Goal: Task Accomplishment & Management: Complete application form

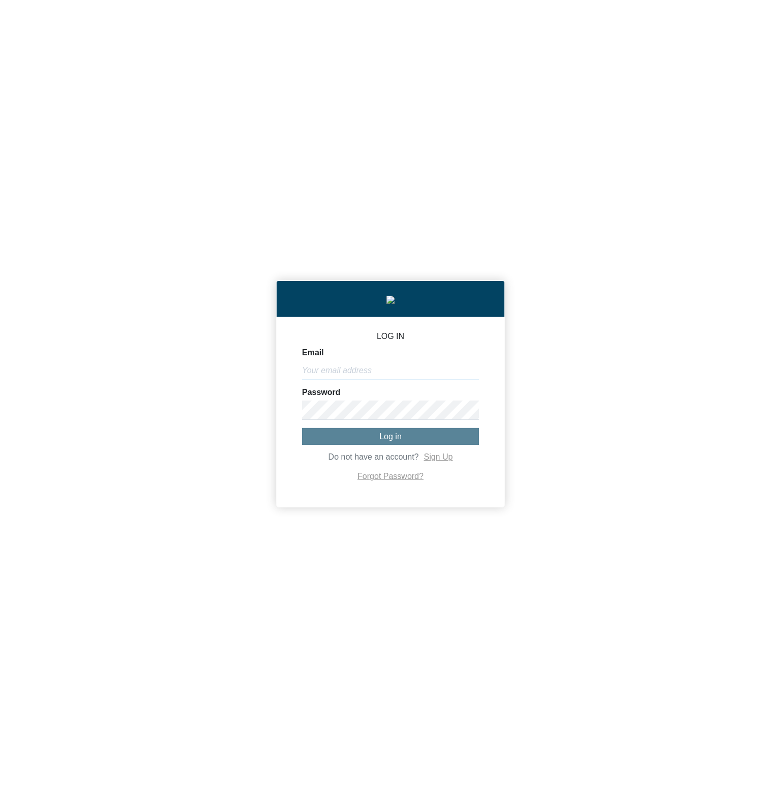
click at [392, 376] on input "Email" at bounding box center [390, 370] width 177 height 19
paste input "[PERSON_NAME][EMAIL_ADDRESS][DOMAIN_NAME]"
type input "michael@co2analytics.com"
click at [415, 438] on button "Log in" at bounding box center [390, 436] width 177 height 17
click at [110, 644] on div "LOG IN Email michael@co2analytics.com Password Do not have an account? Sign Up …" at bounding box center [390, 396] width 781 height 793
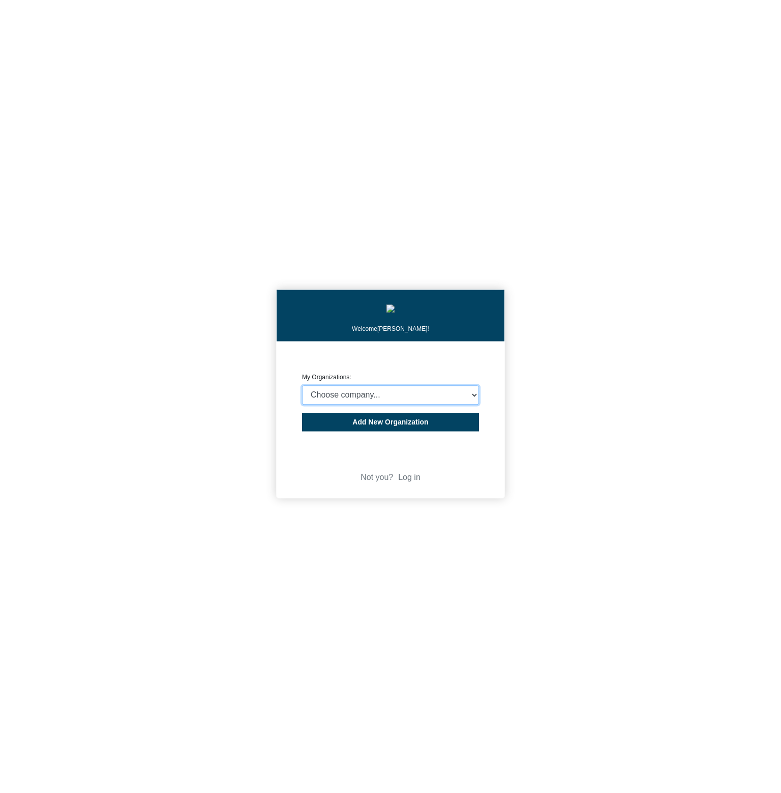
select select "4403414"
click at [302, 388] on select "Choose company... CARBON ANALYTICS LIMITED test6 Nekton Capital Limited Pacha S…" at bounding box center [390, 394] width 177 height 19
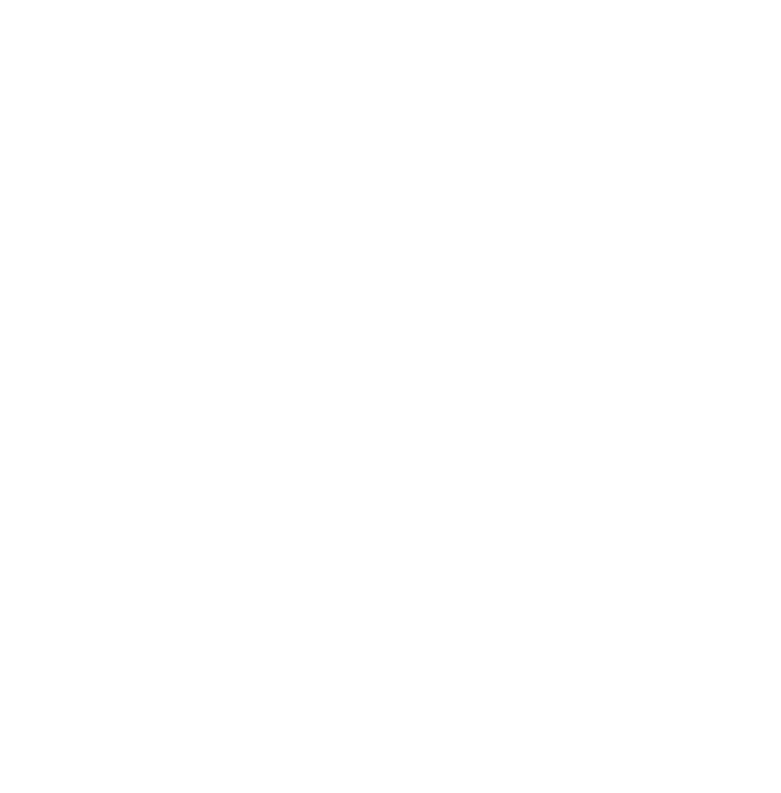
click at [639, 400] on body "We're offline! Leave a message" at bounding box center [390, 396] width 781 height 793
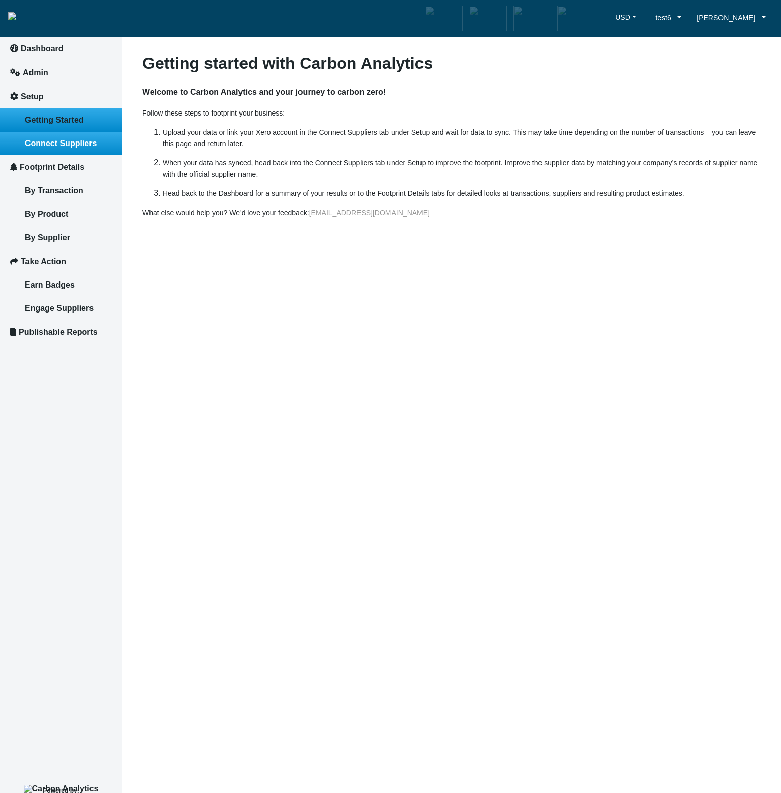
click at [44, 144] on span "Connect Suppliers" at bounding box center [61, 143] width 72 height 9
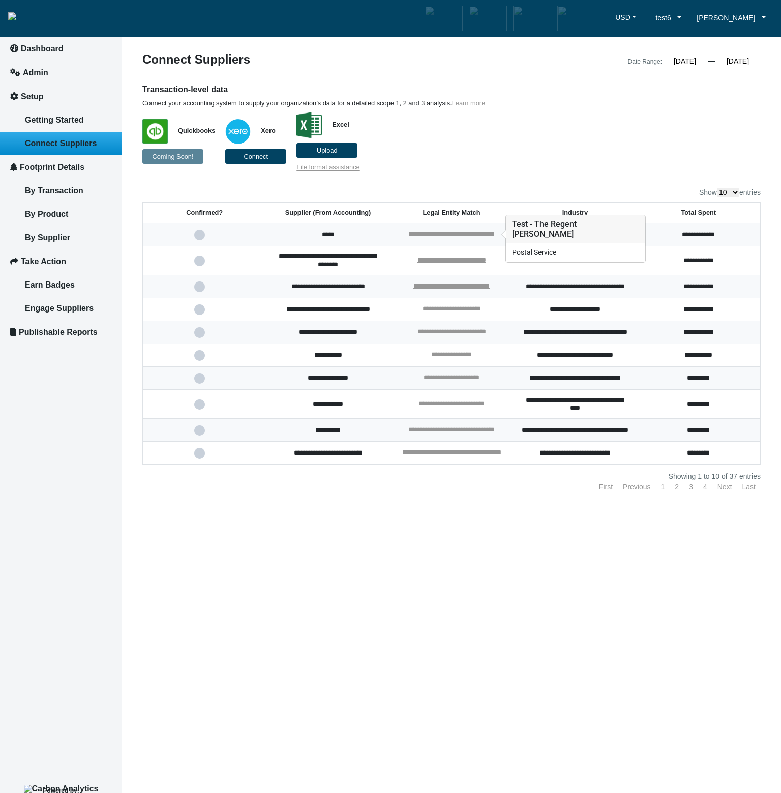
click at [461, 235] on link "**********" at bounding box center [452, 233] width 86 height 7
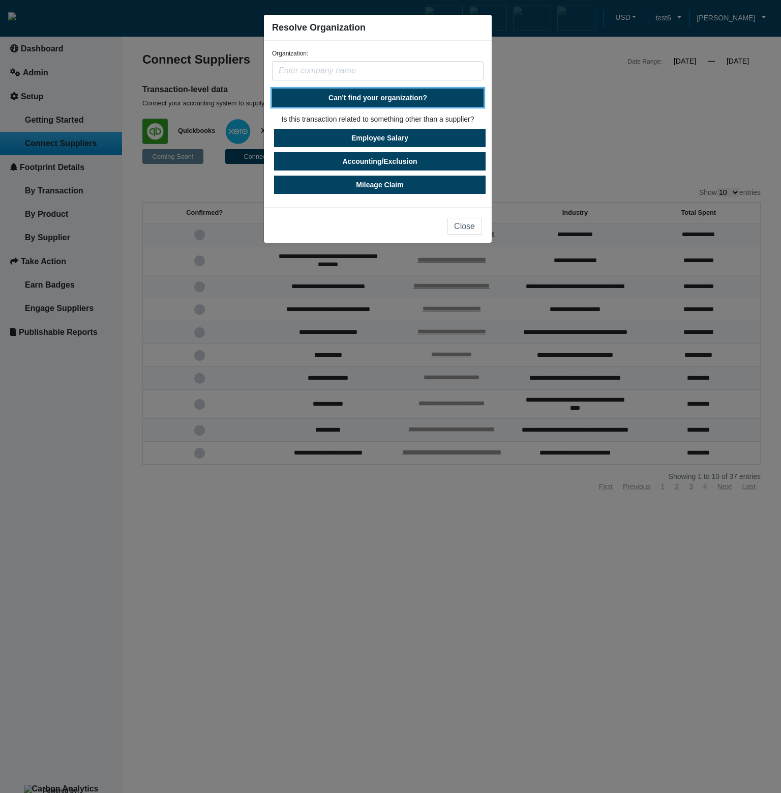
click at [438, 92] on button "Can't find your organization?" at bounding box center [378, 98] width 212 height 18
select select "[GEOGRAPHIC_DATA]"
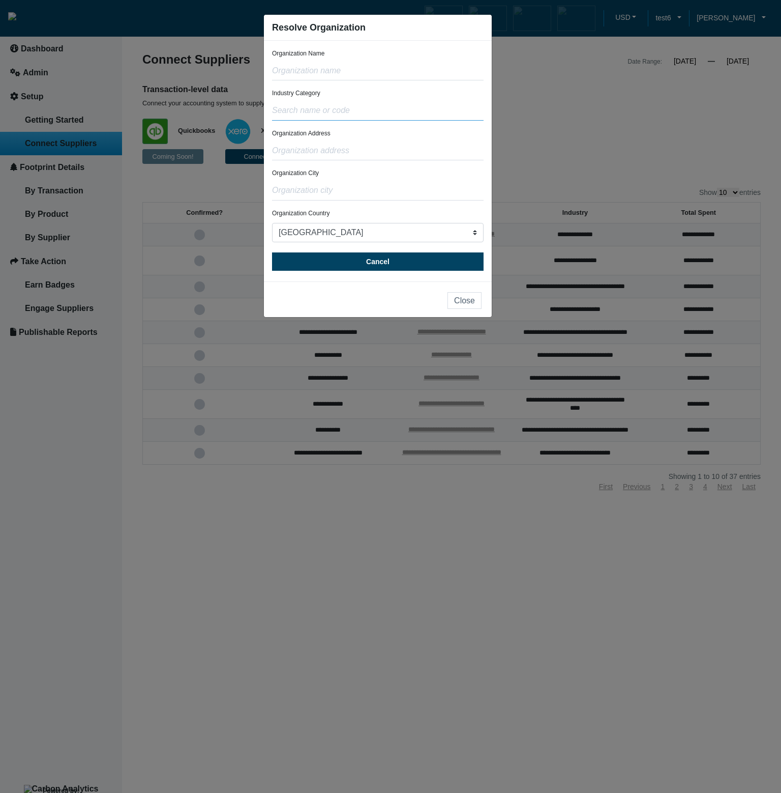
click at [360, 113] on input "text" at bounding box center [378, 110] width 212 height 19
drag, startPoint x: 386, startPoint y: 27, endPoint x: 274, endPoint y: 25, distance: 112.0
click at [274, 25] on div "Resolve Organization" at bounding box center [378, 28] width 228 height 26
click at [374, 28] on div "Resolve Organization" at bounding box center [378, 28] width 228 height 26
drag, startPoint x: 384, startPoint y: 29, endPoint x: 269, endPoint y: 30, distance: 115.0
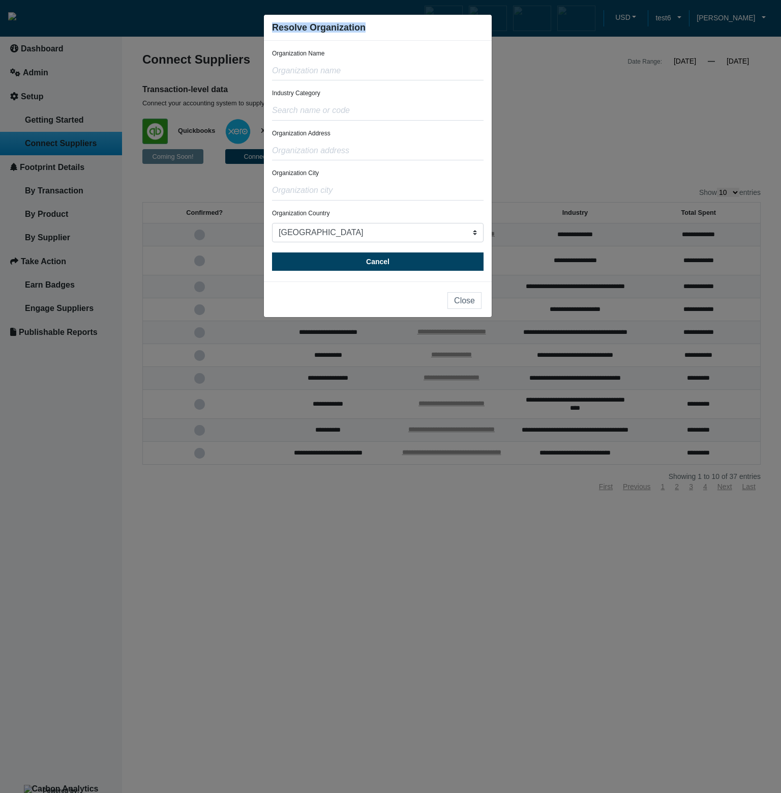
click at [269, 30] on div "Resolve Organization" at bounding box center [378, 28] width 228 height 26
click at [526, 122] on ngb-modal-window "Resolve Organization Organization Name Industry Category Organization Address O…" at bounding box center [390, 396] width 781 height 793
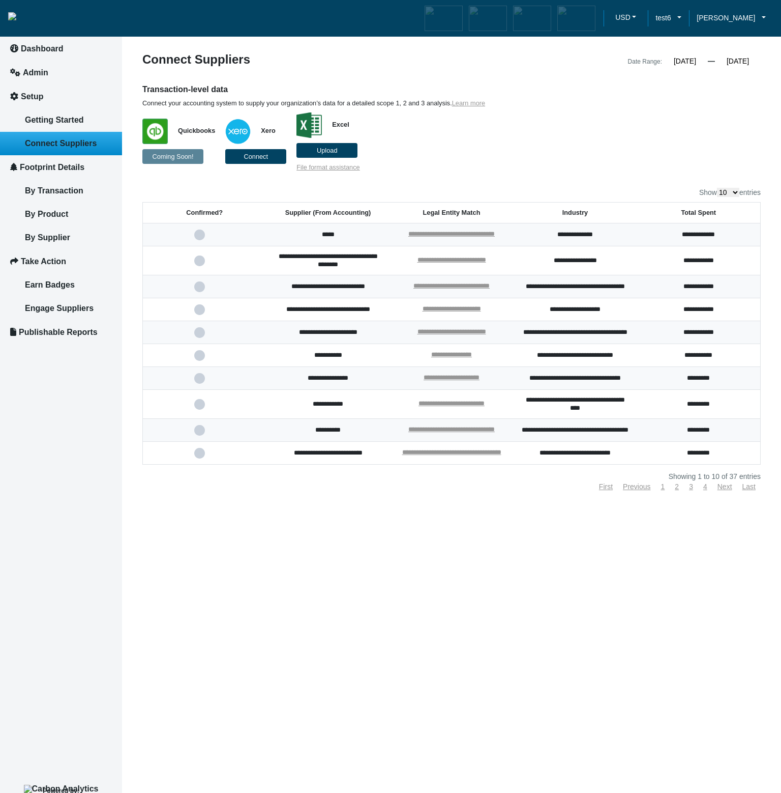
click at [459, 229] on td "**********" at bounding box center [452, 234] width 124 height 23
click at [462, 235] on link "**********" at bounding box center [452, 233] width 86 height 7
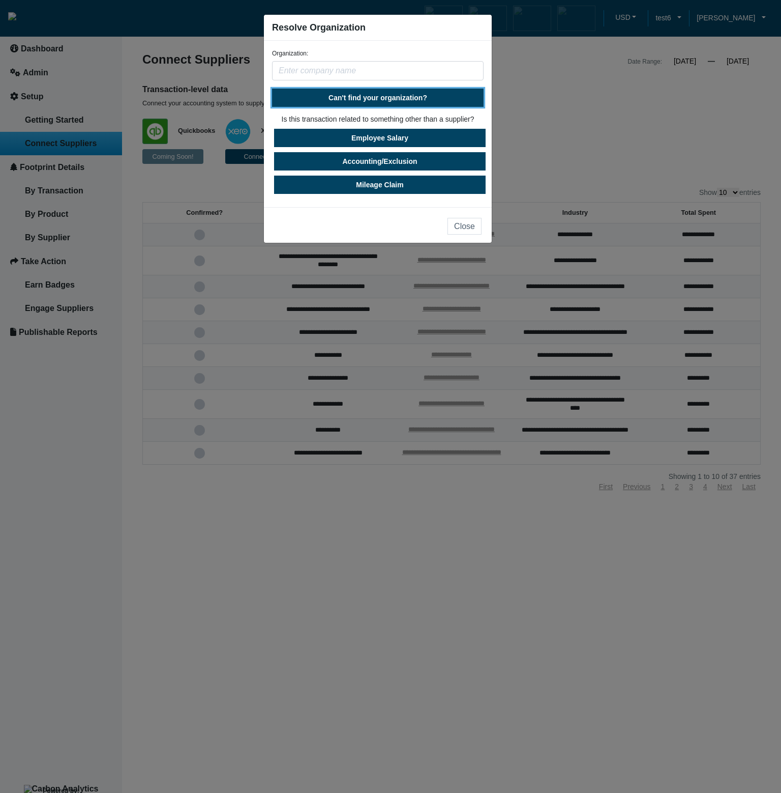
click at [368, 96] on span "Can't find your organization?" at bounding box center [378, 98] width 99 height 8
select select "[GEOGRAPHIC_DATA]"
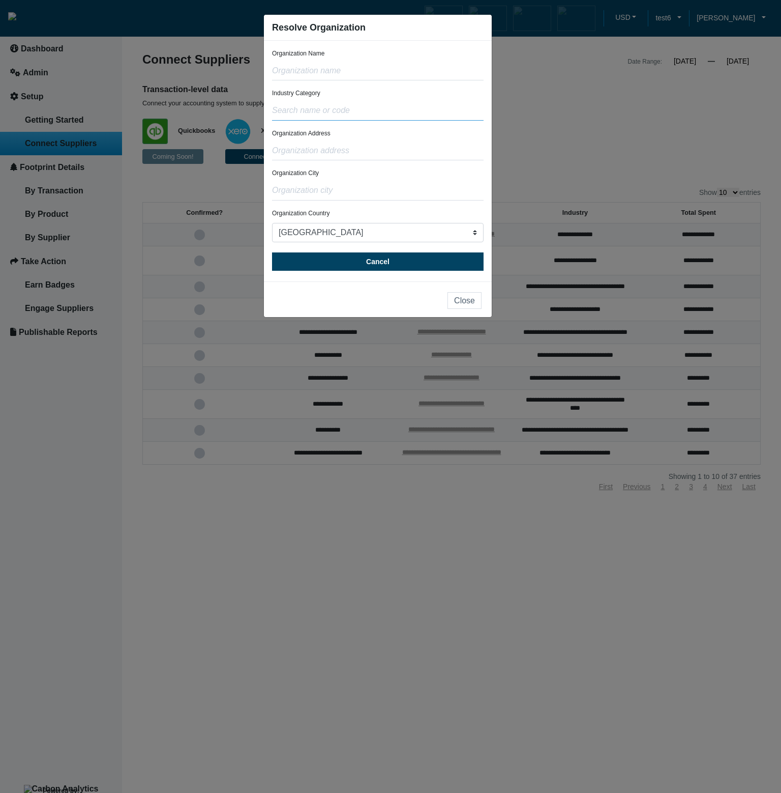
click at [348, 111] on input "text" at bounding box center [378, 110] width 212 height 19
click at [451, 110] on input "text" at bounding box center [378, 110] width 212 height 19
click at [451, 87] on form "Organization Name Industry Category Organization Address Organization City Orga…" at bounding box center [378, 160] width 212 height 222
click at [442, 120] on input "text" at bounding box center [378, 110] width 212 height 19
click at [350, 108] on input "text" at bounding box center [378, 110] width 212 height 19
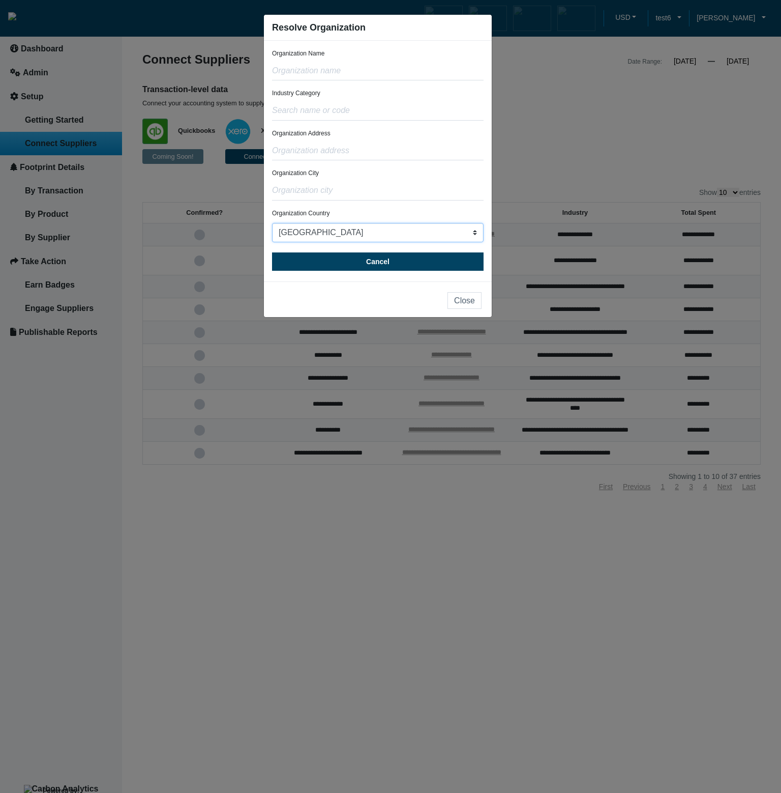
drag, startPoint x: 418, startPoint y: 240, endPoint x: 446, endPoint y: 154, distance: 90.8
click at [446, 154] on form "Organization Name Industry Category Organization Address Organization City Orga…" at bounding box center [378, 160] width 212 height 222
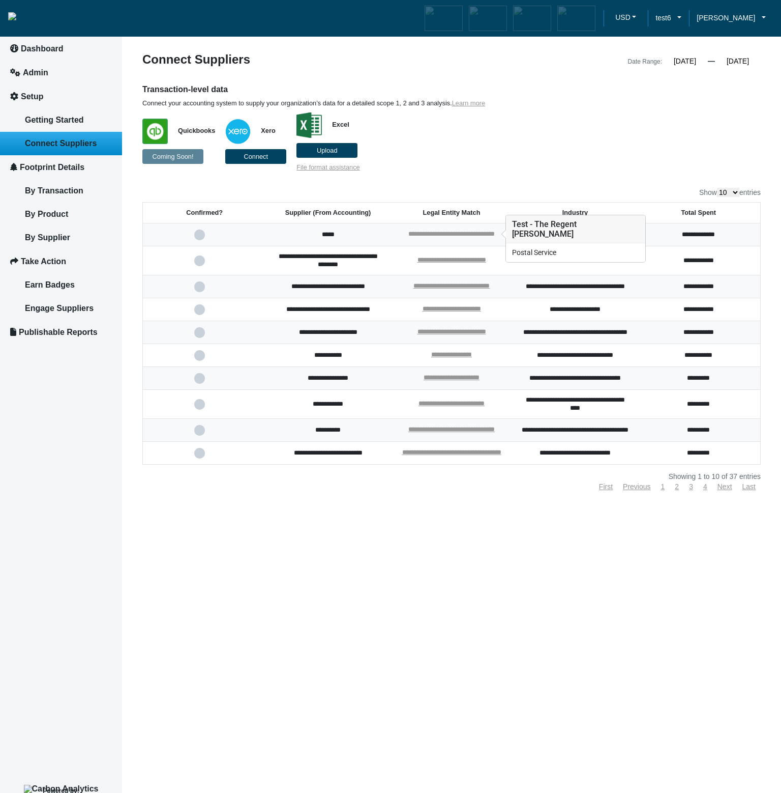
click at [435, 237] on link "**********" at bounding box center [452, 233] width 86 height 7
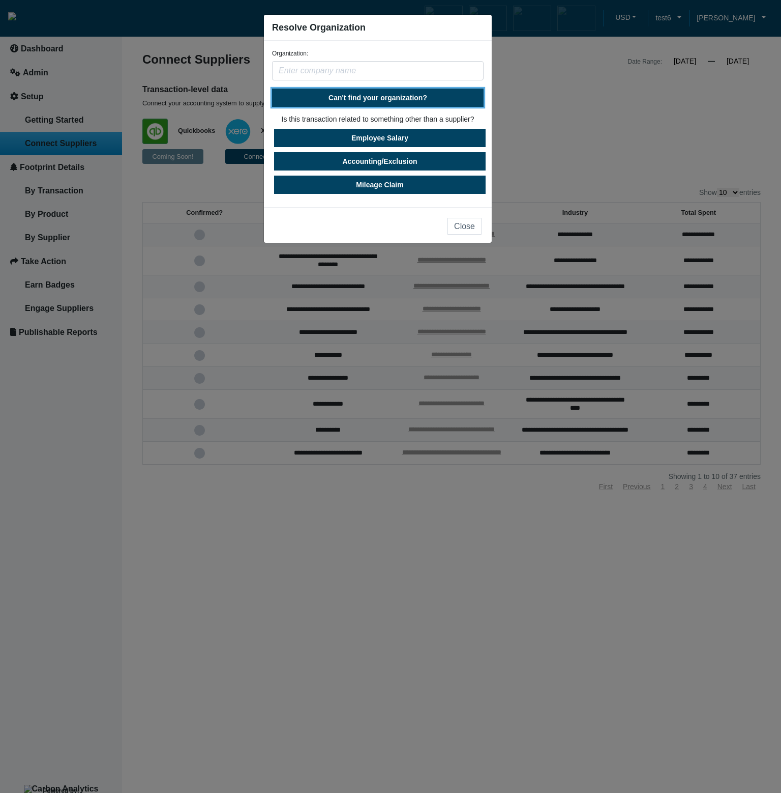
click at [395, 99] on span "Can't find your organization?" at bounding box center [378, 98] width 99 height 8
select select "[GEOGRAPHIC_DATA]"
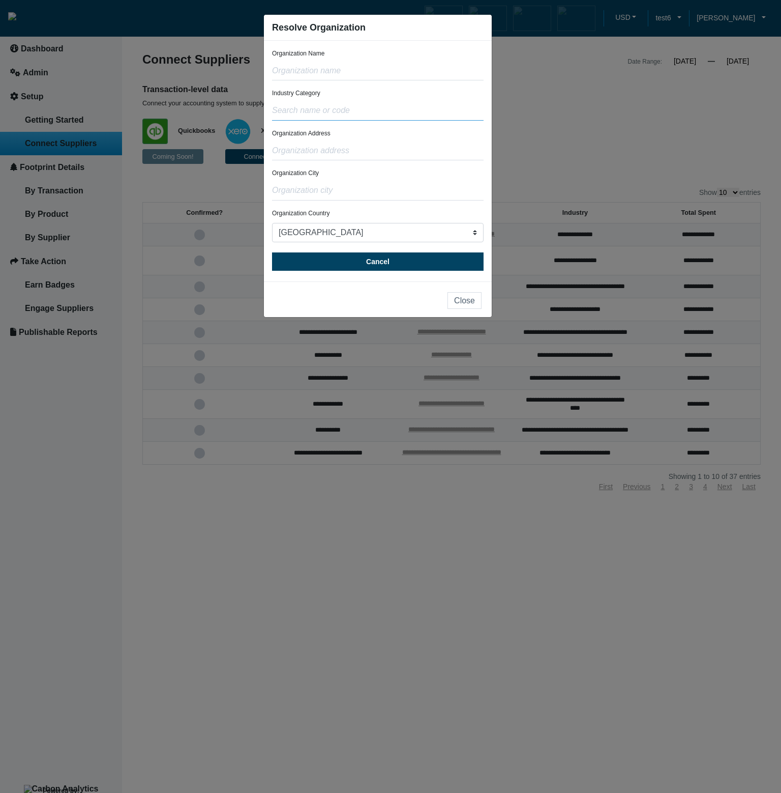
click at [381, 112] on input "text" at bounding box center [378, 110] width 212 height 19
drag, startPoint x: 451, startPoint y: 235, endPoint x: 484, endPoint y: 197, distance: 49.8
click at [484, 197] on div "Organization Name Industry Category Organization Address Organization City Orga…" at bounding box center [378, 161] width 228 height 241
click at [369, 111] on input "text" at bounding box center [378, 110] width 212 height 19
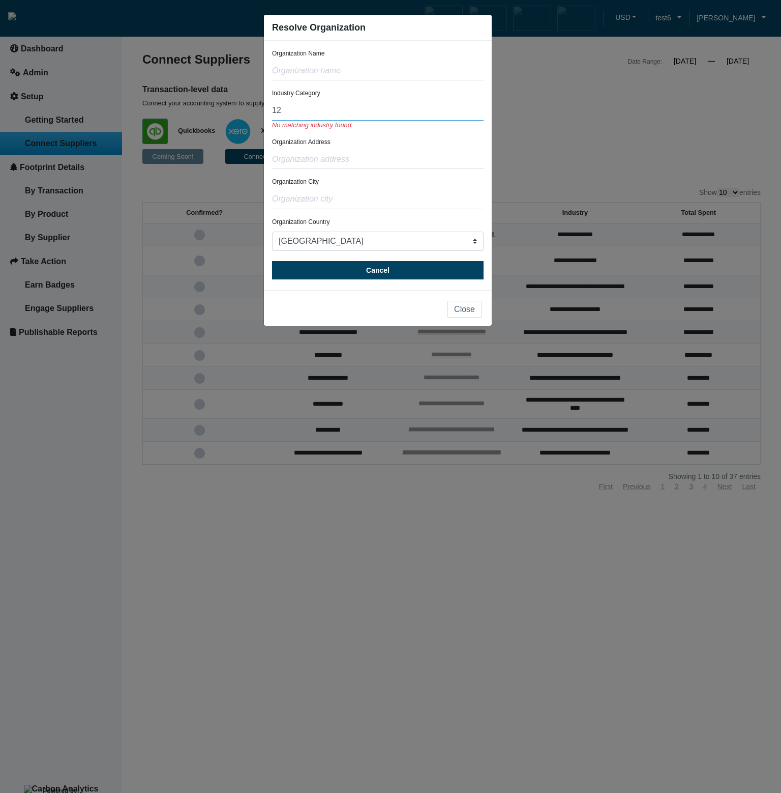
type input "1"
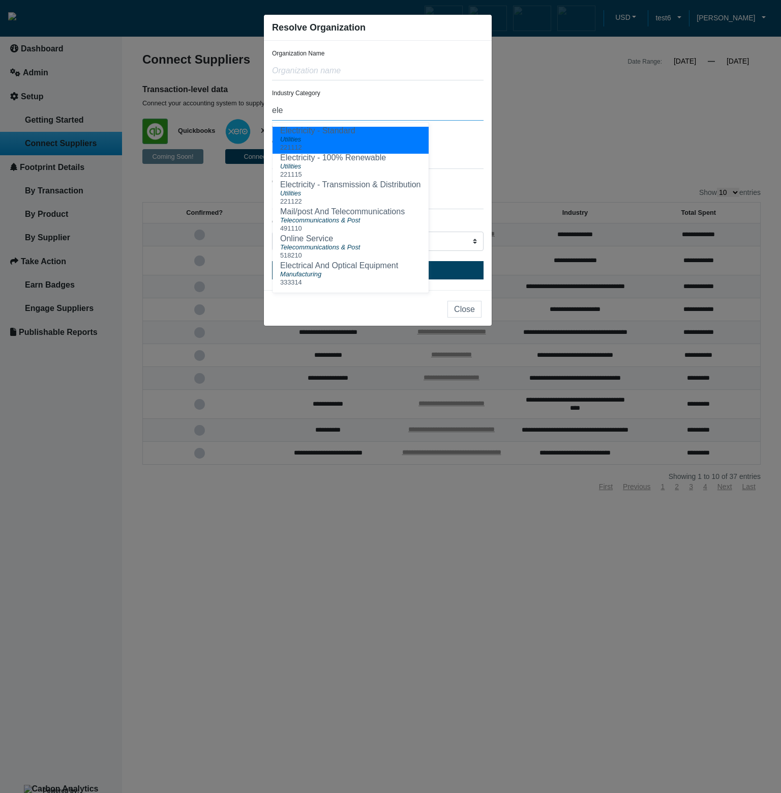
type input "ele"
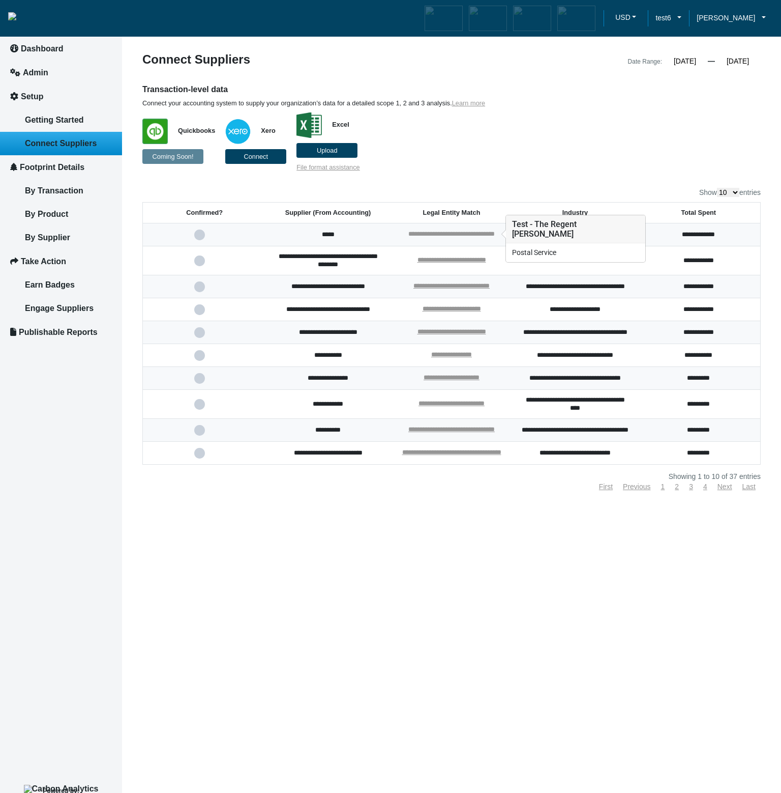
click at [482, 235] on link "**********" at bounding box center [452, 233] width 86 height 7
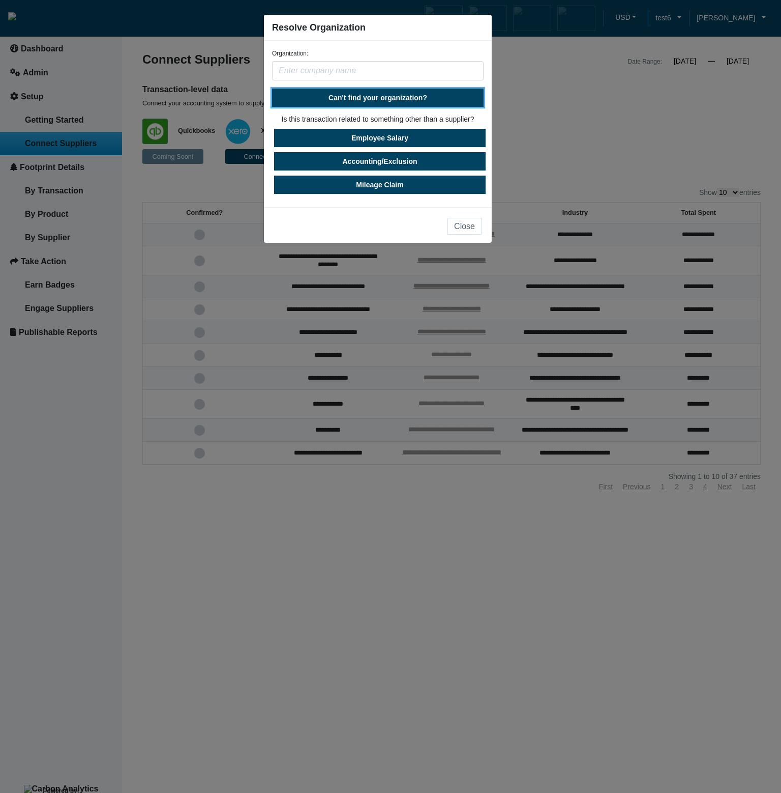
click at [380, 99] on span "Can't find your organization?" at bounding box center [378, 98] width 99 height 8
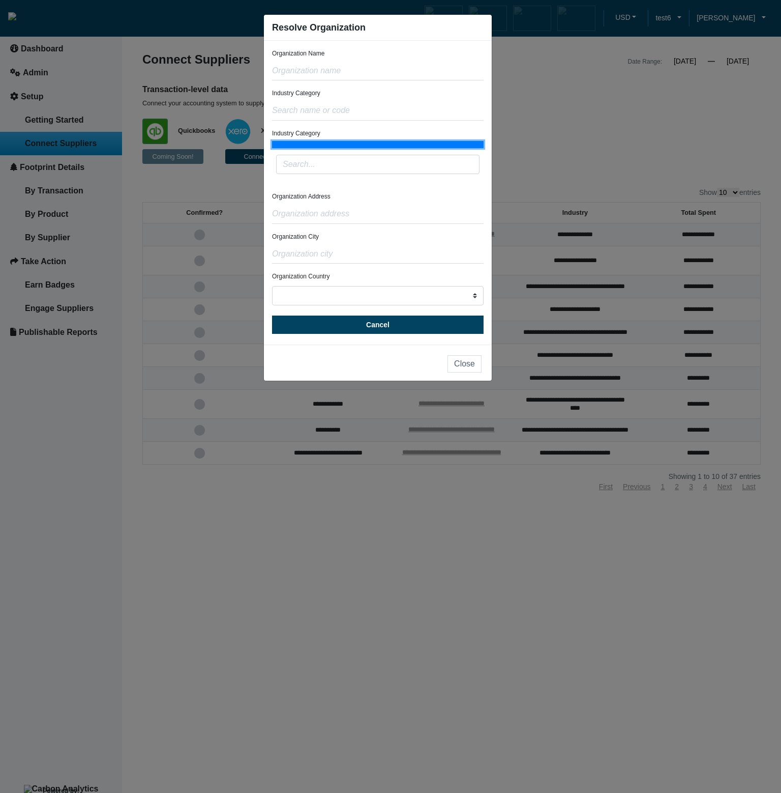
click at [361, 144] on button at bounding box center [378, 144] width 212 height 7
click at [356, 169] on input "text" at bounding box center [378, 164] width 204 height 19
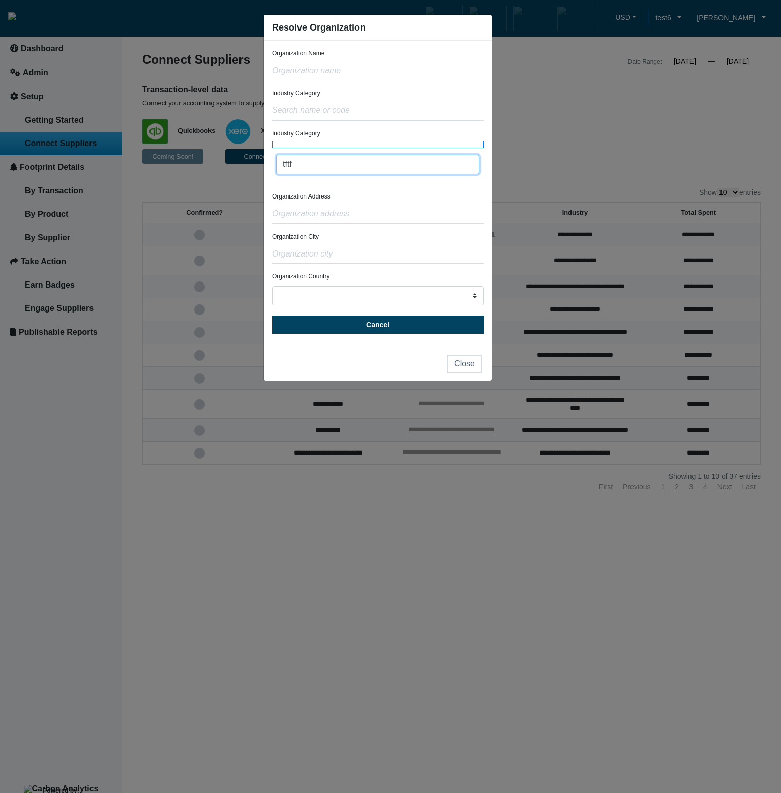
type input "tftf"
click at [360, 118] on input "text" at bounding box center [378, 110] width 212 height 19
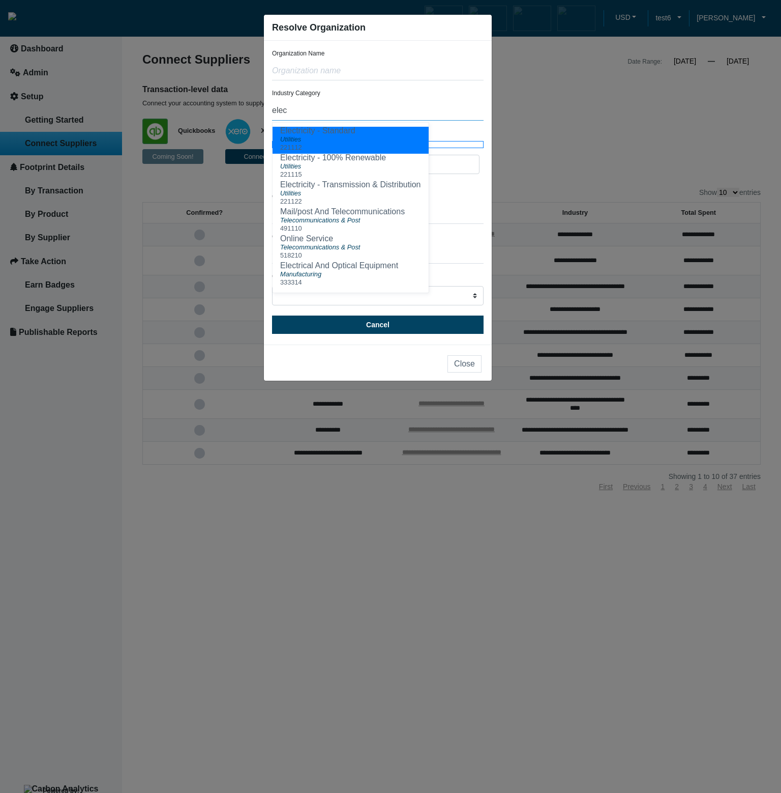
click at [360, 118] on input "elec" at bounding box center [378, 110] width 212 height 19
type input "elec"
click at [457, 99] on div "Industry Category elec Electricity - Standard Utilities 221112 Electricity - 10…" at bounding box center [378, 105] width 212 height 32
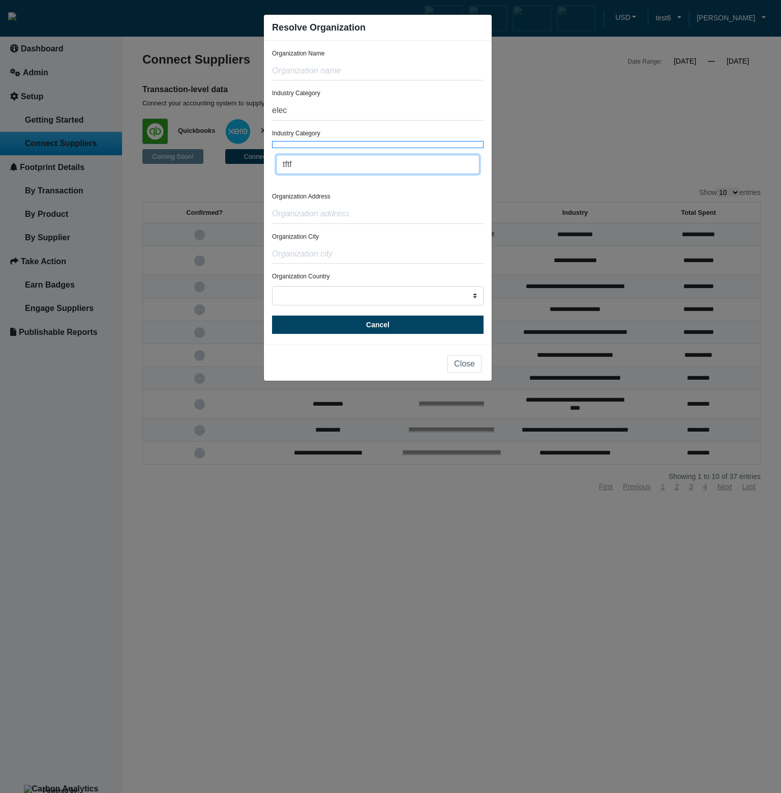
click at [411, 166] on input "tftf" at bounding box center [378, 164] width 204 height 19
click at [425, 189] on form "Organization Name Industry Category elec Industry Category tftf Organization Ad…" at bounding box center [378, 191] width 212 height 285
click at [444, 142] on button at bounding box center [378, 144] width 212 height 7
click at [445, 147] on button at bounding box center [378, 144] width 212 height 7
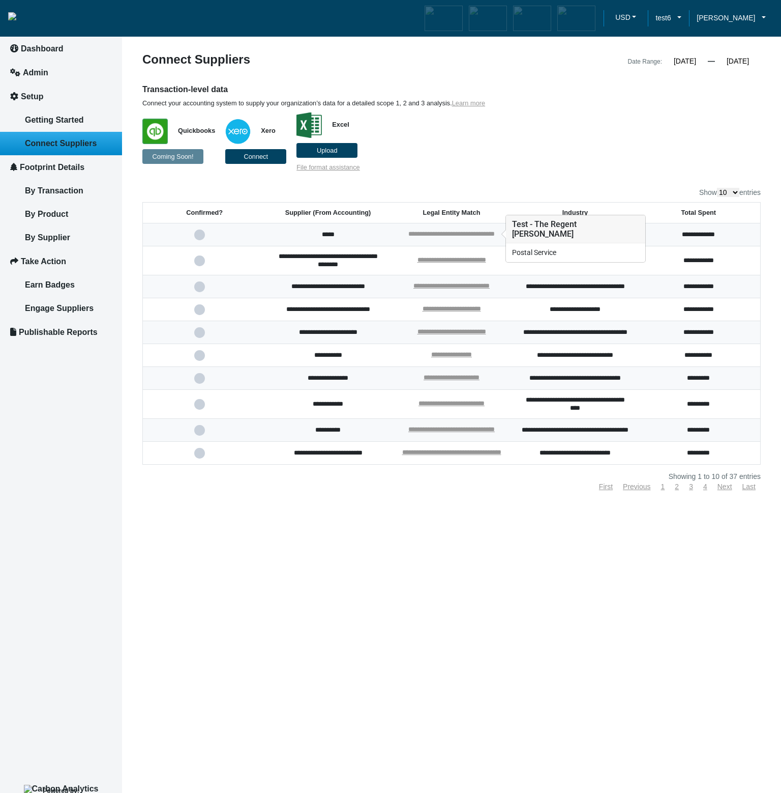
click at [441, 230] on link "**********" at bounding box center [452, 233] width 86 height 7
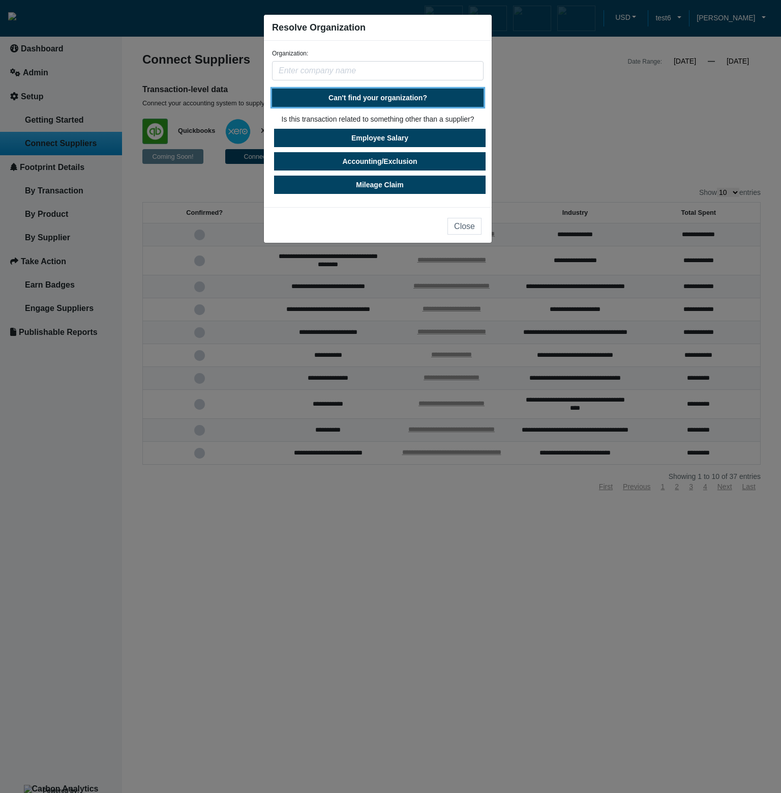
click at [413, 95] on span "Can't find your organization?" at bounding box center [378, 98] width 99 height 8
select select "[GEOGRAPHIC_DATA]"
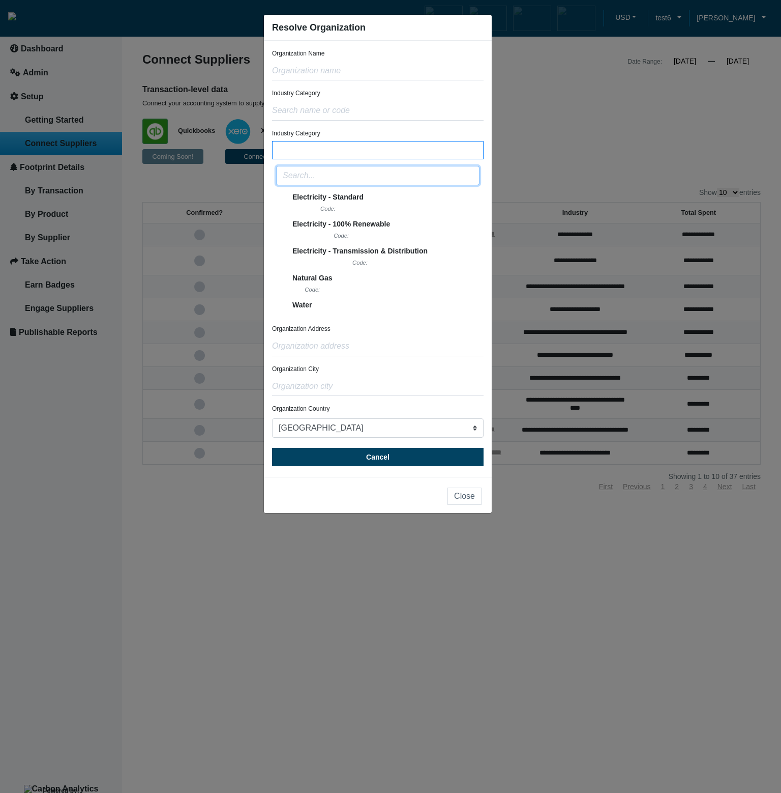
click at [444, 176] on input "text" at bounding box center [378, 175] width 204 height 19
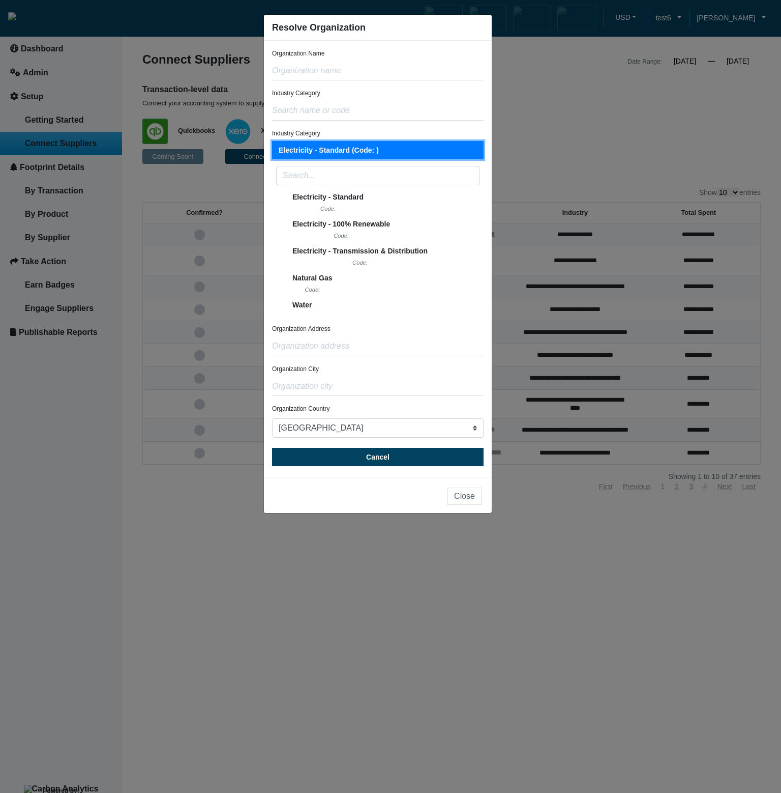
click at [442, 150] on button "Electricity - Standard (Code: )" at bounding box center [378, 150] width 212 height 18
click at [416, 156] on button "Electricity - Standard (Code: )" at bounding box center [378, 150] width 212 height 18
click at [355, 229] on div "Electricity - 100% Renewable" at bounding box center [342, 223] width 98 height 11
click at [359, 155] on span "Electricity - Standard (Code: )" at bounding box center [329, 149] width 100 height 11
click at [382, 152] on button "Electricity - Standard (Code: )" at bounding box center [378, 150] width 212 height 18
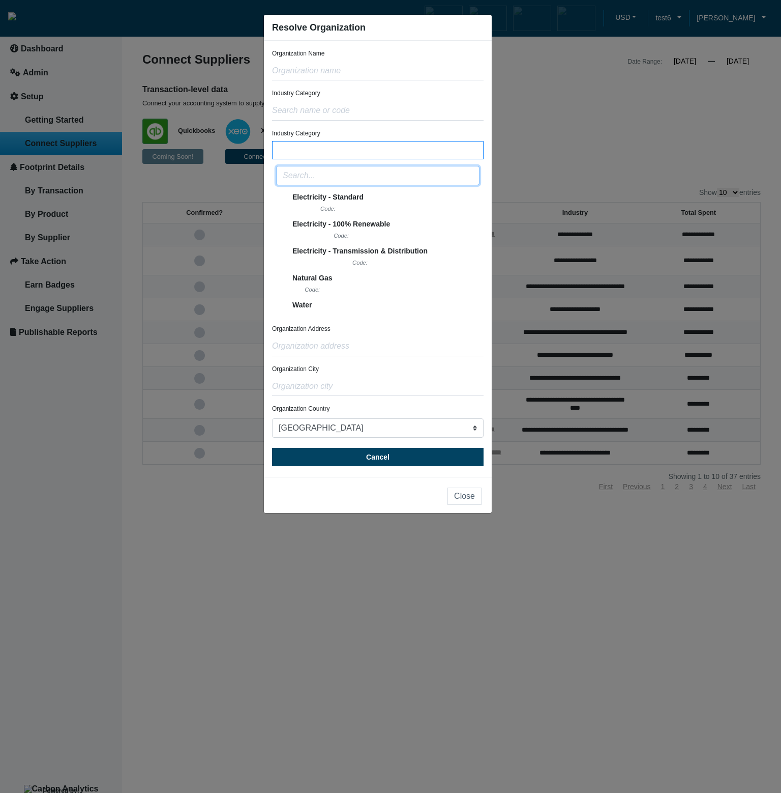
click at [381, 185] on input "text" at bounding box center [378, 175] width 204 height 19
type input "s"
type input "electric"
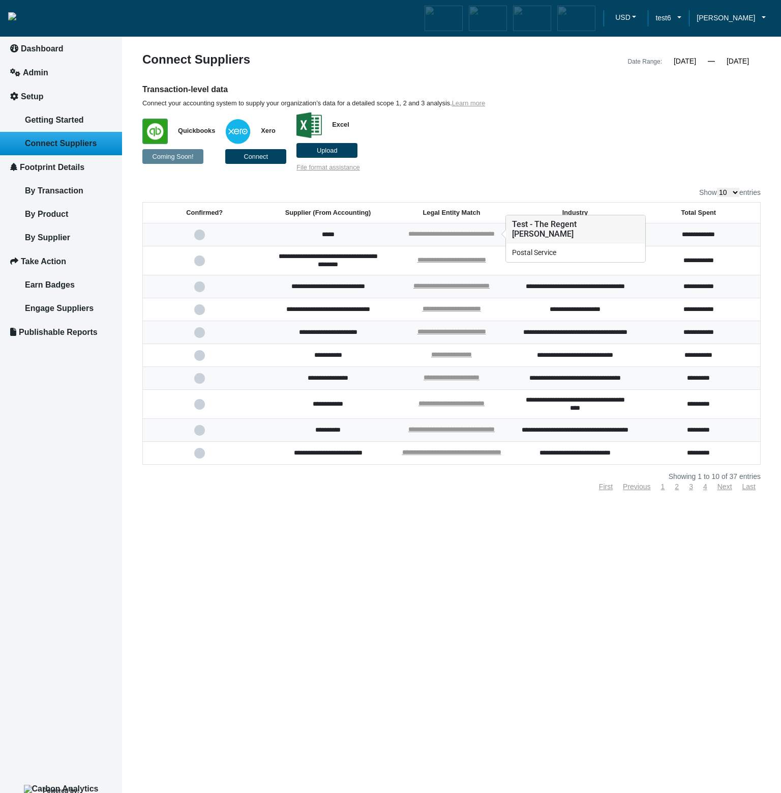
click at [449, 236] on link "**********" at bounding box center [452, 233] width 86 height 7
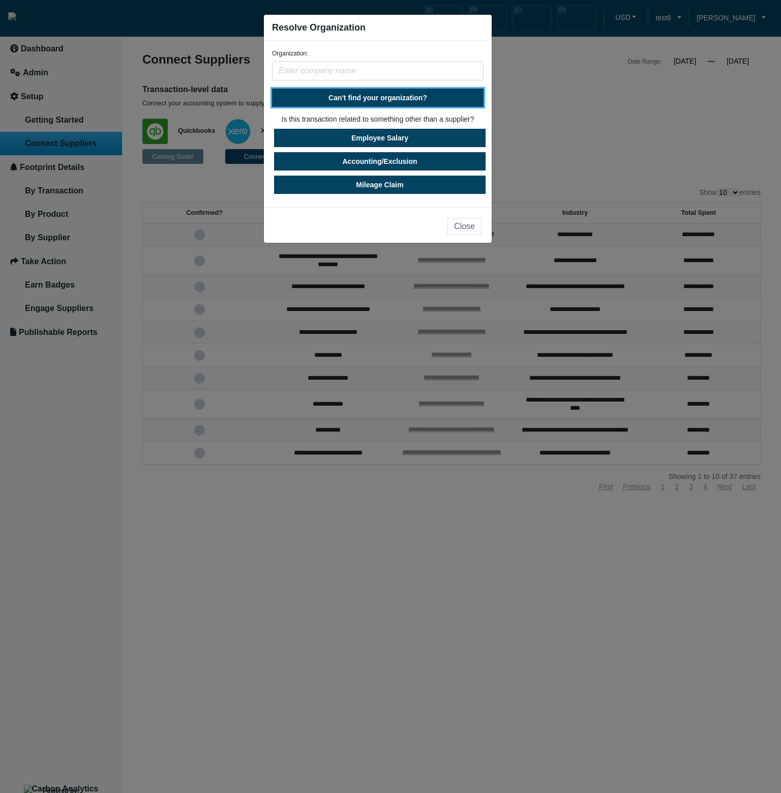
click at [401, 92] on button "Can't find your organization?" at bounding box center [378, 98] width 212 height 18
select select "[GEOGRAPHIC_DATA]"
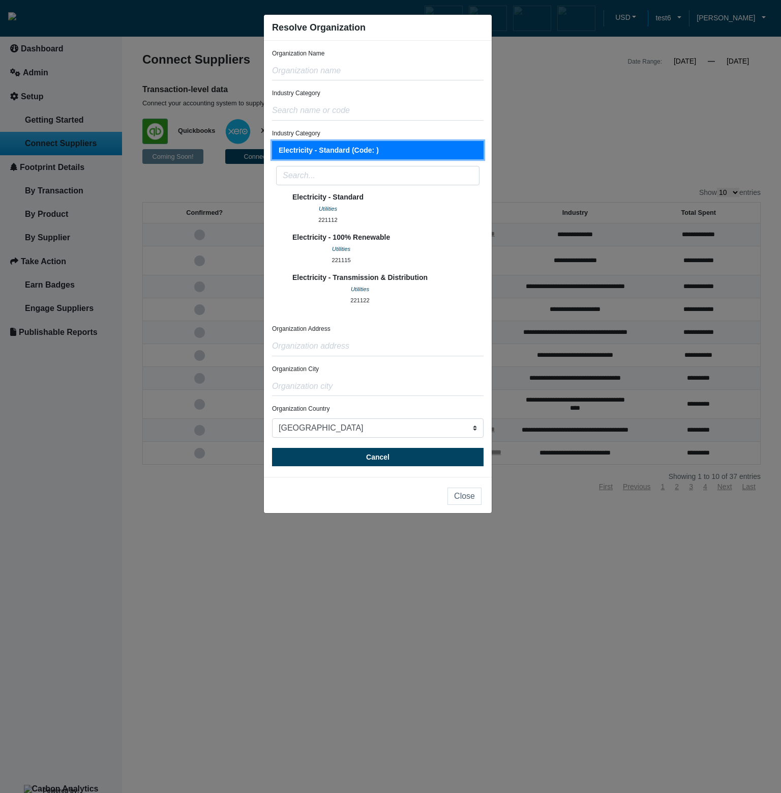
click at [449, 152] on button "Electricity - Standard (Code: )" at bounding box center [378, 150] width 212 height 18
click at [370, 214] on button "Electricity - Standard Utilities 221112" at bounding box center [378, 209] width 204 height 40
click at [381, 243] on div "Utilities" at bounding box center [342, 249] width 98 height 12
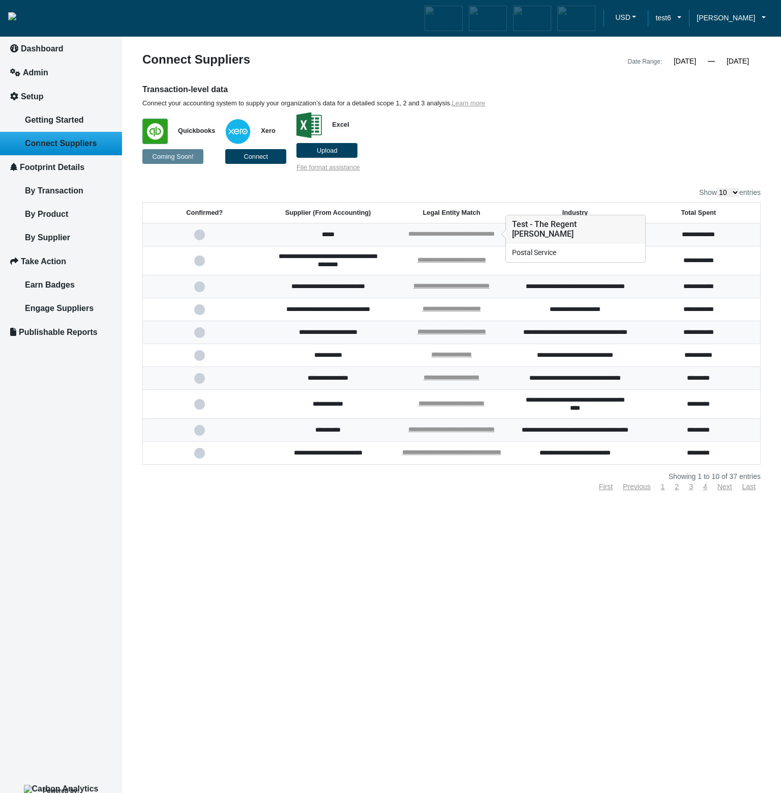
click at [455, 231] on link "**********" at bounding box center [452, 233] width 86 height 7
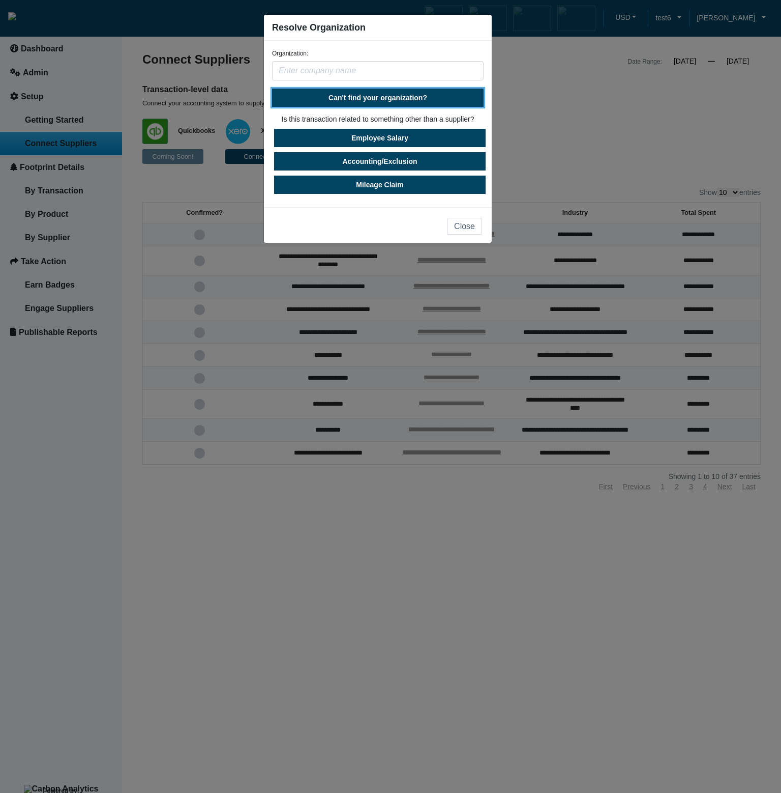
click at [409, 99] on span "Can't find your organization?" at bounding box center [378, 98] width 99 height 8
select select "[GEOGRAPHIC_DATA]"
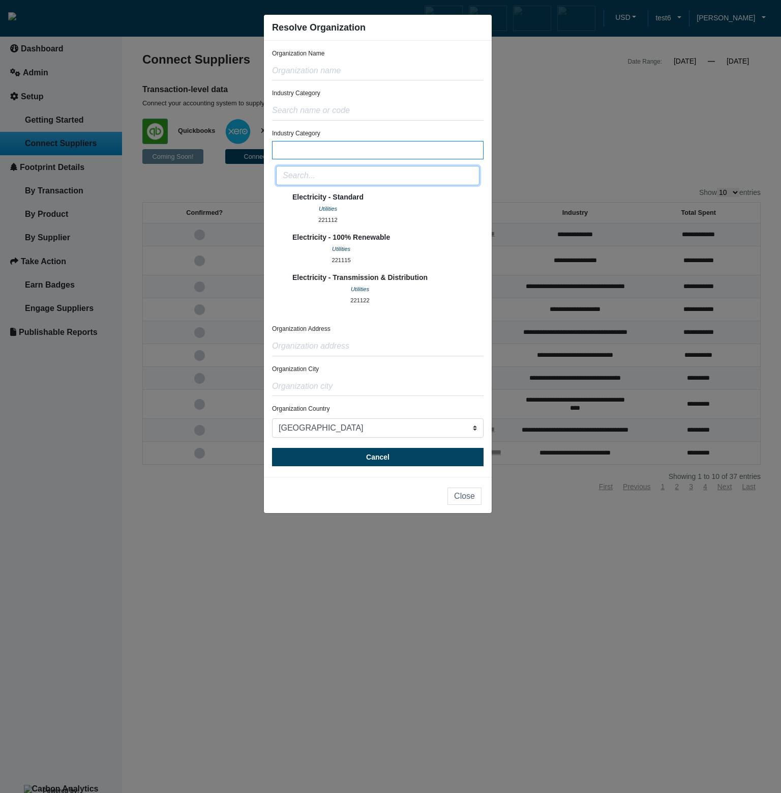
click at [408, 182] on input "text" at bounding box center [378, 175] width 204 height 19
click at [402, 214] on button "Electricity - Standard Utilities 221112" at bounding box center [378, 209] width 204 height 40
click at [400, 182] on input "text" at bounding box center [378, 175] width 204 height 19
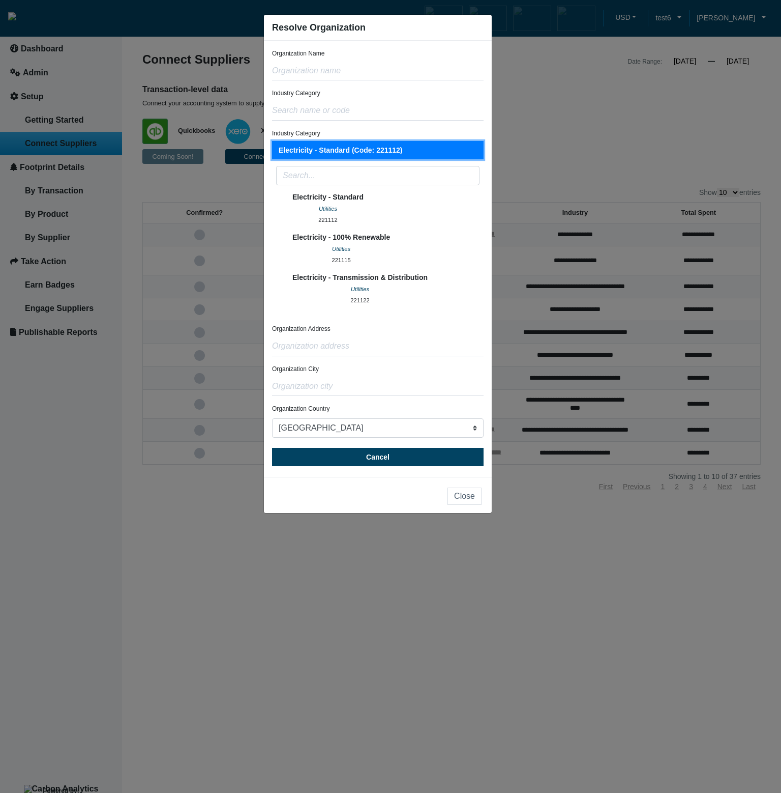
click at [400, 154] on span "Electricity - Standard (Code: 221112)" at bounding box center [341, 149] width 124 height 11
click at [409, 258] on button "Electricity - 100% Renewable Utilities 221115" at bounding box center [378, 249] width 204 height 40
click at [403, 293] on div "Utilities" at bounding box center [360, 289] width 135 height 12
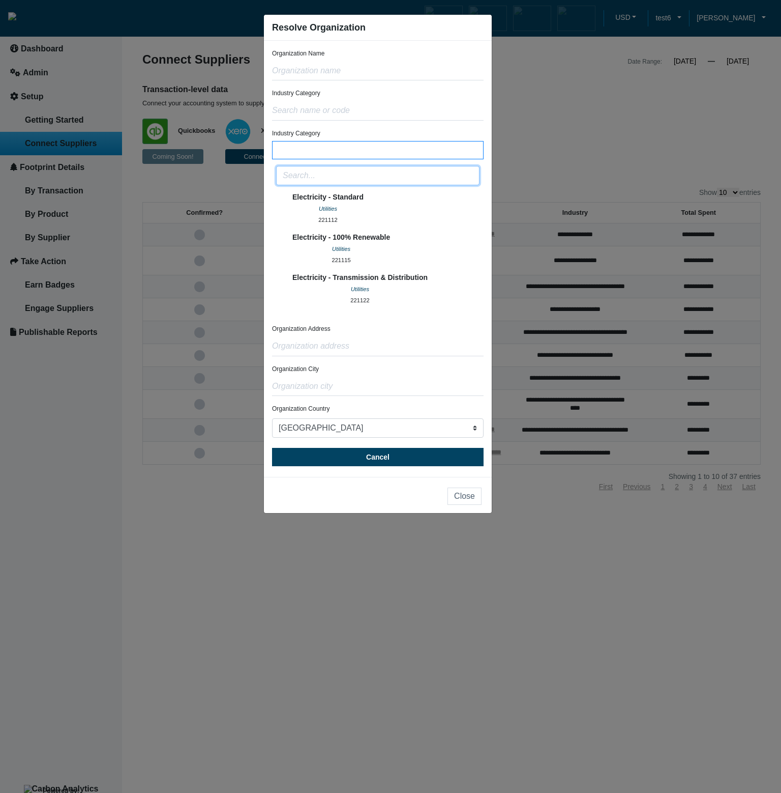
click at [427, 180] on input "text" at bounding box center [378, 175] width 204 height 19
type input "elec"
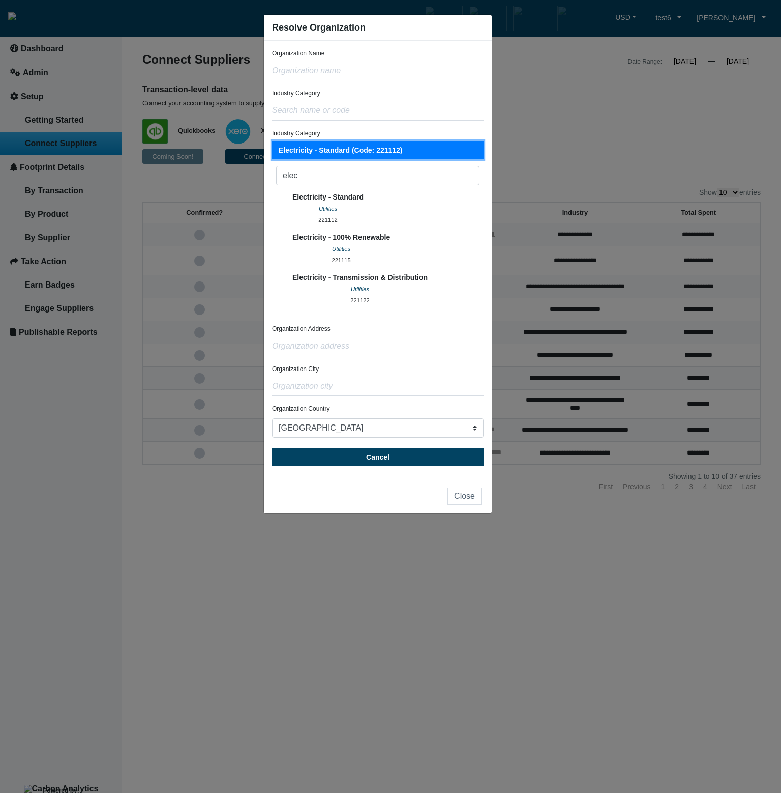
click at [390, 149] on span "Electricity - Standard (Code: 221112)" at bounding box center [341, 149] width 124 height 11
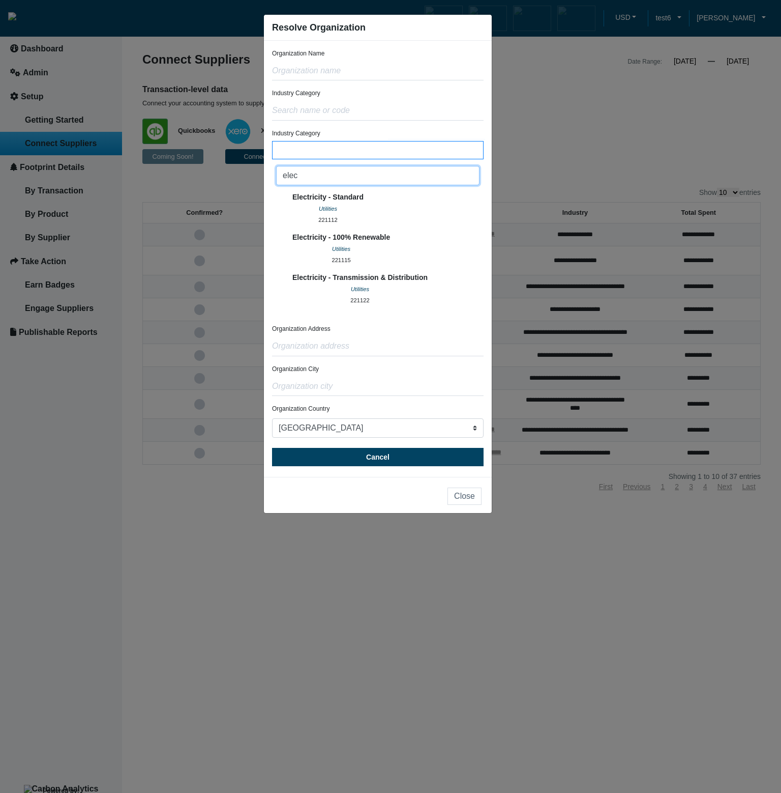
click at [362, 176] on input "elec" at bounding box center [378, 175] width 204 height 19
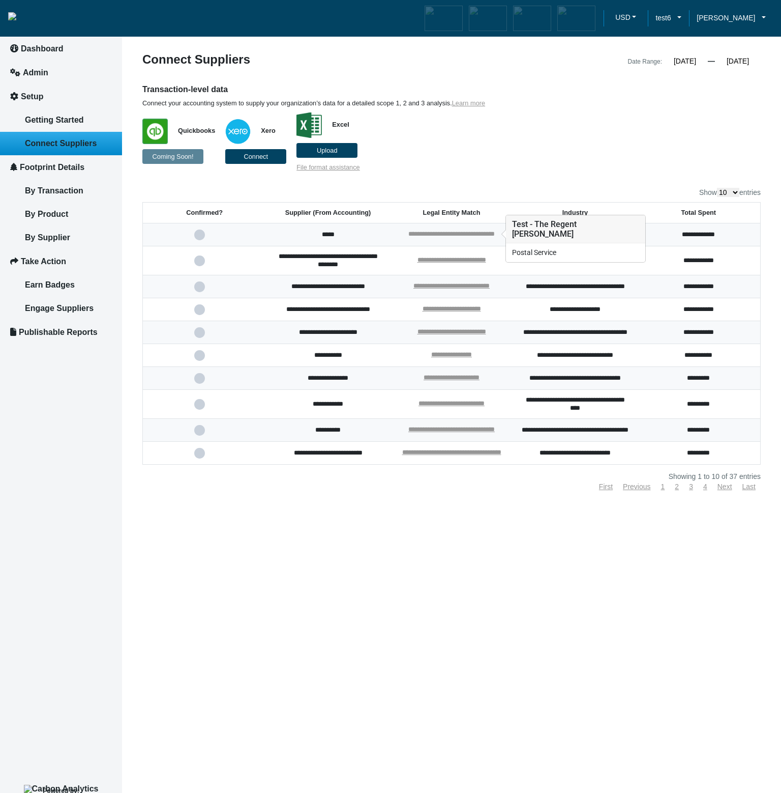
click at [450, 232] on link "**********" at bounding box center [452, 233] width 86 height 7
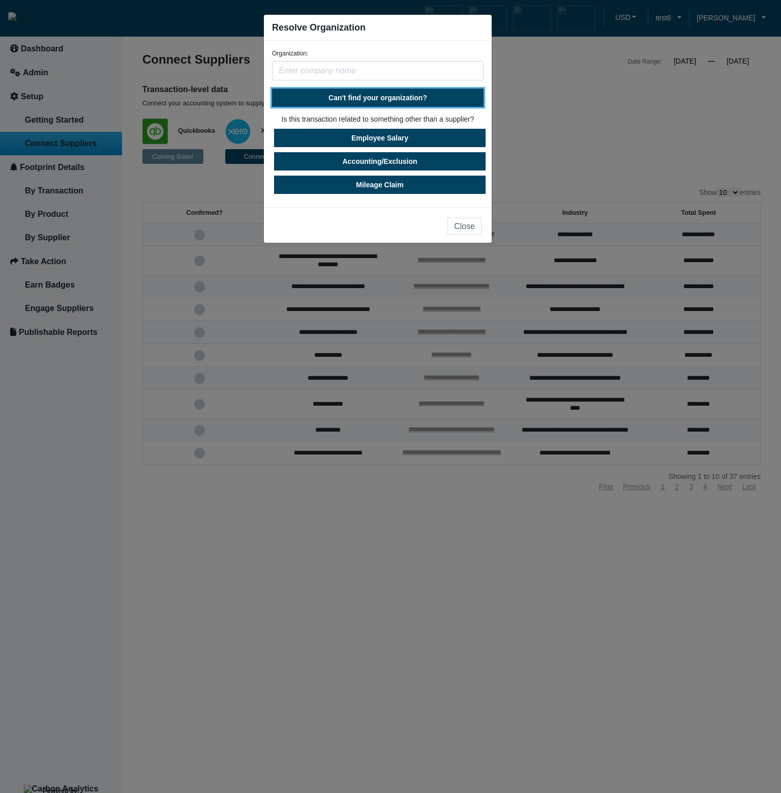
click at [391, 95] on span "Can't find your organization?" at bounding box center [378, 98] width 99 height 8
select select "United States"
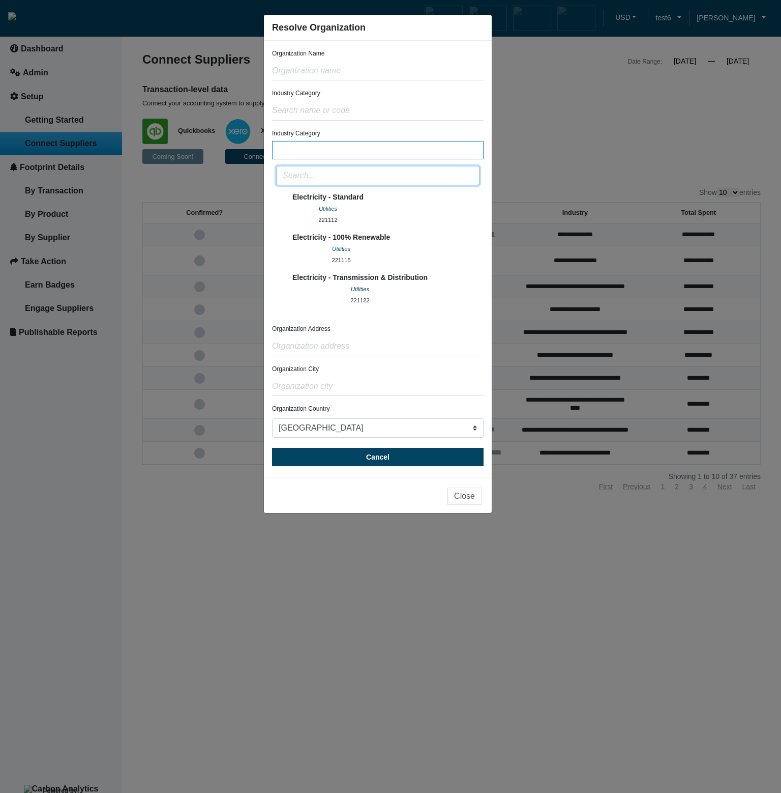
click at [379, 173] on input "text" at bounding box center [378, 175] width 204 height 19
type input "e"
type input "n"
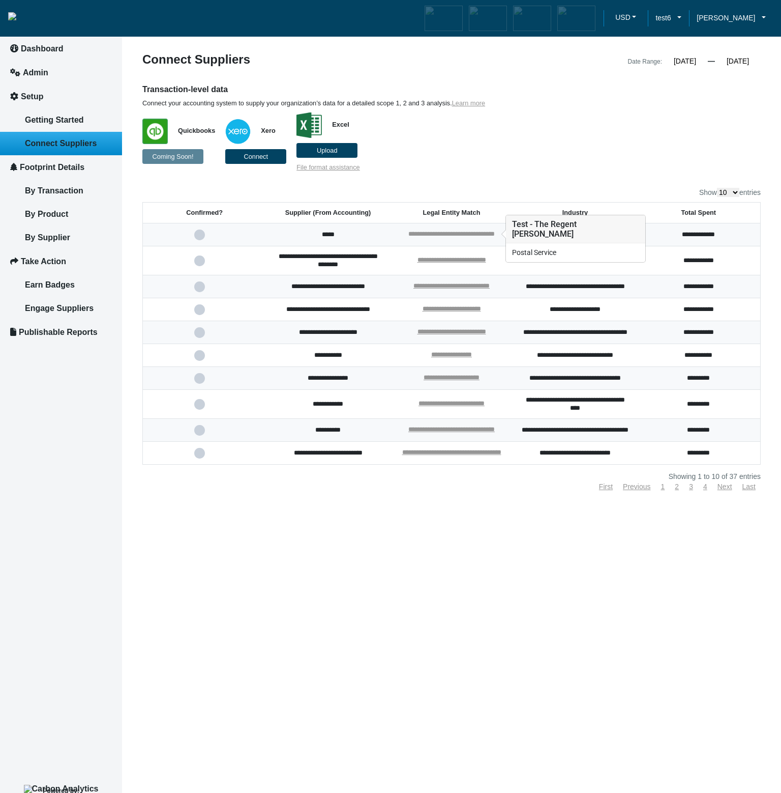
click at [415, 236] on link "**********" at bounding box center [452, 233] width 86 height 7
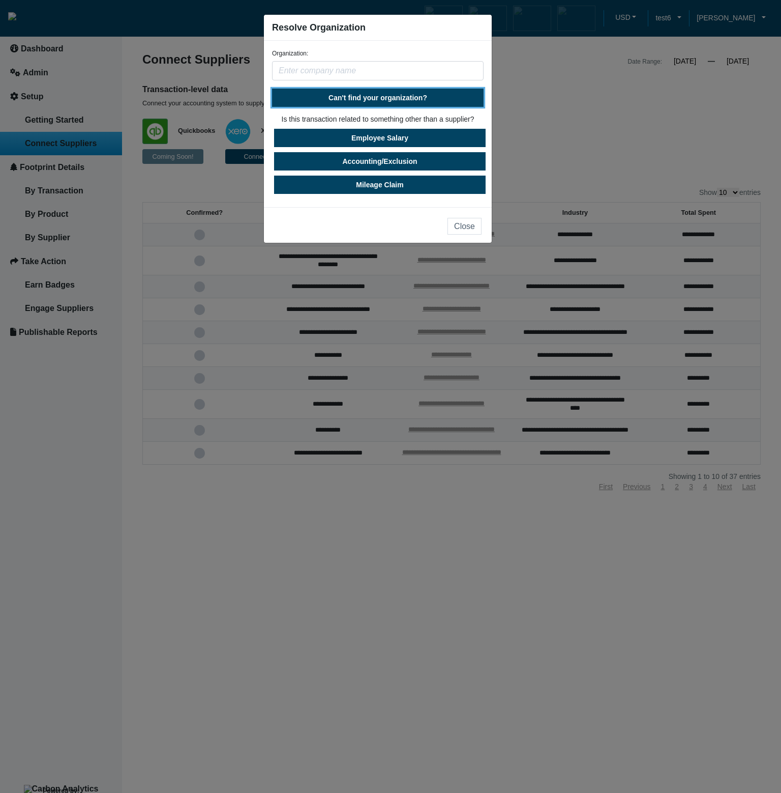
click at [393, 94] on span "Can't find your organization?" at bounding box center [378, 98] width 99 height 8
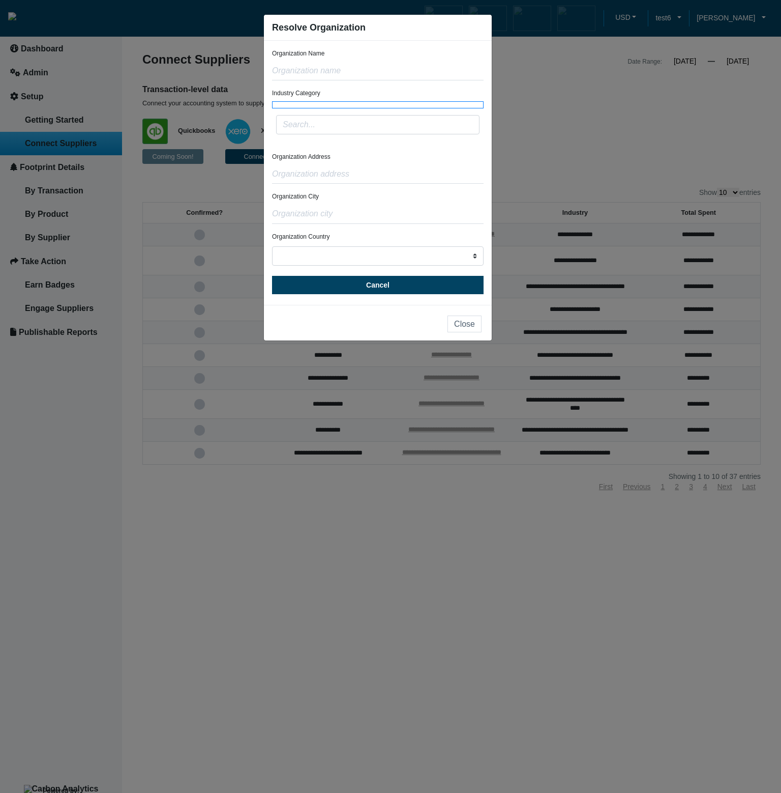
click at [388, 160] on div "Organization Address" at bounding box center [378, 168] width 212 height 32
click at [417, 106] on button at bounding box center [378, 104] width 212 height 7
click at [412, 132] on input "text" at bounding box center [378, 124] width 204 height 19
click at [413, 129] on input "text" at bounding box center [378, 124] width 204 height 19
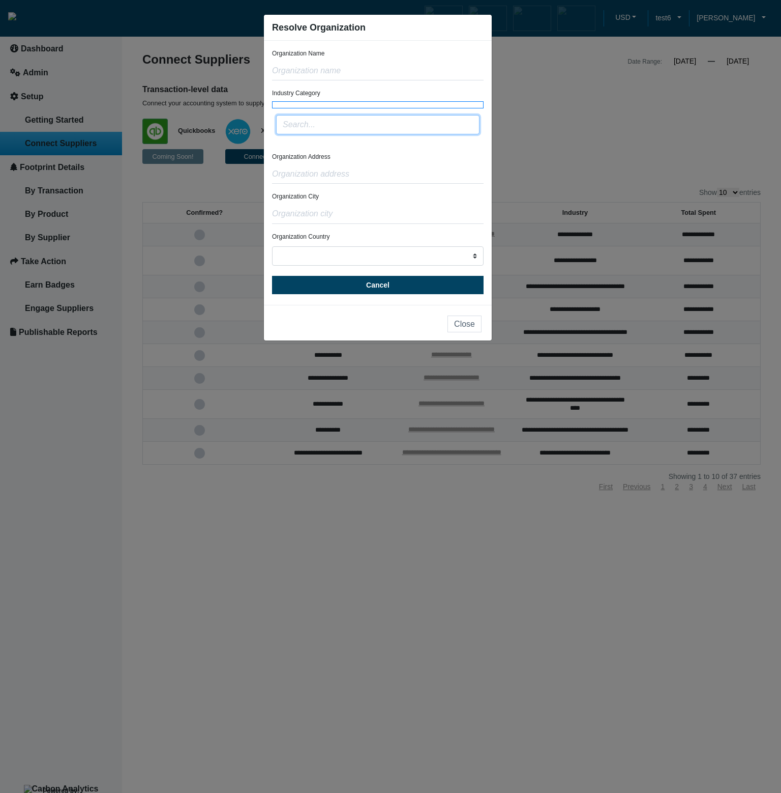
click at [413, 129] on input "text" at bounding box center [378, 124] width 204 height 19
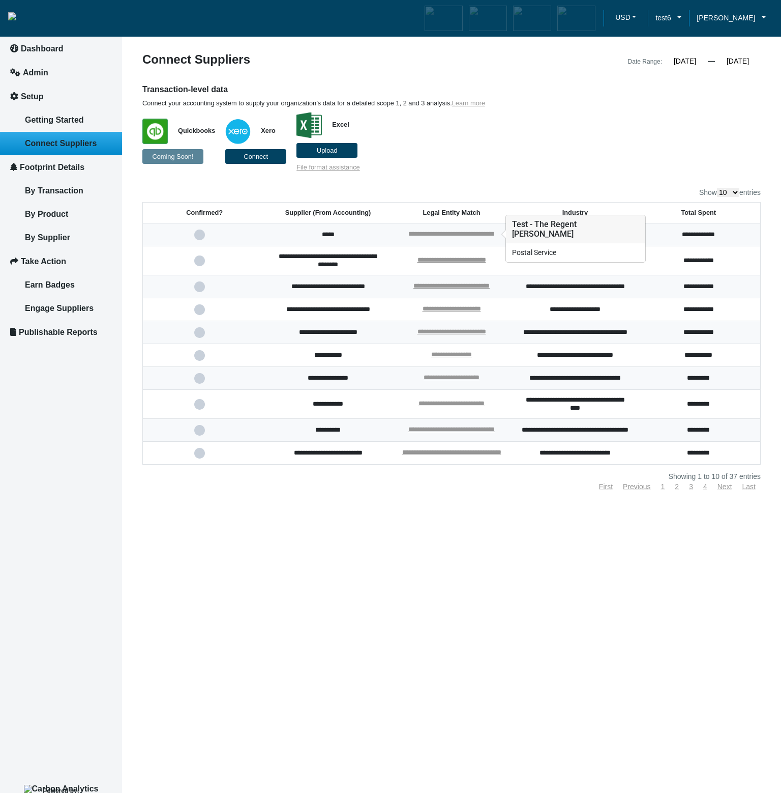
click at [477, 236] on link "**********" at bounding box center [452, 233] width 86 height 7
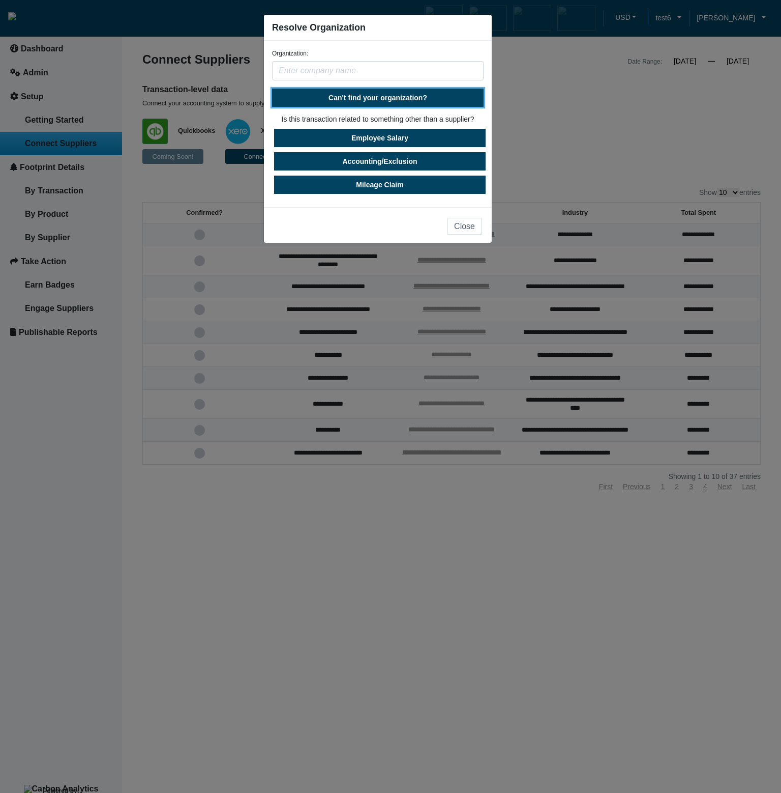
click at [409, 101] on span "Can't find your organization?" at bounding box center [378, 98] width 99 height 8
select select "[GEOGRAPHIC_DATA]"
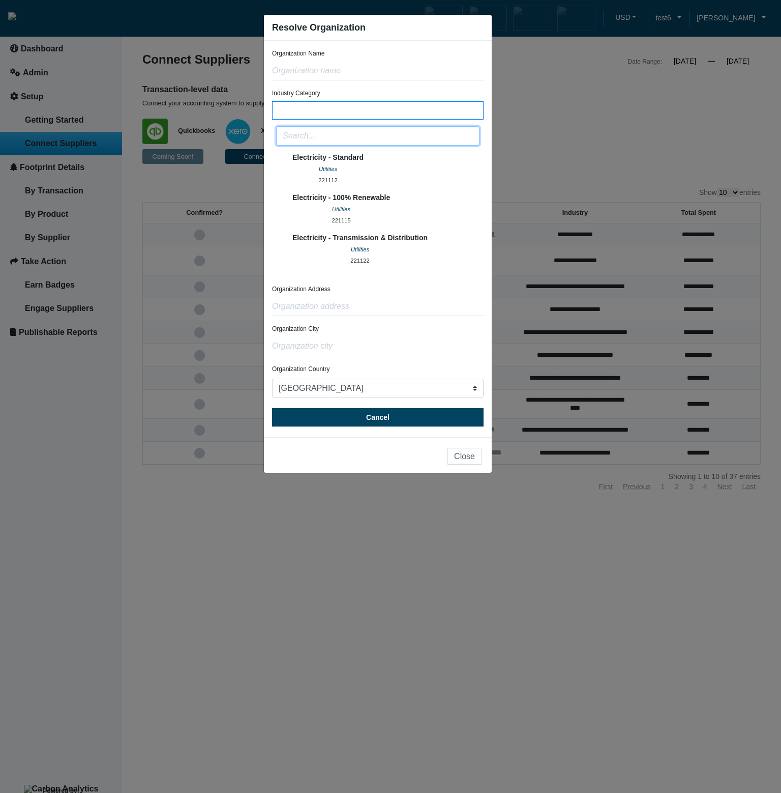
click at [391, 142] on input "text" at bounding box center [378, 135] width 204 height 19
click at [387, 209] on div "Utilities" at bounding box center [342, 209] width 98 height 12
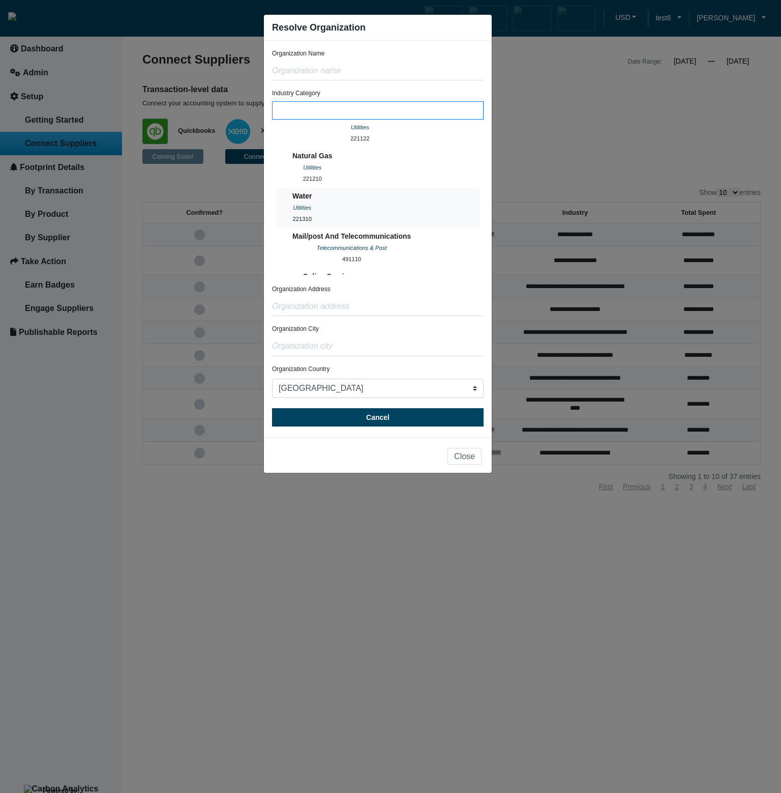
scroll to position [183, 0]
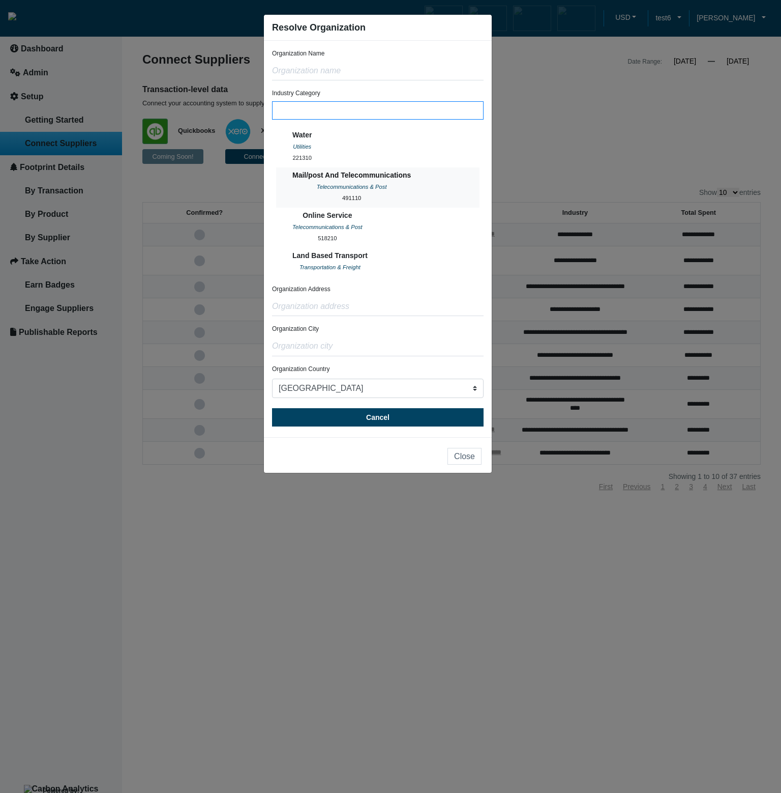
click at [379, 196] on div "491110" at bounding box center [352, 197] width 119 height 11
click at [376, 150] on button "Water Utilities 221310" at bounding box center [378, 147] width 204 height 40
click at [385, 219] on button "Online Service Telecommunications & Post 518210" at bounding box center [378, 228] width 204 height 40
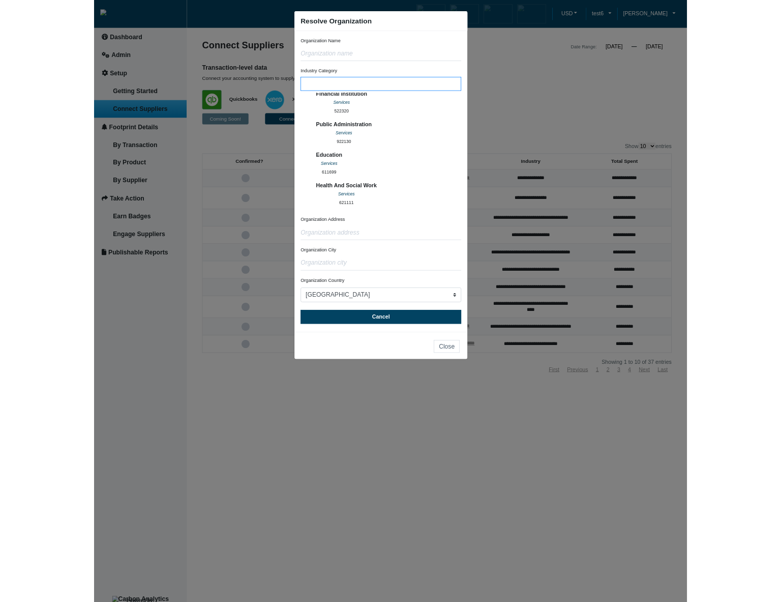
scroll to position [0, 0]
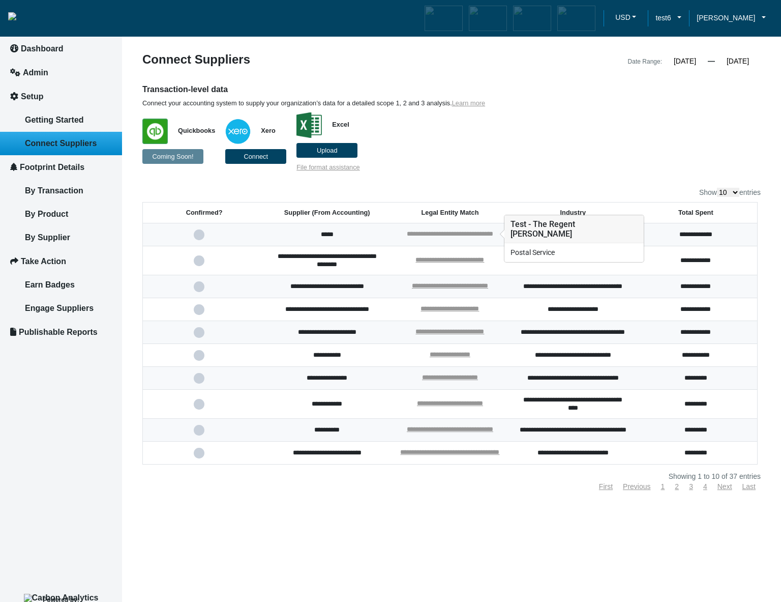
click at [485, 234] on link "**********" at bounding box center [450, 233] width 86 height 7
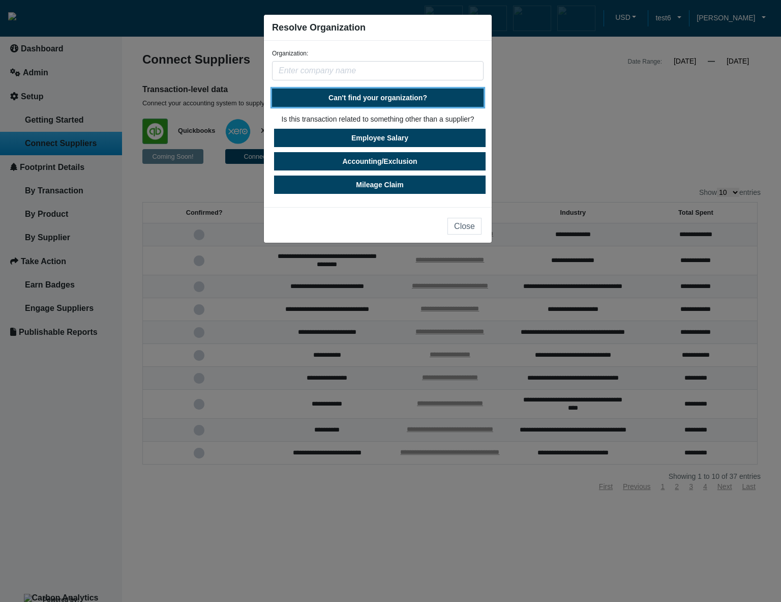
click at [408, 101] on span "Can't find your organization?" at bounding box center [378, 98] width 99 height 8
select select "[GEOGRAPHIC_DATA]"
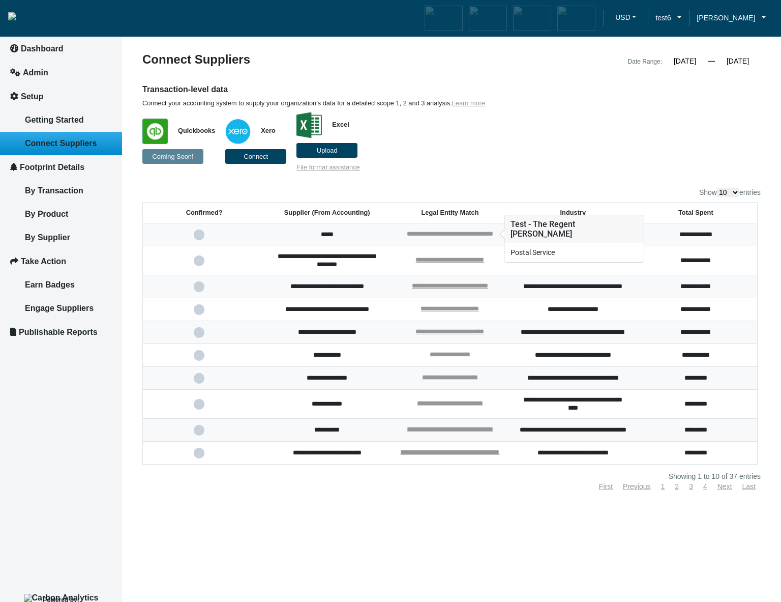
click at [453, 236] on link "**********" at bounding box center [450, 233] width 86 height 7
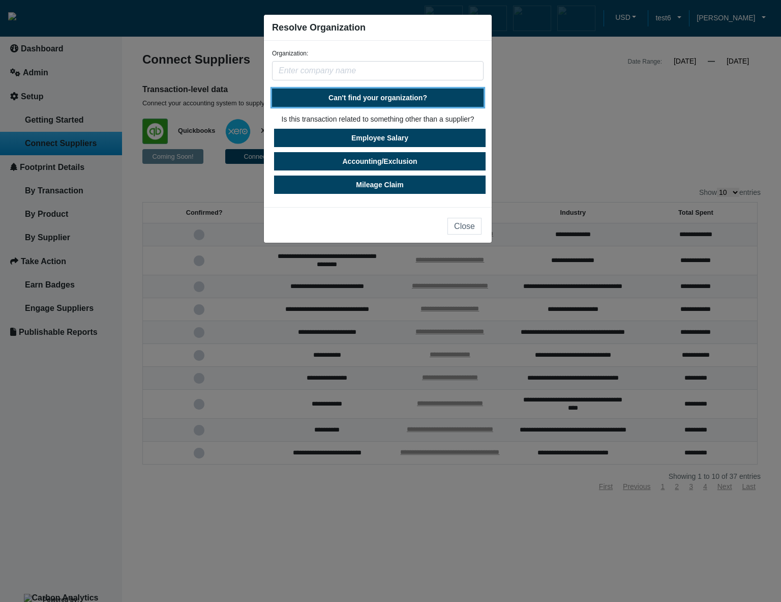
click at [409, 102] on button "Can't find your organization?" at bounding box center [378, 98] width 212 height 18
select select "[GEOGRAPHIC_DATA]"
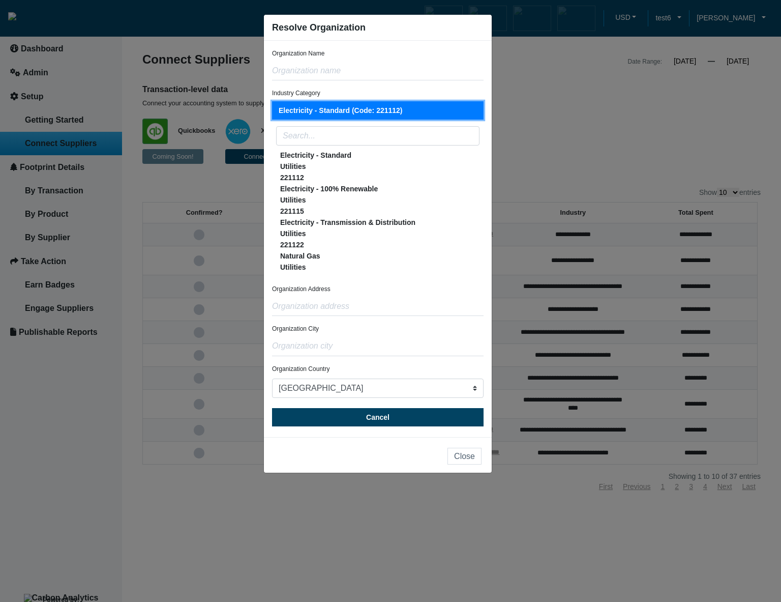
click at [456, 111] on button "Electricity - Standard (Code: 221112)" at bounding box center [378, 110] width 212 height 18
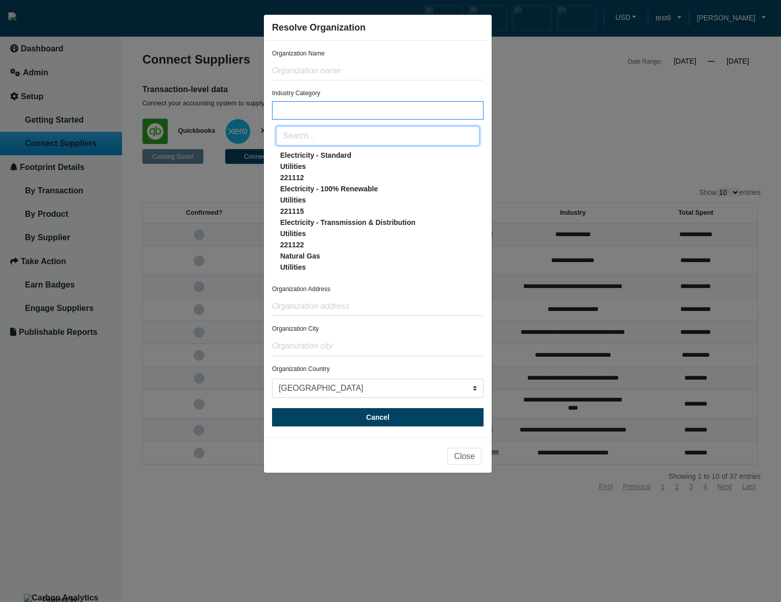
click at [464, 142] on input "text" at bounding box center [378, 135] width 204 height 19
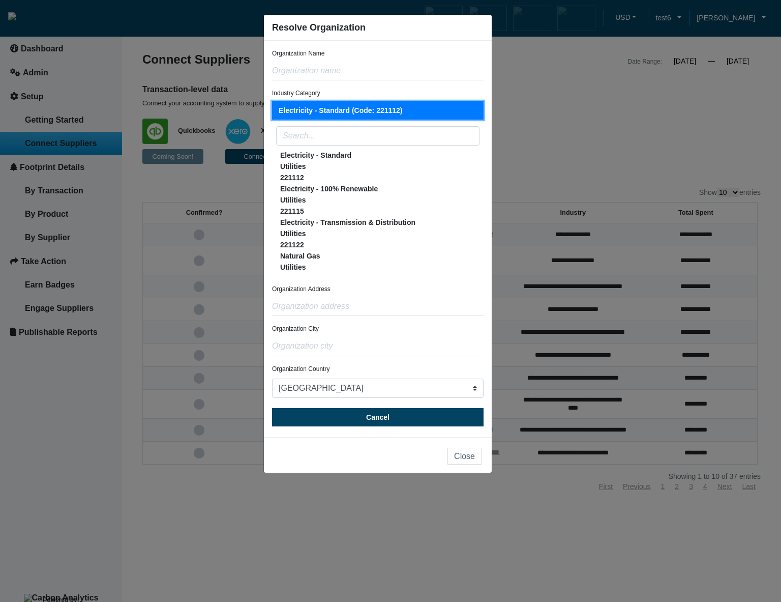
click at [462, 111] on button "Electricity - Standard (Code: 221112)" at bounding box center [378, 110] width 212 height 18
click at [381, 187] on button "Electricity - 100% Renewable Utilities 221115" at bounding box center [378, 200] width 204 height 34
click at [400, 197] on button "Electricity - 100% Renewable Utilities 221115" at bounding box center [378, 200] width 204 height 34
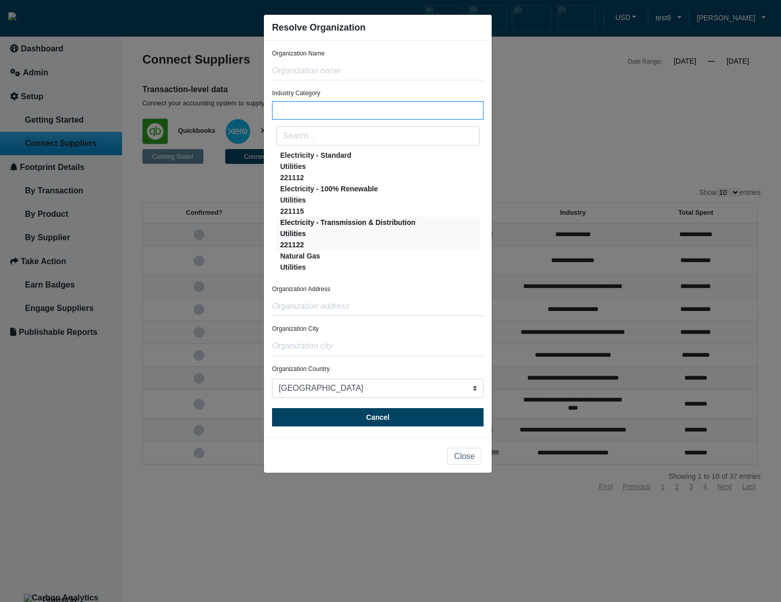
click at [424, 225] on button "Electricity - Transmission & Distribution Utilities 221122" at bounding box center [378, 234] width 204 height 34
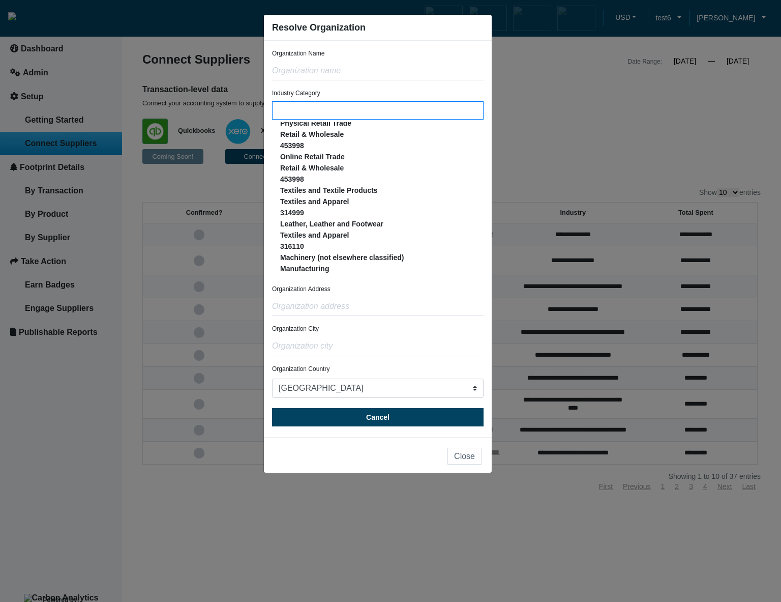
scroll to position [847, 0]
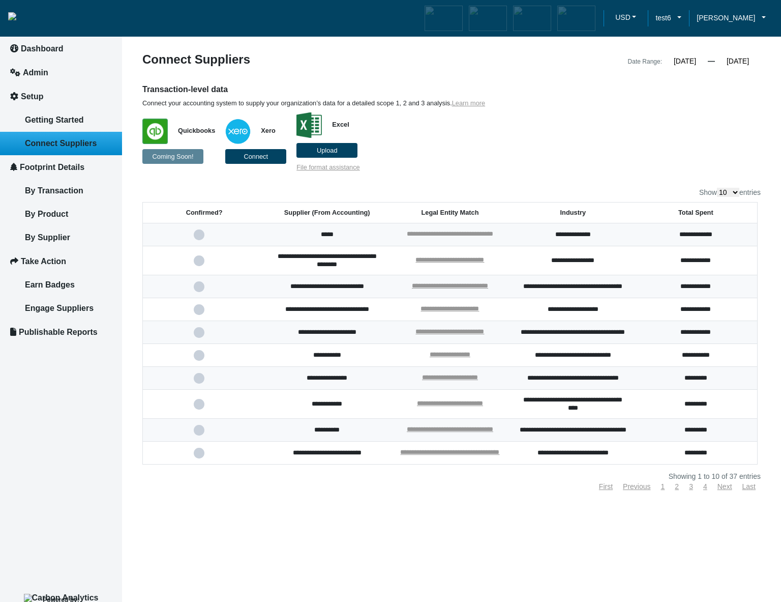
click at [422, 234] on link "**********" at bounding box center [450, 233] width 86 height 7
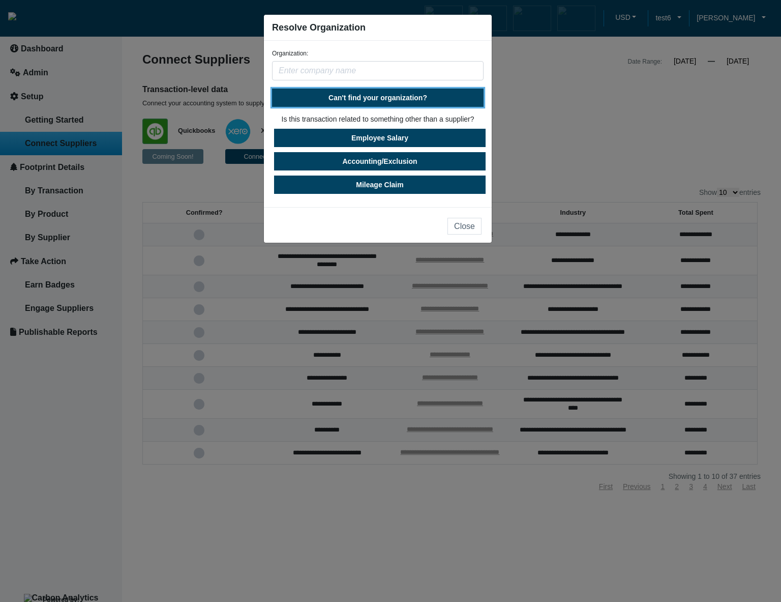
click at [419, 102] on button "Can't find your organization?" at bounding box center [378, 98] width 212 height 18
select select "[GEOGRAPHIC_DATA]"
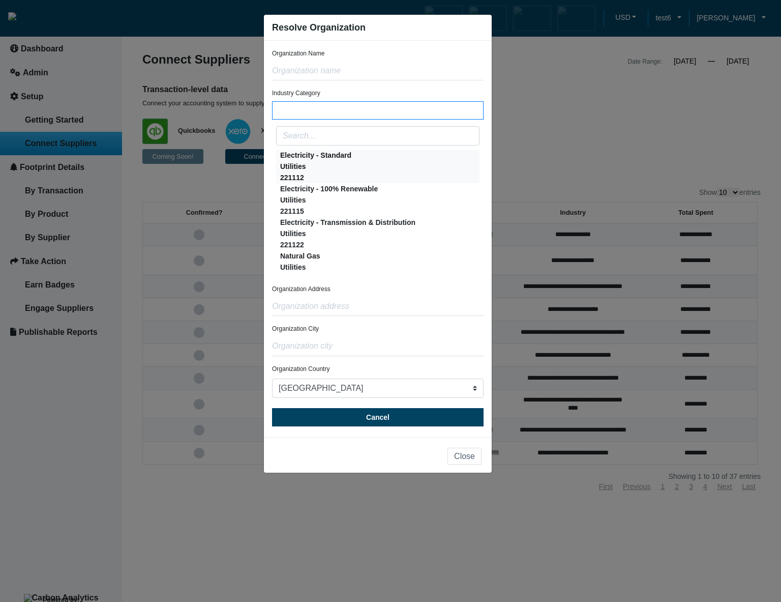
click at [386, 163] on button "Electricity - Standard Utilities 221112" at bounding box center [378, 167] width 204 height 34
click at [375, 197] on div "Utilities" at bounding box center [329, 199] width 98 height 11
click at [381, 238] on div "Utilities" at bounding box center [347, 233] width 135 height 11
click at [380, 263] on button "Natural Gas Utilities 221210" at bounding box center [378, 267] width 204 height 34
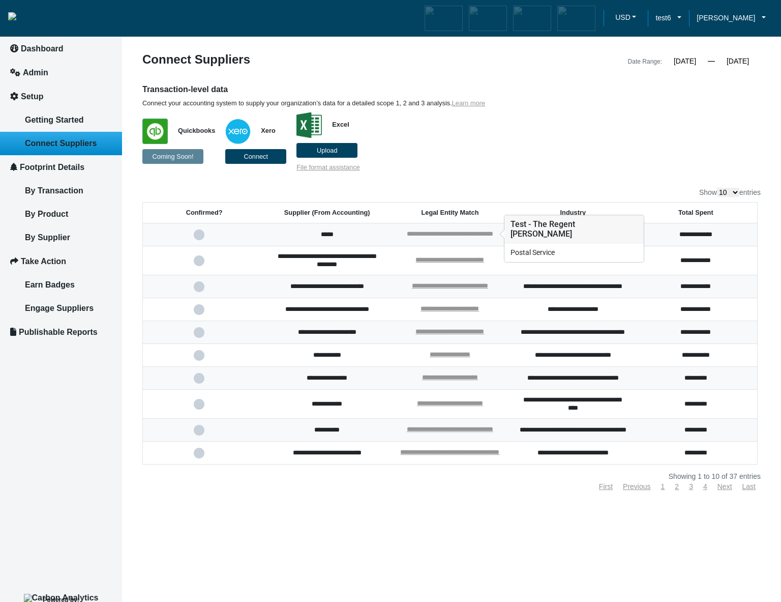
click at [463, 232] on link "**********" at bounding box center [450, 233] width 86 height 7
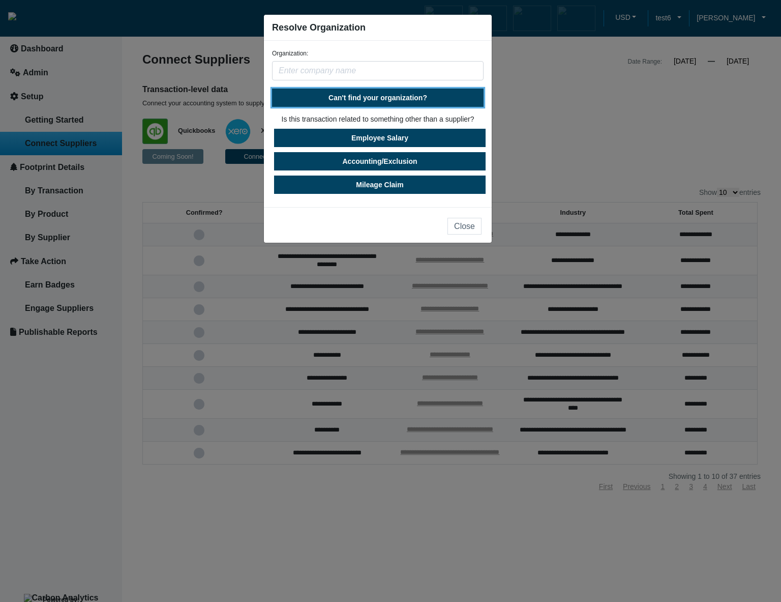
click at [413, 99] on span "Can't find your organization?" at bounding box center [378, 98] width 99 height 8
select select "[GEOGRAPHIC_DATA]"
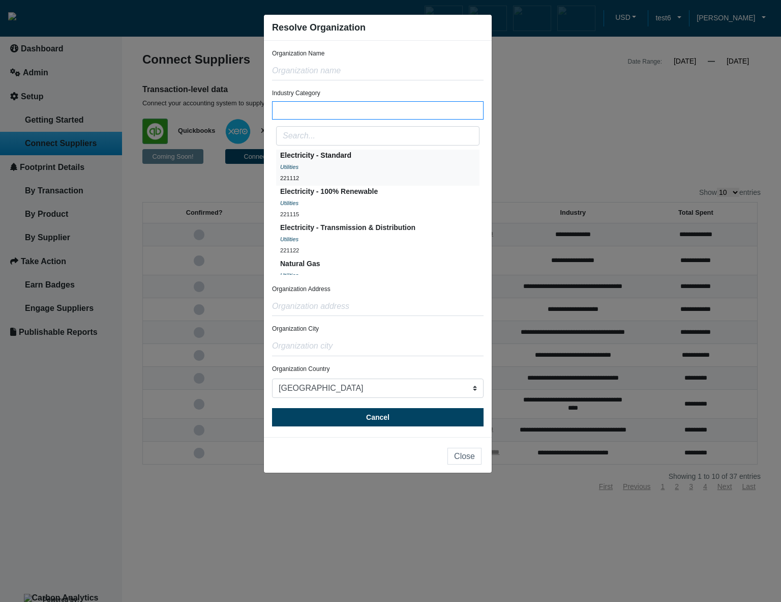
click at [351, 160] on div "Electricity - Standard" at bounding box center [315, 155] width 71 height 11
click at [383, 232] on div "Electricity - Transmission & Distribution" at bounding box center [347, 227] width 135 height 11
click at [367, 246] on div "221122" at bounding box center [347, 250] width 135 height 11
click at [387, 235] on div "Utilities" at bounding box center [347, 239] width 135 height 12
click at [407, 164] on button "Electricity - Standard Utilities 221112" at bounding box center [378, 168] width 204 height 36
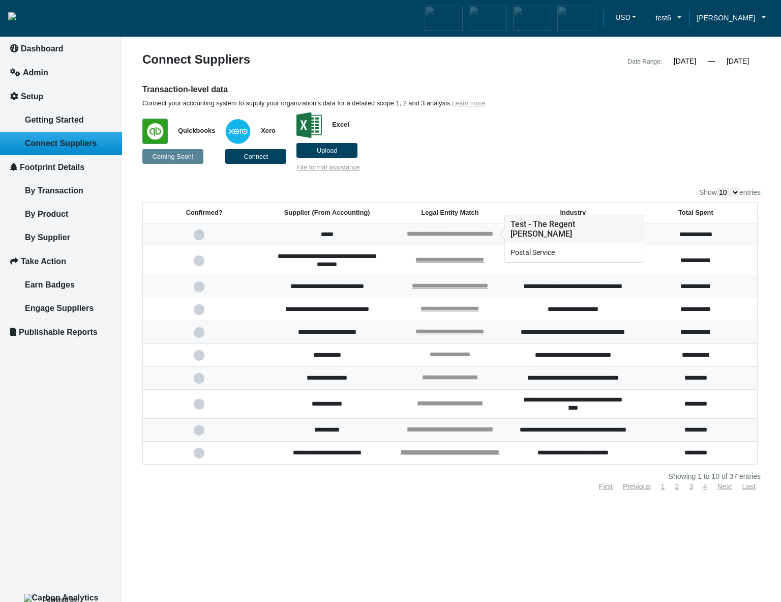
click at [490, 230] on link "**********" at bounding box center [450, 233] width 86 height 7
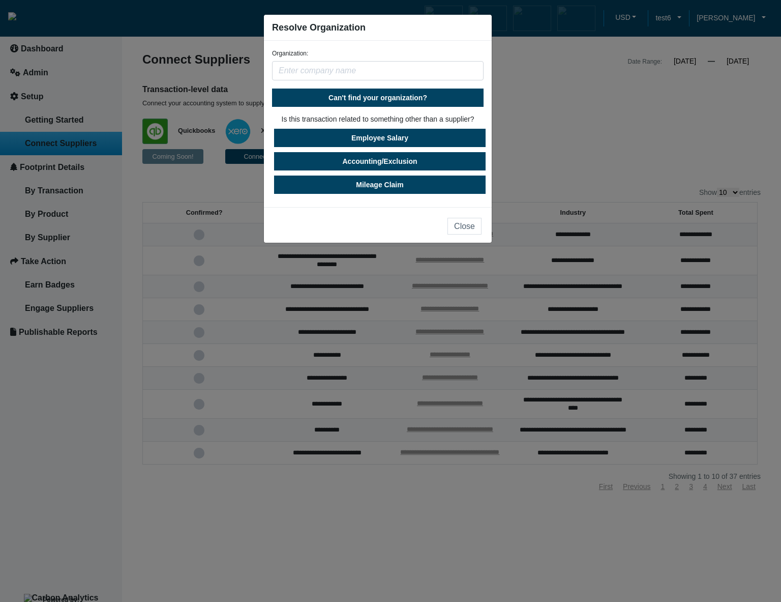
click at [400, 75] on input "text" at bounding box center [378, 70] width 212 height 19
click at [397, 99] on span "Can't find your organization?" at bounding box center [378, 98] width 99 height 8
select select "[GEOGRAPHIC_DATA]"
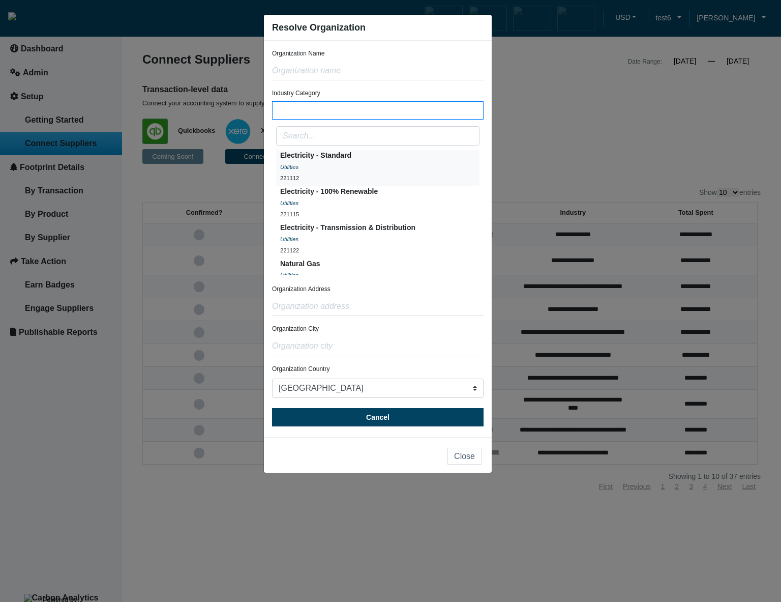
click at [372, 166] on button "Electricity - Standard Utilities 221112" at bounding box center [378, 168] width 204 height 36
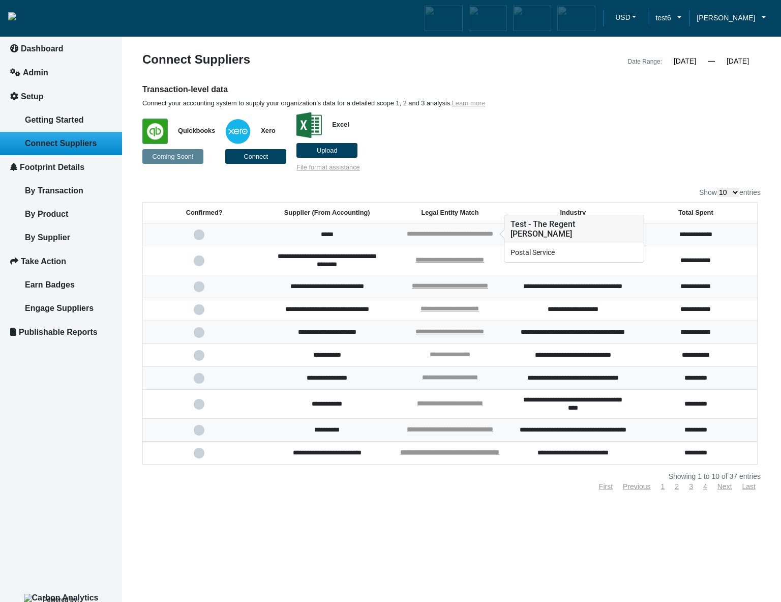
click at [476, 231] on link "**********" at bounding box center [450, 233] width 86 height 7
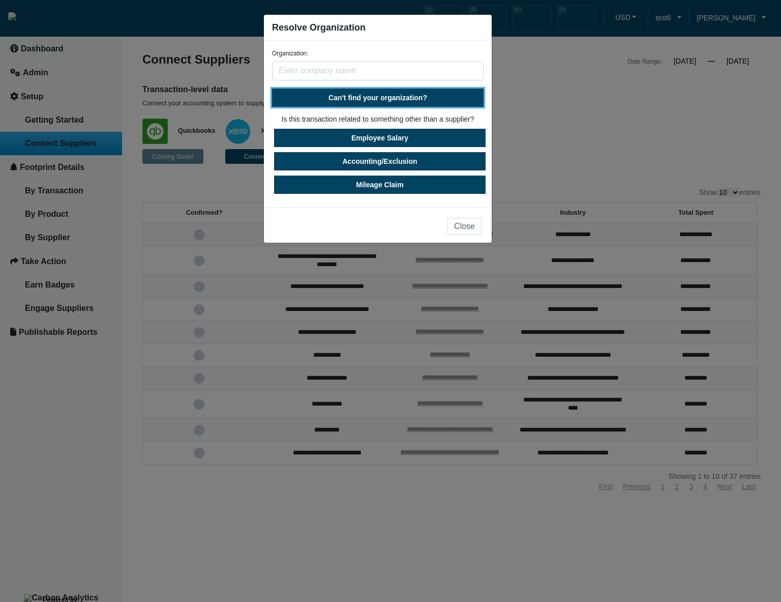
click at [423, 99] on span "Can't find your organization?" at bounding box center [378, 98] width 99 height 8
select select "[GEOGRAPHIC_DATA]"
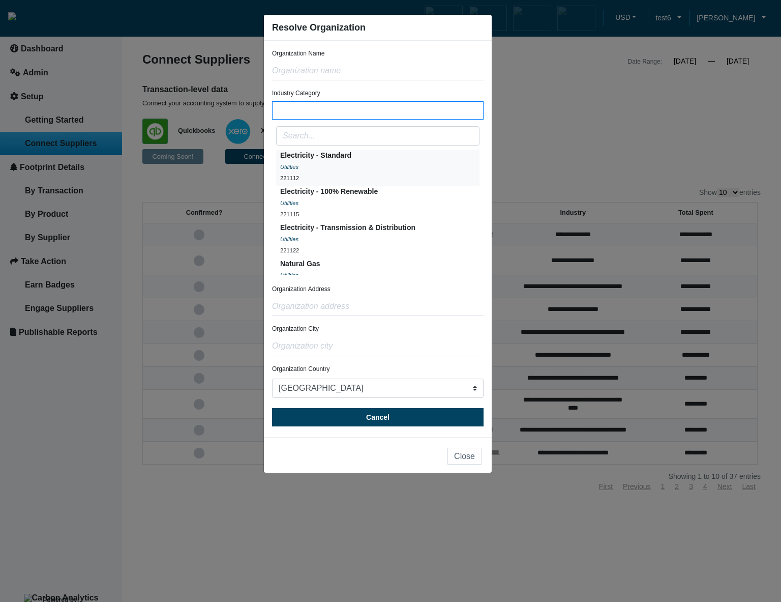
click at [374, 166] on button "Electricity - Standard Utilities 221112" at bounding box center [378, 168] width 204 height 36
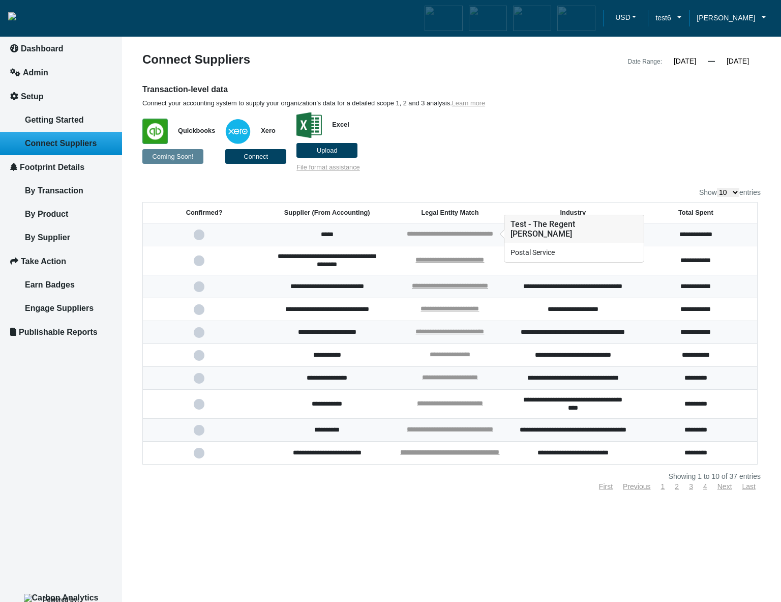
click at [452, 231] on link "**********" at bounding box center [450, 233] width 86 height 7
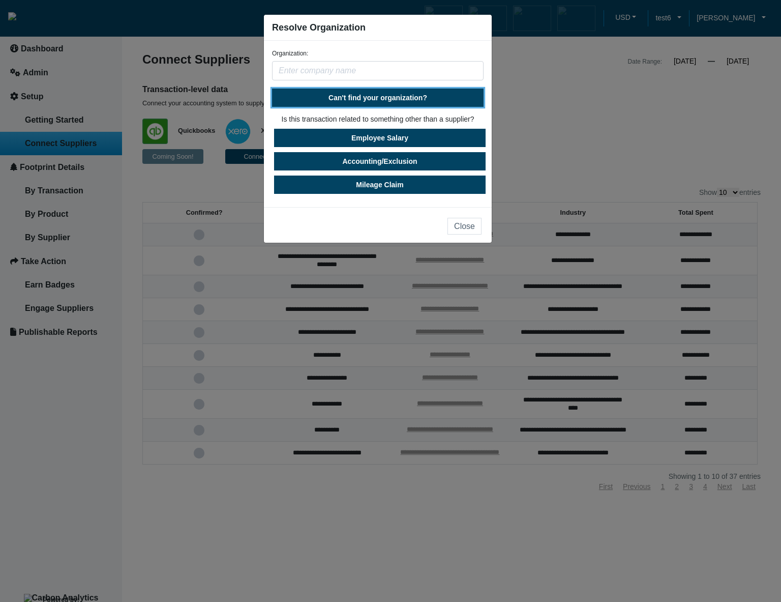
click at [398, 94] on span "Can't find your organization?" at bounding box center [378, 98] width 99 height 8
select select "[GEOGRAPHIC_DATA]"
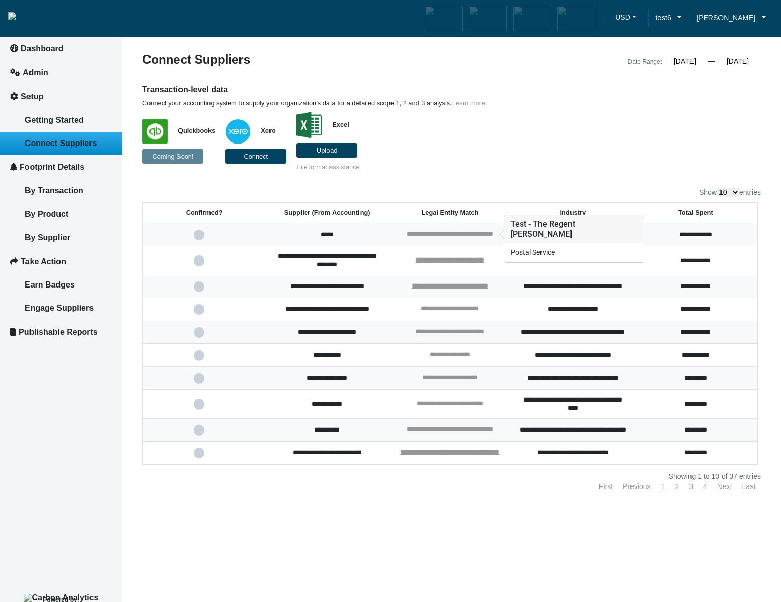
click at [446, 231] on link "**********" at bounding box center [450, 233] width 86 height 7
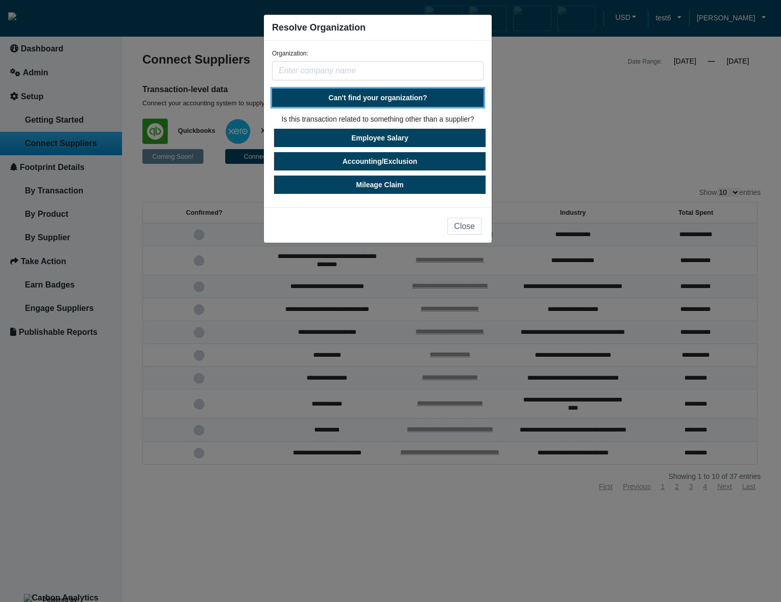
click at [391, 92] on button "Can't find your organization?" at bounding box center [378, 98] width 212 height 18
select select "[GEOGRAPHIC_DATA]"
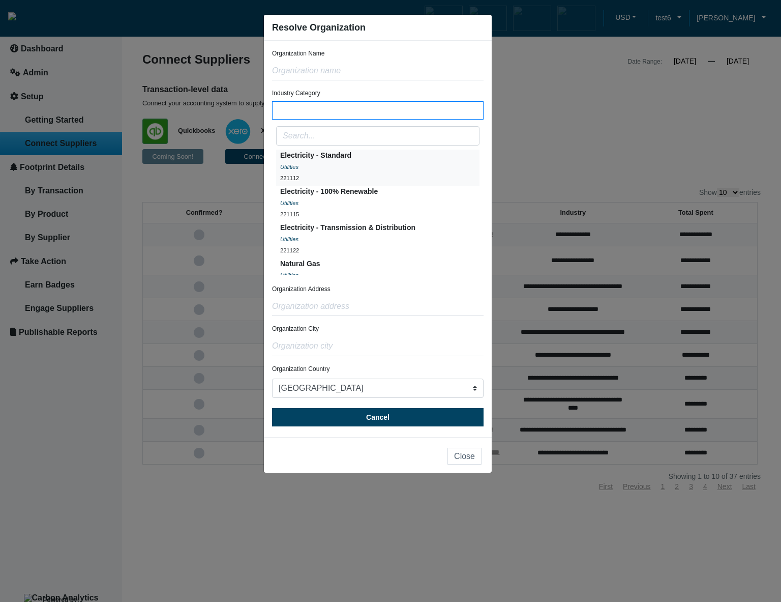
click at [364, 160] on button "Electricity - Standard Utilities 221112" at bounding box center [378, 168] width 204 height 36
click at [371, 205] on div "Utilities" at bounding box center [329, 203] width 98 height 12
click at [392, 230] on span "Electricity - Transmission & Distribution" at bounding box center [347, 227] width 135 height 8
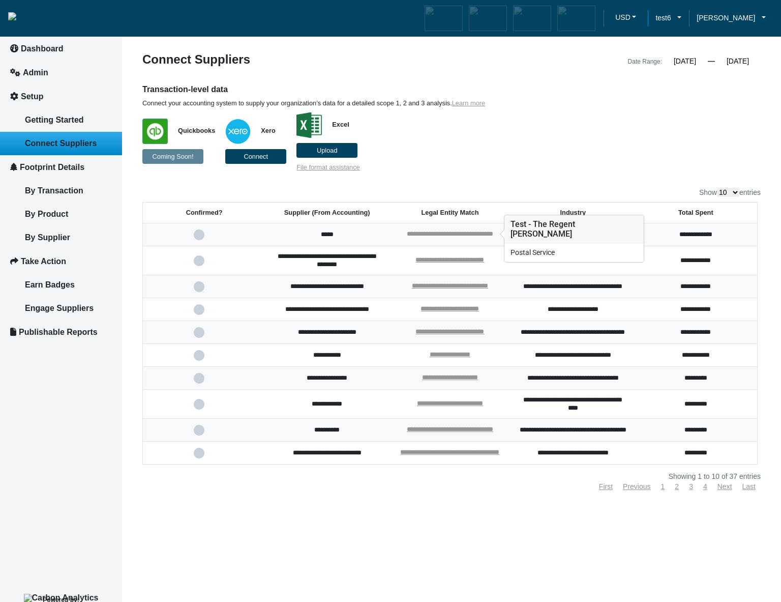
click at [436, 236] on link "**********" at bounding box center [450, 233] width 86 height 7
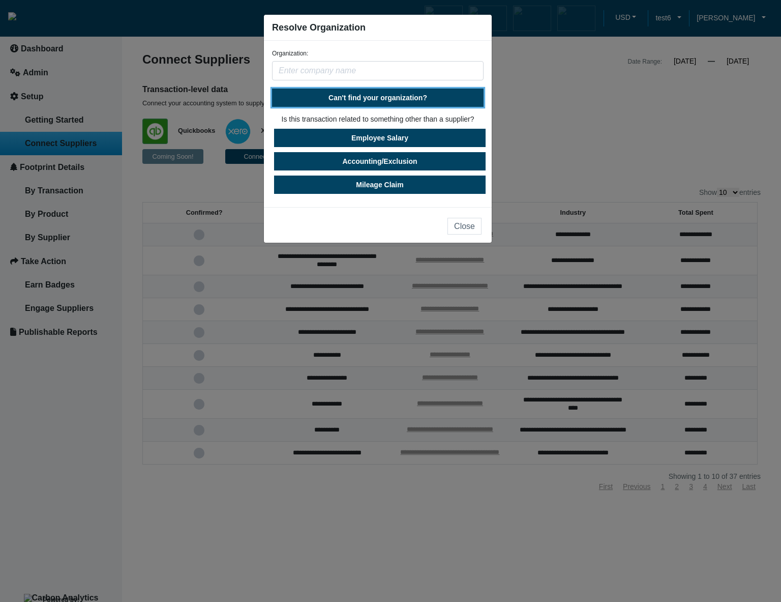
click at [415, 91] on button "Can't find your organization?" at bounding box center [378, 98] width 212 height 18
select select "[GEOGRAPHIC_DATA]"
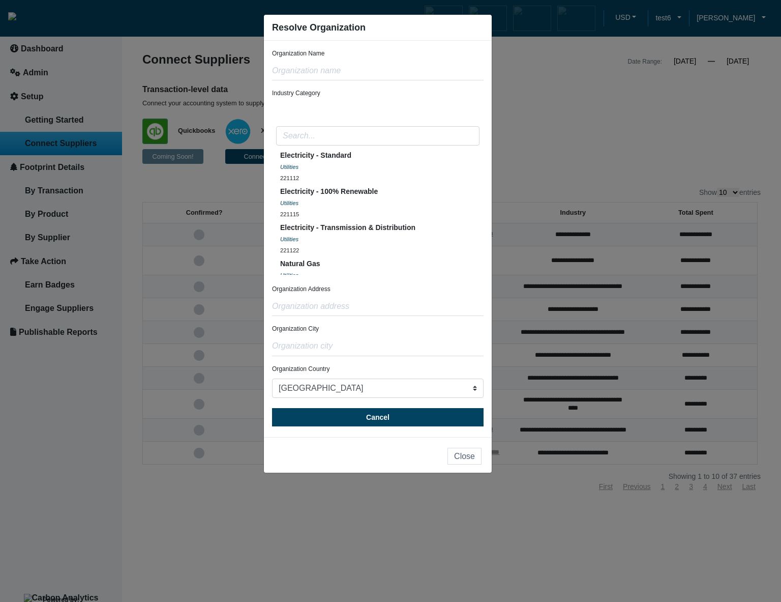
click at [326, 95] on div "Industry Category Select Industry Electricity - Standard Utilities 221112 Elect…" at bounding box center [378, 182] width 212 height 187
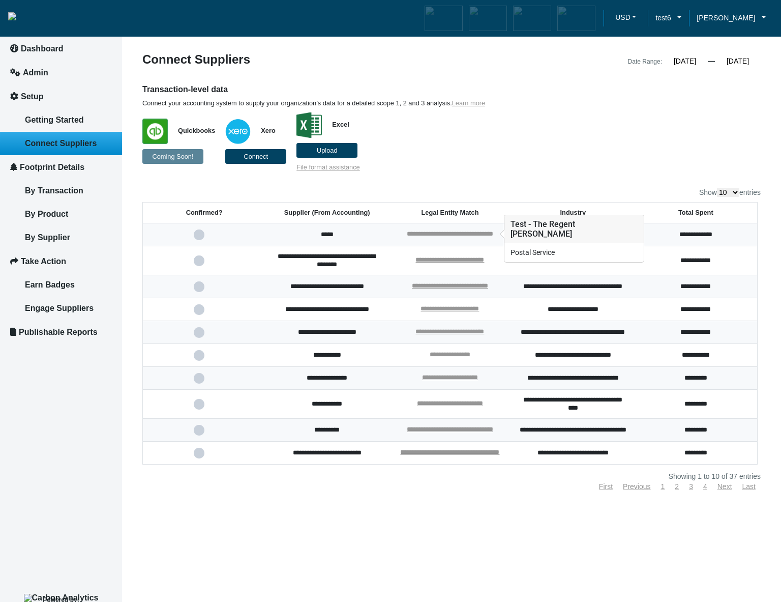
click at [482, 236] on link "**********" at bounding box center [450, 233] width 86 height 7
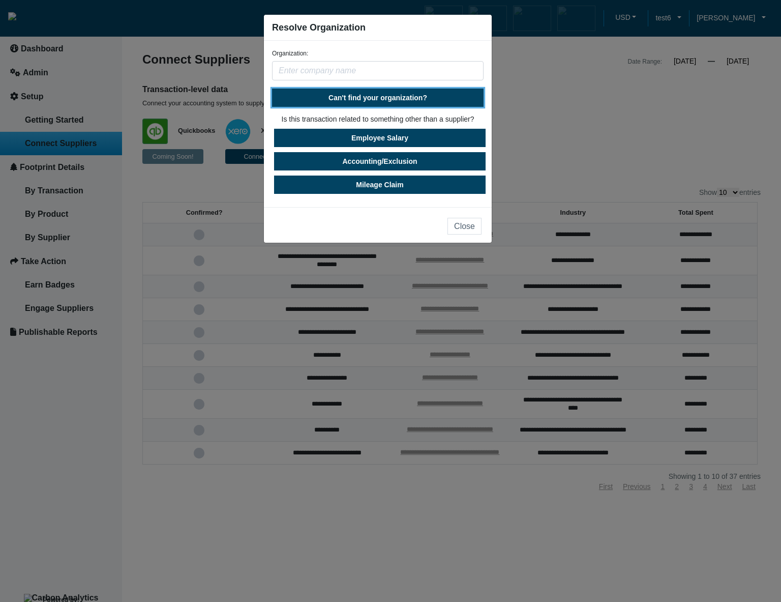
click at [408, 99] on span "Can't find your organization?" at bounding box center [378, 98] width 99 height 8
select select "[GEOGRAPHIC_DATA]"
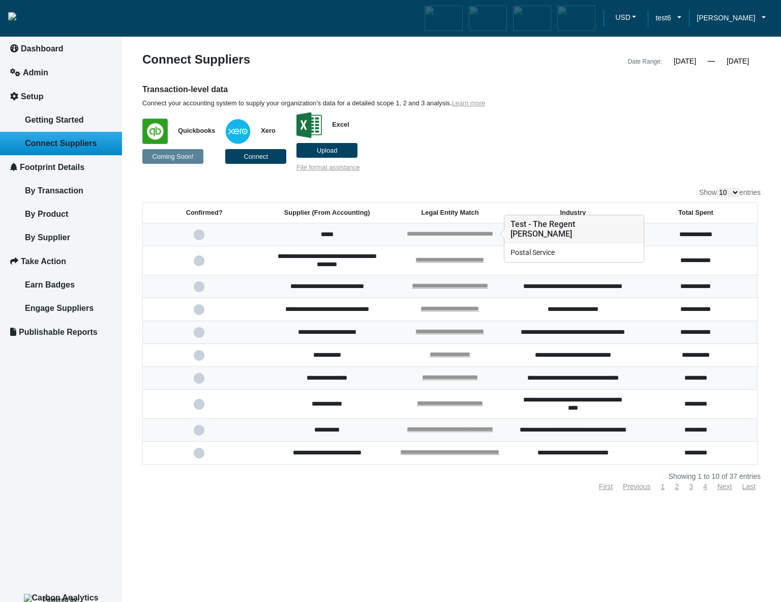
click at [441, 234] on link "**********" at bounding box center [450, 233] width 86 height 7
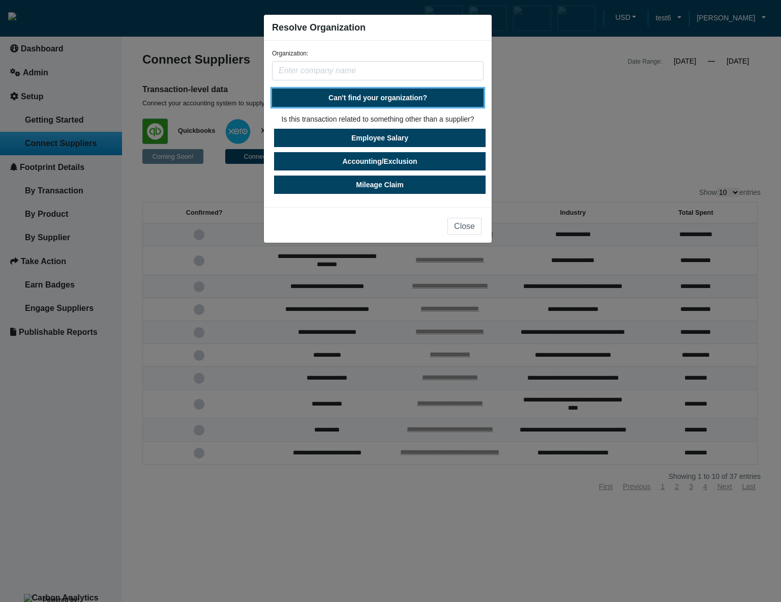
click at [391, 92] on button "Can't find your organization?" at bounding box center [378, 98] width 212 height 18
select select "[GEOGRAPHIC_DATA]"
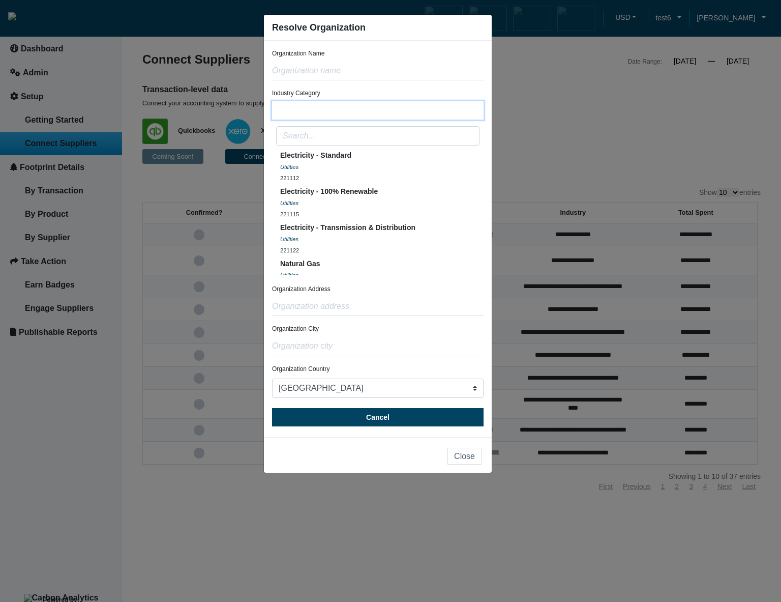
click at [326, 106] on button "Select Industry" at bounding box center [378, 110] width 212 height 18
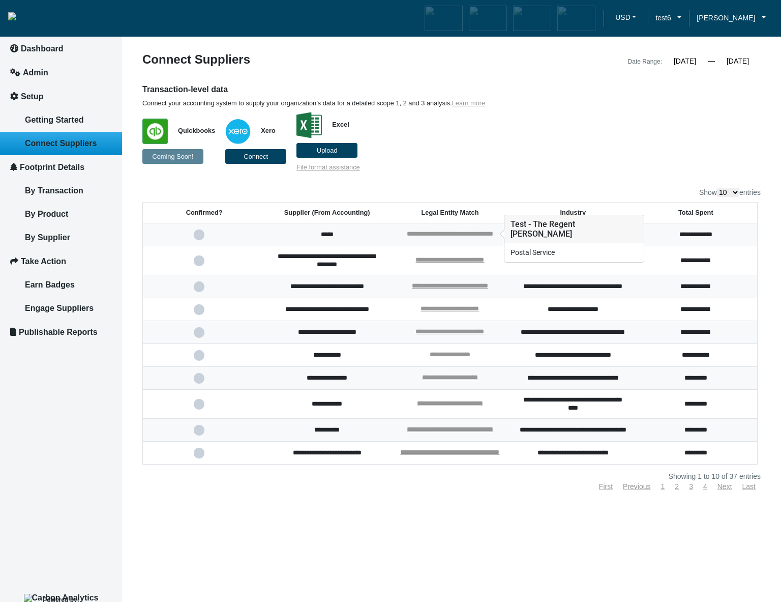
click at [474, 231] on link "**********" at bounding box center [450, 233] width 86 height 7
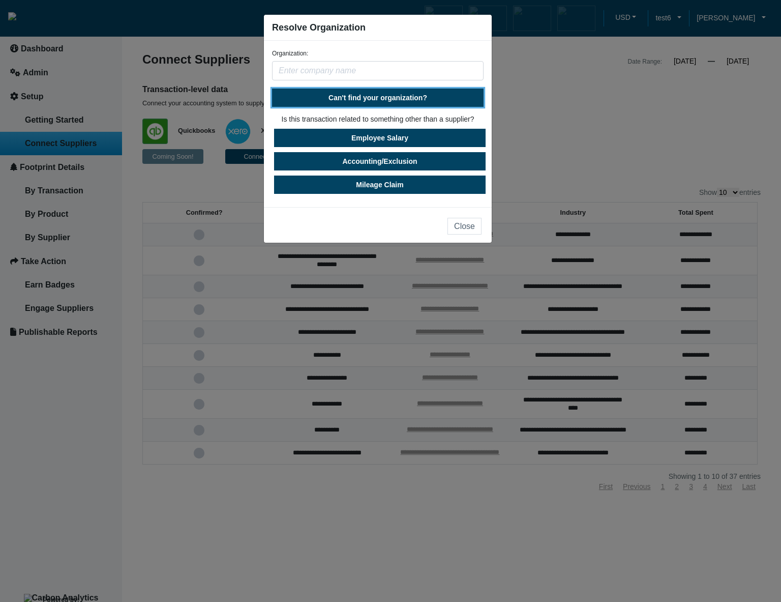
click at [386, 99] on span "Can't find your organization?" at bounding box center [378, 98] width 99 height 8
select select "[GEOGRAPHIC_DATA]"
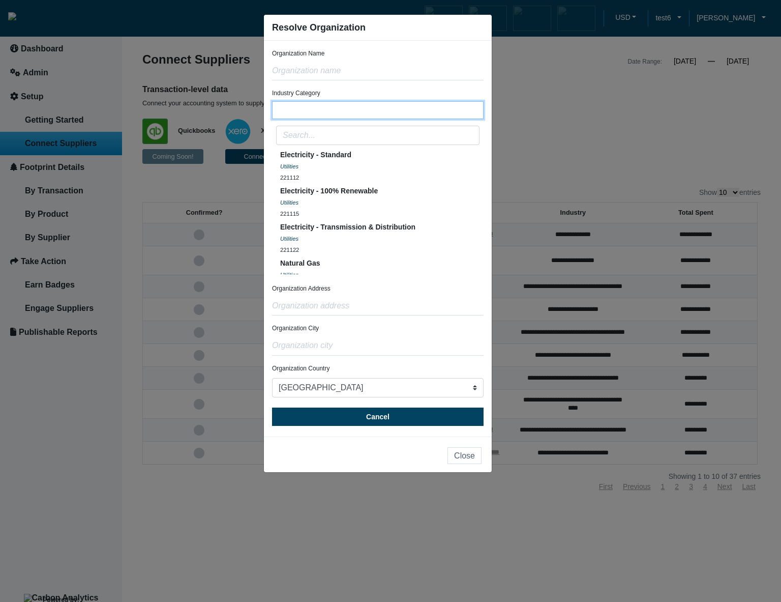
click at [364, 110] on button "Select Industry" at bounding box center [378, 110] width 212 height 18
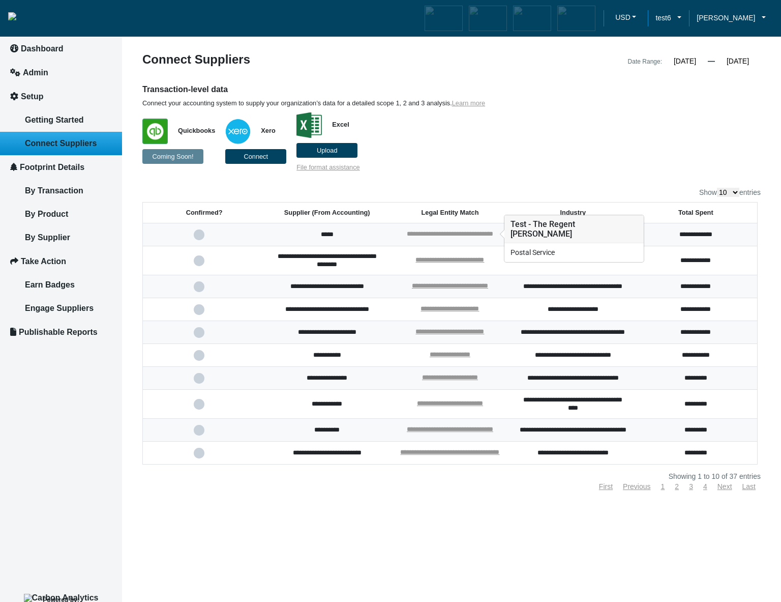
click at [476, 235] on link "**********" at bounding box center [450, 233] width 86 height 7
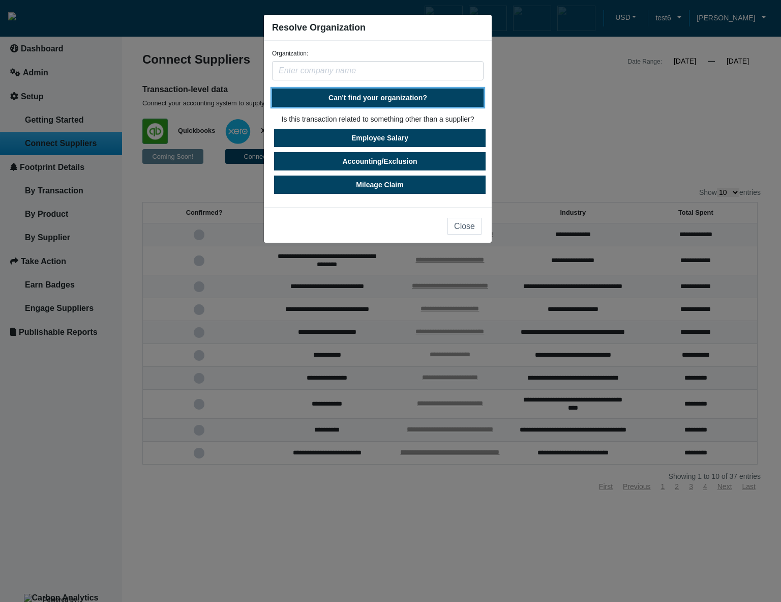
click at [418, 104] on button "Can't find your organization?" at bounding box center [378, 98] width 212 height 18
select select "[GEOGRAPHIC_DATA]"
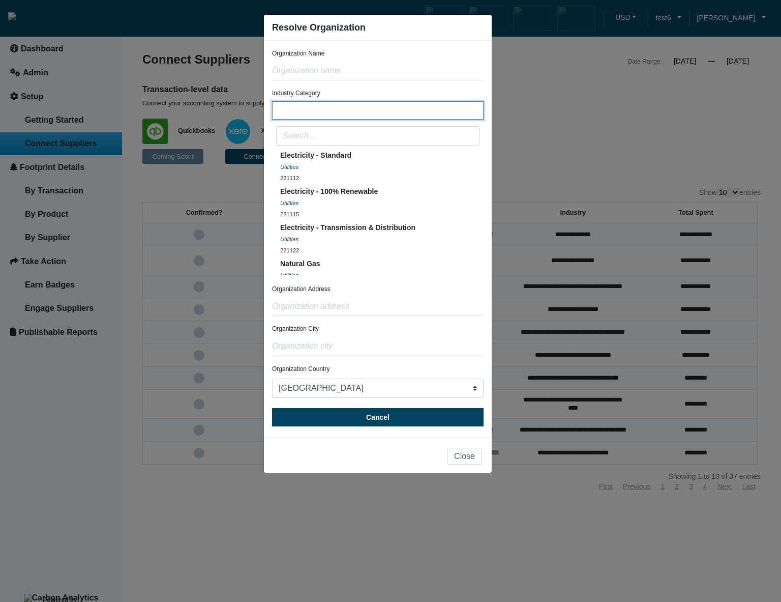
click at [382, 112] on button "Select Industry" at bounding box center [378, 110] width 212 height 18
click at [367, 159] on button "Electricity - Standard Utilities 221112" at bounding box center [378, 168] width 204 height 36
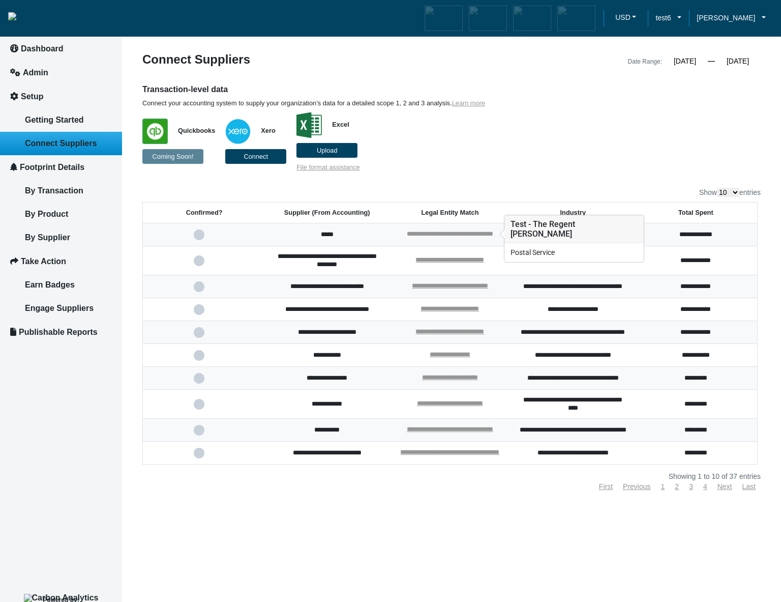
click at [464, 231] on link "**********" at bounding box center [450, 233] width 86 height 7
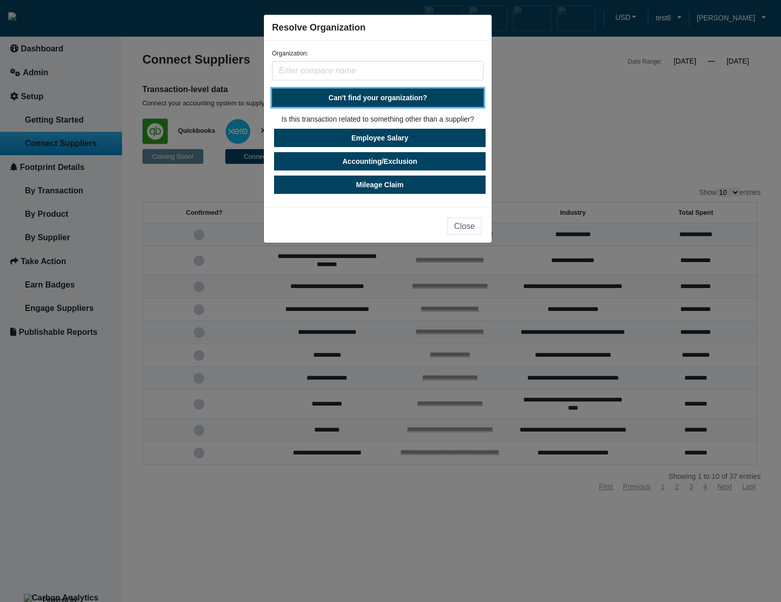
click at [392, 90] on button "Can't find your organization?" at bounding box center [378, 98] width 212 height 18
select select "United States"
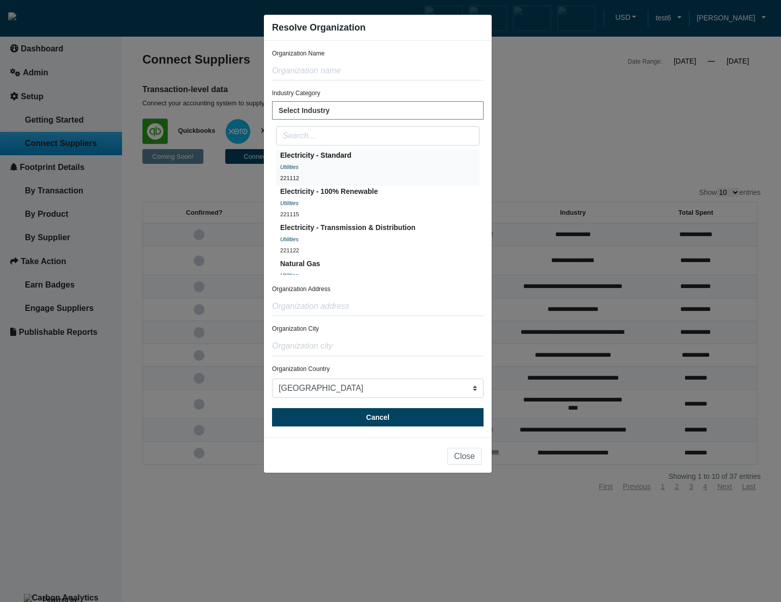
click at [361, 162] on button "Electricity - Standard Utilities 221112" at bounding box center [378, 168] width 204 height 36
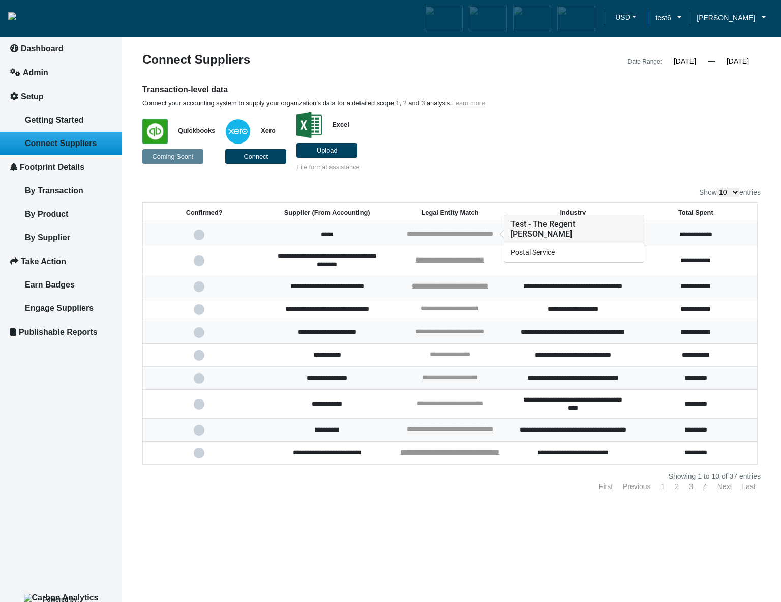
click at [433, 232] on link "**********" at bounding box center [450, 233] width 86 height 7
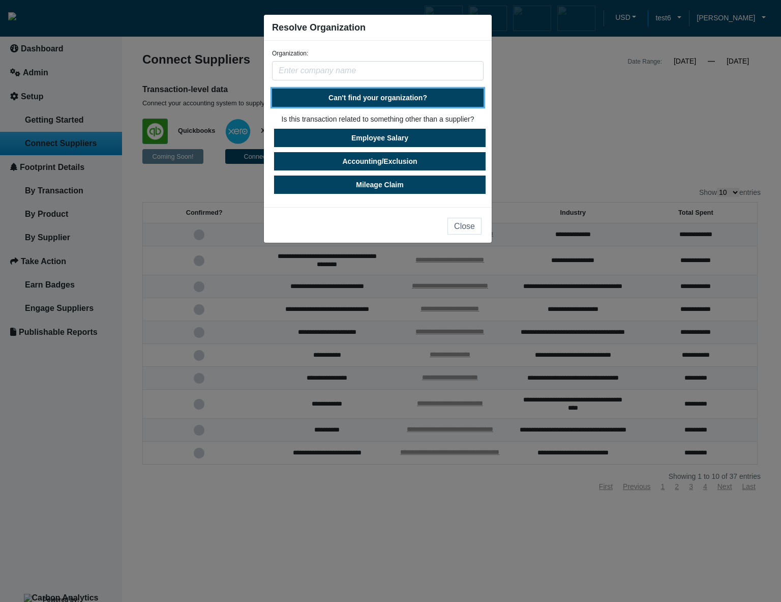
click at [403, 99] on span "Can't find your organization?" at bounding box center [378, 98] width 99 height 8
select select "United States"
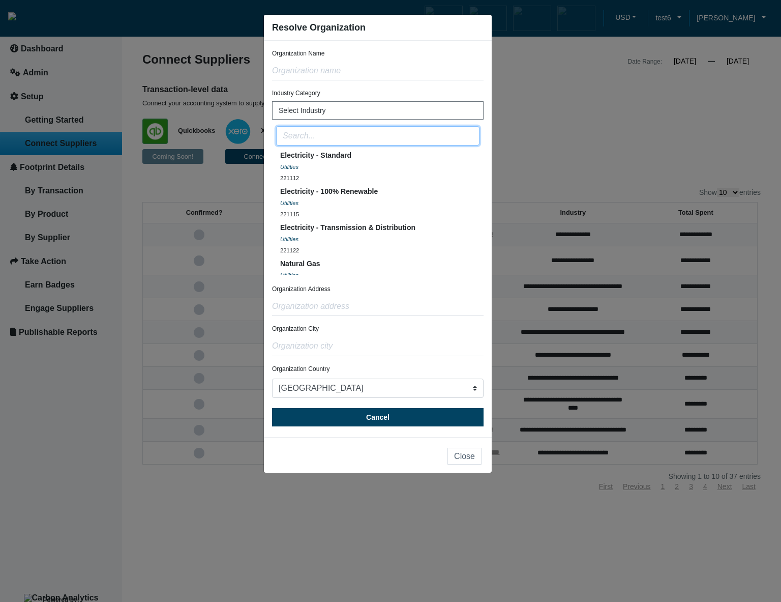
click at [383, 136] on input "text" at bounding box center [378, 135] width 204 height 19
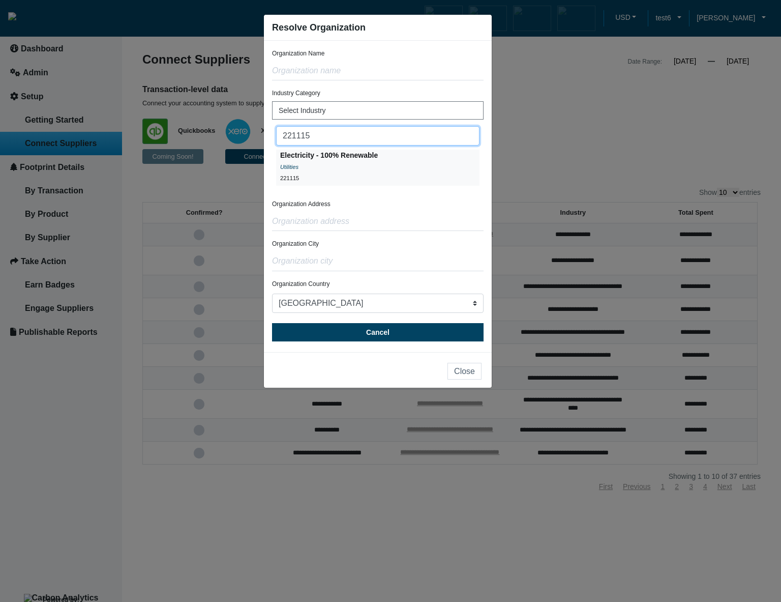
type input "221115"
click at [363, 160] on div "Electricity - 100% Renewable" at bounding box center [329, 155] width 98 height 11
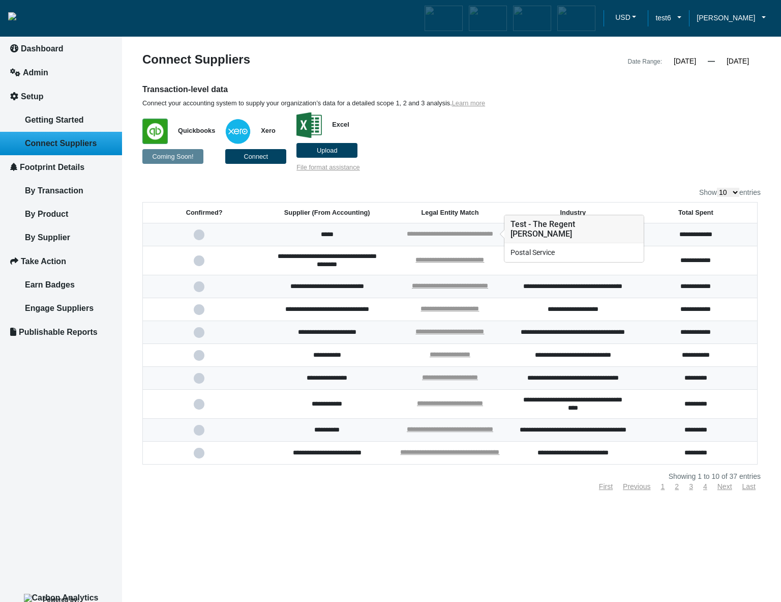
click at [481, 234] on link "**********" at bounding box center [450, 233] width 86 height 7
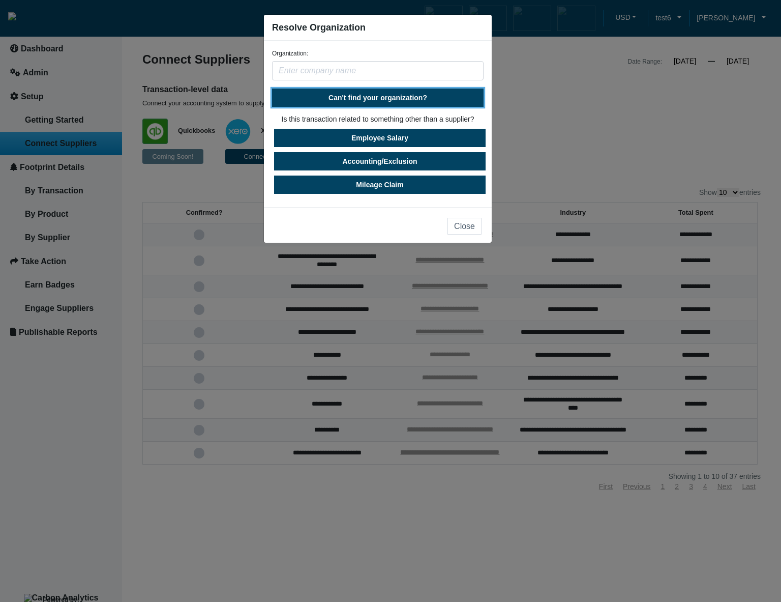
click at [385, 97] on span "Can't find your organization?" at bounding box center [378, 98] width 99 height 8
select select "[GEOGRAPHIC_DATA]"
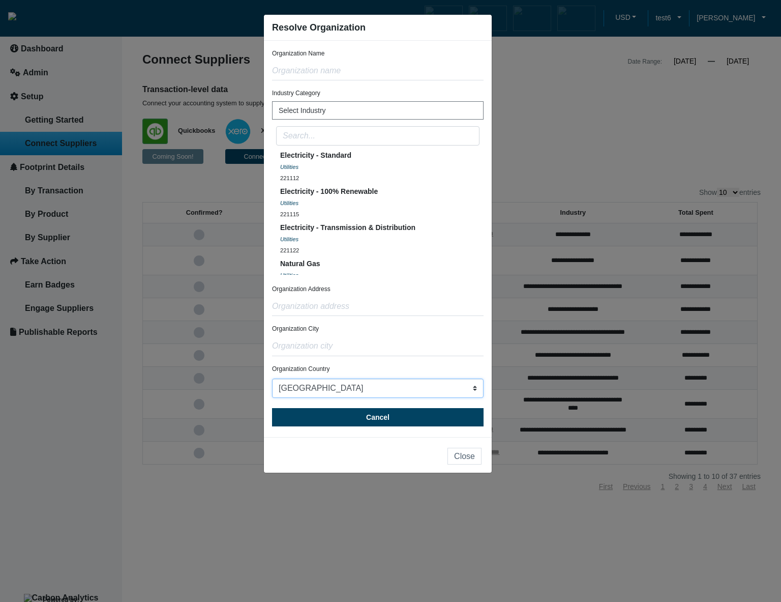
click at [445, 394] on select "Afghanistan Albania Algeria Aland Islands American Samoa Andorra Angola Anguill…" at bounding box center [378, 388] width 212 height 19
click at [384, 196] on button "Electricity - 100% Renewable Utilities 221115" at bounding box center [378, 204] width 204 height 36
click at [395, 229] on span "Electricity - Transmission & Distribution" at bounding box center [347, 227] width 135 height 8
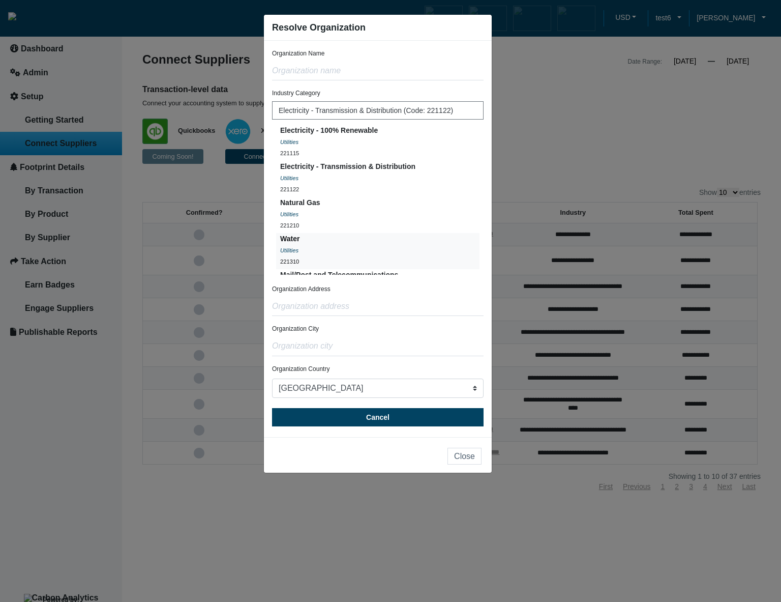
click at [396, 242] on button "Water Utilities 221310" at bounding box center [378, 251] width 204 height 36
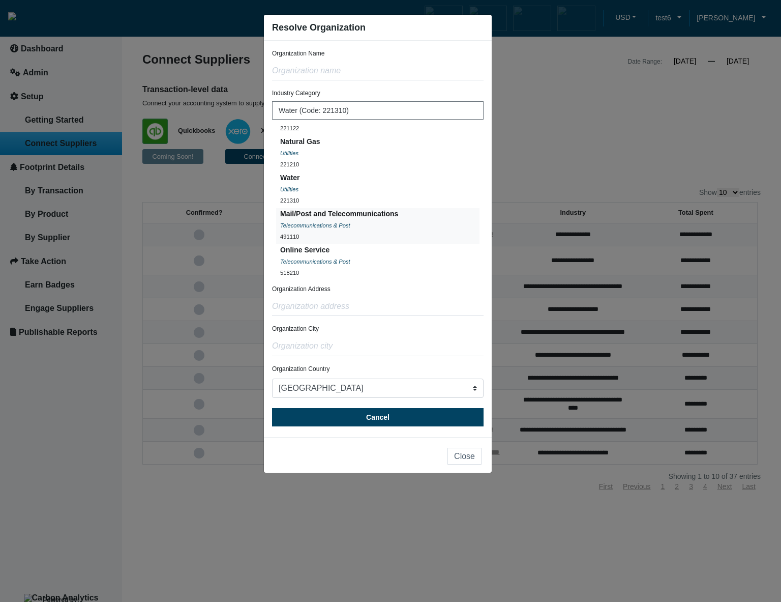
click at [400, 218] on button "Mail/Post and Telecommunications Telecommunications & Post 491110" at bounding box center [378, 226] width 204 height 36
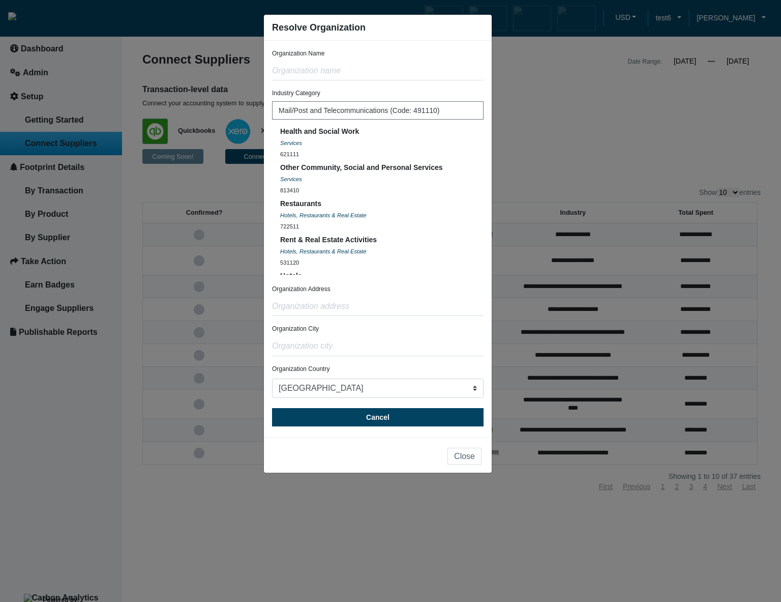
scroll to position [0, 0]
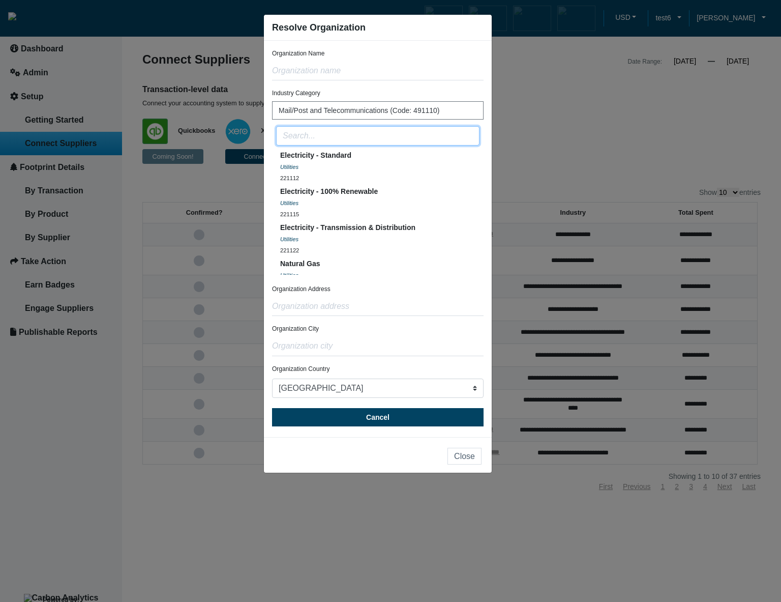
click at [362, 132] on input "text" at bounding box center [378, 135] width 204 height 19
click at [390, 195] on button "Electricity - 100% Renewable Utilities 221115" at bounding box center [378, 204] width 204 height 36
click at [396, 232] on div "Electricity - Transmission & Distribution" at bounding box center [347, 227] width 135 height 11
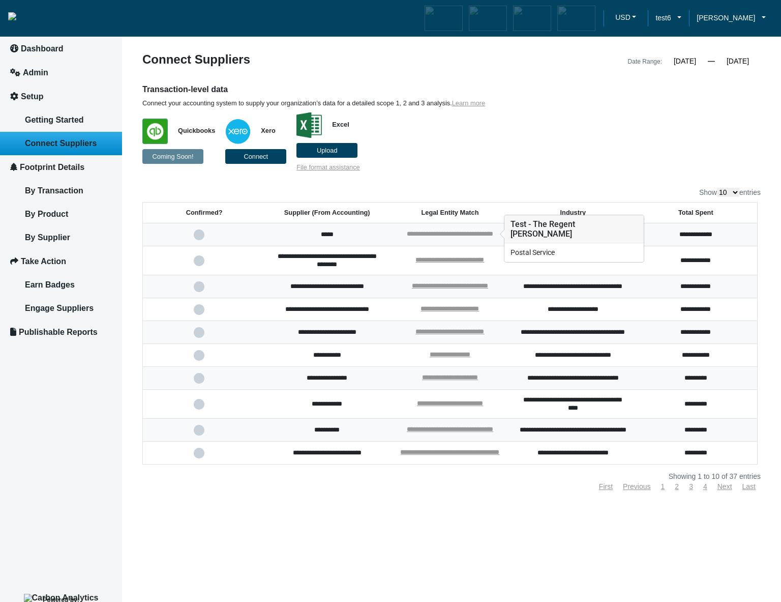
click at [415, 234] on link "**********" at bounding box center [450, 233] width 86 height 7
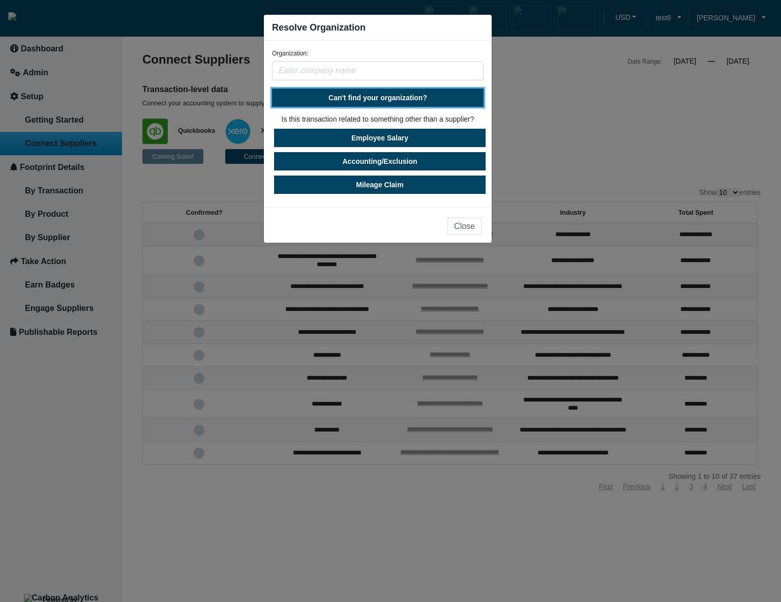
click at [420, 101] on span "Can't find your organization?" at bounding box center [378, 98] width 99 height 8
select select "United States"
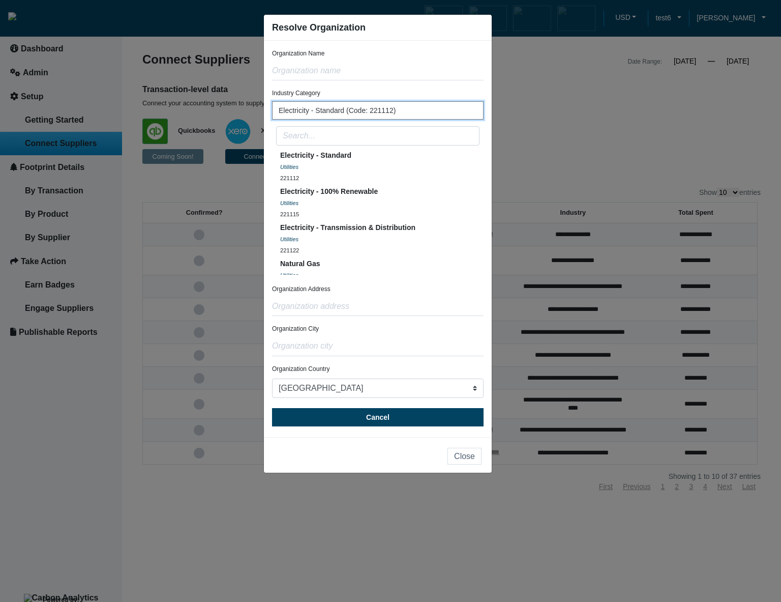
click at [411, 111] on button "Electricity - Standard (Code: 221112)" at bounding box center [378, 110] width 212 height 18
click at [423, 235] on button "Electricity - Transmission & Distribution Utilities 221122" at bounding box center [378, 240] width 204 height 36
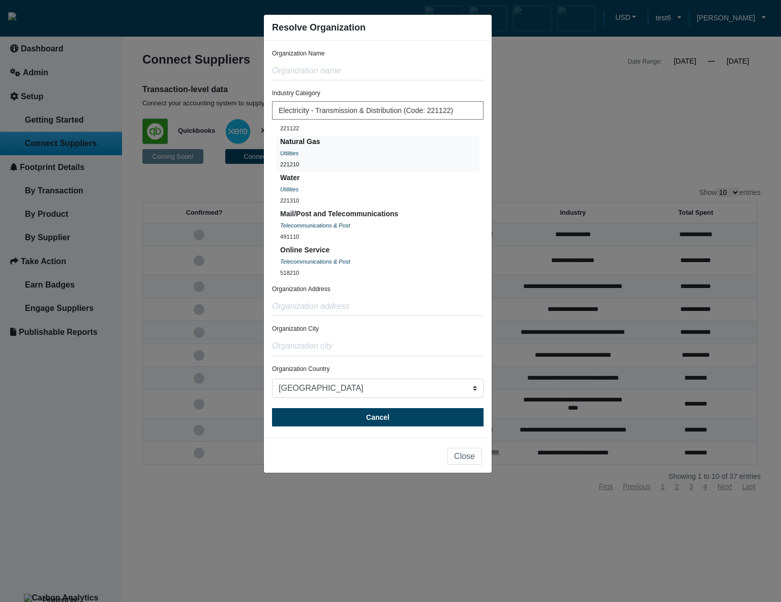
click at [381, 161] on button "Natural Gas Utilities 221210" at bounding box center [378, 154] width 204 height 36
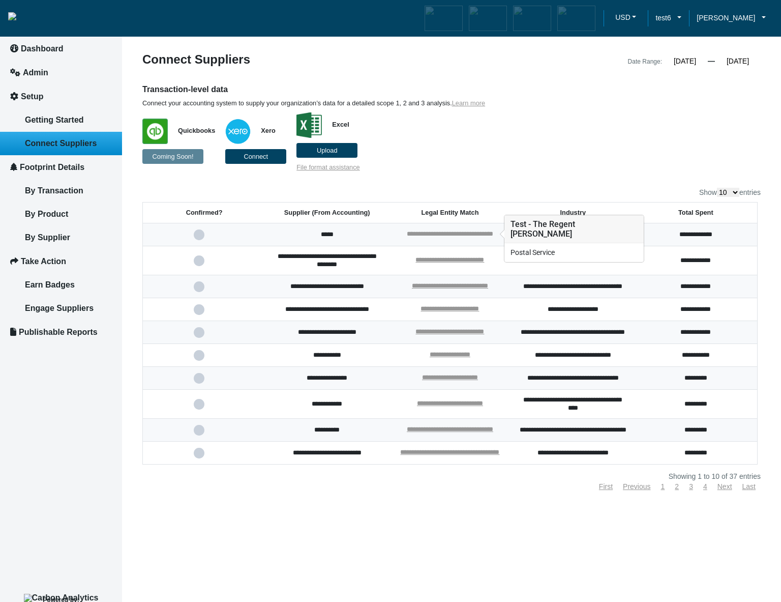
click at [446, 231] on link "**********" at bounding box center [450, 233] width 86 height 7
click at [415, 234] on link "**********" at bounding box center [450, 233] width 86 height 7
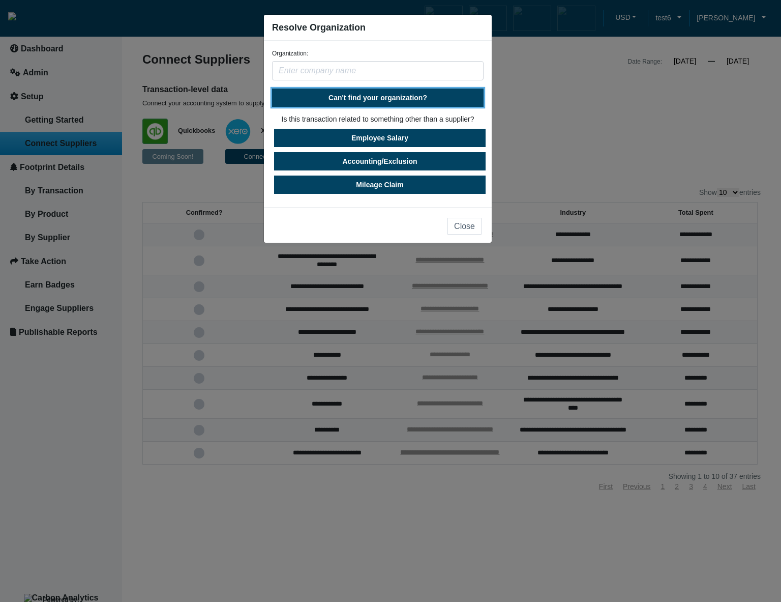
click at [399, 95] on span "Can't find your organization?" at bounding box center [378, 98] width 99 height 8
select select "United States"
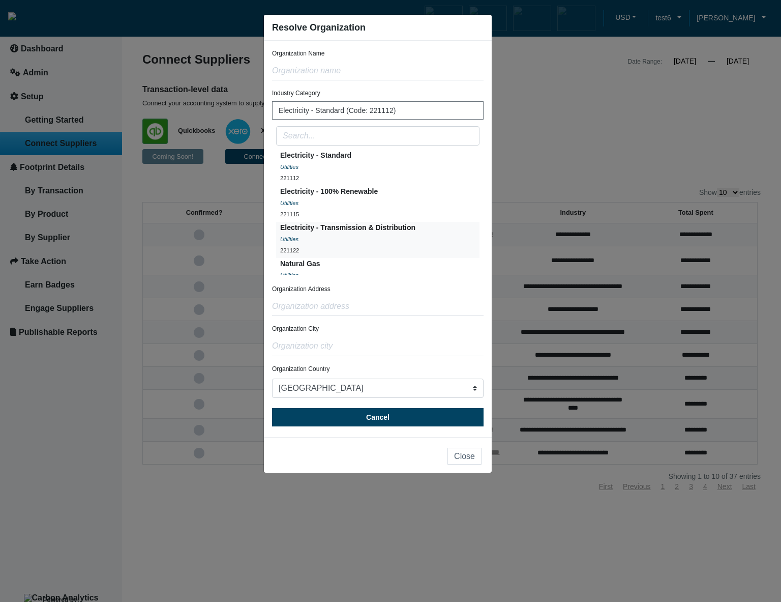
click at [416, 232] on button "Electricity - Transmission & Distribution Utilities 221122" at bounding box center [378, 240] width 204 height 36
click at [399, 195] on button "Electricity - 100% Renewable Utilities 221115" at bounding box center [378, 204] width 204 height 36
click at [399, 164] on button "Electricity - Standard Utilities 221112" at bounding box center [378, 168] width 204 height 36
click at [385, 272] on button "Natural Gas Utilities 221210" at bounding box center [378, 276] width 204 height 36
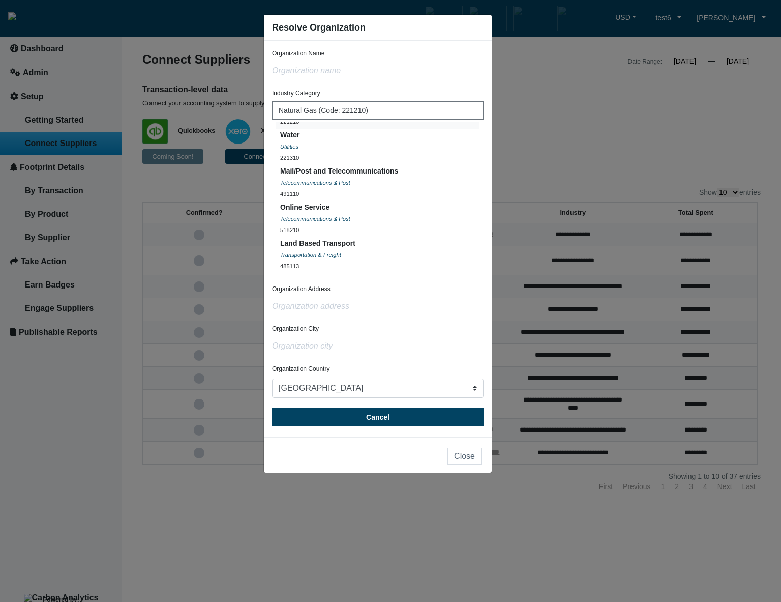
scroll to position [244, 0]
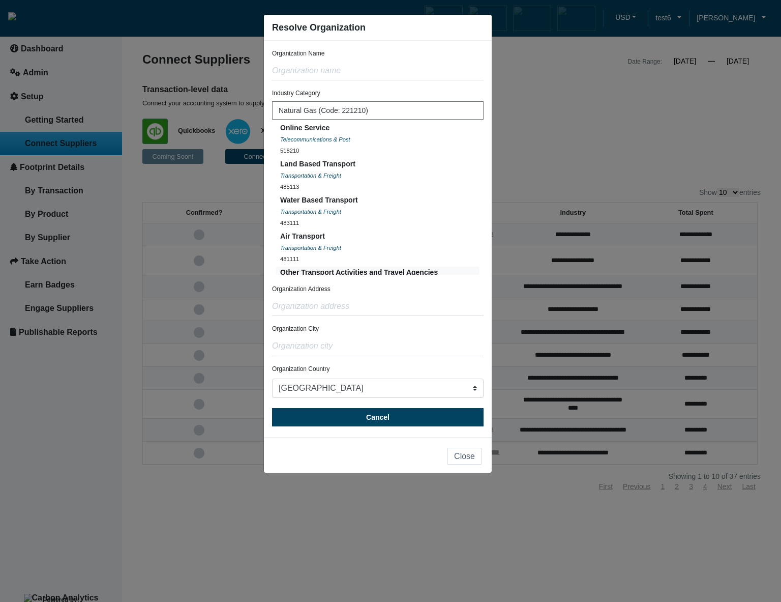
click at [394, 272] on span "Other Transport Activities and Travel Agencies" at bounding box center [359, 272] width 158 height 8
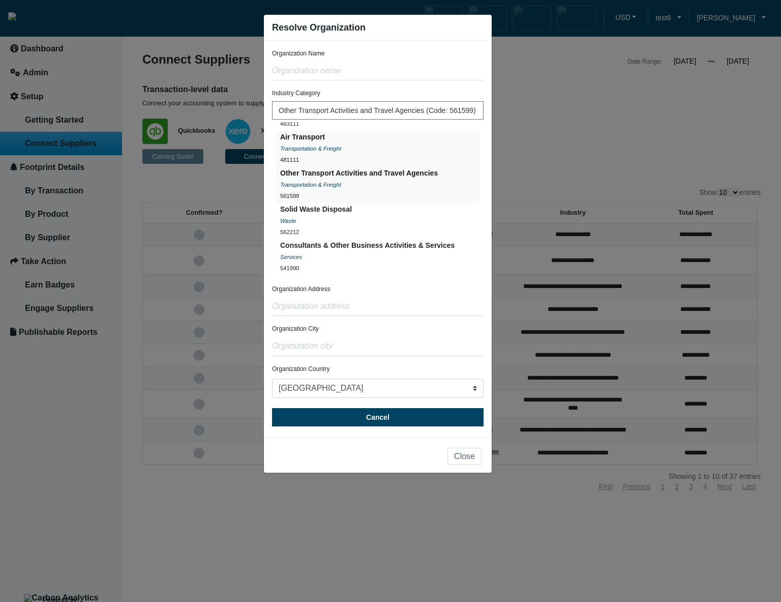
scroll to position [427, 0]
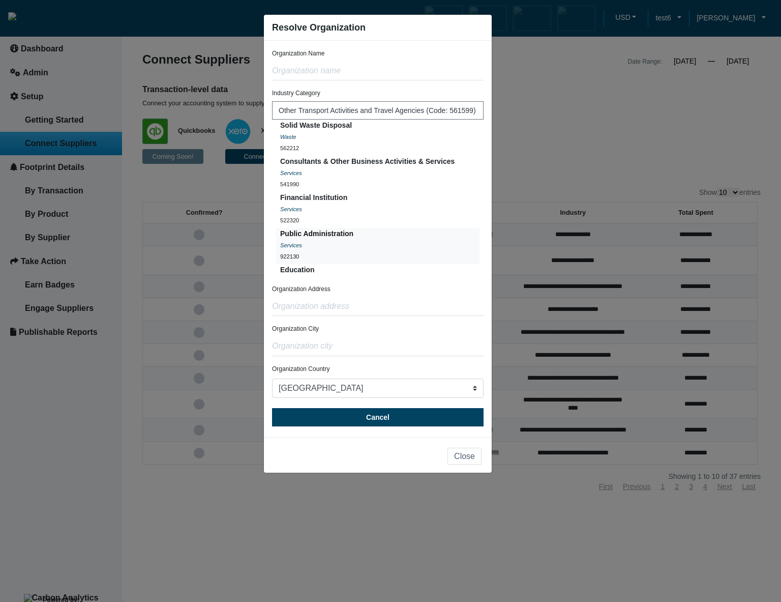
click at [398, 241] on button "Public Administration Services 922130" at bounding box center [378, 246] width 204 height 36
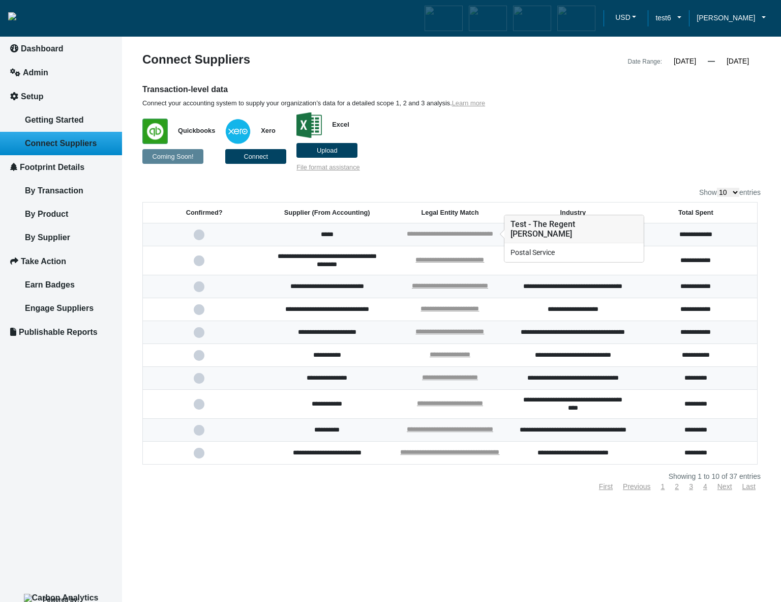
click at [494, 236] on link "**********" at bounding box center [450, 233] width 86 height 7
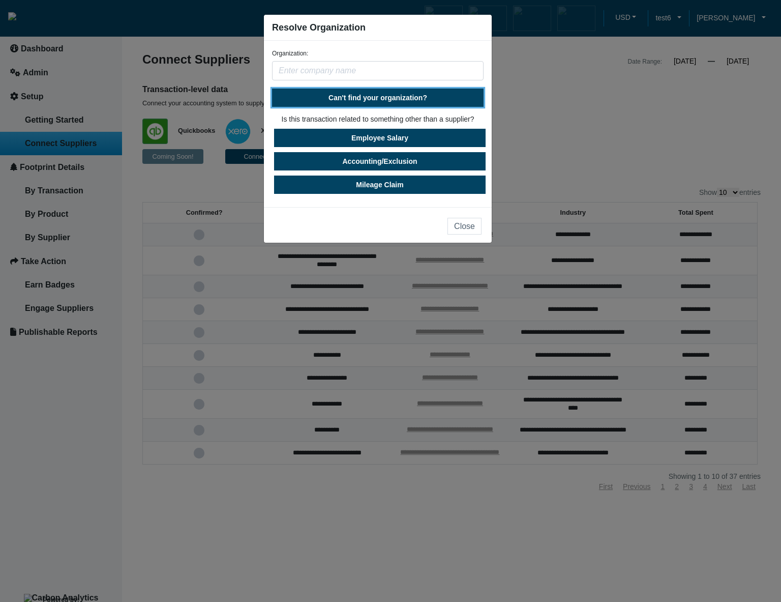
click at [406, 102] on button "Can't find your organization?" at bounding box center [378, 98] width 212 height 18
select select "[GEOGRAPHIC_DATA]"
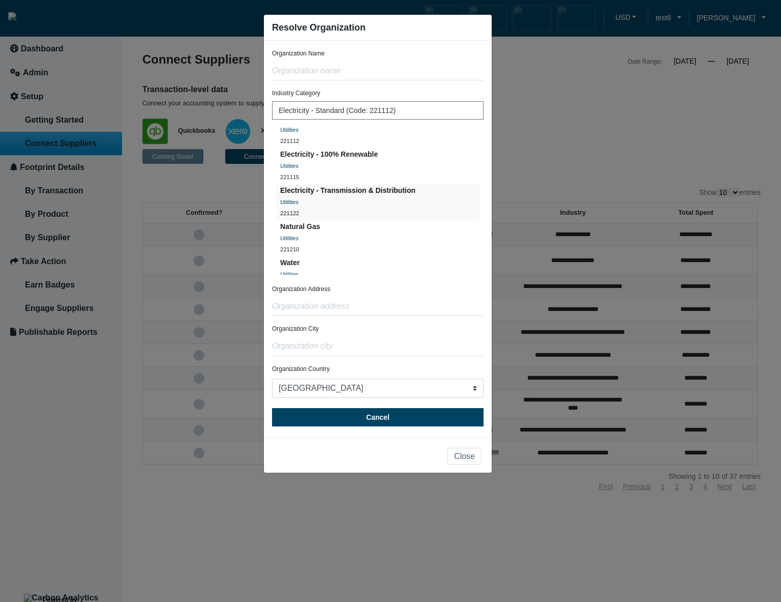
scroll to position [61, 0]
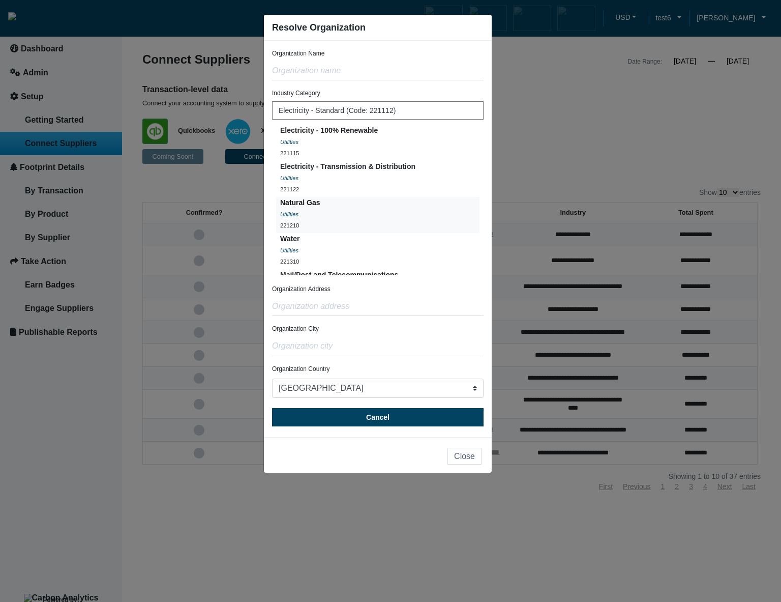
click at [372, 208] on button "Natural Gas Utilities 221210" at bounding box center [378, 215] width 204 height 36
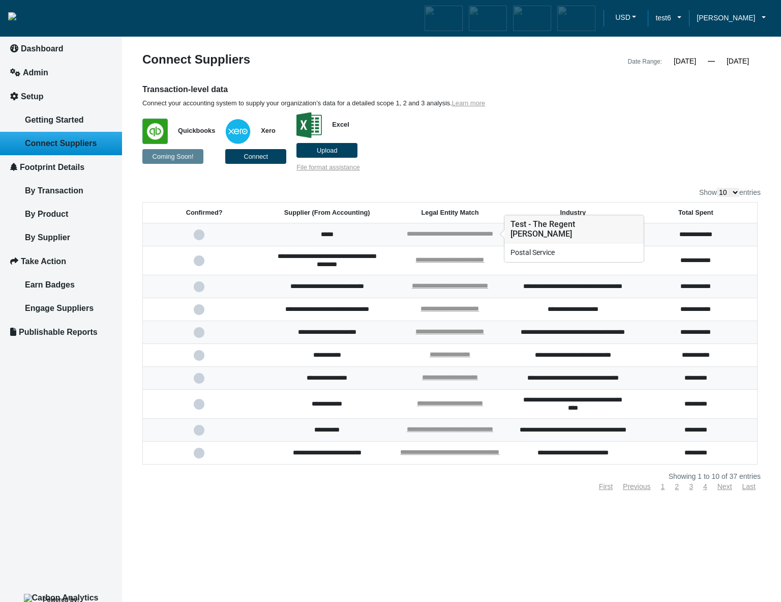
click at [470, 234] on link "**********" at bounding box center [450, 233] width 86 height 7
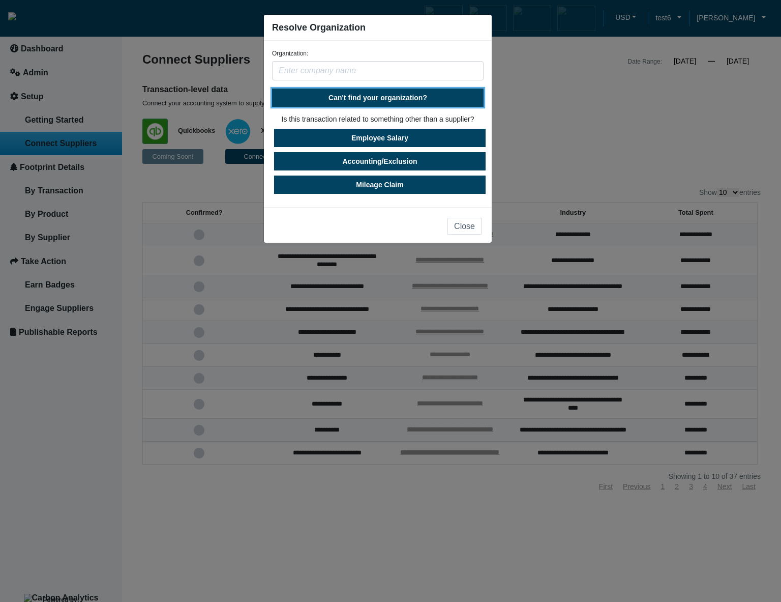
click at [394, 98] on span "Can't find your organization?" at bounding box center [378, 98] width 99 height 8
select select "[GEOGRAPHIC_DATA]"
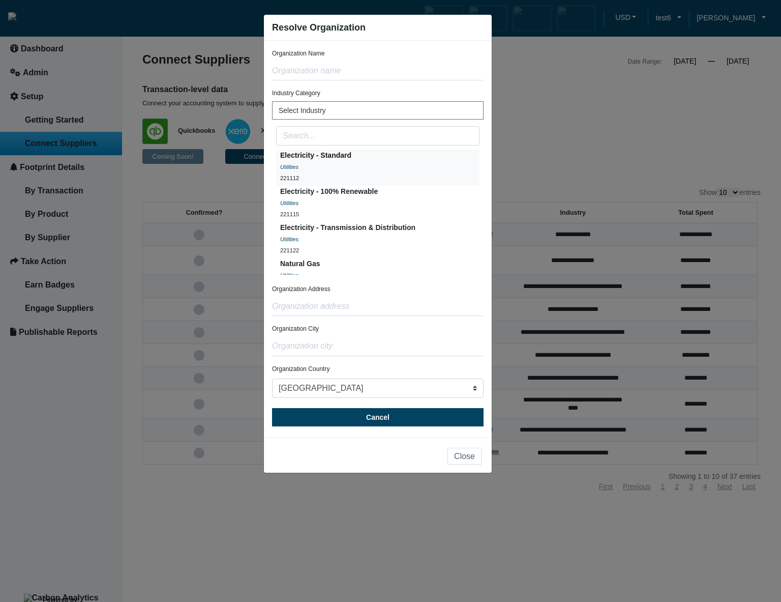
click at [392, 164] on button "Electricity - Standard Utilities 221112" at bounding box center [378, 168] width 204 height 36
click at [405, 221] on button "Electricity - 100% Renewable Utilities 221115" at bounding box center [378, 204] width 204 height 36
click at [402, 233] on div "Utilities" at bounding box center [347, 239] width 135 height 12
click at [392, 260] on button "Natural Gas Utilities 221210" at bounding box center [378, 276] width 204 height 36
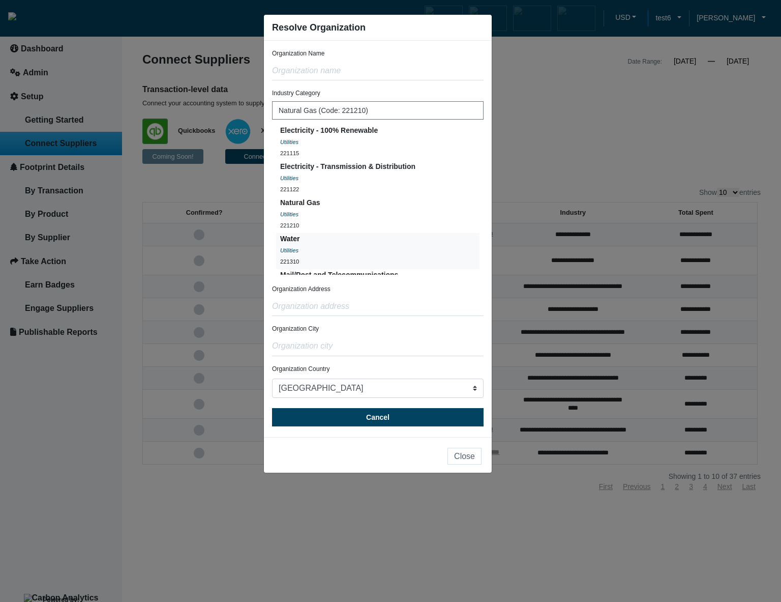
click at [398, 246] on button "Water Utilities 221310" at bounding box center [378, 251] width 204 height 36
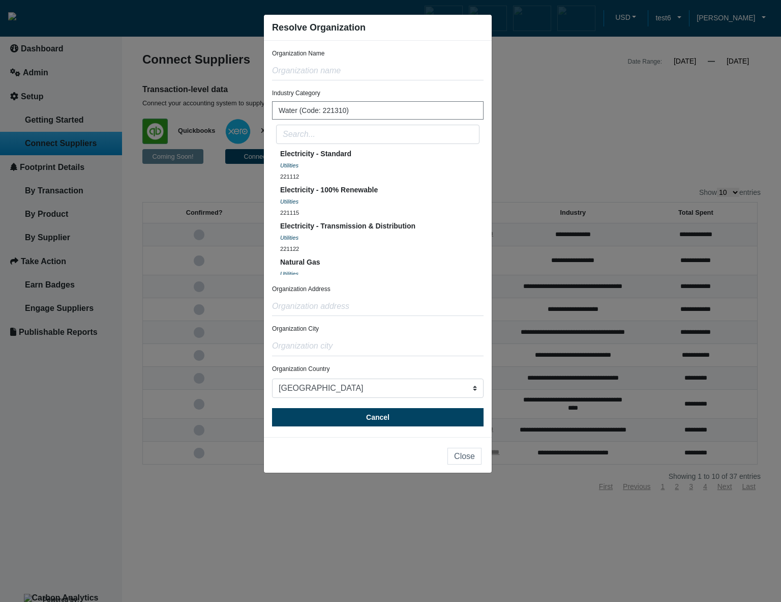
scroll to position [0, 0]
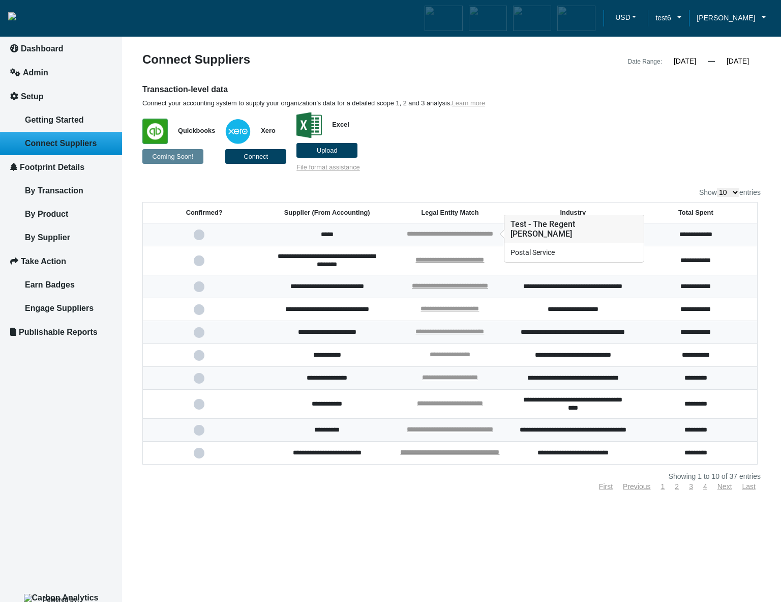
click at [464, 230] on link "**********" at bounding box center [450, 233] width 86 height 7
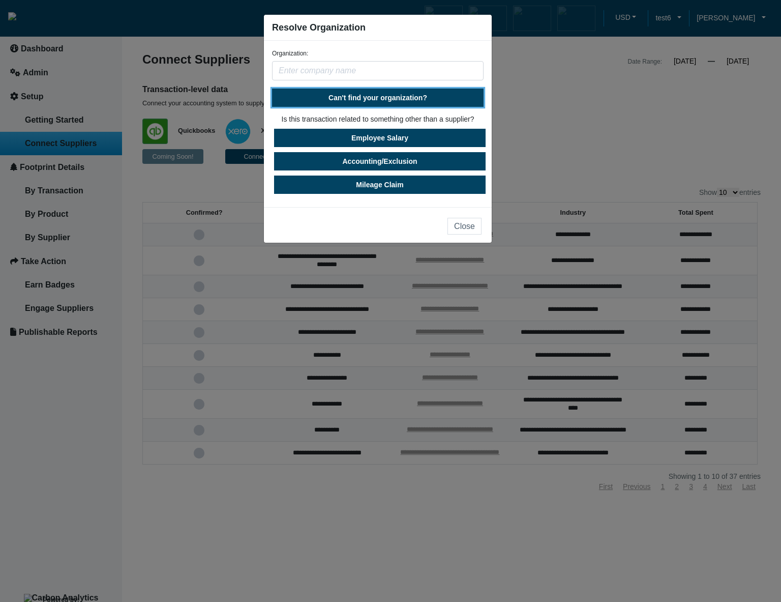
click at [382, 96] on span "Can't find your organization?" at bounding box center [378, 98] width 99 height 8
select select "[GEOGRAPHIC_DATA]"
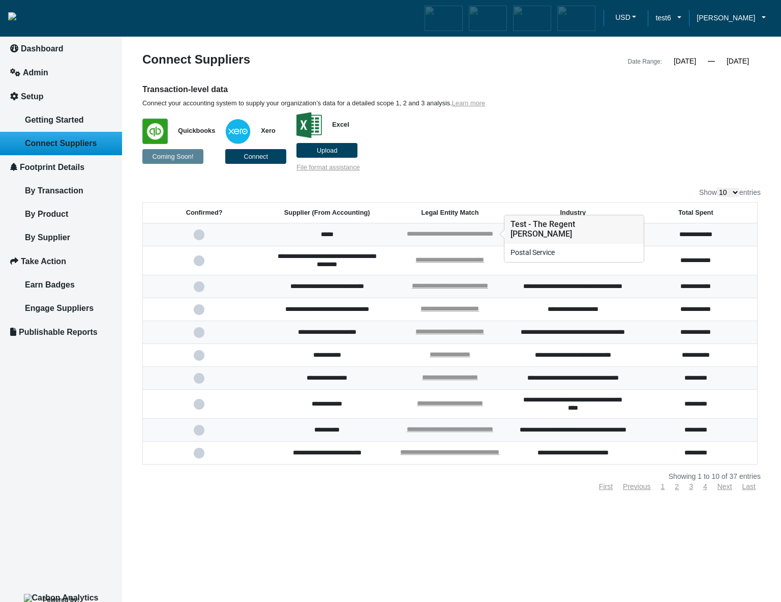
click at [467, 230] on link "**********" at bounding box center [450, 233] width 86 height 7
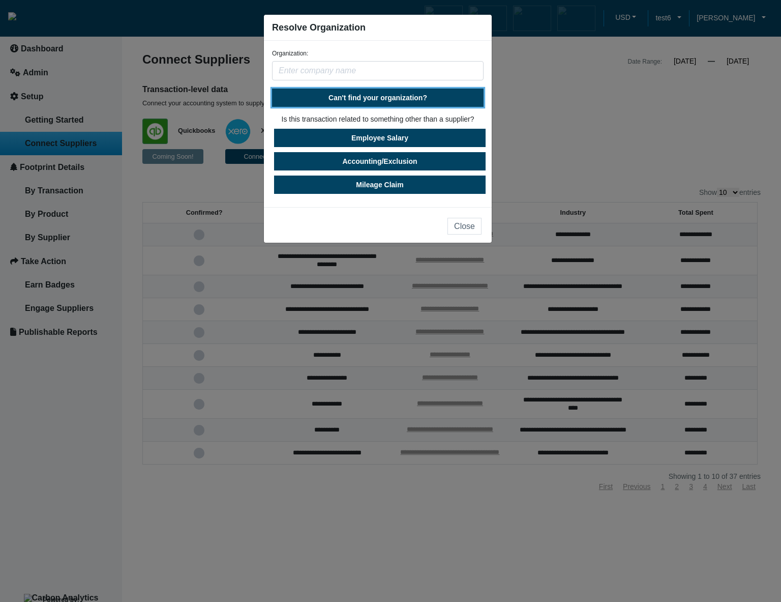
click at [389, 104] on button "Can't find your organization?" at bounding box center [378, 98] width 212 height 18
select select "[GEOGRAPHIC_DATA]"
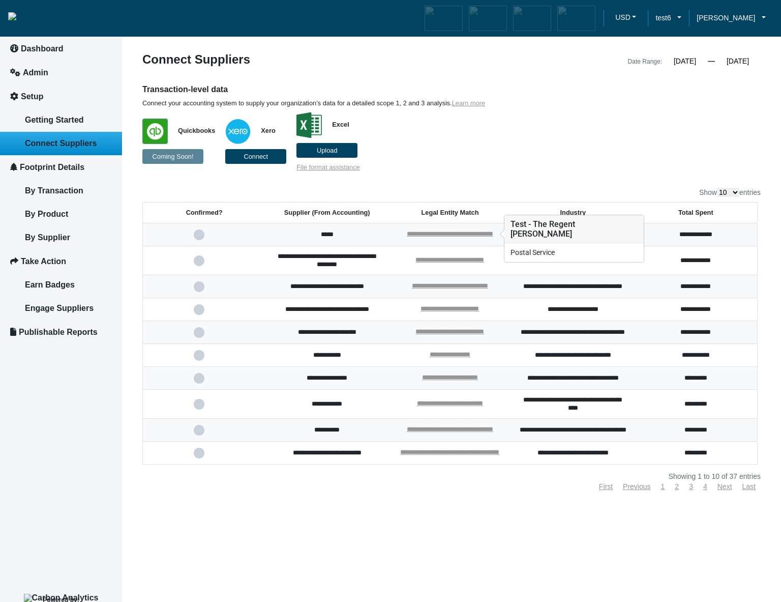
click at [454, 238] on div "**********" at bounding box center [450, 234] width 86 height 9
click at [454, 235] on link "**********" at bounding box center [450, 233] width 86 height 7
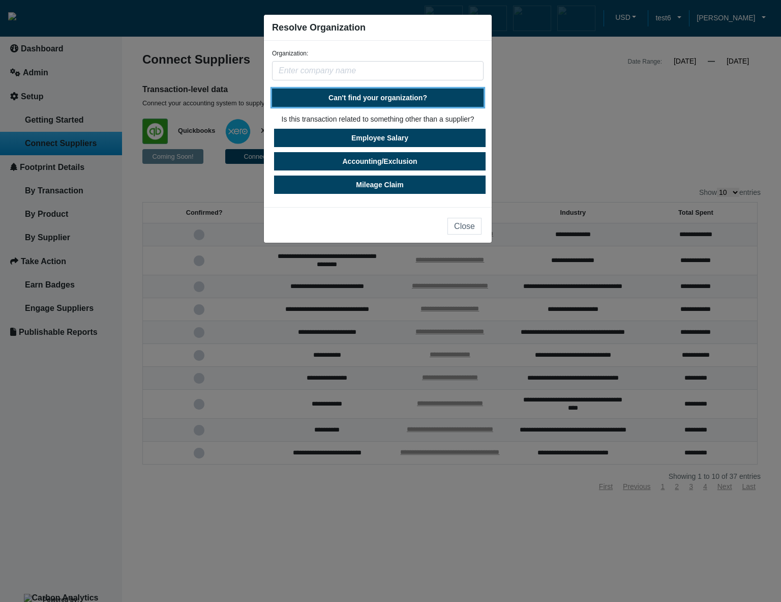
click at [404, 103] on button "Can't find your organization?" at bounding box center [378, 98] width 212 height 18
select select "[GEOGRAPHIC_DATA]"
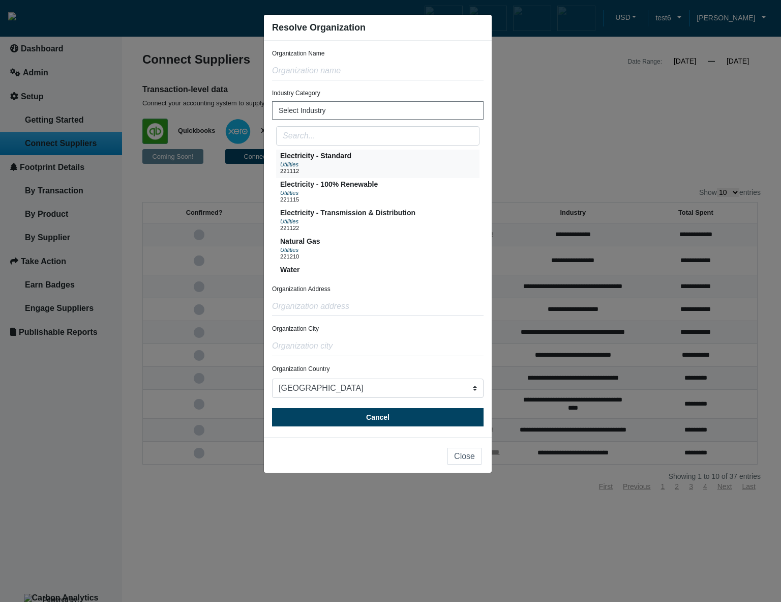
click at [351, 168] on div "221112" at bounding box center [315, 171] width 71 height 6
click at [333, 69] on input "text" at bounding box center [378, 70] width 212 height 19
paste input "normal"
type input "normal"
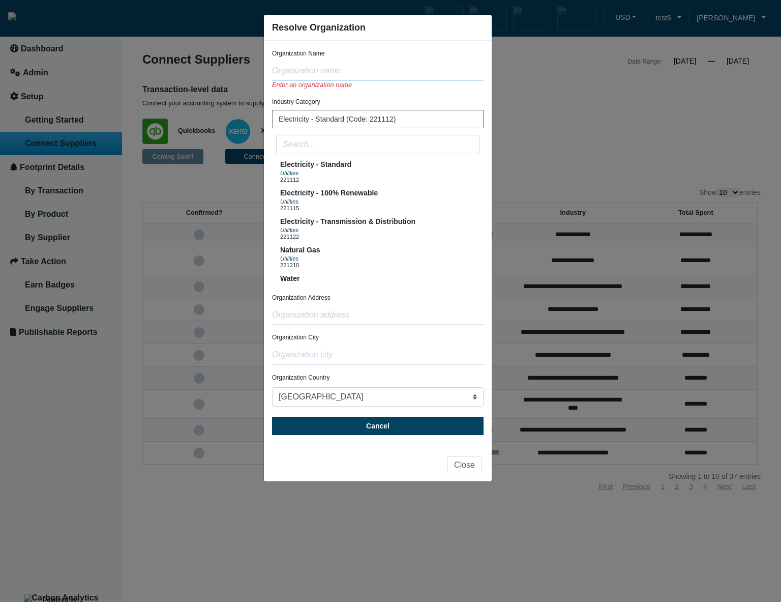
click at [366, 76] on input "text" at bounding box center [378, 70] width 212 height 19
paste input "Test - The Regent [PERSON_NAME]"
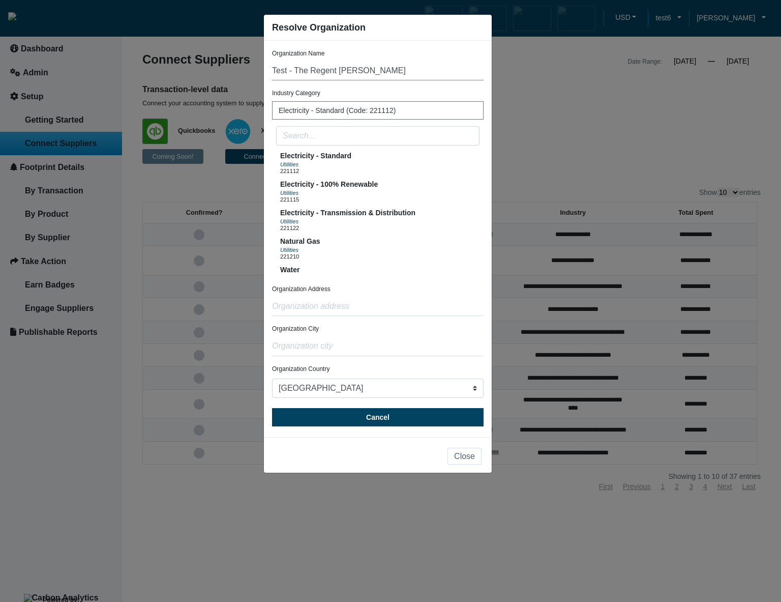
type input "Test - The Regent [PERSON_NAME]"
click at [329, 349] on input "text" at bounding box center [378, 346] width 212 height 19
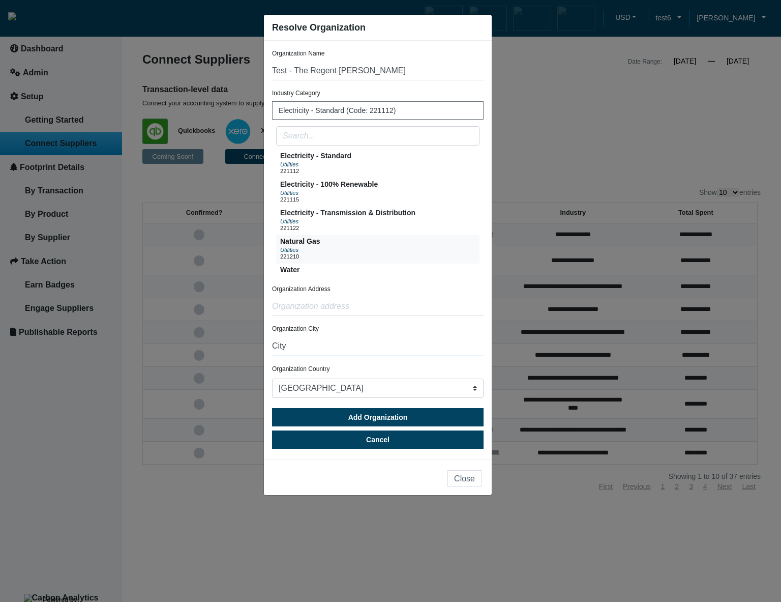
scroll to position [122, 0]
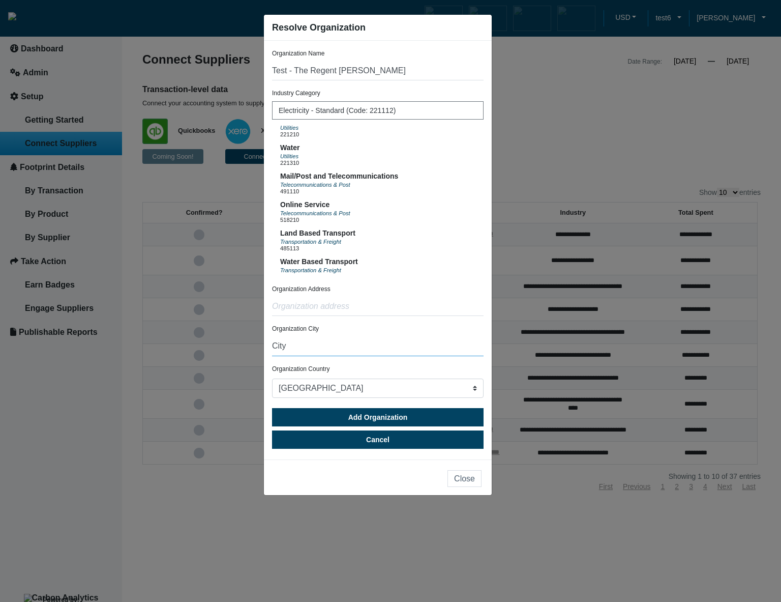
type input "City"
click at [482, 89] on div "Industry Category Electricity - Standard (Code: 221112) Electricity - Standard …" at bounding box center [378, 182] width 212 height 187
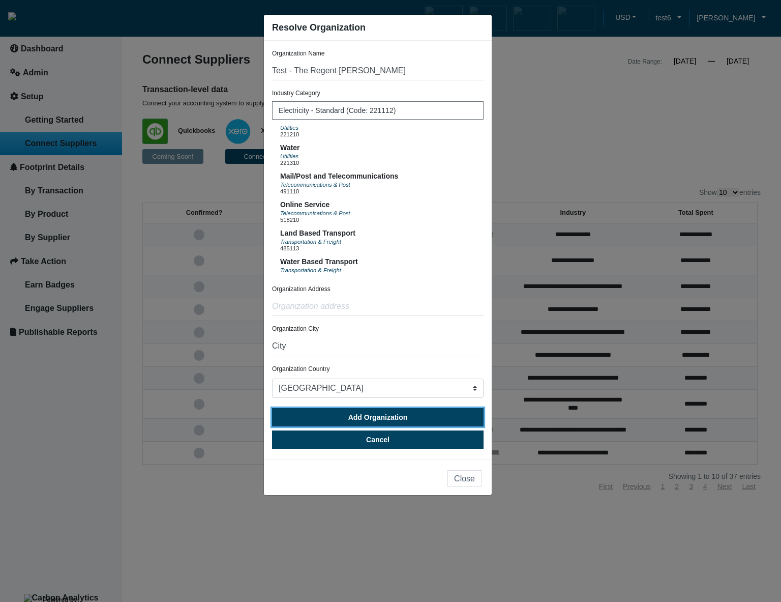
click at [420, 421] on button "Add Organization" at bounding box center [378, 417] width 212 height 18
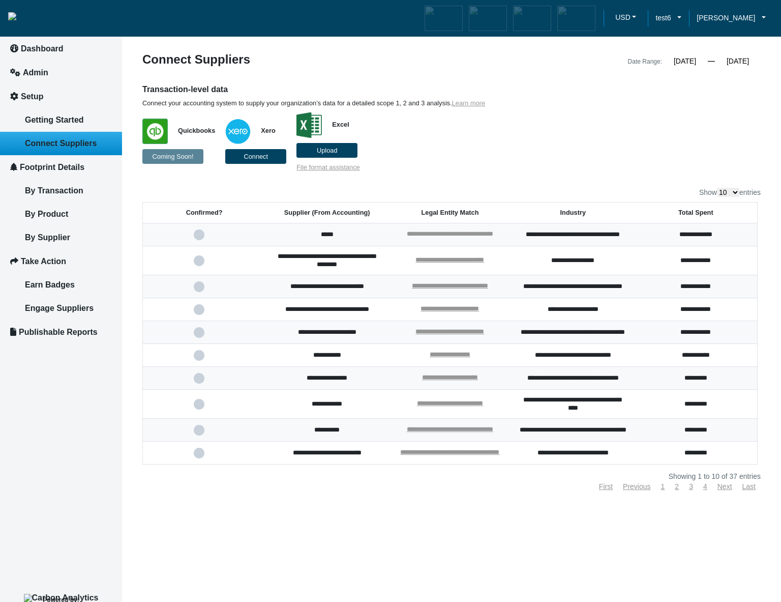
click at [473, 233] on link "**********" at bounding box center [450, 233] width 86 height 7
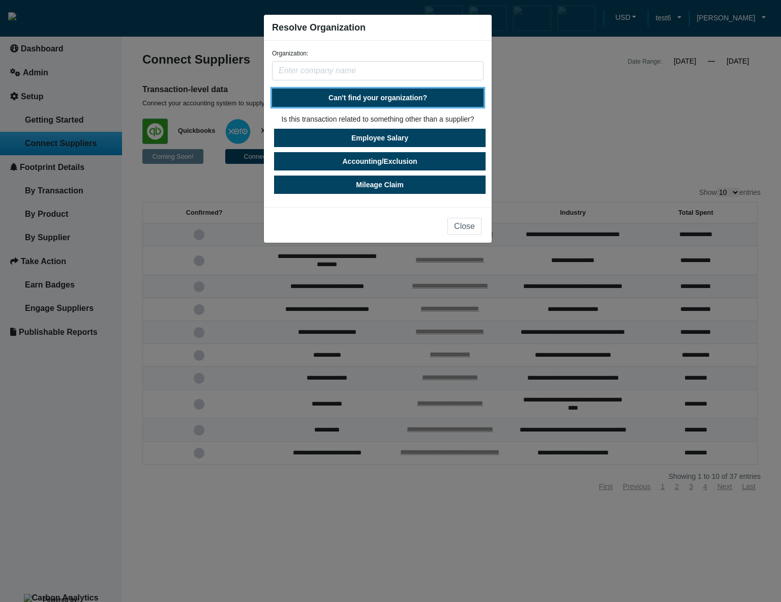
click at [414, 100] on span "Can't find your organization?" at bounding box center [378, 98] width 99 height 8
select select "United States"
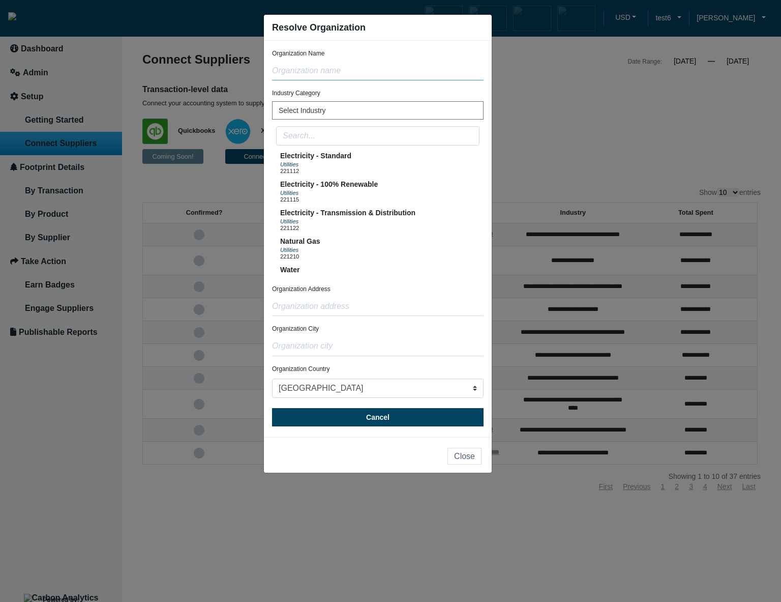
click at [381, 73] on input "text" at bounding box center [378, 70] width 212 height 19
paste input "Test - The Regent [PERSON_NAME]"
type input "Test - The Regent [PERSON_NAME]"
click at [358, 167] on button "Electricity - Standard Utilities 221112" at bounding box center [378, 164] width 204 height 28
click at [332, 349] on input "text" at bounding box center [378, 346] width 212 height 19
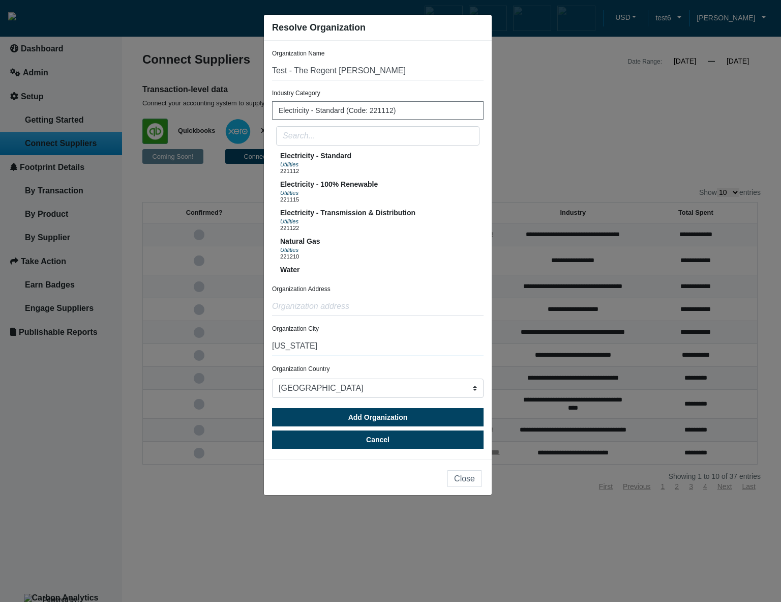
type input "New York"
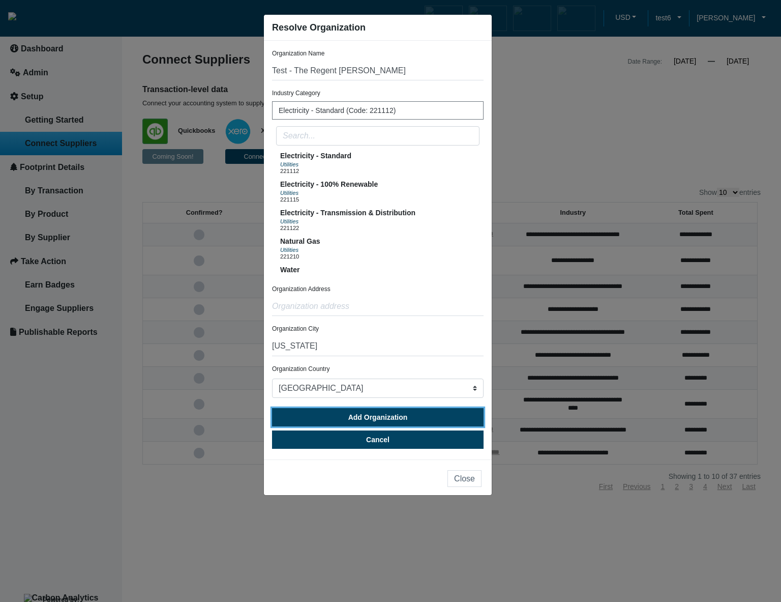
click at [322, 419] on button "Add Organization" at bounding box center [378, 417] width 212 height 18
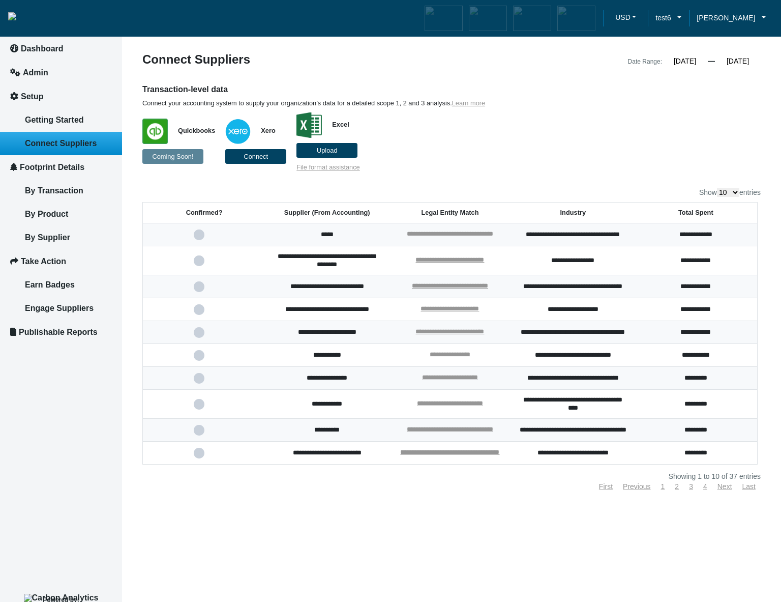
click at [471, 234] on link "**********" at bounding box center [450, 233] width 86 height 7
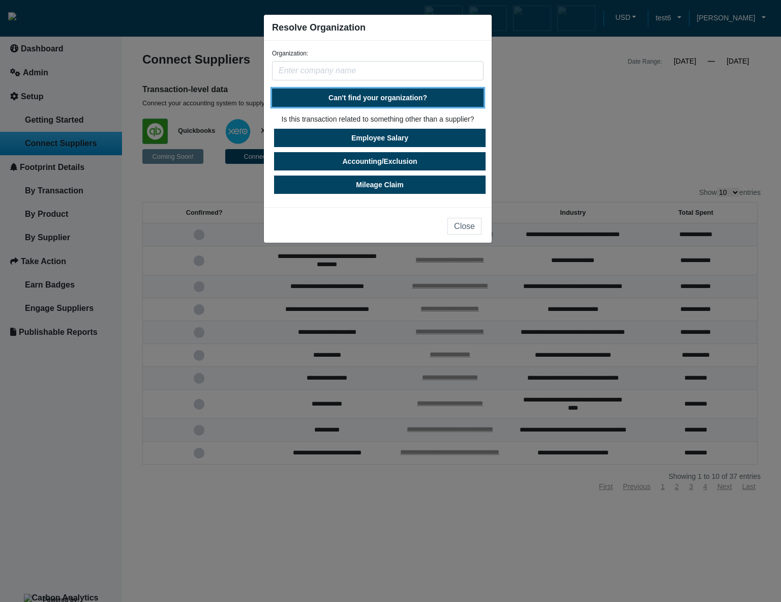
click at [383, 94] on span "Can't find your organization?" at bounding box center [378, 98] width 99 height 8
select select "[GEOGRAPHIC_DATA]"
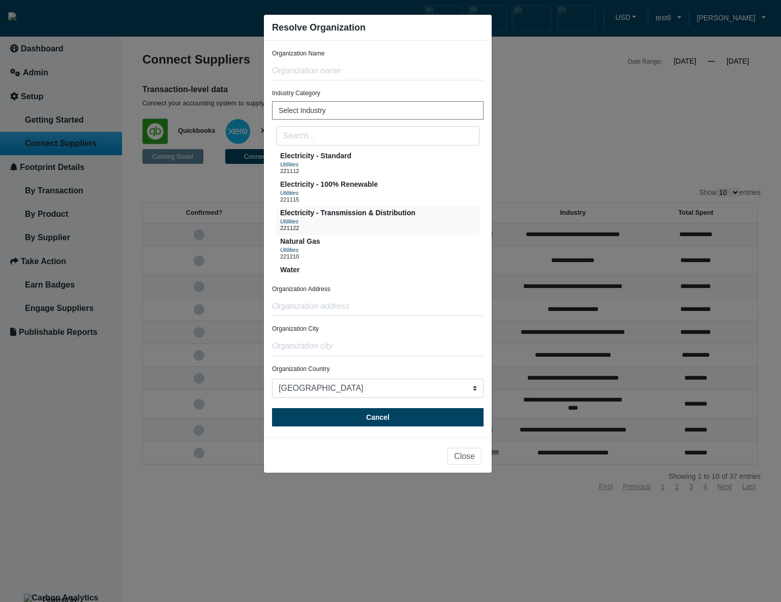
click at [372, 231] on div "221122" at bounding box center [347, 228] width 135 height 6
click at [350, 73] on input "text" at bounding box center [378, 70] width 212 height 19
paste input "Test - The Regent [PERSON_NAME]"
type input "Test - The Regent [PERSON_NAME]"
click at [389, 304] on input "text" at bounding box center [378, 306] width 212 height 19
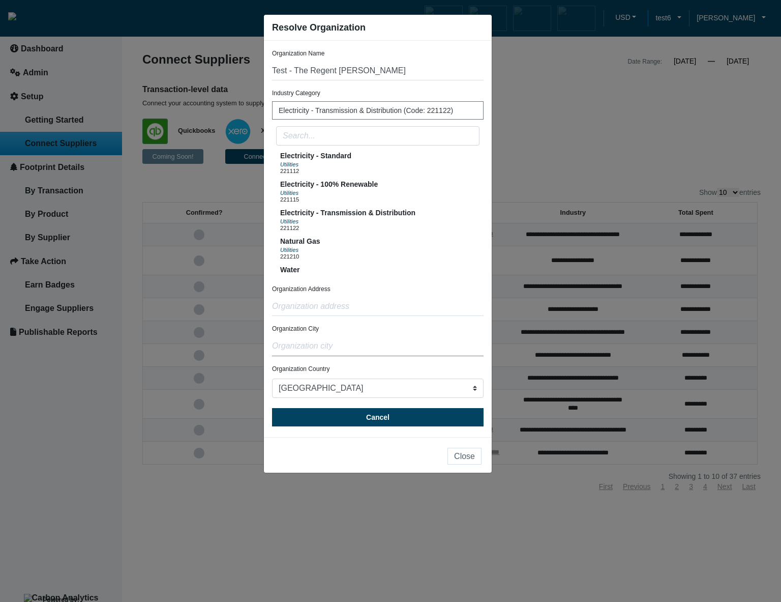
click at [372, 345] on input "text" at bounding box center [378, 346] width 212 height 19
click at [351, 323] on form "Organization Name Test - The Regent Beverly Wilshire Industry Category Electric…" at bounding box center [378, 238] width 212 height 378
click at [346, 307] on input "text" at bounding box center [378, 306] width 212 height 19
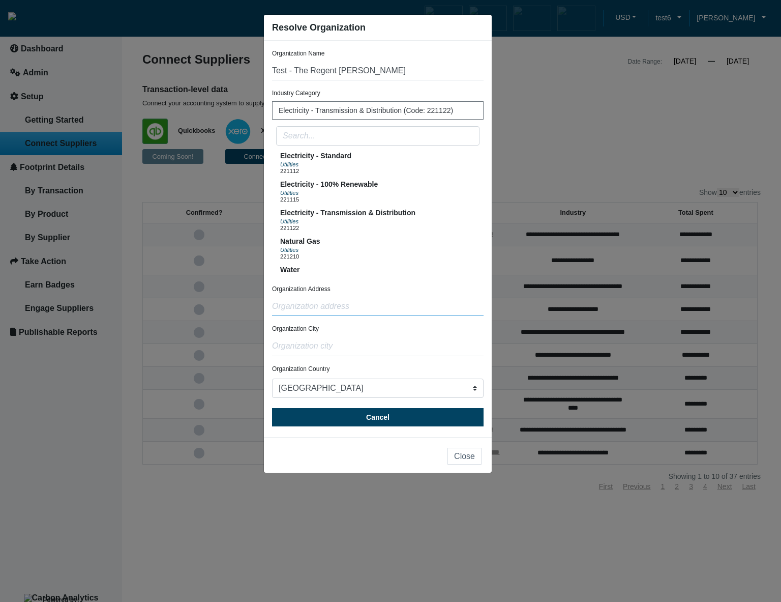
click at [346, 307] on input "text" at bounding box center [378, 306] width 212 height 19
click at [272, 379] on select "Afghanistan Albania Algeria Aland Islands American Samoa Andorra Angola Anguill…" at bounding box center [378, 388] width 212 height 19
click at [327, 350] on input "text" at bounding box center [378, 346] width 212 height 19
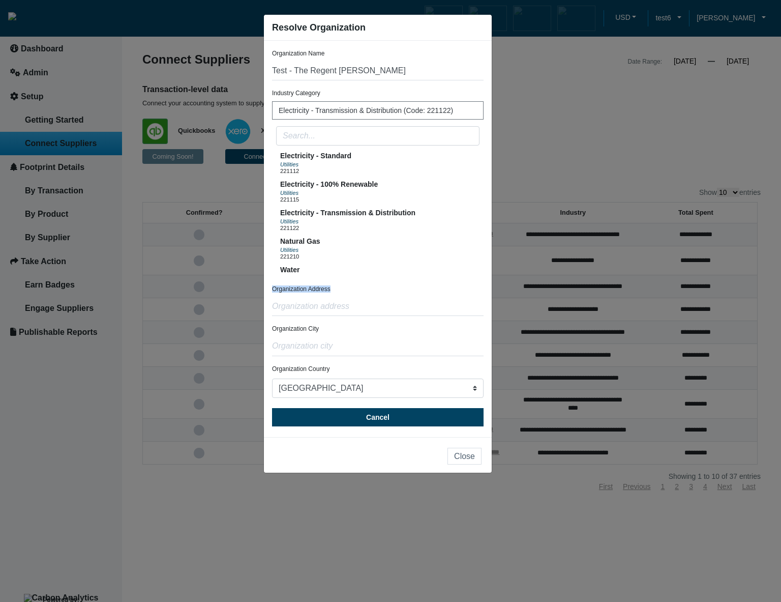
drag, startPoint x: 332, startPoint y: 287, endPoint x: 267, endPoint y: 291, distance: 65.7
click at [267, 291] on div "Organization Name Test - The Regent Beverly Wilshire Industry Category Electric…" at bounding box center [378, 239] width 228 height 396
click at [343, 306] on input "text" at bounding box center [378, 306] width 212 height 19
paste input "Test - The Regent [PERSON_NAME]"
type input "Test - The Regent [PERSON_NAME]"
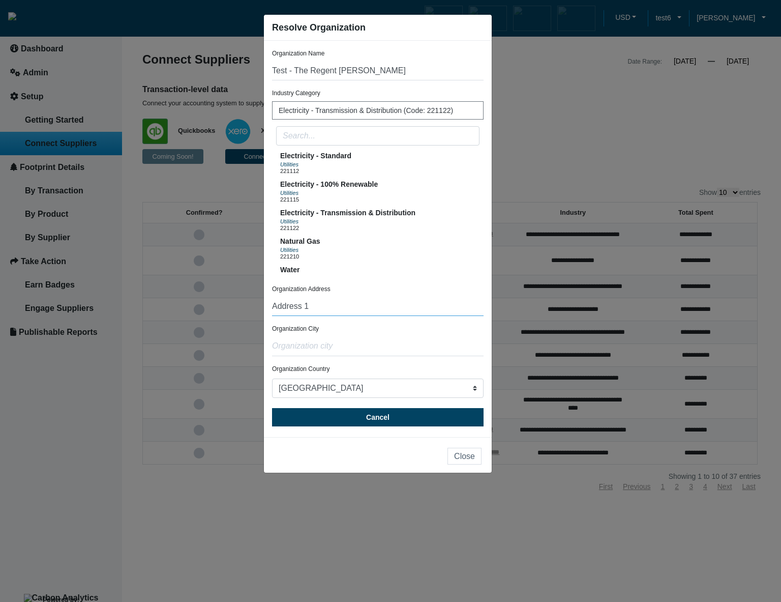
type input "Address 1"
click at [328, 348] on input "text" at bounding box center [378, 346] width 212 height 19
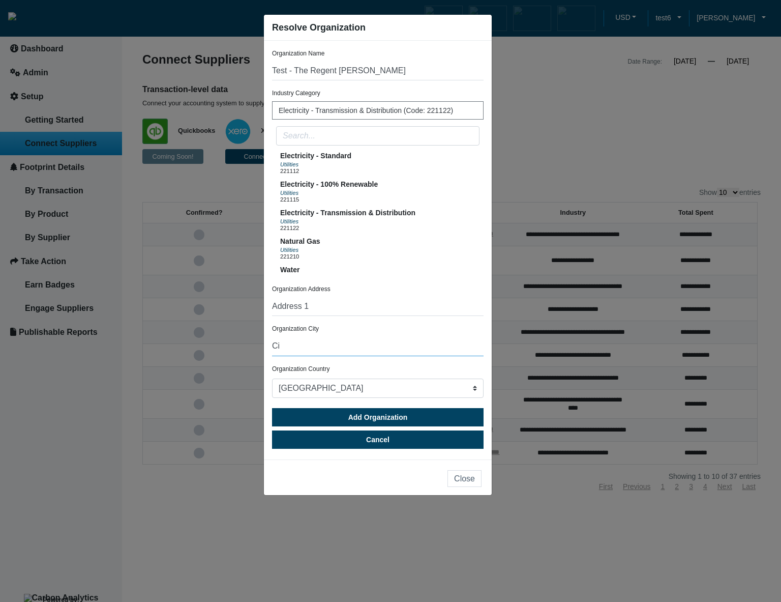
type input "C"
type input "A"
type input "city"
drag, startPoint x: 332, startPoint y: 289, endPoint x: 307, endPoint y: 291, distance: 24.4
click at [307, 291] on div "Organization Address Address 1" at bounding box center [378, 300] width 212 height 32
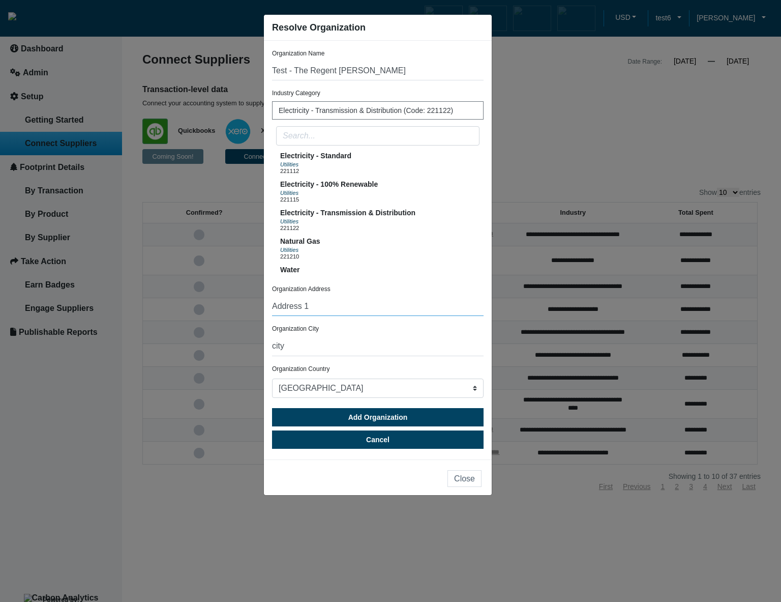
drag, startPoint x: 314, startPoint y: 308, endPoint x: 269, endPoint y: 305, distance: 45.4
click at [269, 305] on div "Organization Name Test - The Regent Beverly Wilshire Industry Category Electric…" at bounding box center [378, 250] width 228 height 419
paste input "Test - The Regent [PERSON_NAME]"
drag, startPoint x: 436, startPoint y: 307, endPoint x: 232, endPoint y: 299, distance: 204.2
click at [232, 299] on ngb-modal-window "Resolve Organization Organization Name Test - The Regent Beverly Wilshire Indus…" at bounding box center [390, 301] width 781 height 602
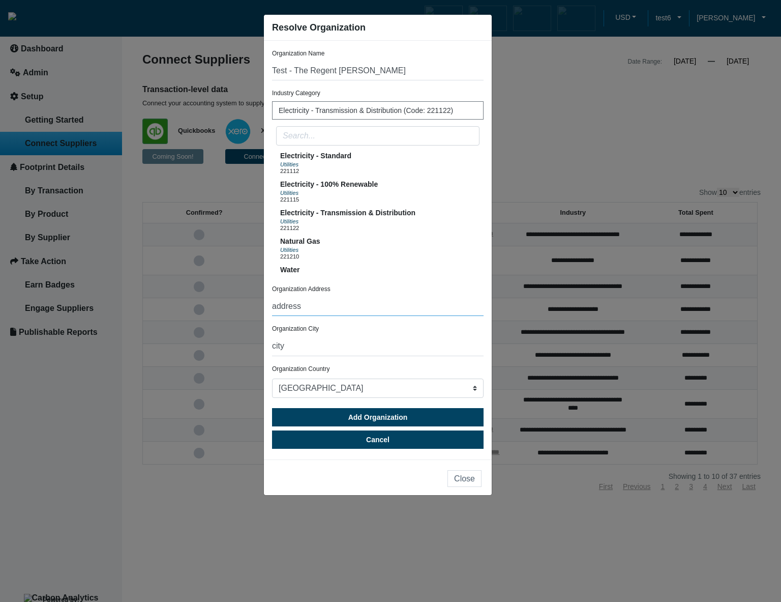
type input "address"
click at [379, 419] on span "Add Organization" at bounding box center [379, 417] width 60 height 8
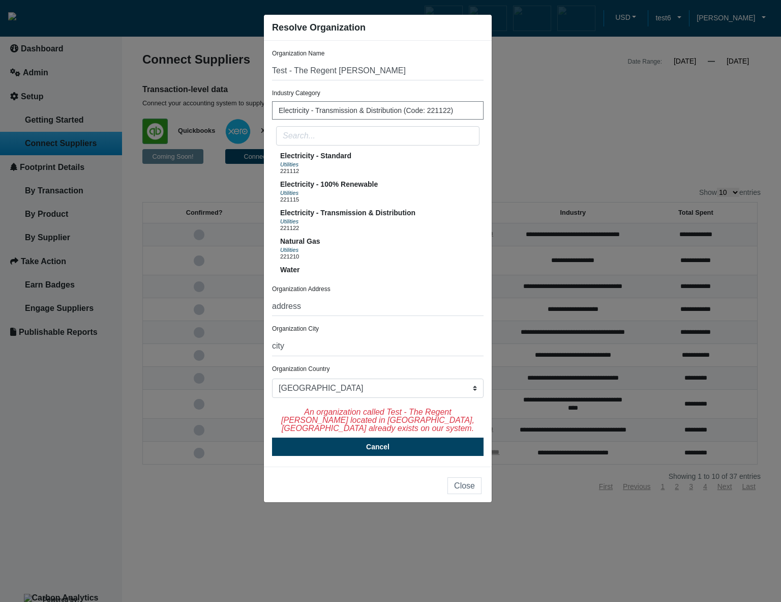
click at [486, 132] on div "Organization Name Test - The Regent Beverly Wilshire Industry Category Electric…" at bounding box center [378, 254] width 228 height 426
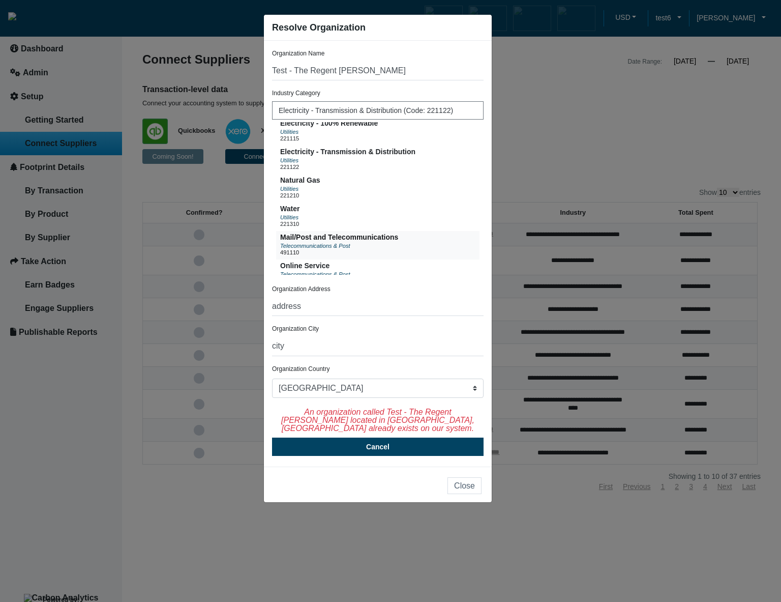
click at [413, 250] on button "Mail/Post and Telecommunications Telecommunications & Post 491110" at bounding box center [378, 245] width 204 height 28
drag, startPoint x: 353, startPoint y: 349, endPoint x: 270, endPoint y: 342, distance: 83.7
click at [270, 342] on div "Organization Name Test - The Regent Beverly Wilshire Industry Category Mail/Pos…" at bounding box center [378, 254] width 228 height 426
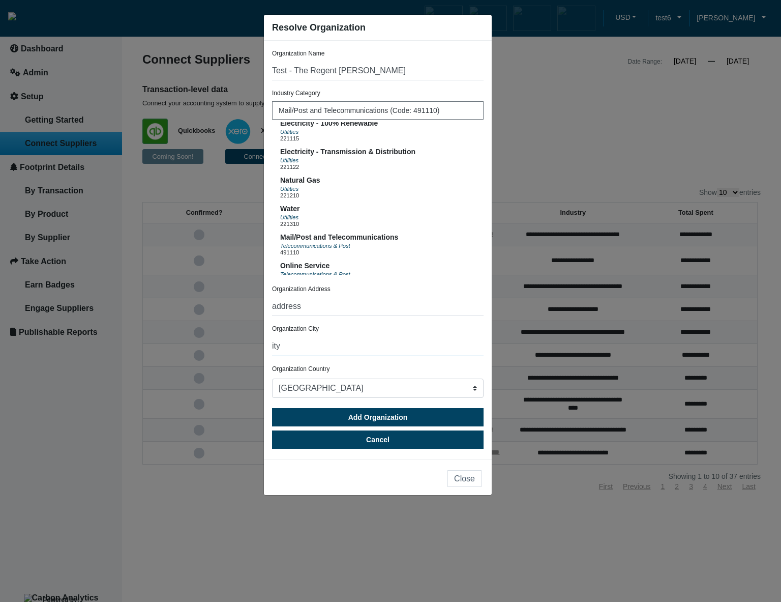
drag, startPoint x: 325, startPoint y: 353, endPoint x: 267, endPoint y: 351, distance: 58.1
click at [267, 351] on div "Organization Name Test - The Regent Beverly Wilshire Industry Category Mail/Pos…" at bounding box center [378, 250] width 228 height 419
type input "i"
type input "city"
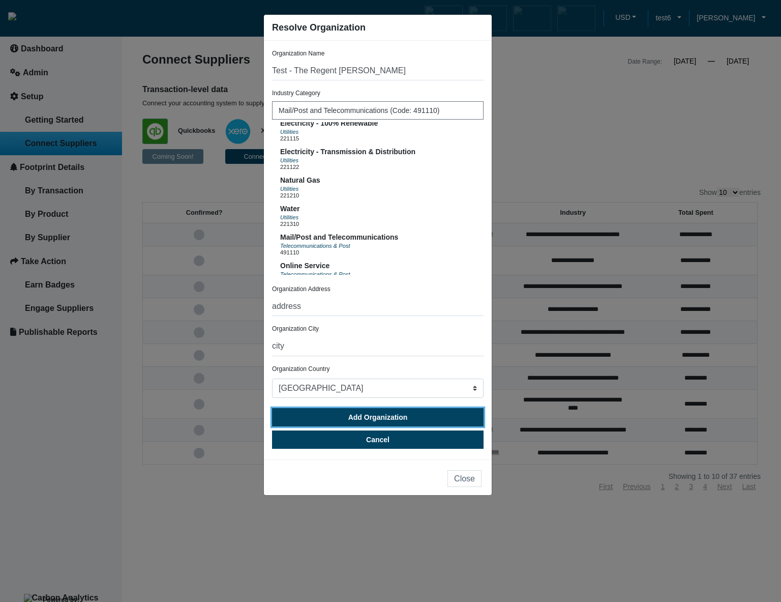
click at [451, 415] on button "Add Organization" at bounding box center [378, 417] width 212 height 18
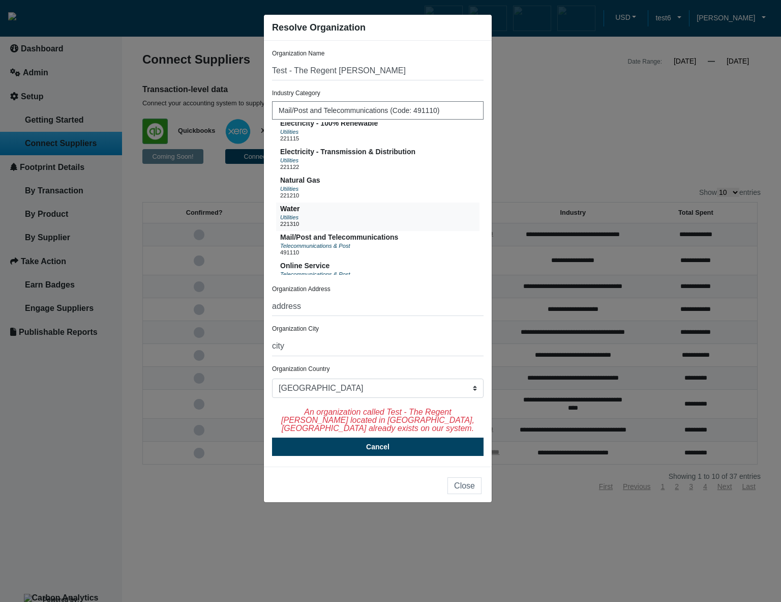
scroll to position [0, 0]
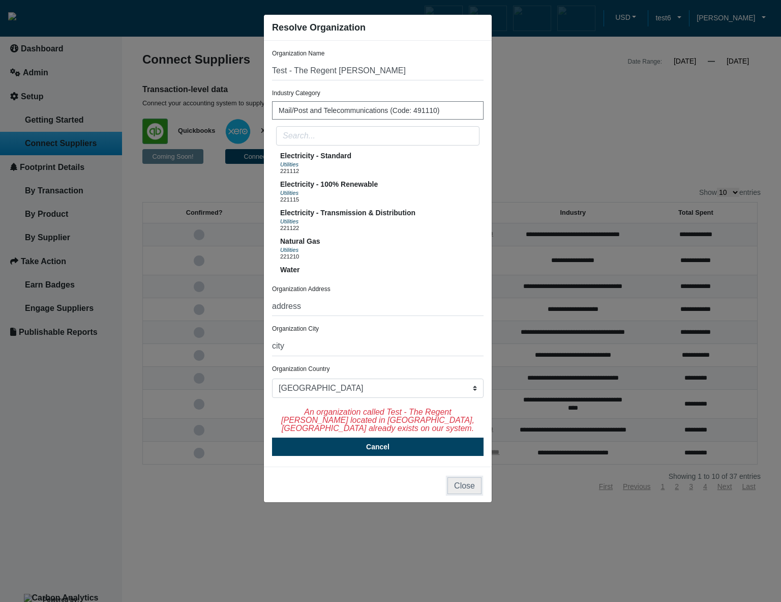
click at [468, 486] on button "Close" at bounding box center [465, 485] width 34 height 17
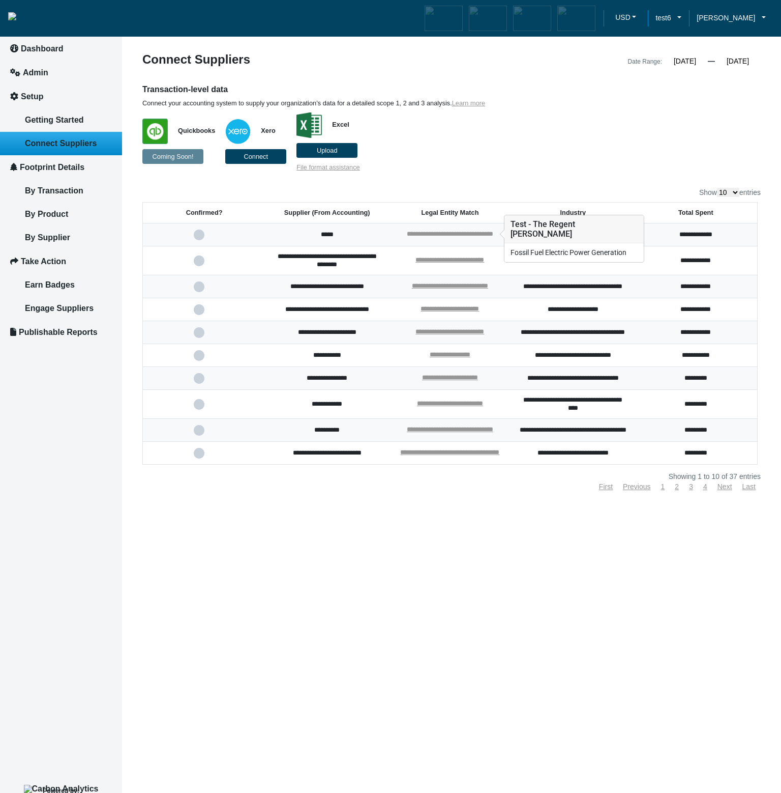
click at [464, 236] on link "**********" at bounding box center [450, 233] width 86 height 7
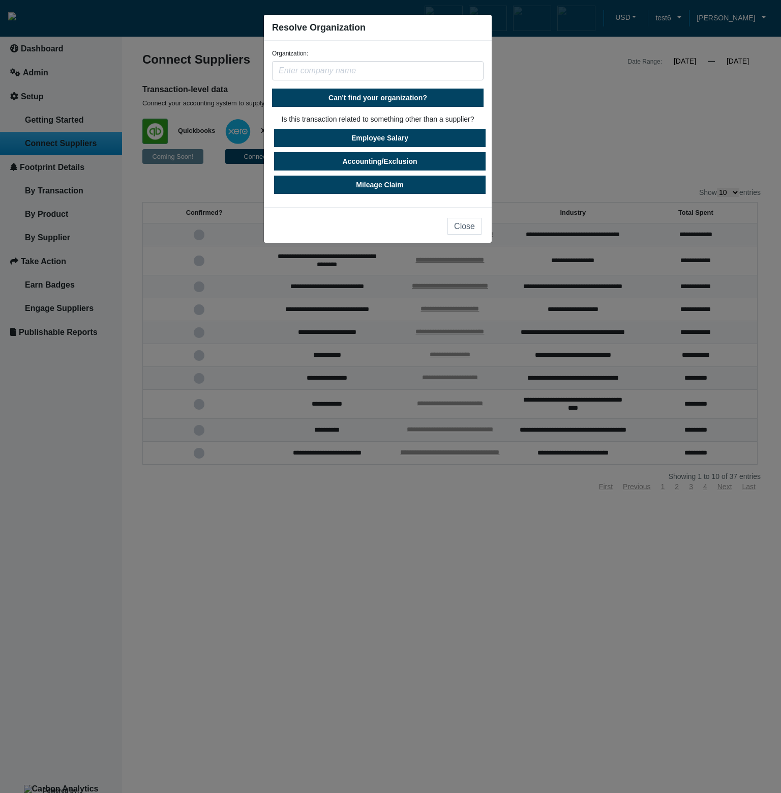
click at [617, 162] on ngb-modal-window "Resolve Organization Organization: Can't find your organization? Is this transa…" at bounding box center [390, 396] width 781 height 793
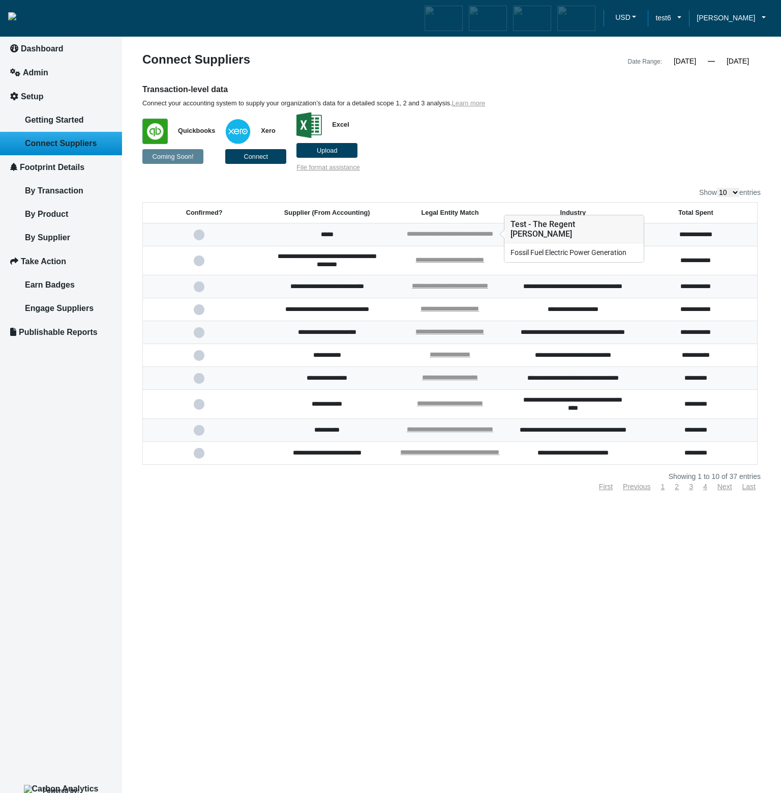
click at [470, 234] on link "**********" at bounding box center [450, 233] width 86 height 7
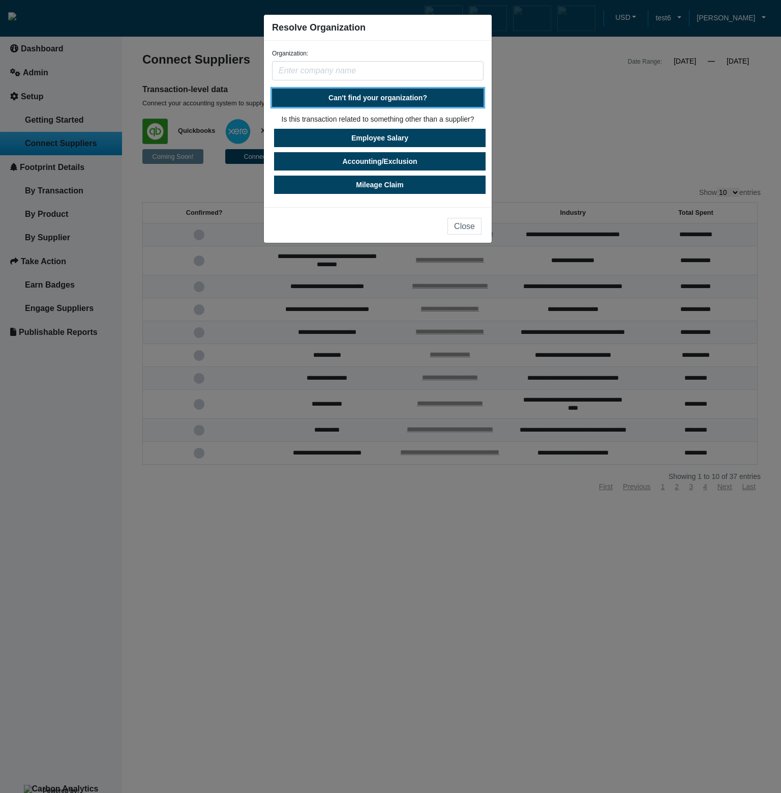
click at [419, 101] on span "Can't find your organization?" at bounding box center [378, 98] width 99 height 8
select select "[GEOGRAPHIC_DATA]"
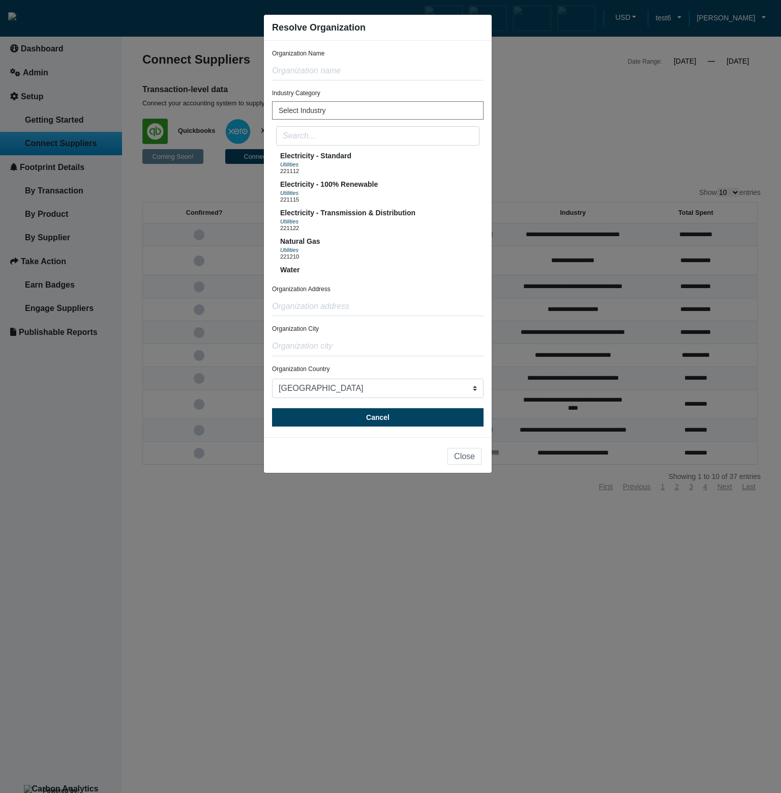
click at [576, 122] on ngb-modal-window "Resolve Organization Organization Name Industry Category Select Industry Electr…" at bounding box center [390, 396] width 781 height 793
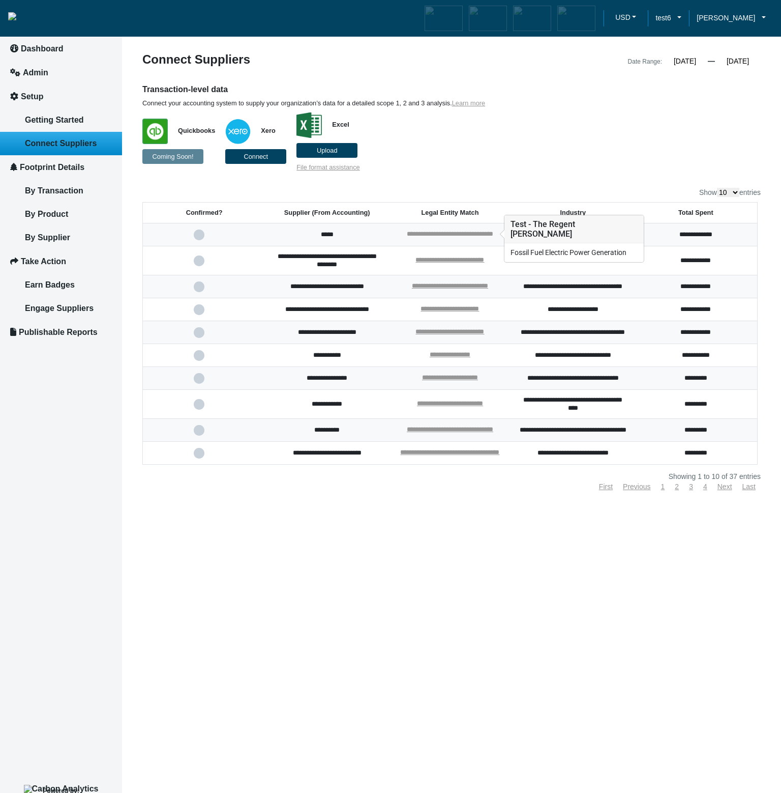
click at [427, 234] on link "**********" at bounding box center [450, 233] width 86 height 7
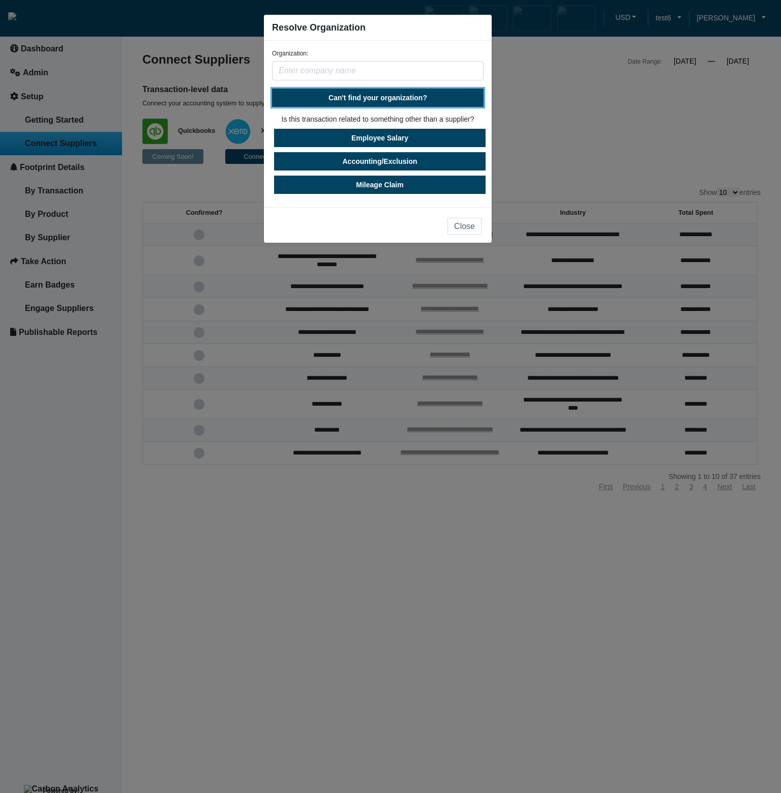
click at [401, 102] on button "Can't find your organization?" at bounding box center [378, 98] width 212 height 18
select select "[GEOGRAPHIC_DATA]"
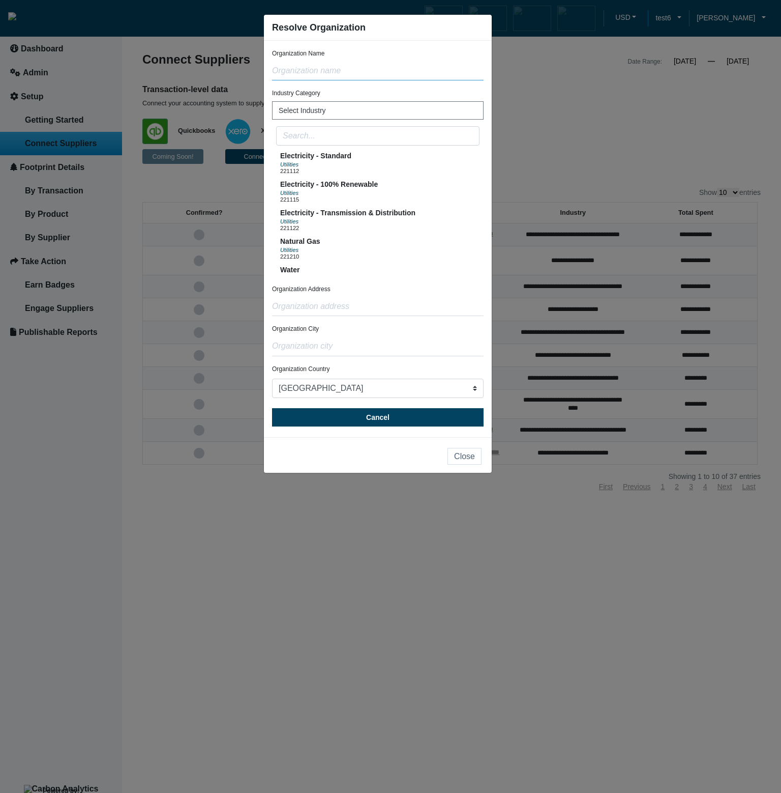
click at [370, 75] on input "text" at bounding box center [378, 70] width 212 height 19
paste input "Test - The Regent Beverly Wilshire"
type input "Test - The Regent [PERSON_NAME]"
click at [339, 166] on div "Utilities" at bounding box center [315, 164] width 71 height 8
click at [340, 187] on span "Electricity - 100% Renewable" at bounding box center [329, 184] width 98 height 8
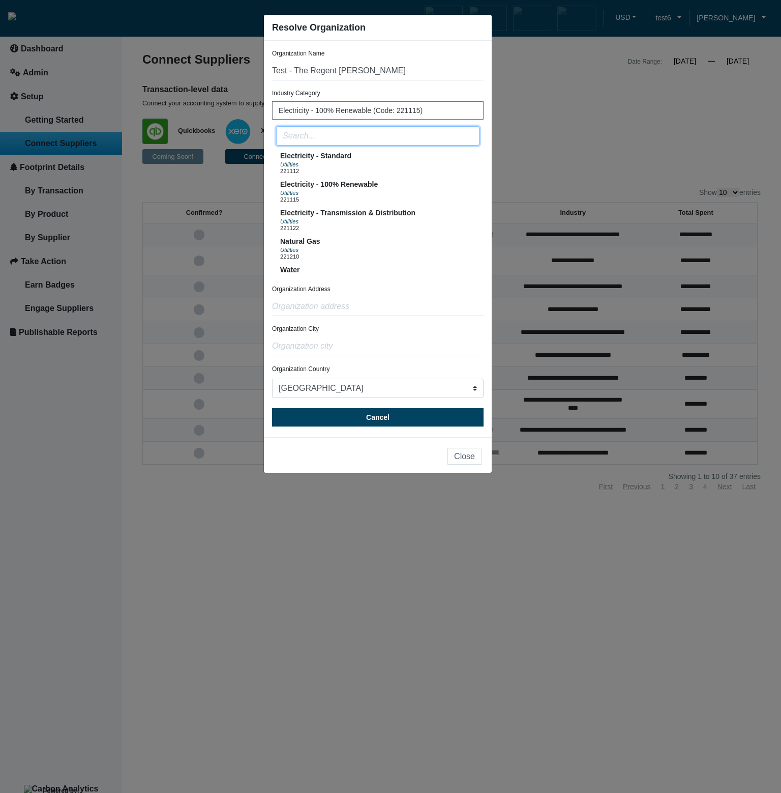
click at [393, 140] on input "text" at bounding box center [378, 135] width 204 height 19
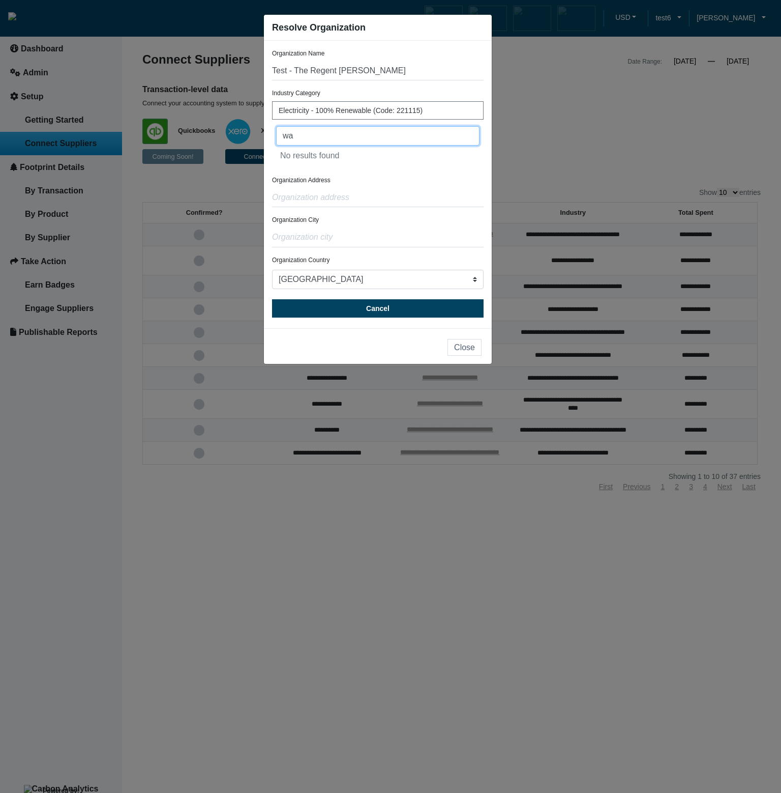
type input "w"
type input "e"
type input "w"
click at [469, 349] on button "Close" at bounding box center [465, 347] width 34 height 17
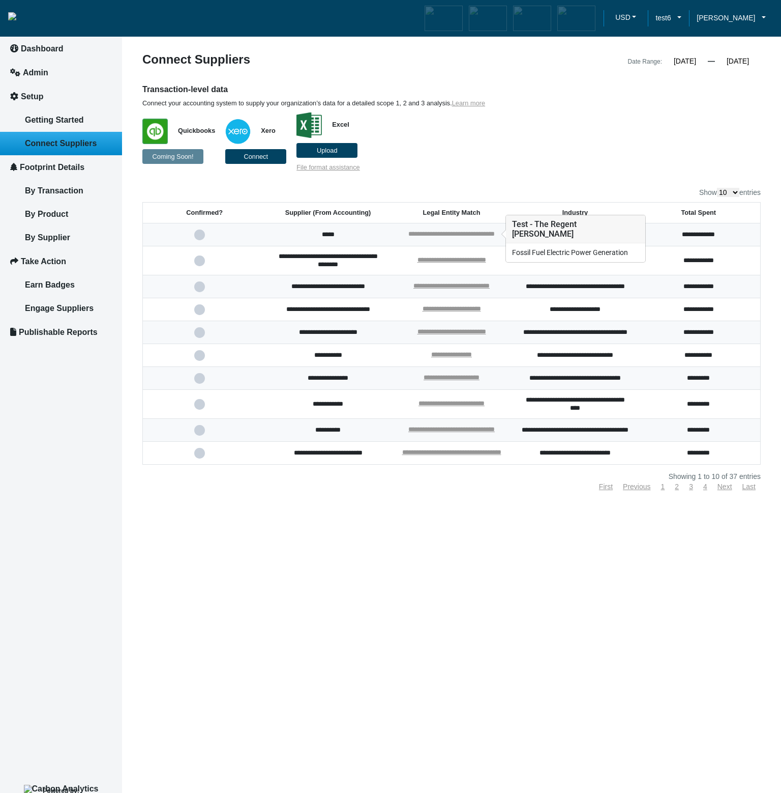
click at [444, 234] on link "**********" at bounding box center [452, 233] width 86 height 7
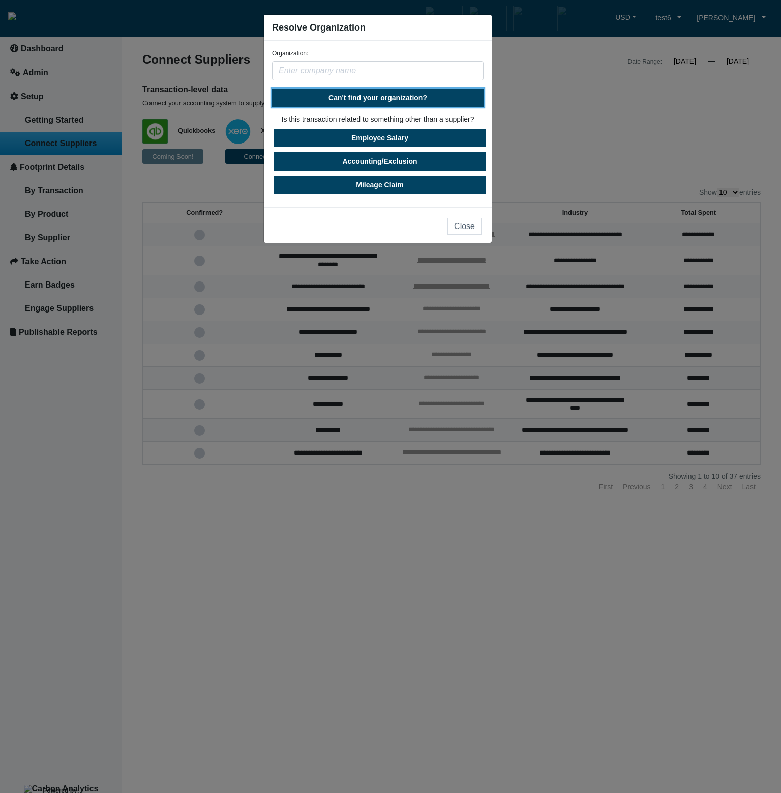
click at [399, 96] on span "Can't find your organization?" at bounding box center [378, 98] width 99 height 8
select select "[GEOGRAPHIC_DATA]"
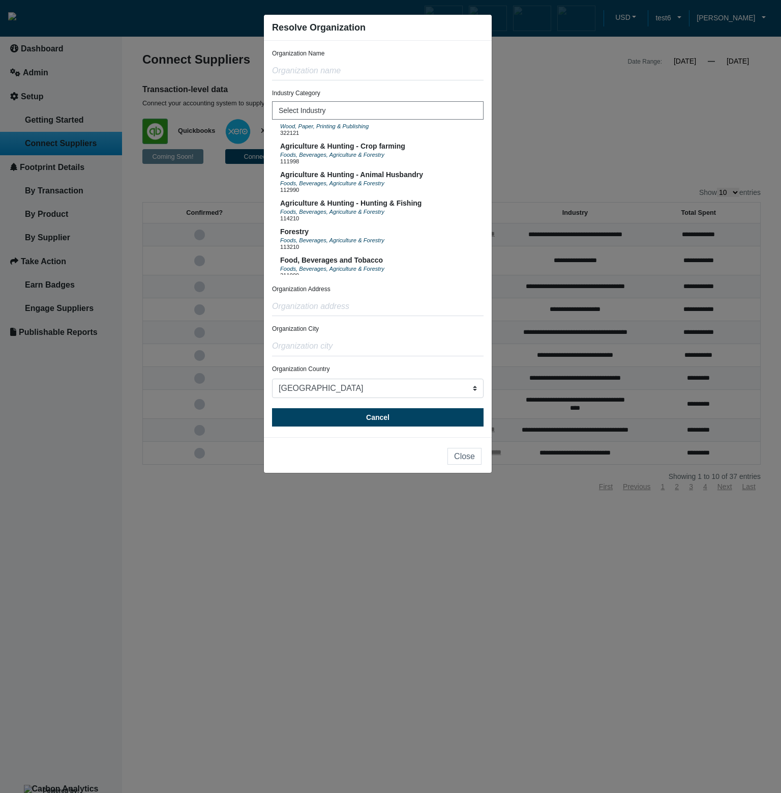
scroll to position [1275, 0]
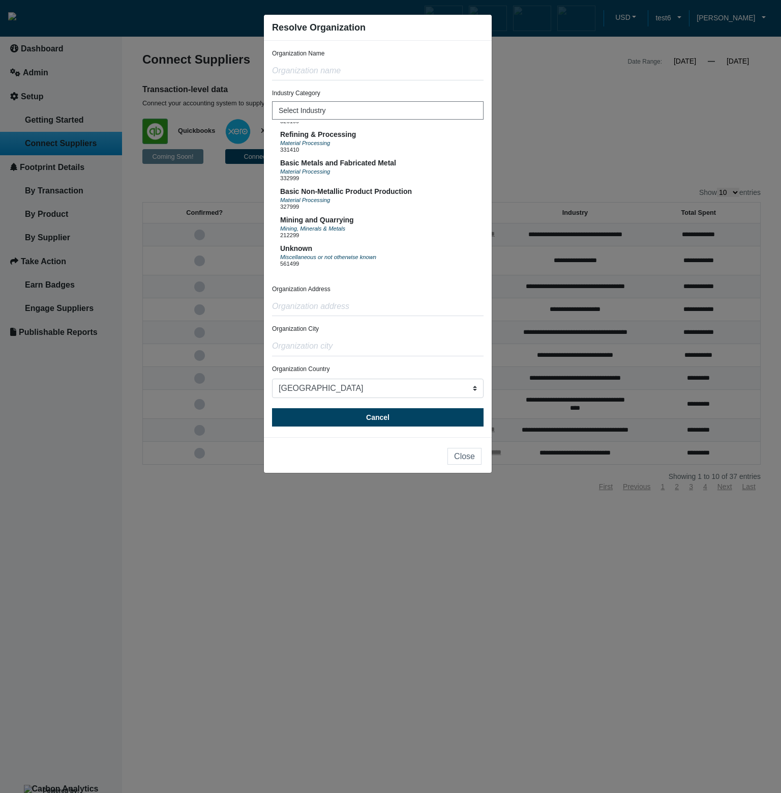
click at [554, 149] on ngb-modal-window "Resolve Organization Organization Name Industry Category Select Industry Electr…" at bounding box center [390, 396] width 781 height 793
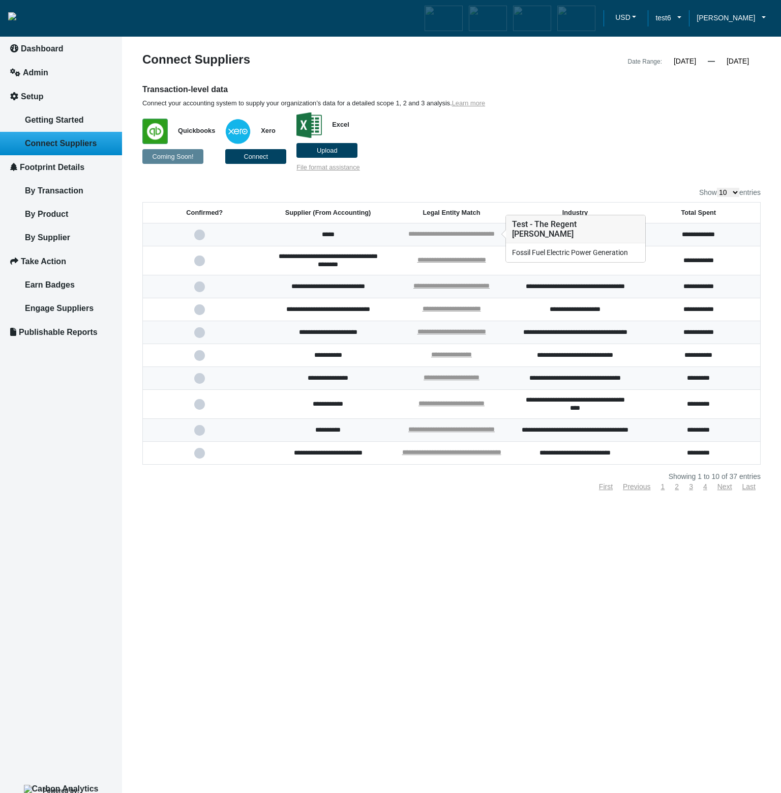
click at [443, 234] on link "**********" at bounding box center [452, 233] width 86 height 7
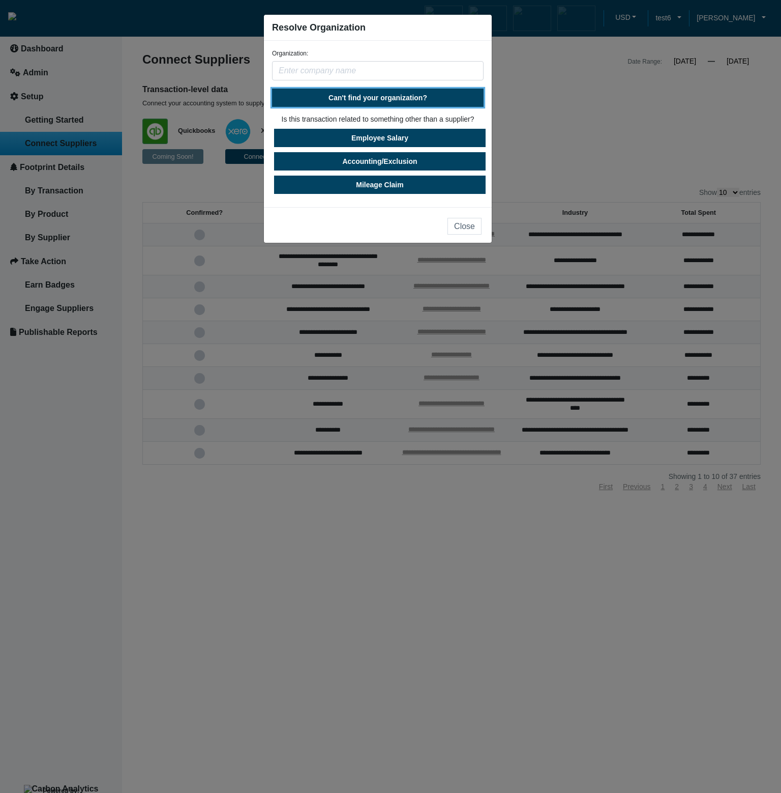
click at [403, 97] on span "Can't find your organization?" at bounding box center [378, 98] width 99 height 8
select select "[GEOGRAPHIC_DATA]"
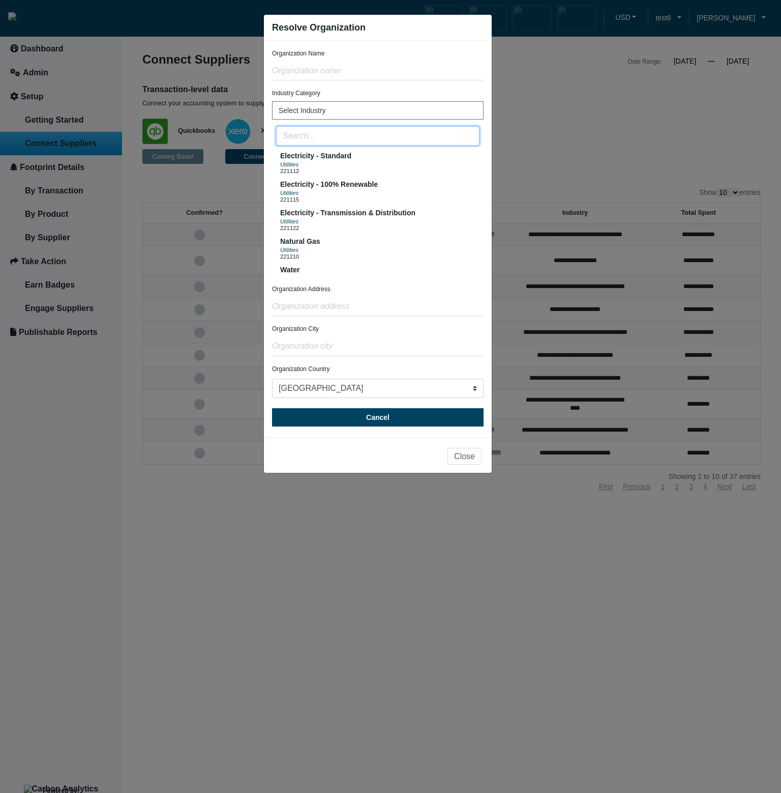
click at [383, 137] on input "text" at bounding box center [378, 135] width 204 height 19
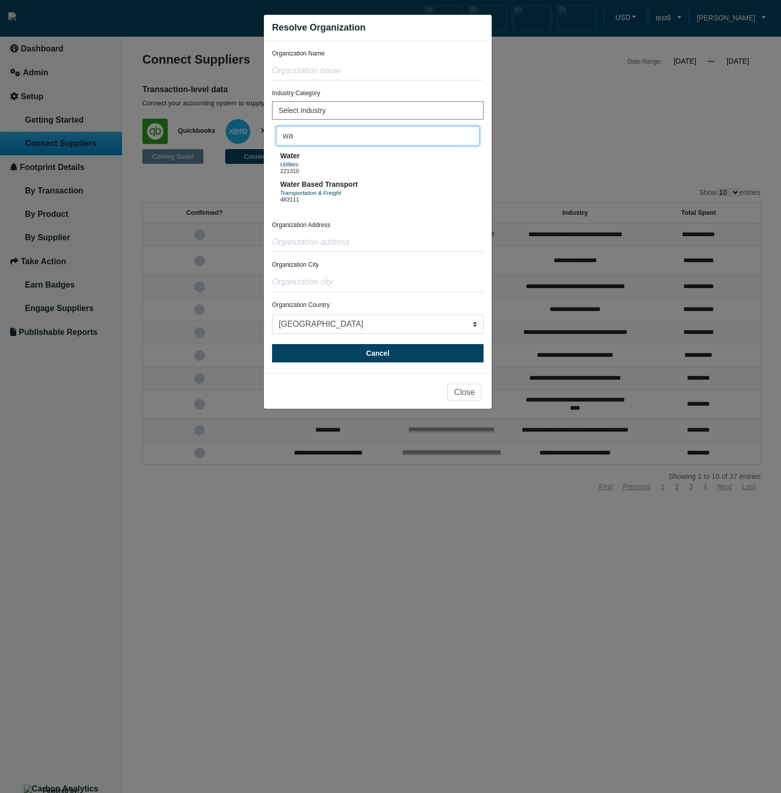
type input "w"
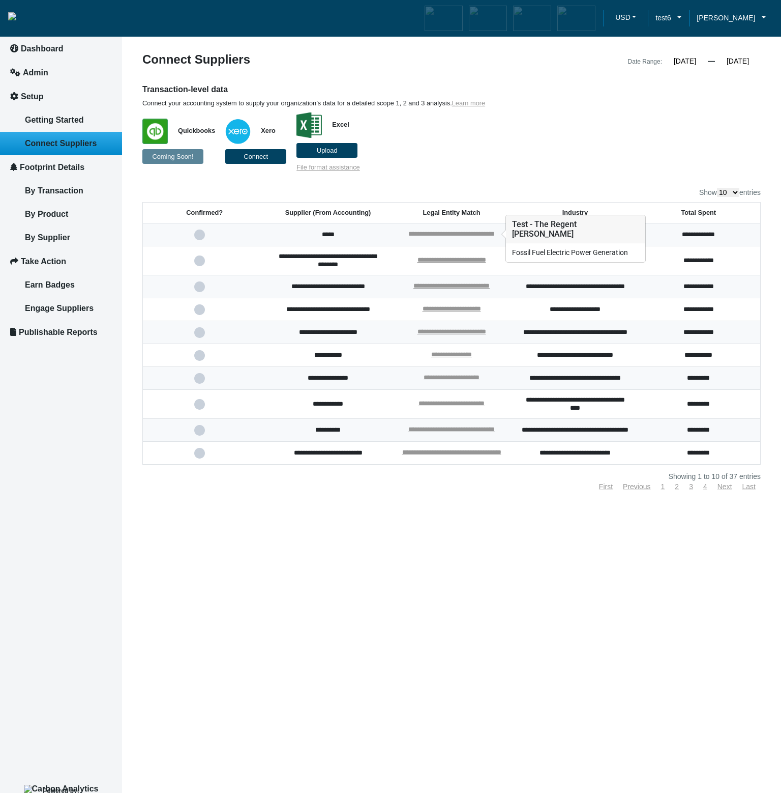
click at [462, 236] on link "**********" at bounding box center [452, 233] width 86 height 7
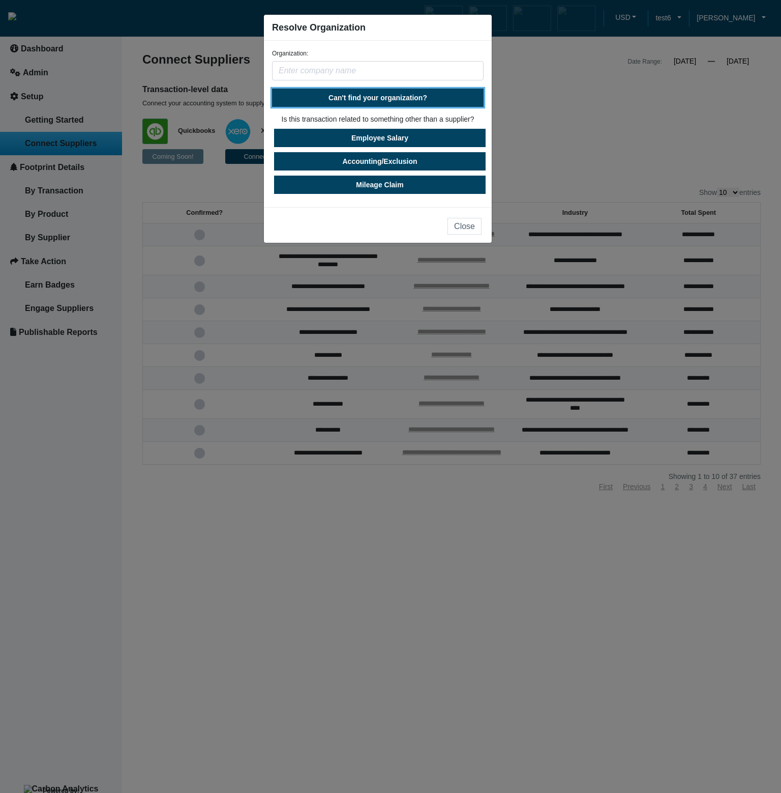
click at [408, 97] on span "Can't find your organization?" at bounding box center [378, 98] width 99 height 8
select select "[GEOGRAPHIC_DATA]"
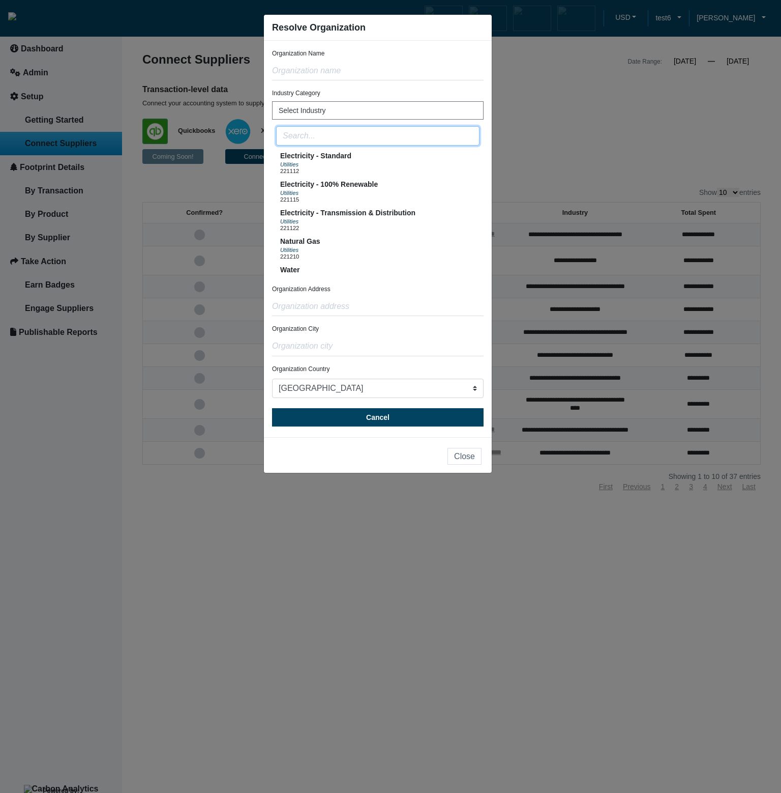
click at [379, 141] on input "text" at bounding box center [378, 135] width 204 height 19
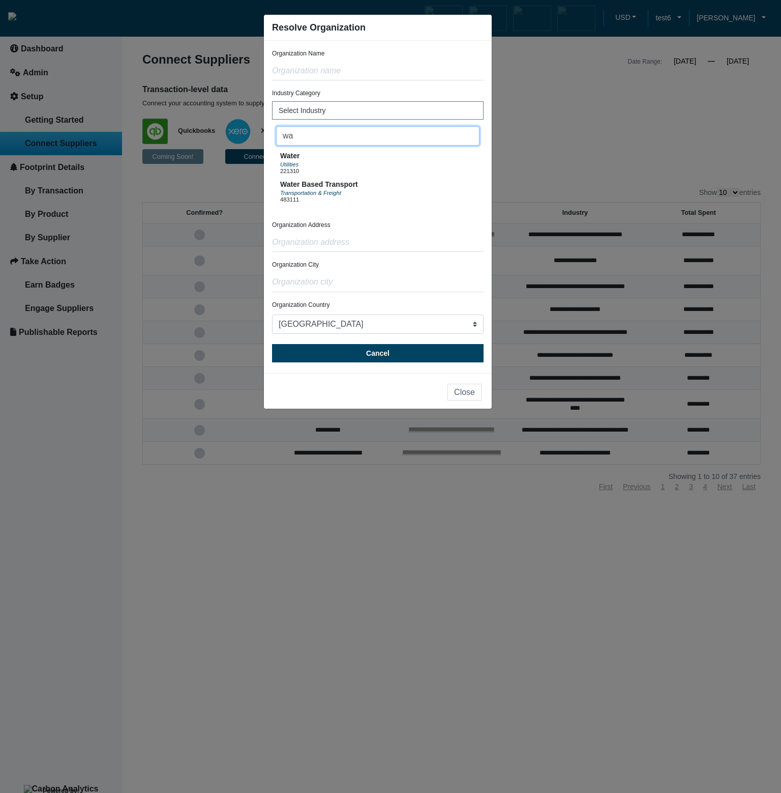
type input "w"
click at [574, 113] on ngb-modal-window "Resolve Organization Organization Name Industry Category Select Industry Water …" at bounding box center [390, 396] width 781 height 793
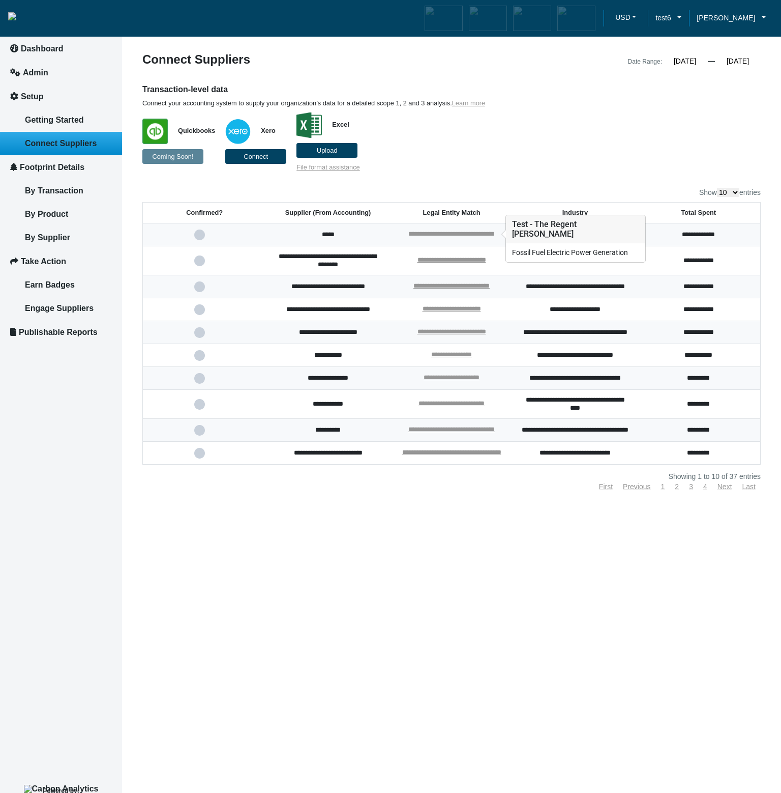
click at [478, 230] on link "**********" at bounding box center [452, 233] width 86 height 7
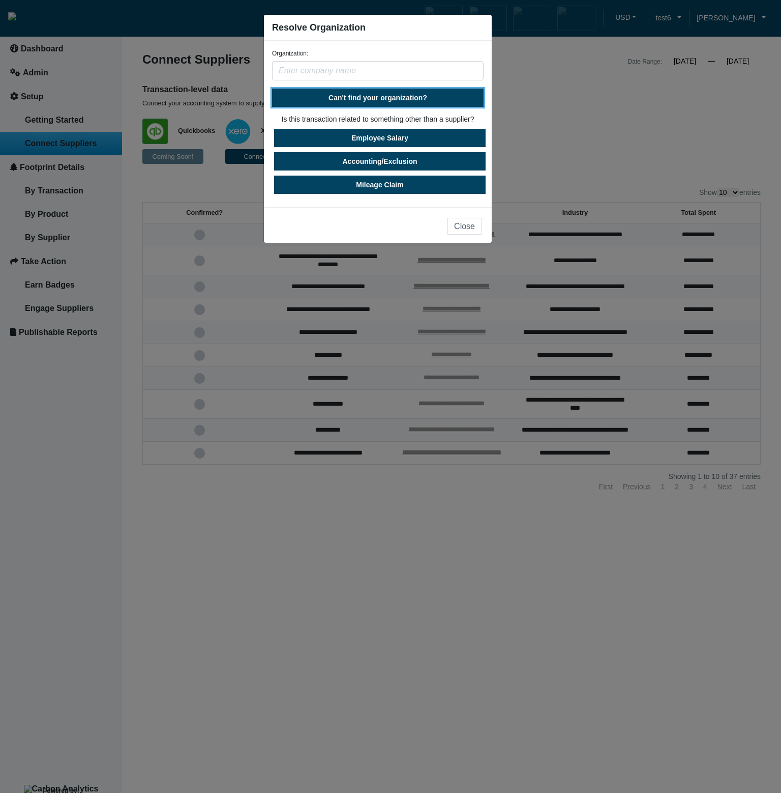
click at [400, 106] on button "Can't find your organization?" at bounding box center [378, 98] width 212 height 18
select select "United States"
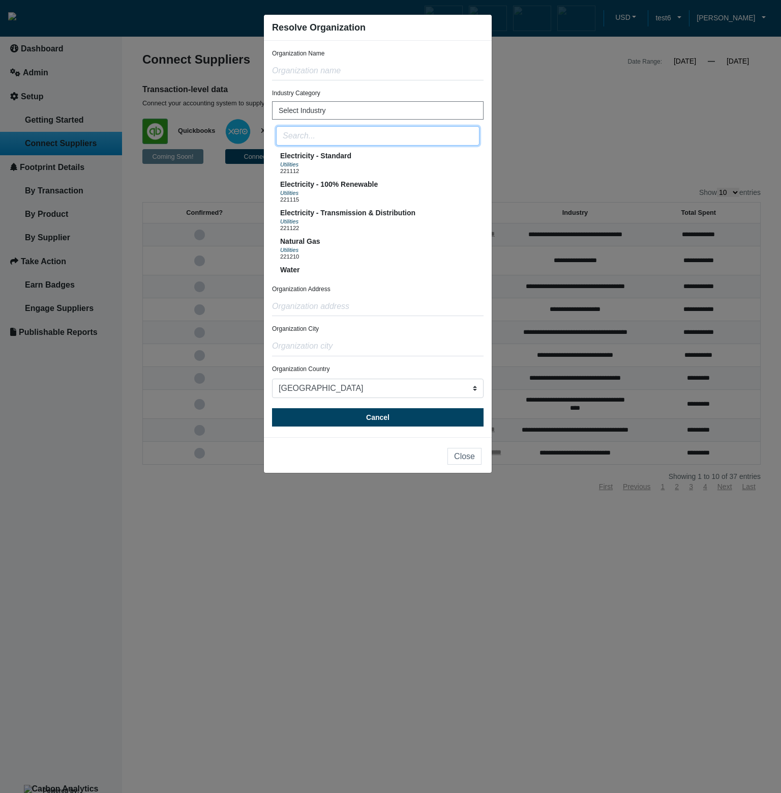
click at [375, 137] on input "text" at bounding box center [378, 135] width 204 height 19
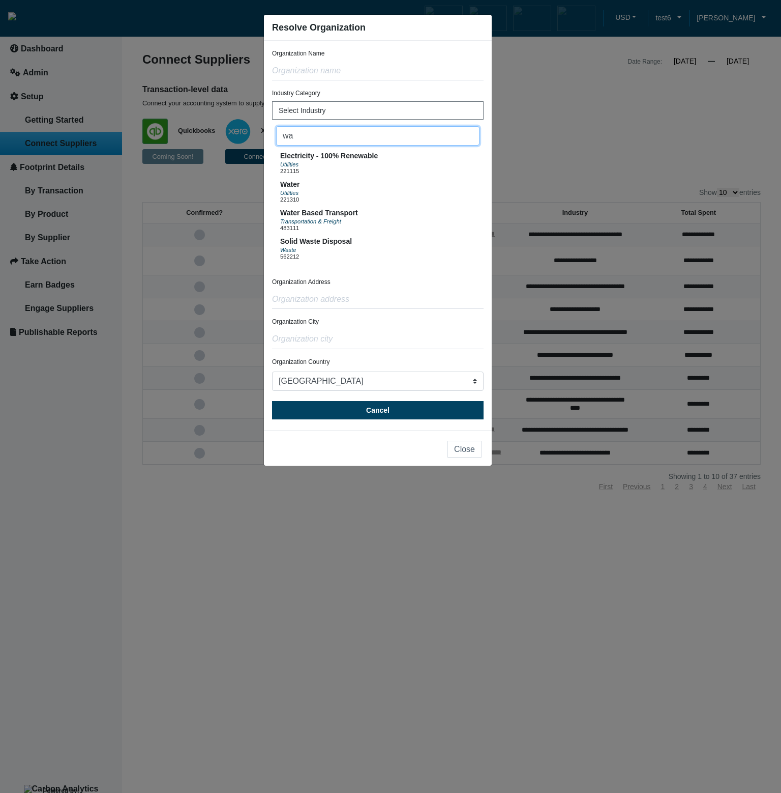
type input "w"
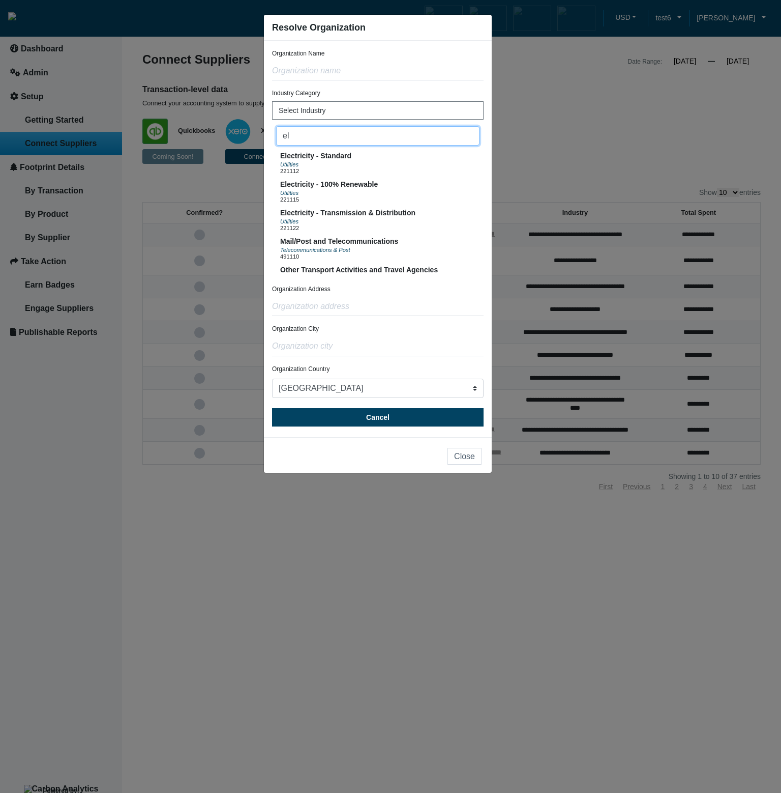
type input "e"
click at [639, 143] on ngb-modal-window "Resolve Organization Organization Name Industry Category Select Industry Electr…" at bounding box center [390, 396] width 781 height 793
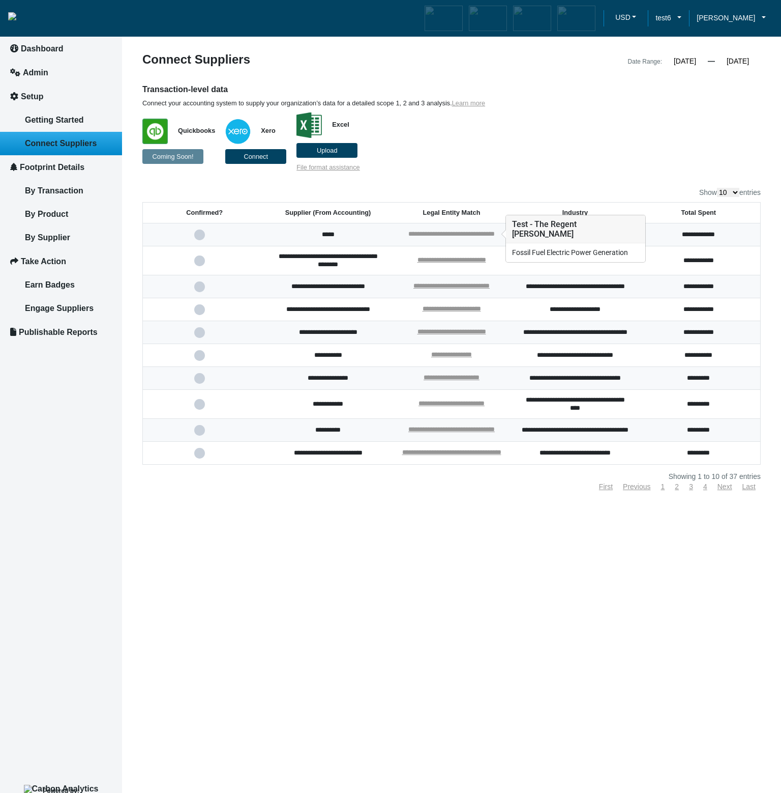
click at [481, 232] on link "**********" at bounding box center [452, 233] width 86 height 7
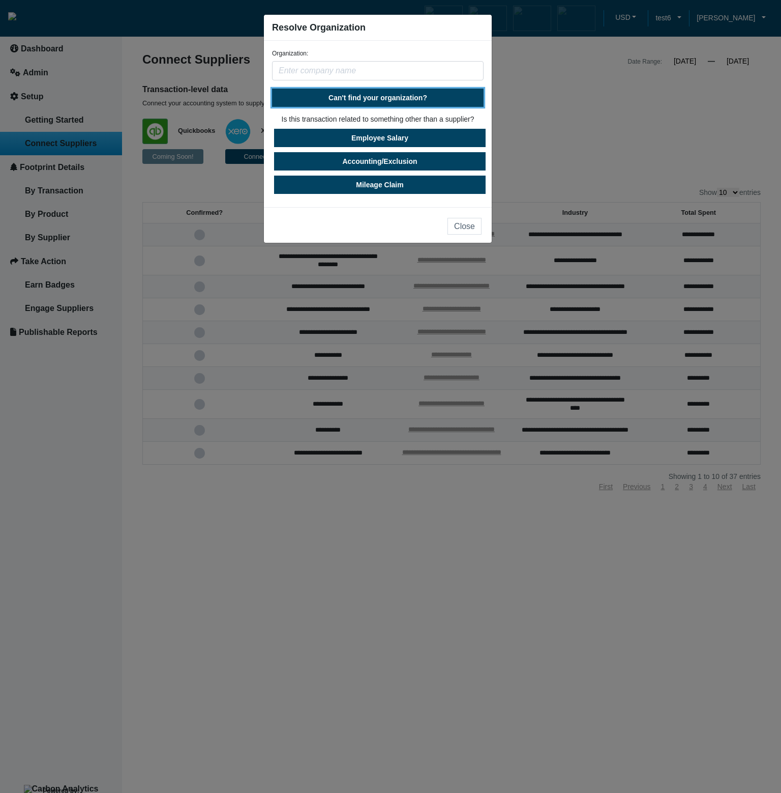
click at [442, 103] on button "Can't find your organization?" at bounding box center [378, 98] width 212 height 18
select select "[GEOGRAPHIC_DATA]"
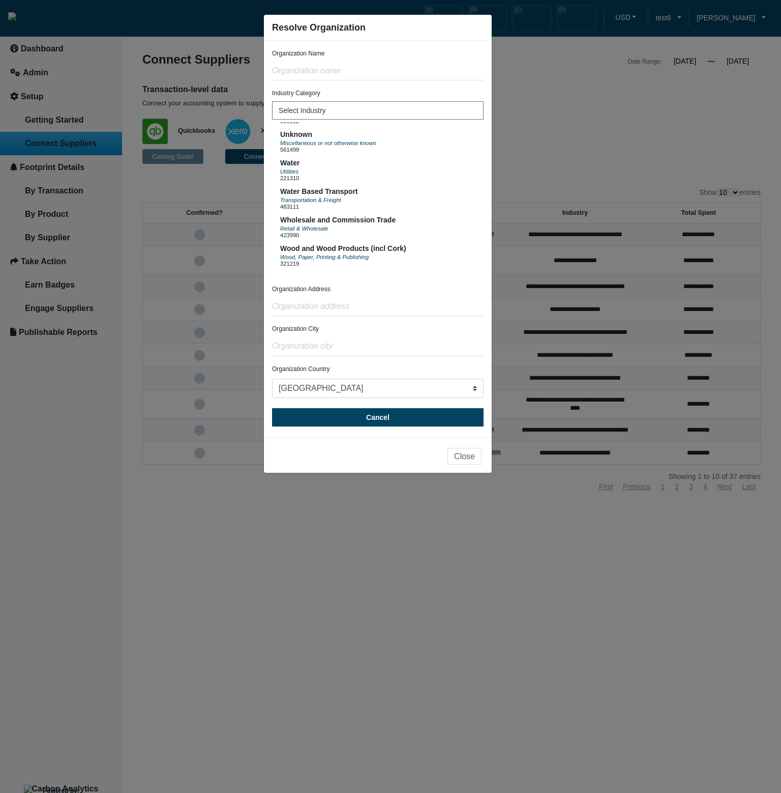
scroll to position [1219, 0]
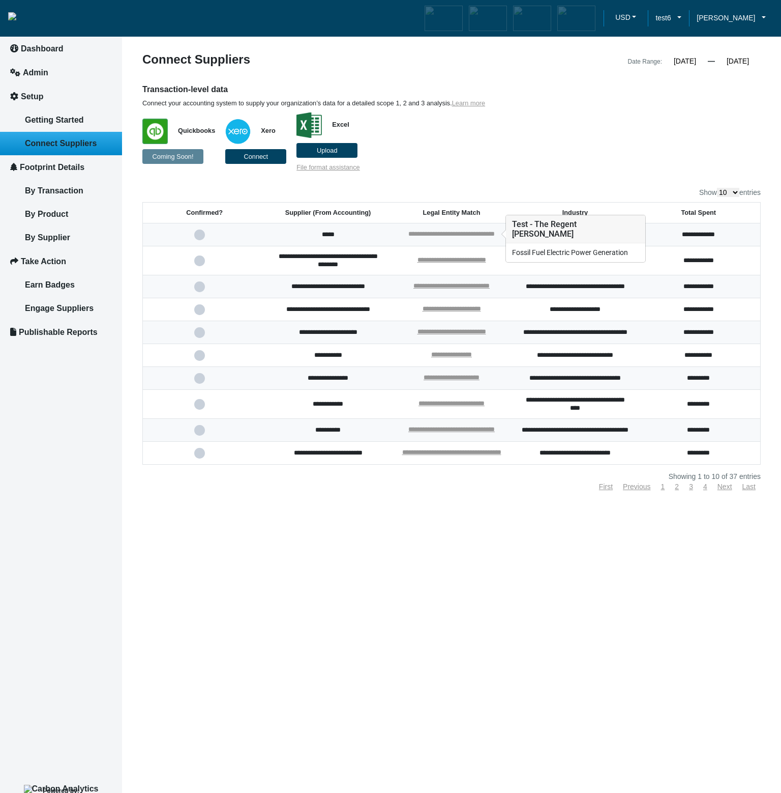
click at [485, 234] on link "**********" at bounding box center [452, 233] width 86 height 7
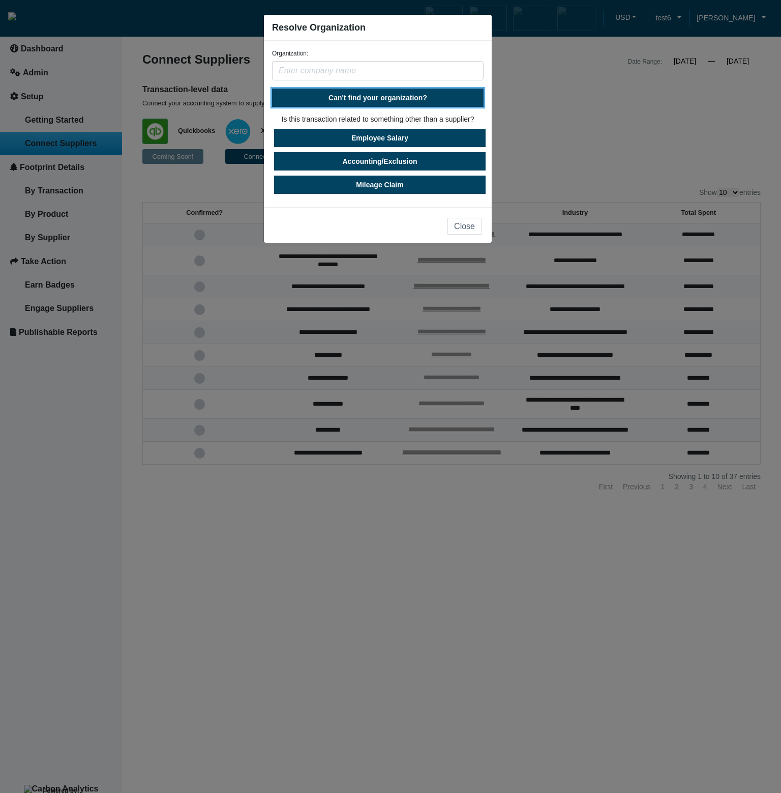
click at [427, 99] on span "Can't find your organization?" at bounding box center [378, 98] width 99 height 8
select select "[GEOGRAPHIC_DATA]"
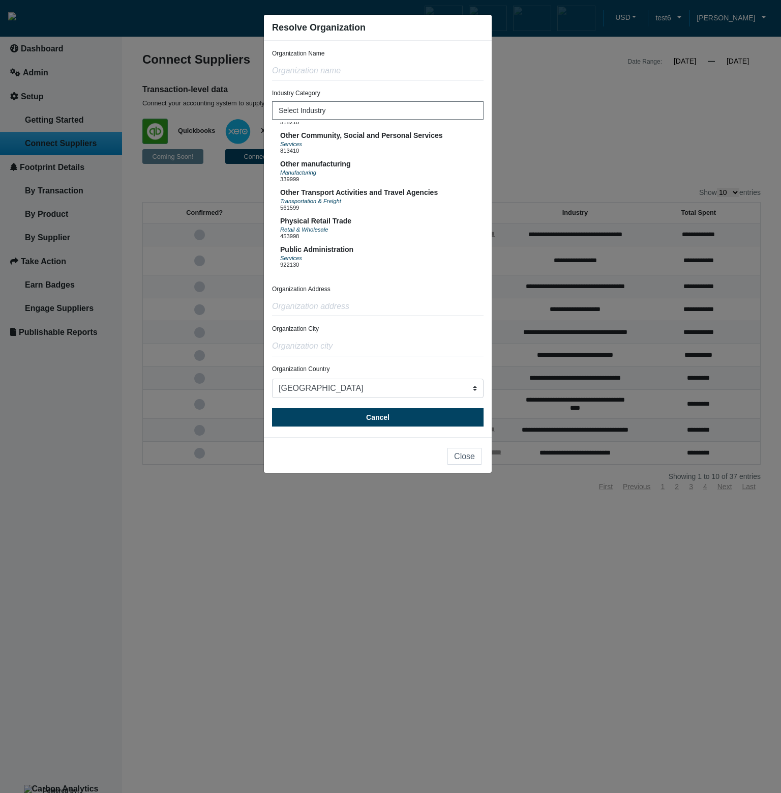
scroll to position [1275, 0]
click at [419, 263] on button "Unknown Miscellaneous or not otherwise known 561499" at bounding box center [378, 256] width 204 height 28
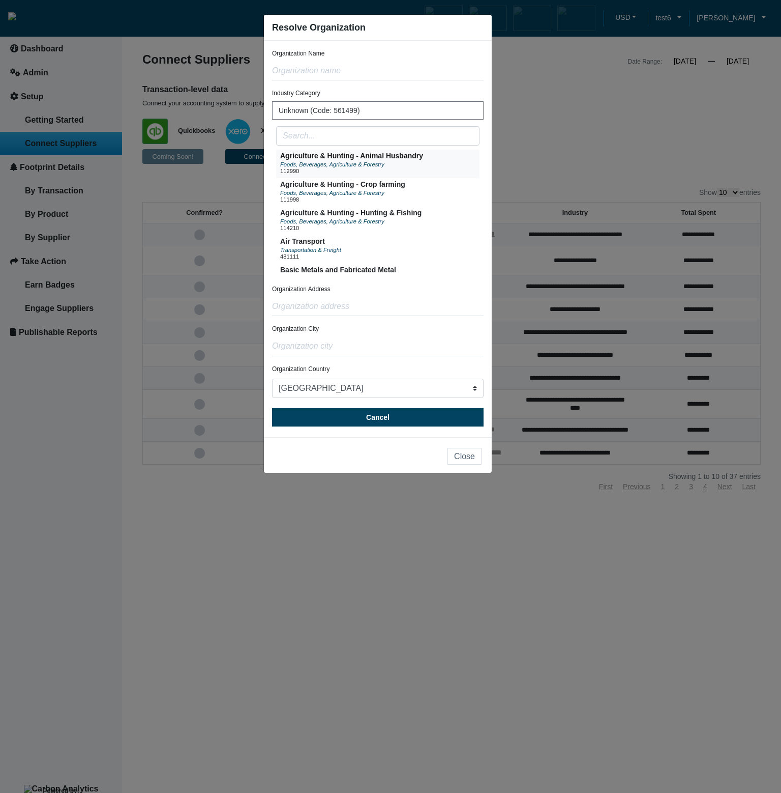
click at [423, 164] on button "Agriculture & Hunting - Animal Husbandry Foods, Beverages, Agriculture & Forest…" at bounding box center [378, 164] width 204 height 28
click at [442, 194] on button "Agriculture & Hunting - Crop farming Foods, Beverages, Agriculture & Forestry 1…" at bounding box center [378, 192] width 204 height 28
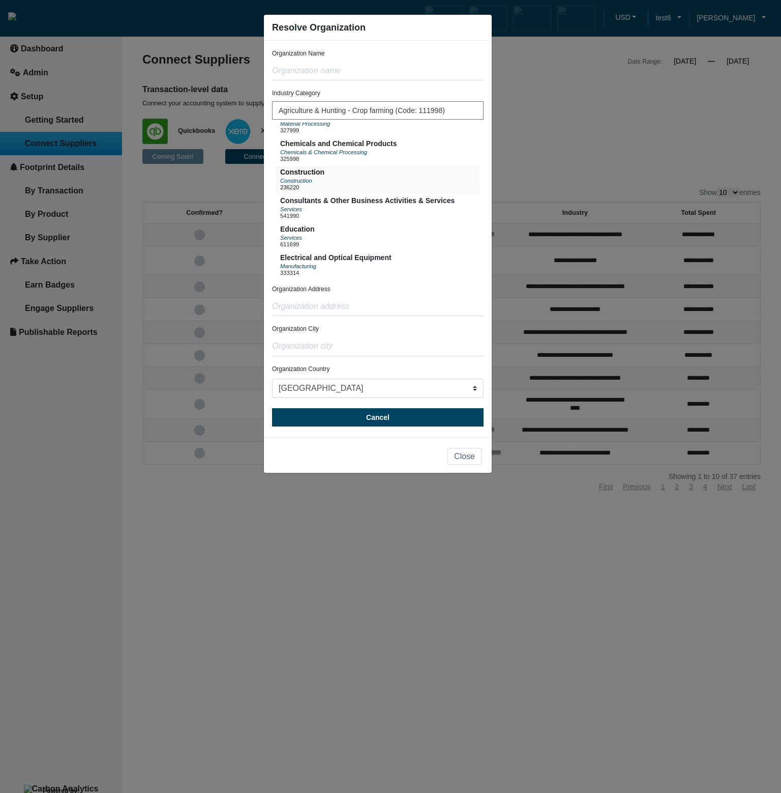
scroll to position [201, 0]
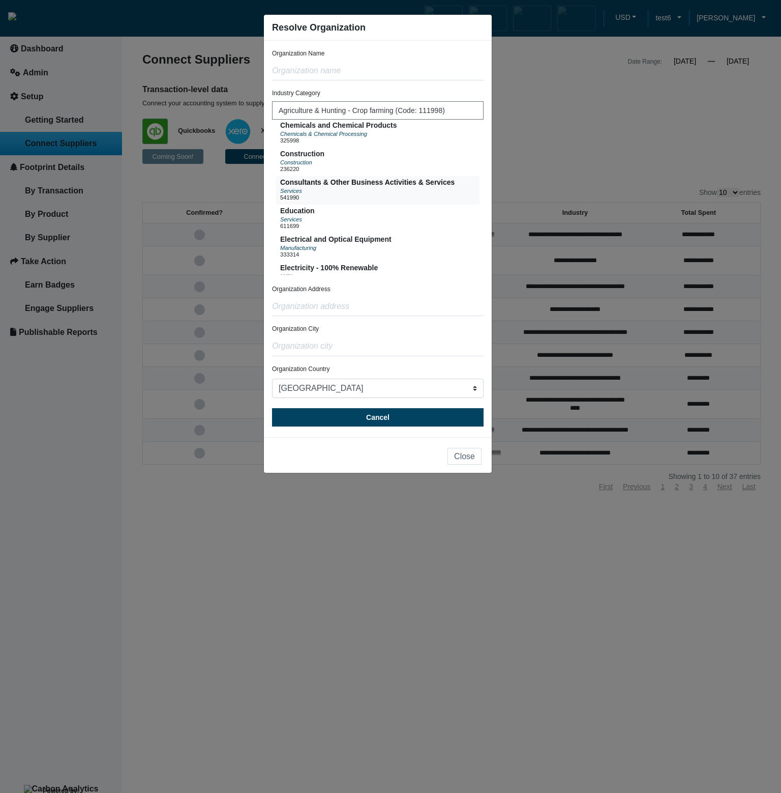
click at [433, 200] on div "541990" at bounding box center [367, 197] width 175 height 6
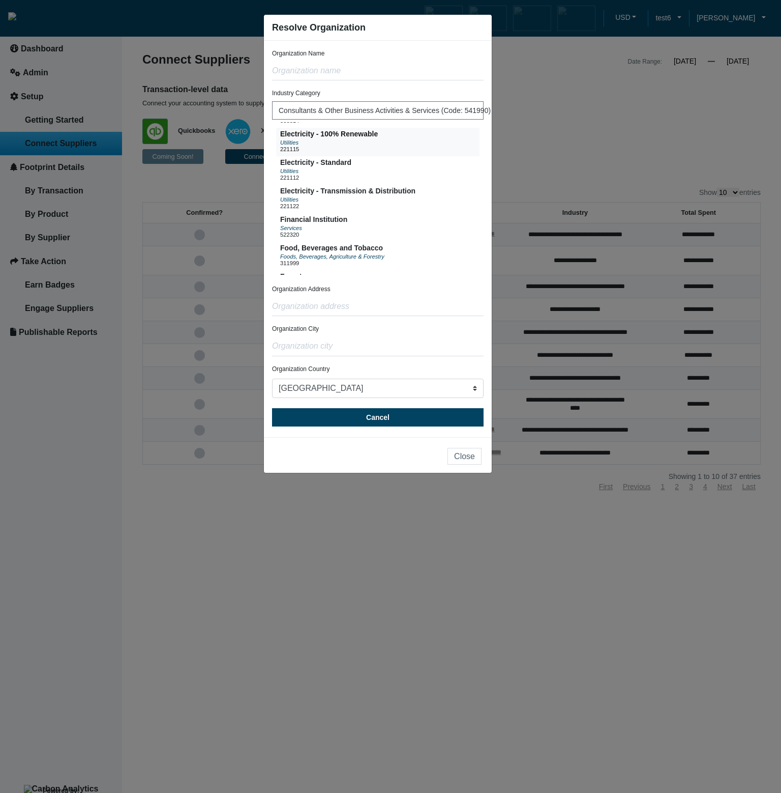
click at [401, 154] on button "Electricity - 100% Renewable Utilities 221115" at bounding box center [378, 142] width 204 height 28
click at [410, 195] on span "Electricity - Transmission & Distribution" at bounding box center [347, 191] width 135 height 8
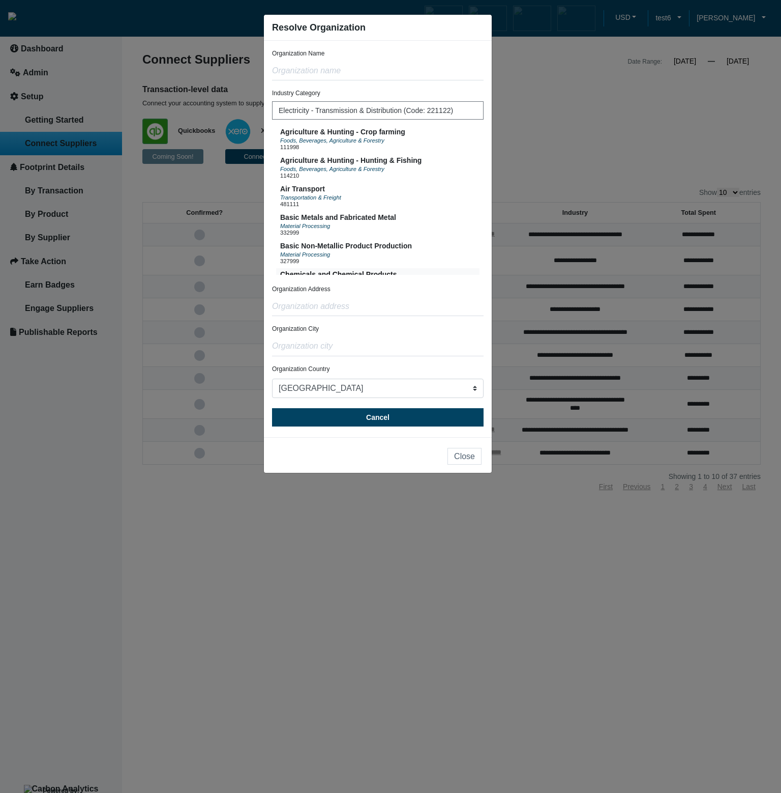
scroll to position [122, 0]
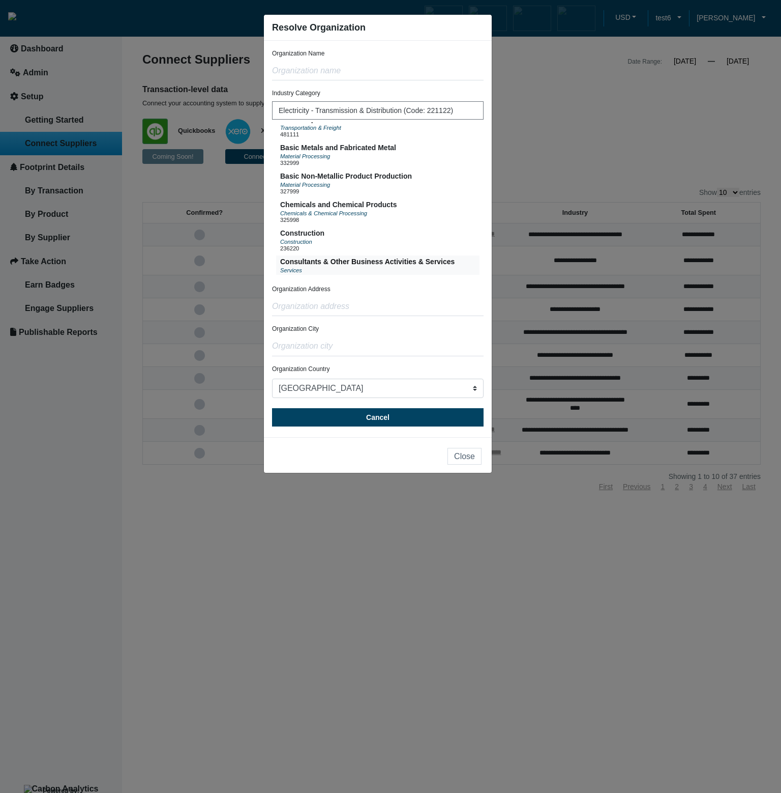
click at [441, 266] on div "Consultants & Other Business Activities & Services Services 541990" at bounding box center [367, 269] width 175 height 28
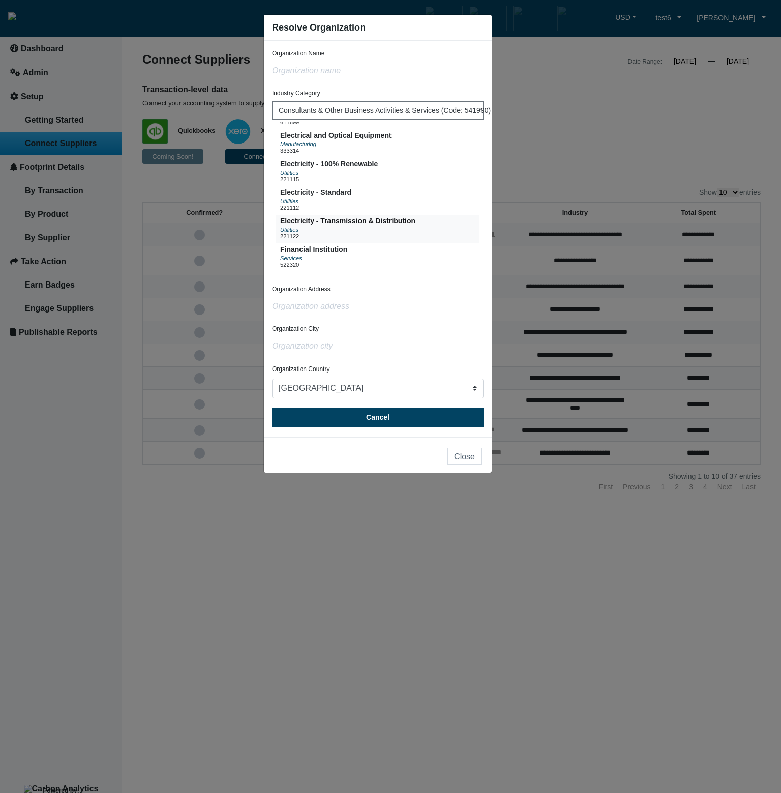
click at [424, 235] on button "Electricity - Transmission & Distribution Utilities 221122" at bounding box center [378, 229] width 204 height 28
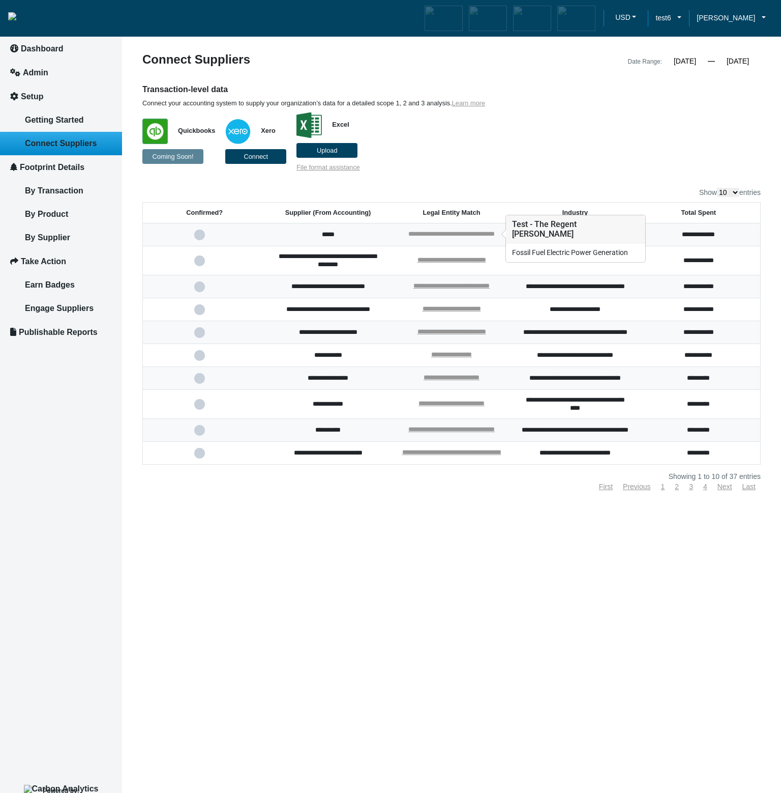
click at [459, 237] on link "**********" at bounding box center [452, 233] width 86 height 7
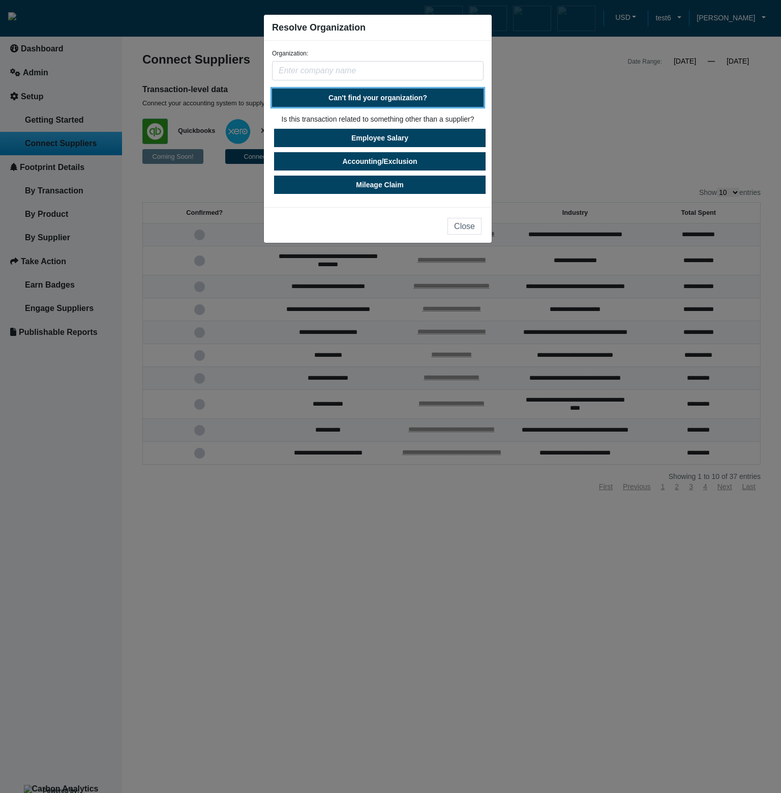
click at [414, 97] on span "Can't find your organization?" at bounding box center [378, 98] width 99 height 8
select select "[GEOGRAPHIC_DATA]"
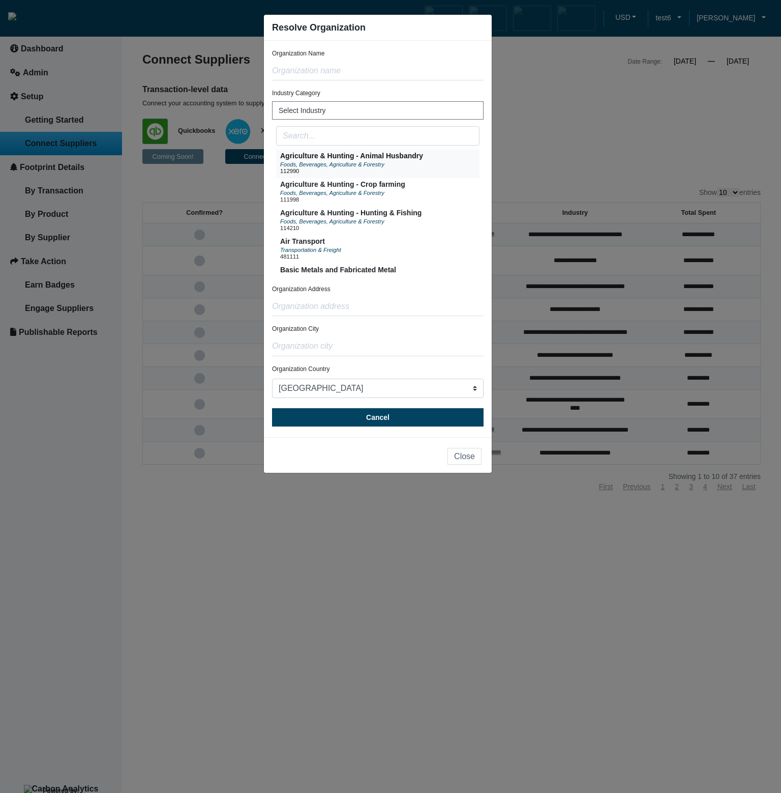
scroll to position [61, 0]
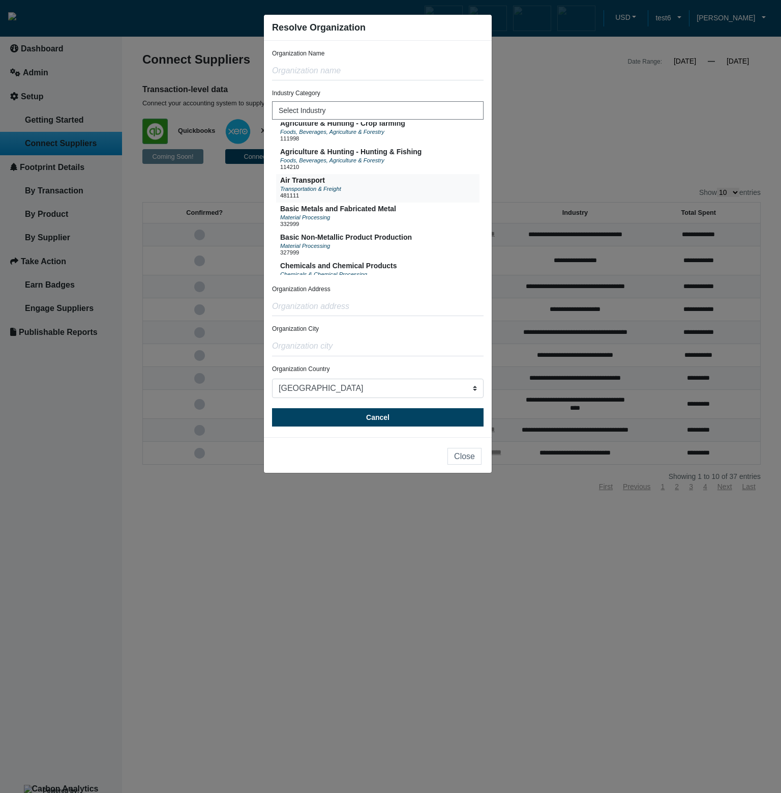
click at [417, 196] on button "Air Transport Transportation & Freight 481111" at bounding box center [378, 188] width 204 height 28
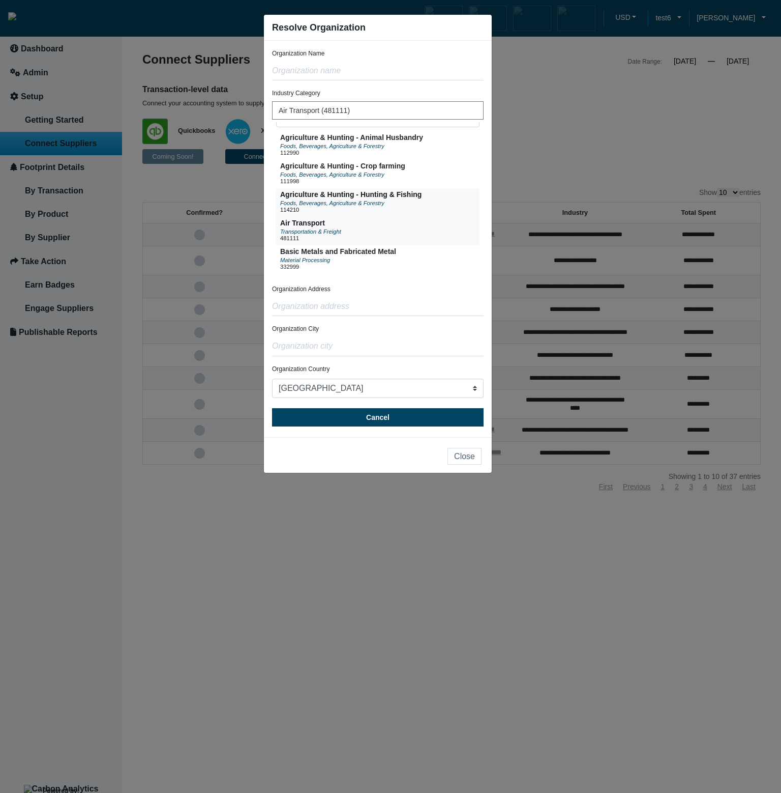
scroll to position [0, 0]
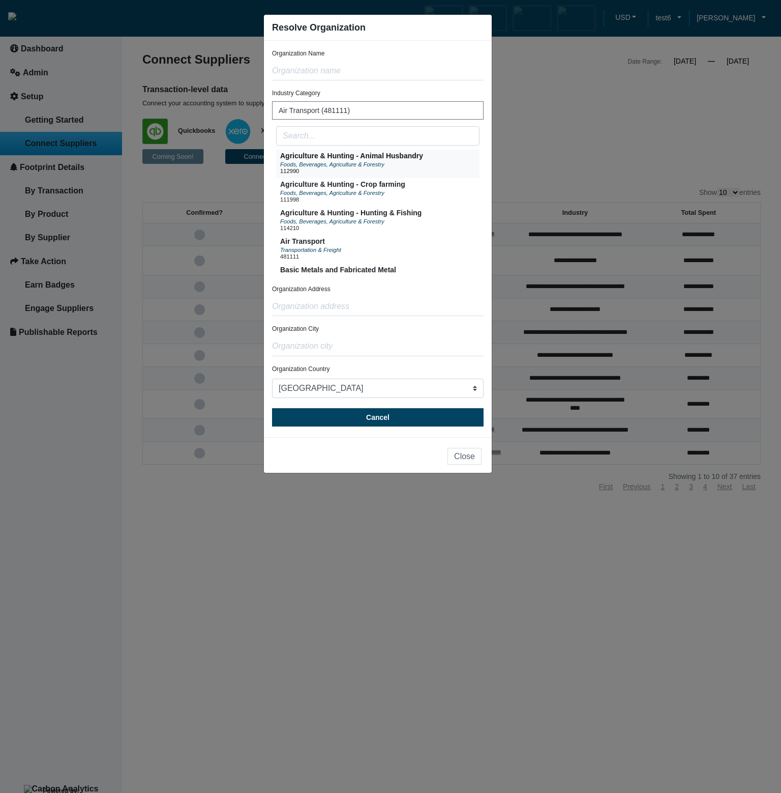
click at [422, 160] on div "Foods, Beverages, Agriculture & Forestry" at bounding box center [351, 164] width 143 height 8
click at [407, 190] on button "Agriculture & Hunting - Crop farming Foods, Beverages, Agriculture & Forestry 1…" at bounding box center [378, 192] width 204 height 28
click at [556, 121] on ngb-modal-window "Resolve Organization Organization Name Industry Category Agriculture & Hunting …" at bounding box center [390, 396] width 781 height 793
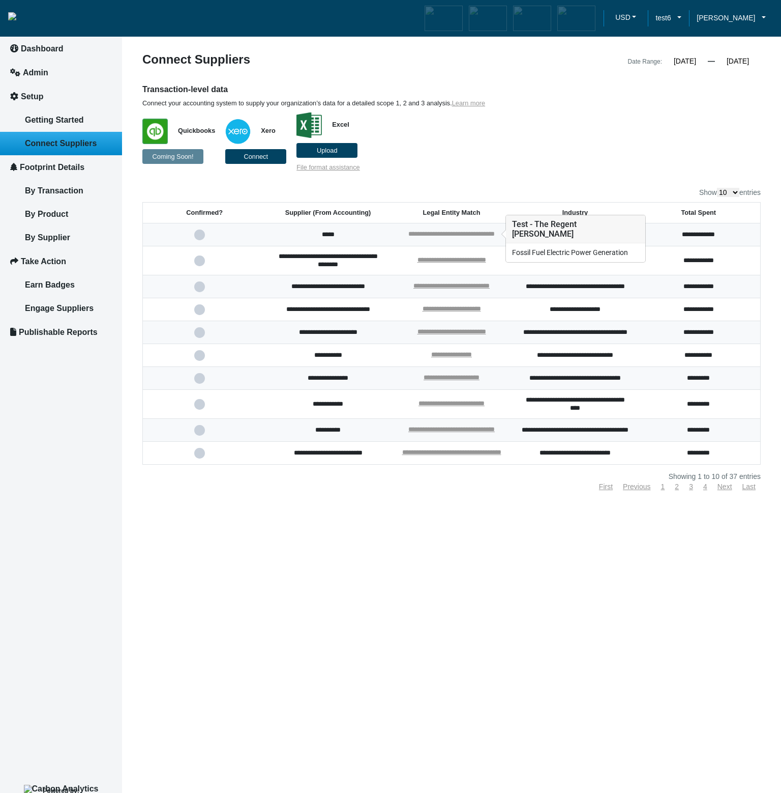
click at [474, 235] on link "**********" at bounding box center [452, 233] width 86 height 7
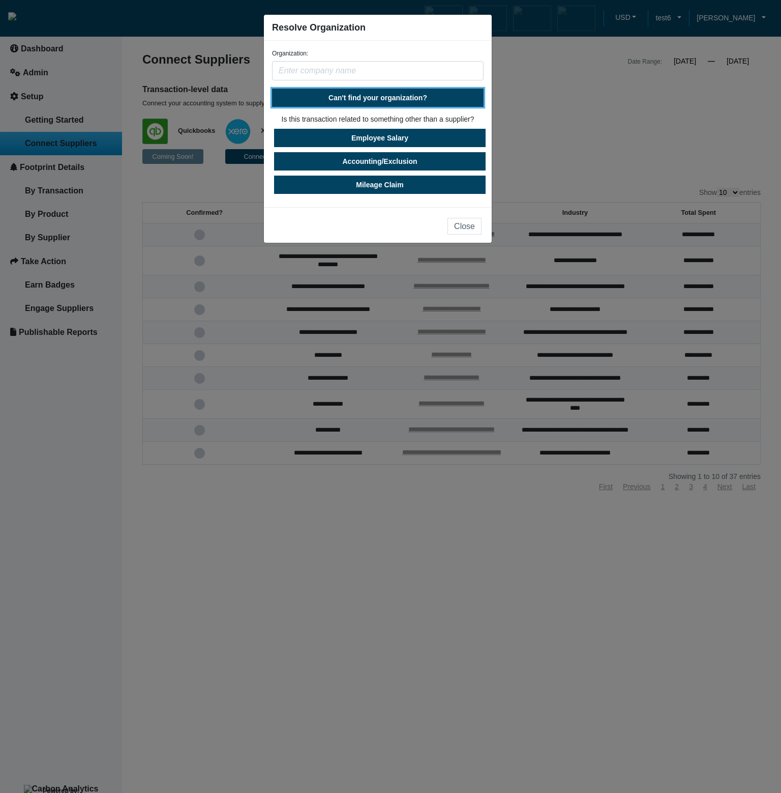
click at [429, 100] on button "Can't find your organization?" at bounding box center [378, 98] width 212 height 18
select select "[GEOGRAPHIC_DATA]"
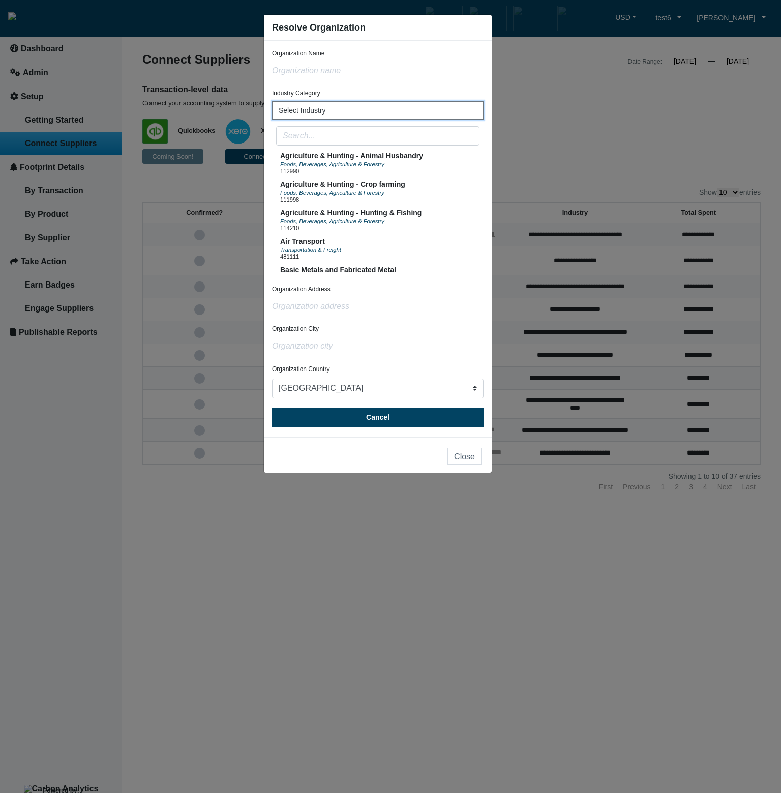
click at [404, 113] on button "Select Industry" at bounding box center [378, 110] width 212 height 18
click at [547, 132] on ngb-modal-window "Resolve Organization Organization Name Industry Category Select Industry Agricu…" at bounding box center [390, 396] width 781 height 793
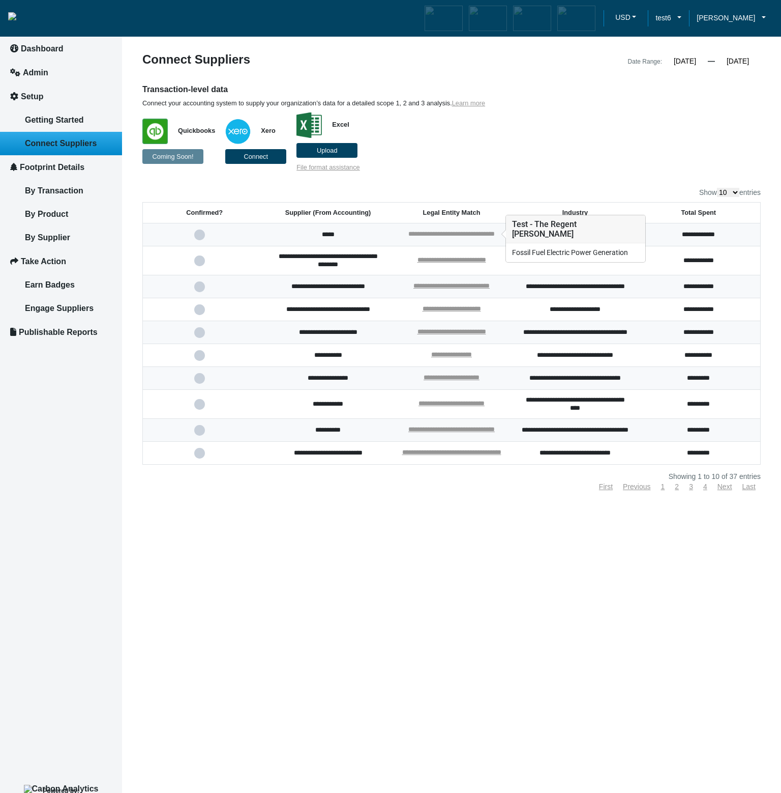
click at [483, 230] on link "**********" at bounding box center [452, 233] width 86 height 7
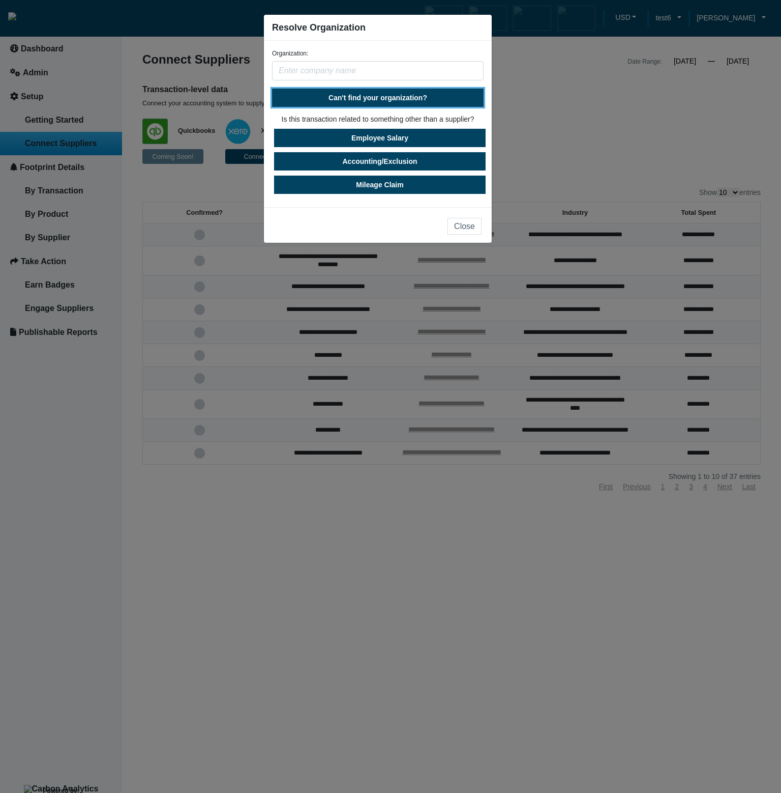
click at [401, 101] on span "Can't find your organization?" at bounding box center [378, 98] width 99 height 8
select select "[GEOGRAPHIC_DATA]"
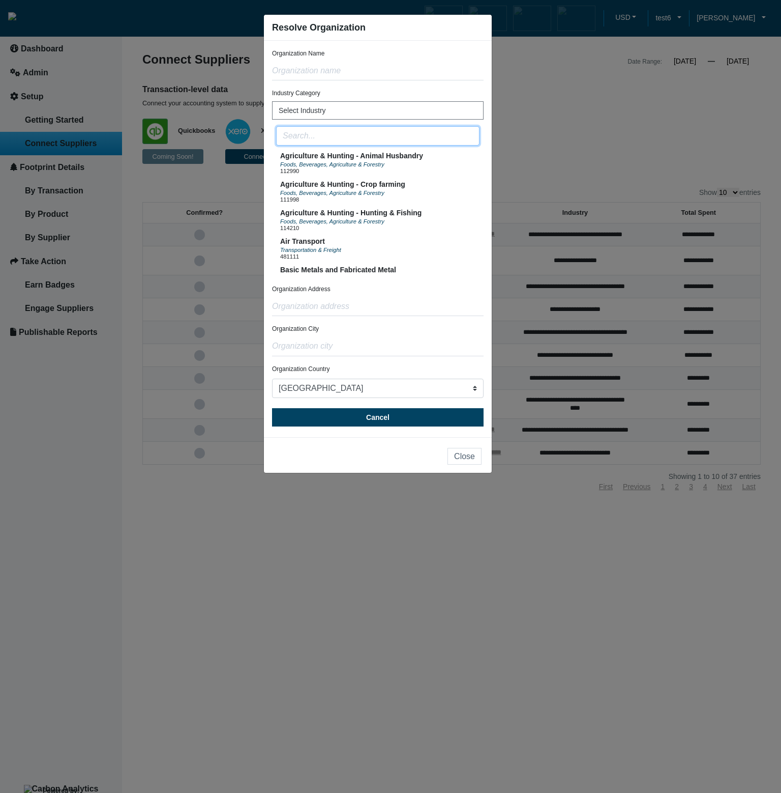
click at [371, 135] on input "text" at bounding box center [378, 135] width 204 height 19
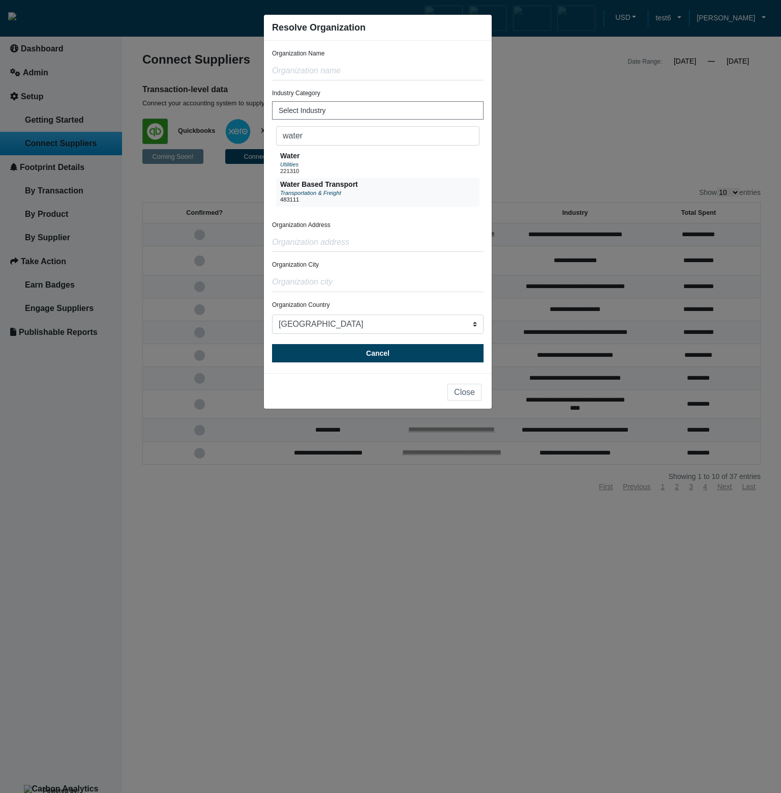
click at [353, 187] on span "Water Based Transport" at bounding box center [319, 184] width 78 height 8
click at [369, 158] on button "Water Utilities 221310" at bounding box center [378, 164] width 204 height 28
click at [358, 135] on input "water" at bounding box center [378, 135] width 204 height 19
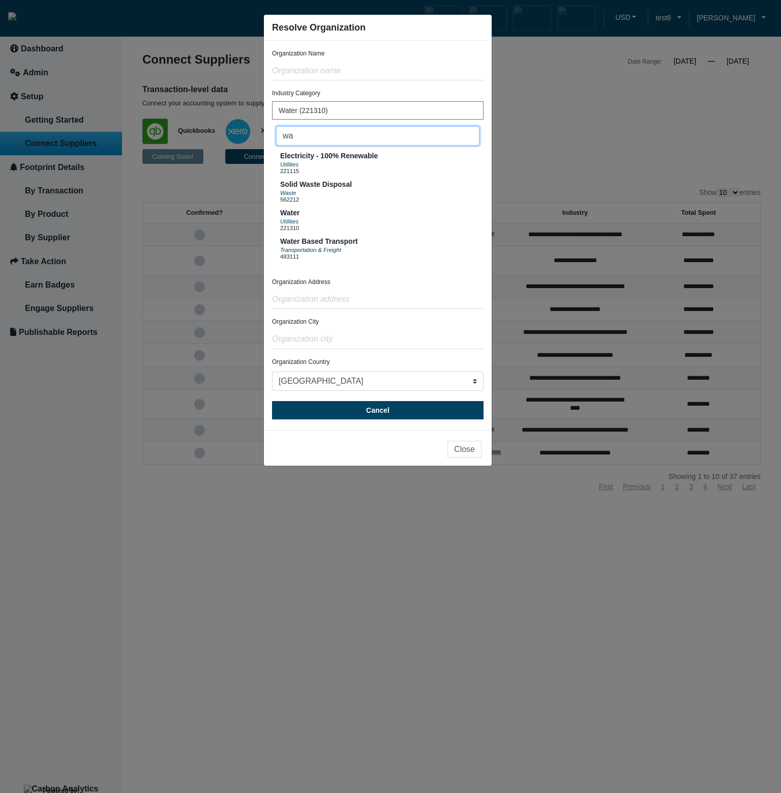
type input "w"
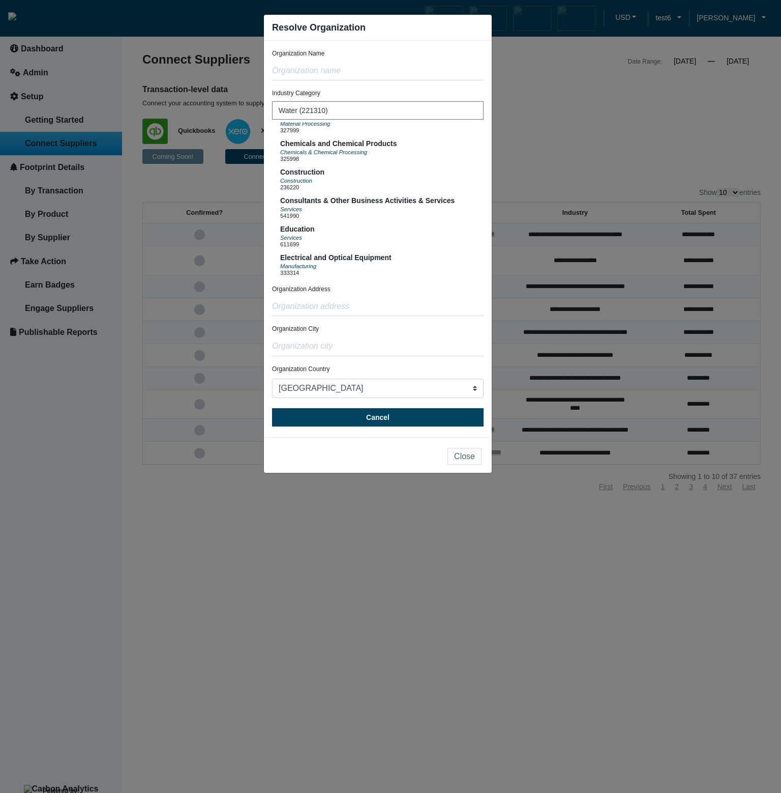
scroll to position [194, 0]
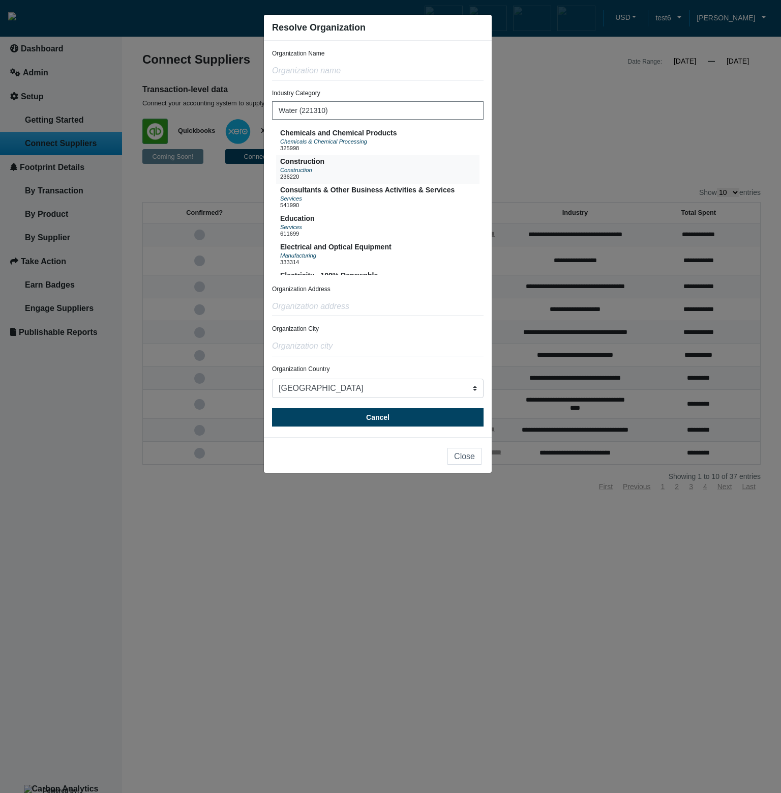
click at [445, 170] on button "Construction Construction 236220" at bounding box center [378, 169] width 204 height 28
click at [452, 194] on span "Consultants & Other Business Activities & Services" at bounding box center [367, 190] width 175 height 8
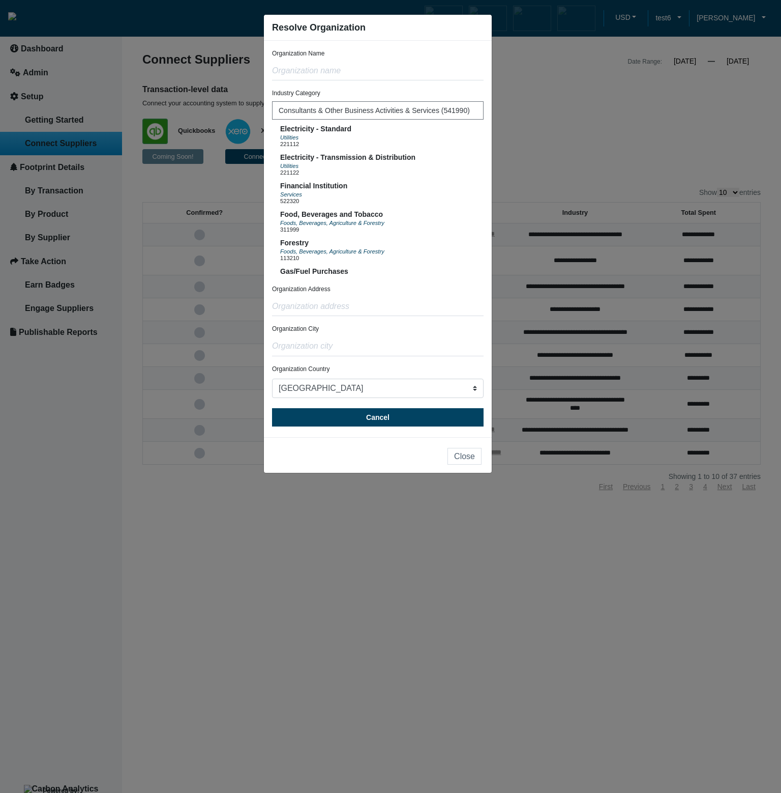
scroll to position [377, 0]
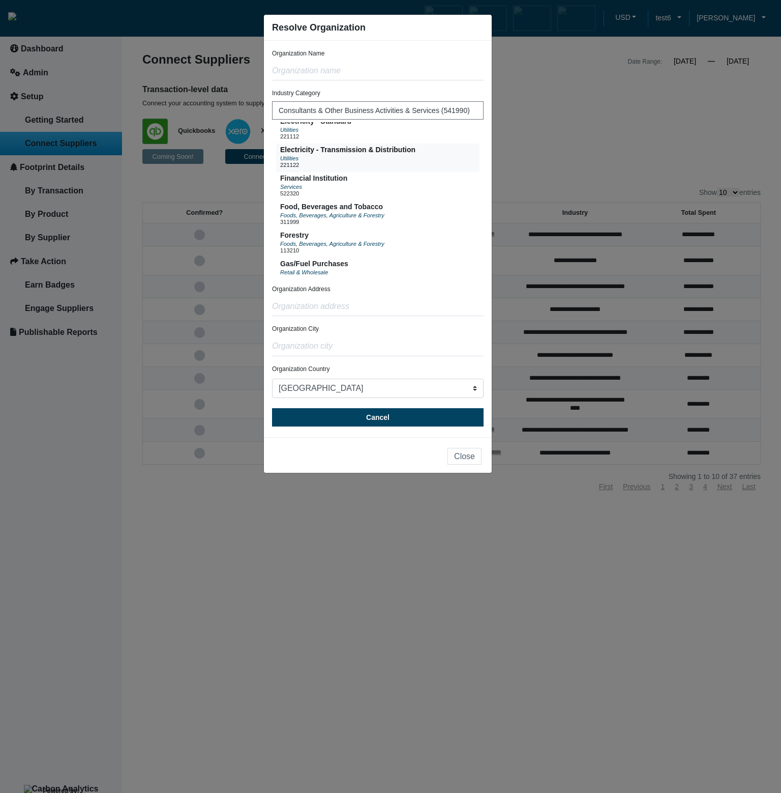
click at [419, 172] on button "Electricity - Transmission & Distribution Utilities 221122" at bounding box center [378, 157] width 204 height 28
click at [467, 456] on button "Close" at bounding box center [465, 456] width 34 height 17
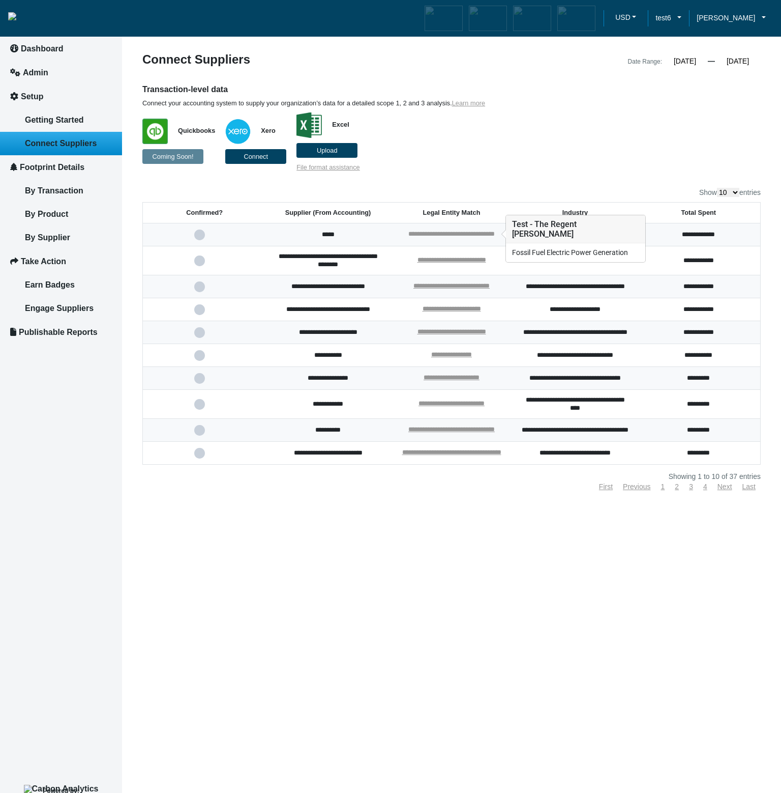
click at [448, 233] on link "**********" at bounding box center [452, 233] width 86 height 7
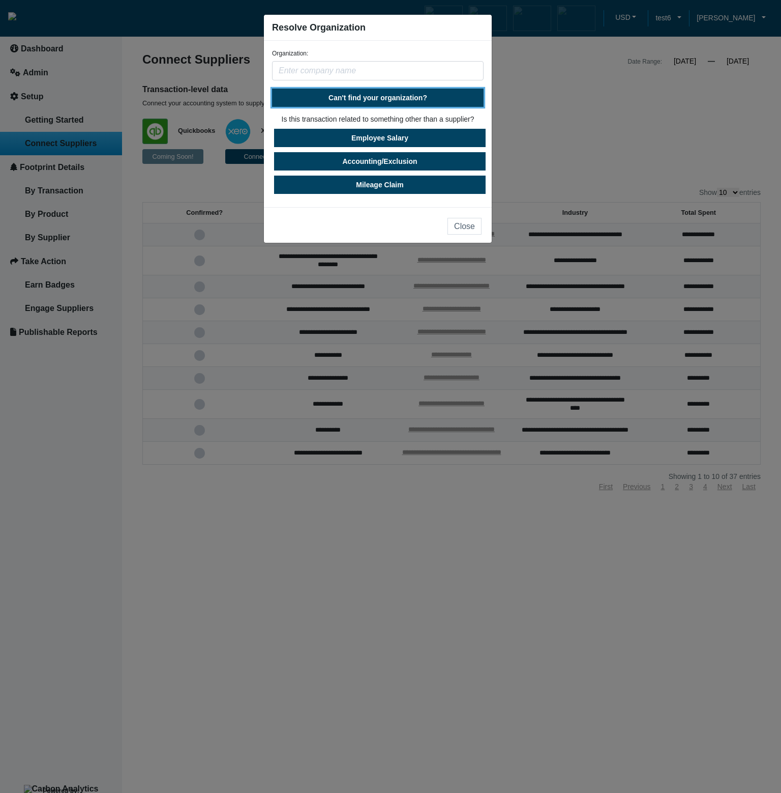
click at [418, 100] on span "Can't find your organization?" at bounding box center [378, 98] width 99 height 8
select select "[GEOGRAPHIC_DATA]"
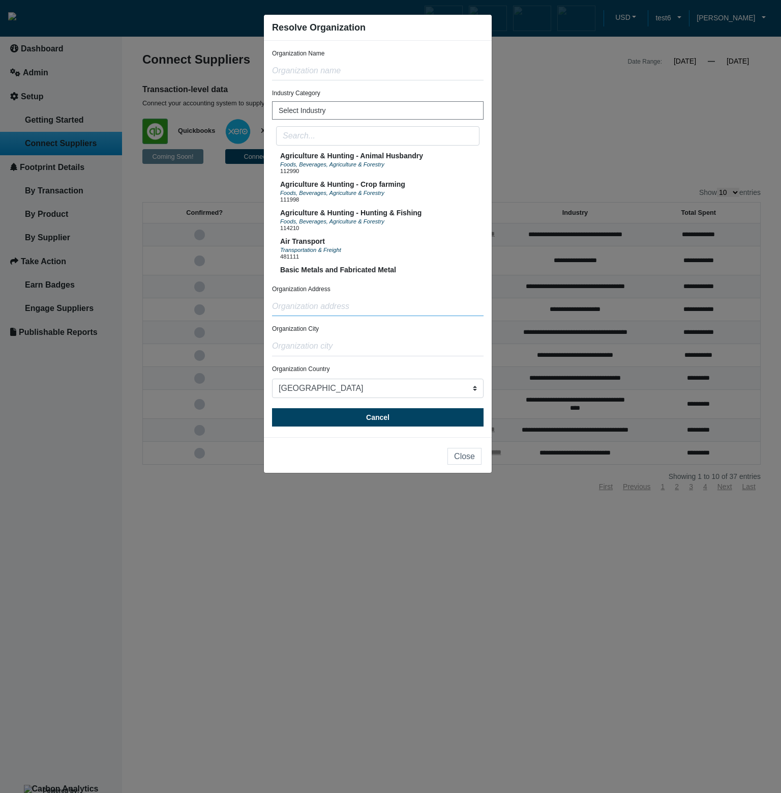
click at [347, 304] on input "text" at bounding box center [378, 306] width 212 height 19
click at [352, 336] on div "Organization City" at bounding box center [378, 340] width 212 height 32
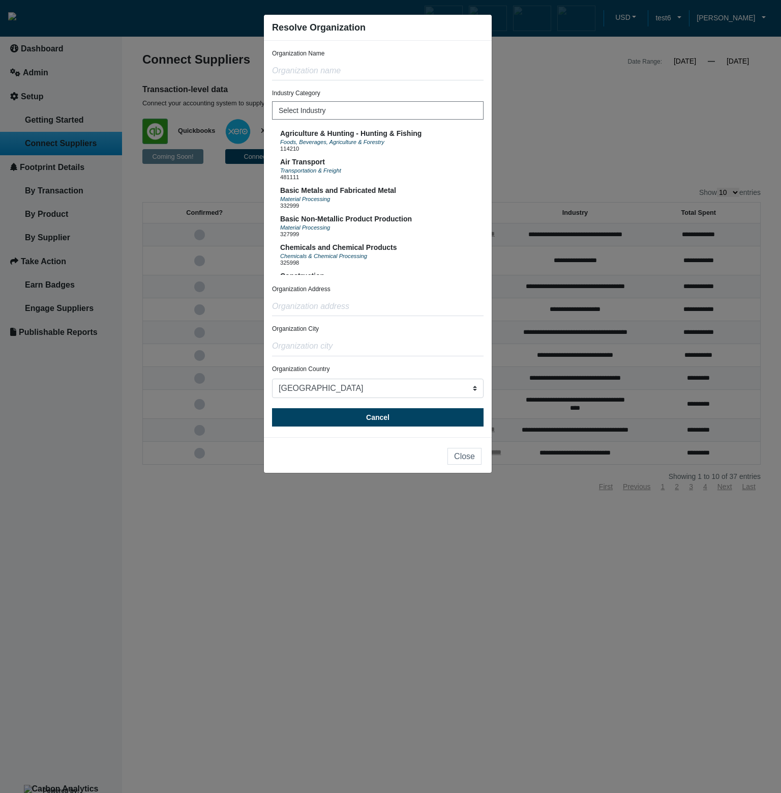
scroll to position [0, 0]
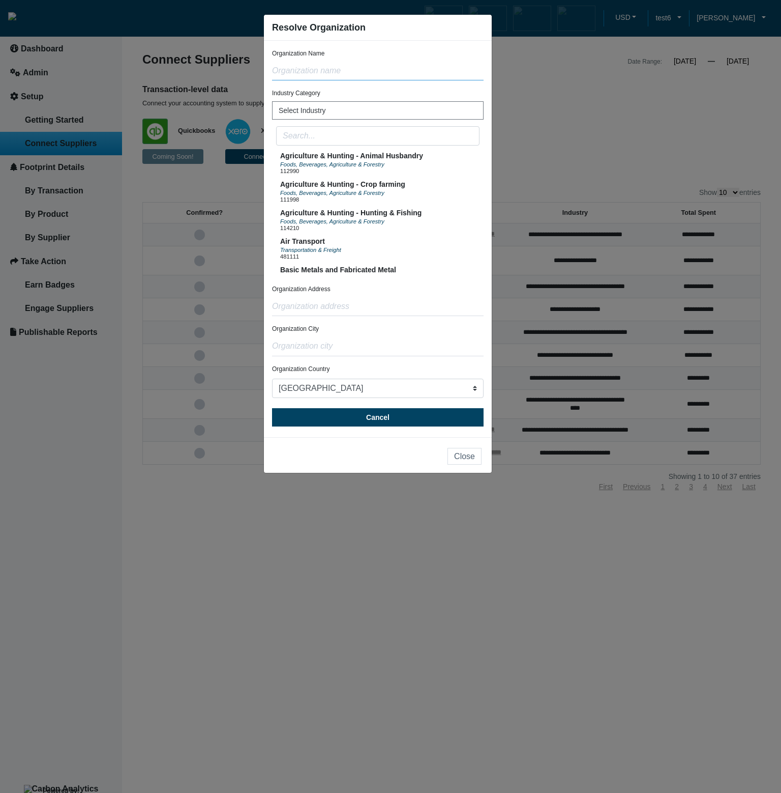
click at [429, 75] on input "text" at bounding box center [378, 70] width 212 height 19
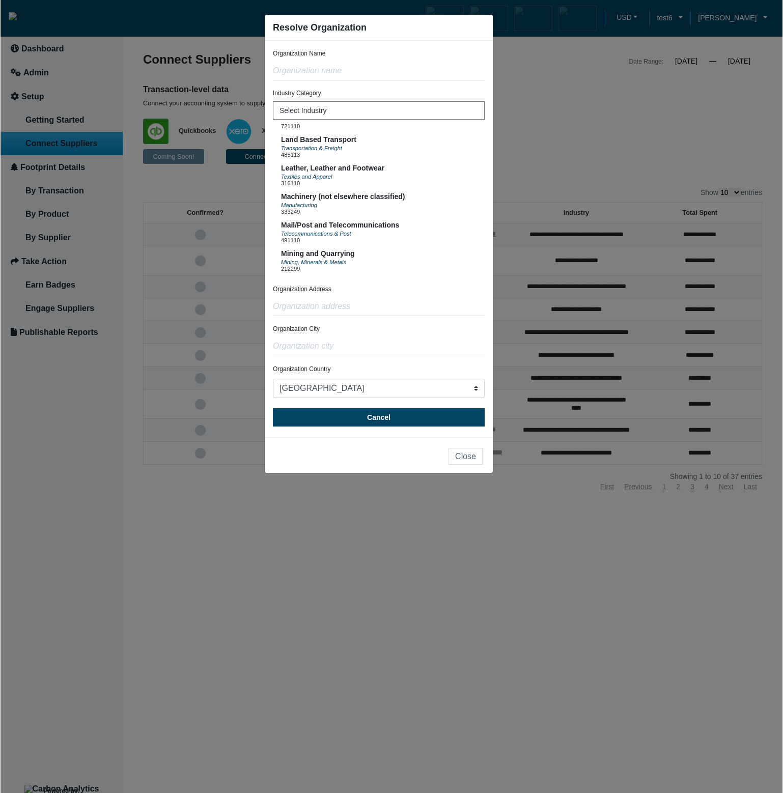
scroll to position [1275, 0]
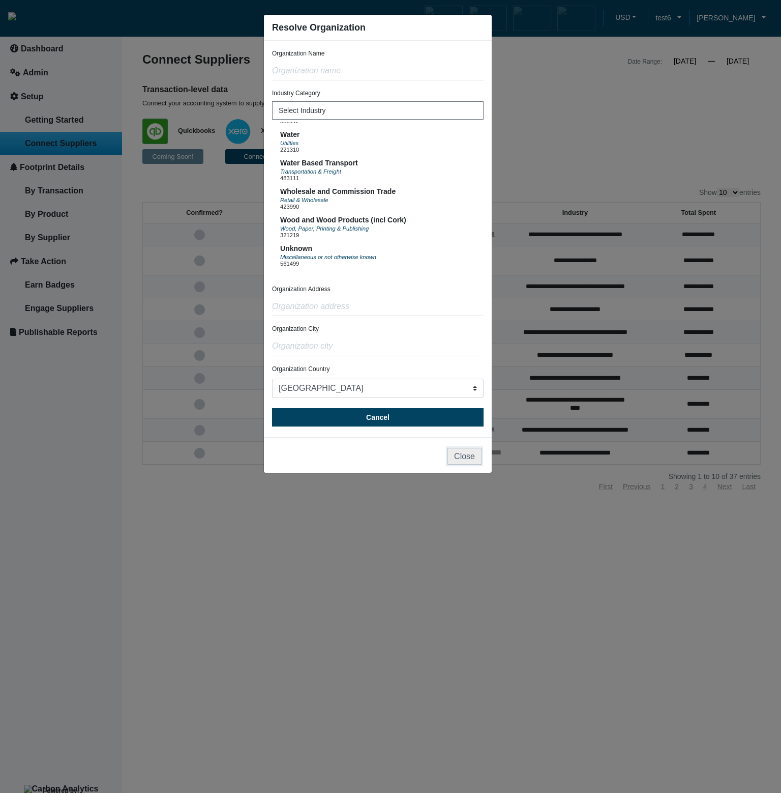
click at [469, 455] on button "Close" at bounding box center [465, 456] width 34 height 17
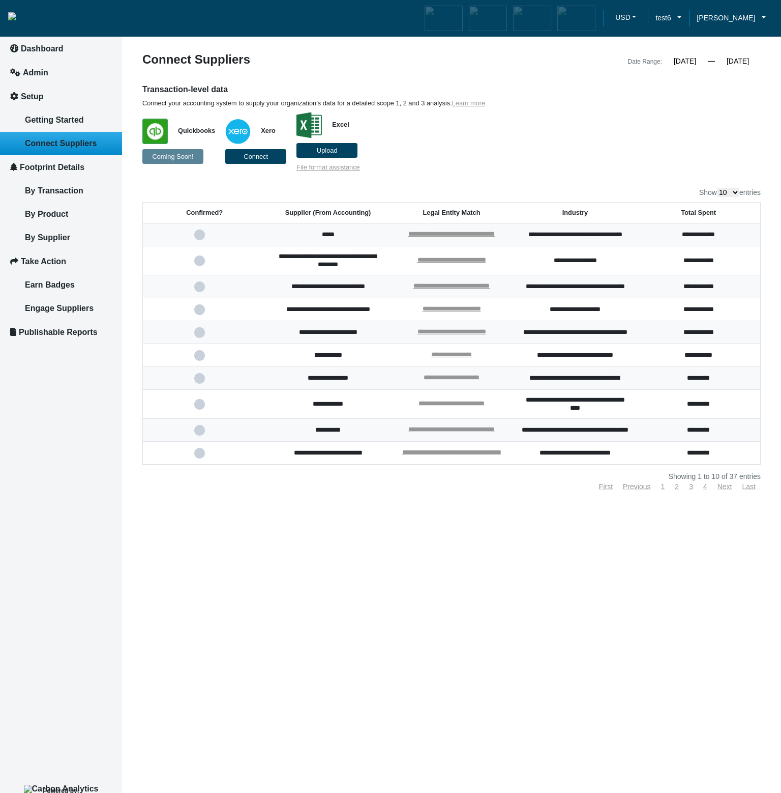
click at [541, 129] on p "Quickbooks Coming Soon! Xero Connect Excel Upload File format assistance" at bounding box center [372, 139] width 460 height 64
click at [438, 235] on link "**********" at bounding box center [452, 233] width 86 height 7
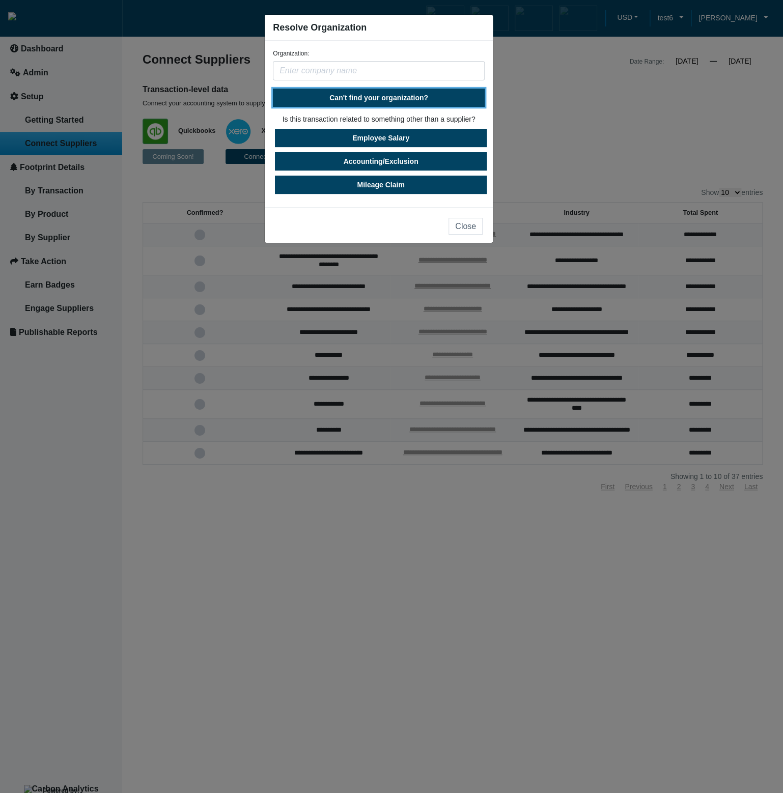
click at [374, 97] on span "Can't find your organization?" at bounding box center [378, 98] width 99 height 8
select select "[GEOGRAPHIC_DATA]"
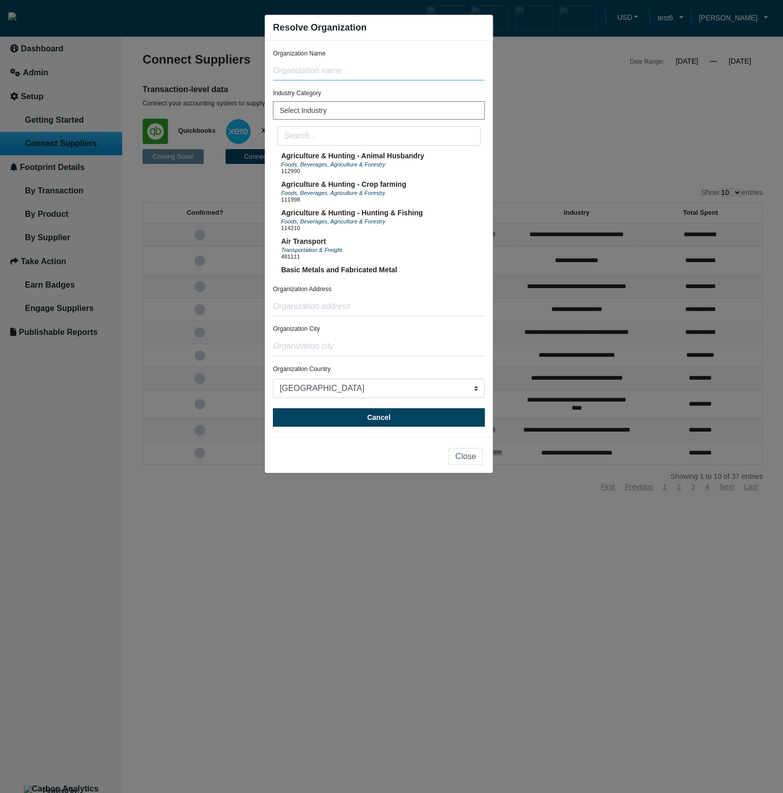
click at [355, 77] on input "text" at bounding box center [379, 70] width 212 height 19
paste input "https://bitbucket.org/carbonanalytics/spa-insight/pull-requests/182"
type input "https://bitbucket.org/carbonanalytics/spa-insight/pull-requests/182"
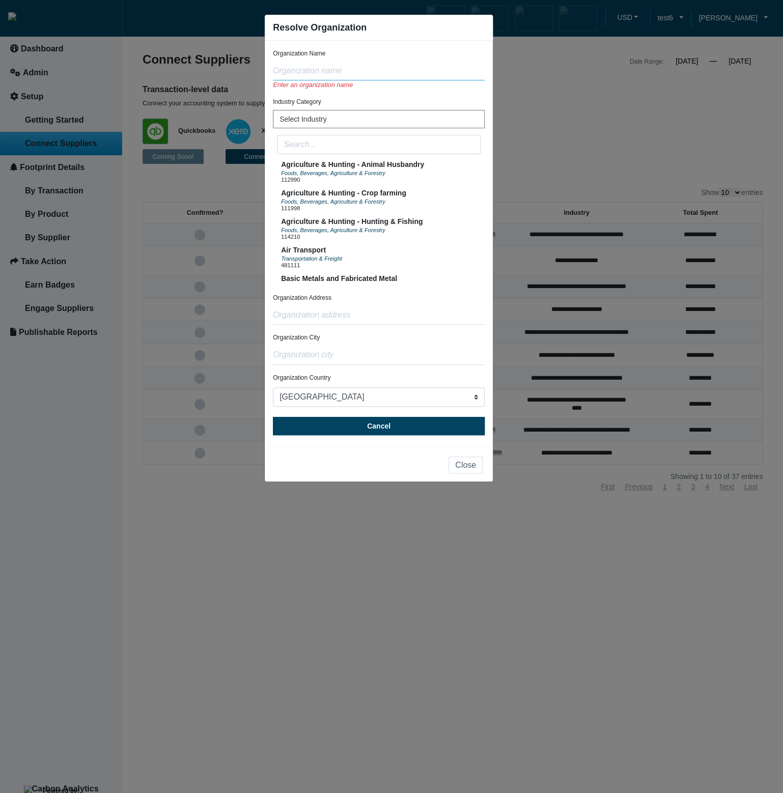
click at [355, 77] on input "text" at bounding box center [379, 70] width 212 height 19
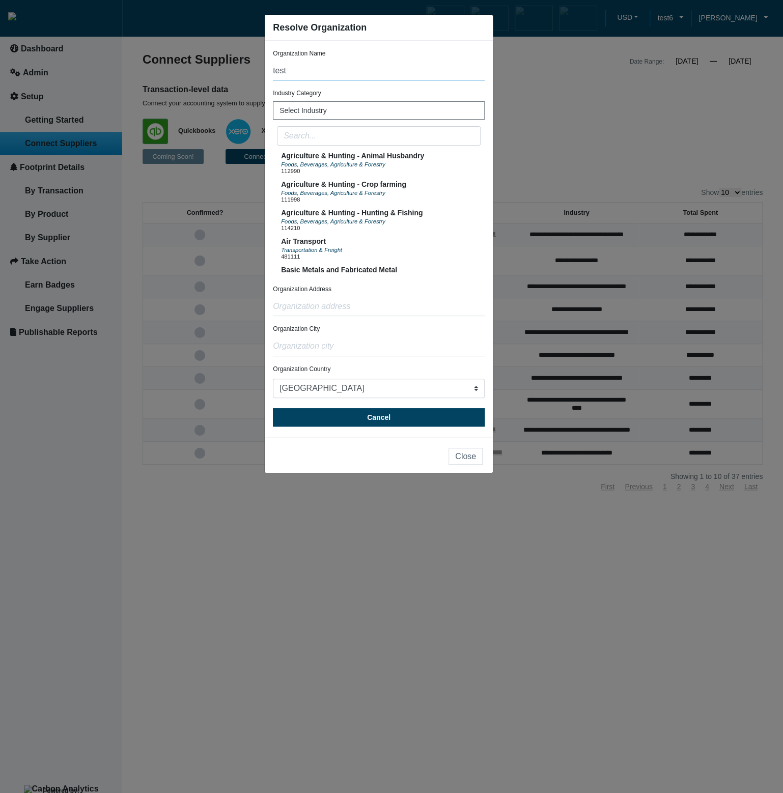
type input "test"
click at [334, 311] on input "text" at bounding box center [379, 306] width 212 height 19
type input "test"
click at [332, 343] on input "text" at bounding box center [379, 346] width 212 height 19
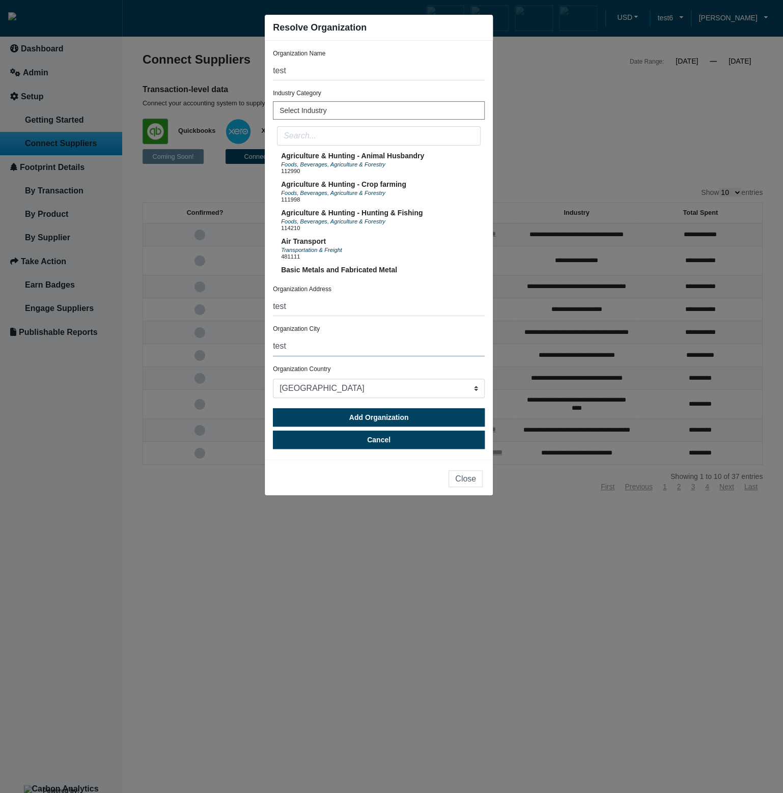
type input "test"
click at [358, 139] on input "text" at bounding box center [379, 135] width 204 height 19
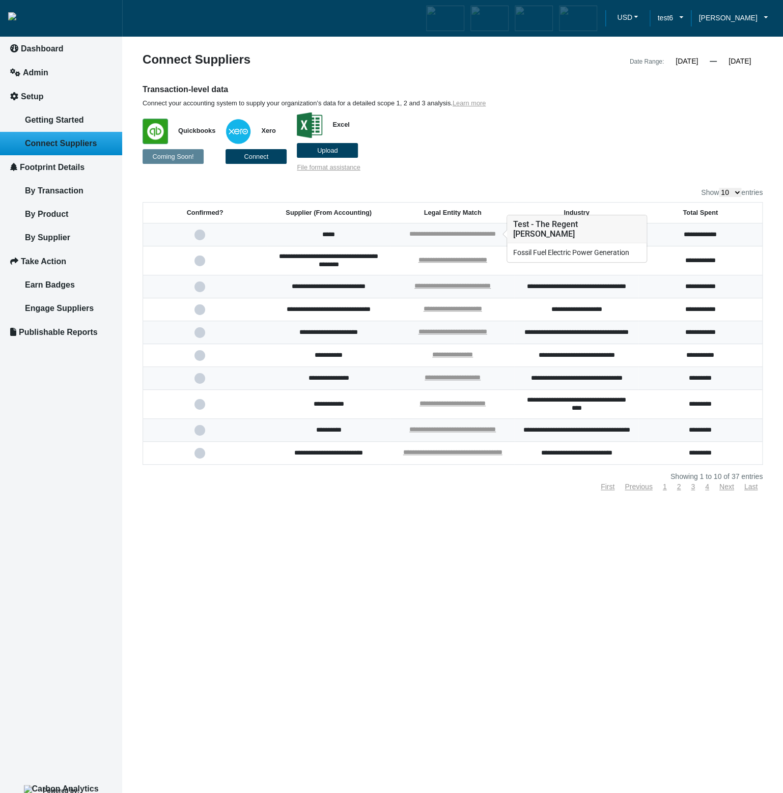
click at [478, 233] on link "**********" at bounding box center [452, 233] width 86 height 7
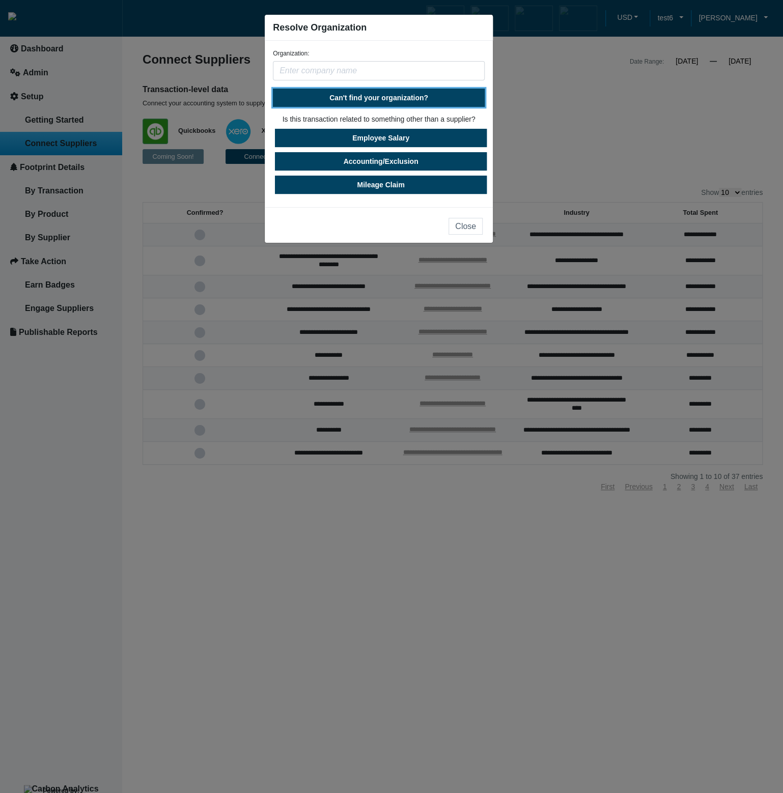
click at [418, 100] on span "Can't find your organization?" at bounding box center [378, 98] width 99 height 8
select select "[GEOGRAPHIC_DATA]"
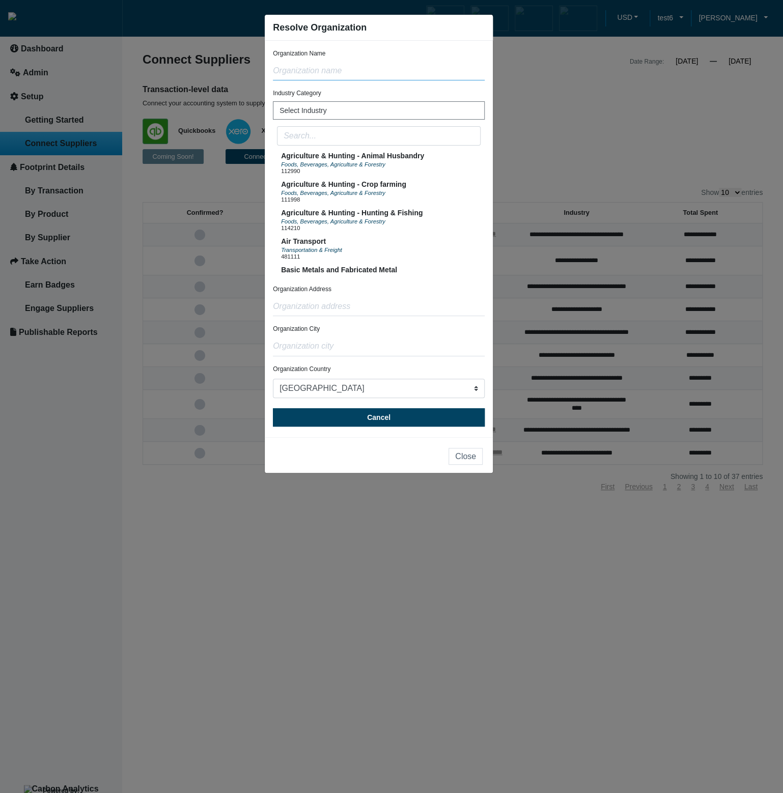
click at [401, 75] on input "text" at bounding box center [379, 70] width 212 height 19
type input "test"
click at [360, 311] on input "text" at bounding box center [379, 306] width 212 height 19
type input "test"
click at [352, 341] on input "text" at bounding box center [379, 346] width 212 height 19
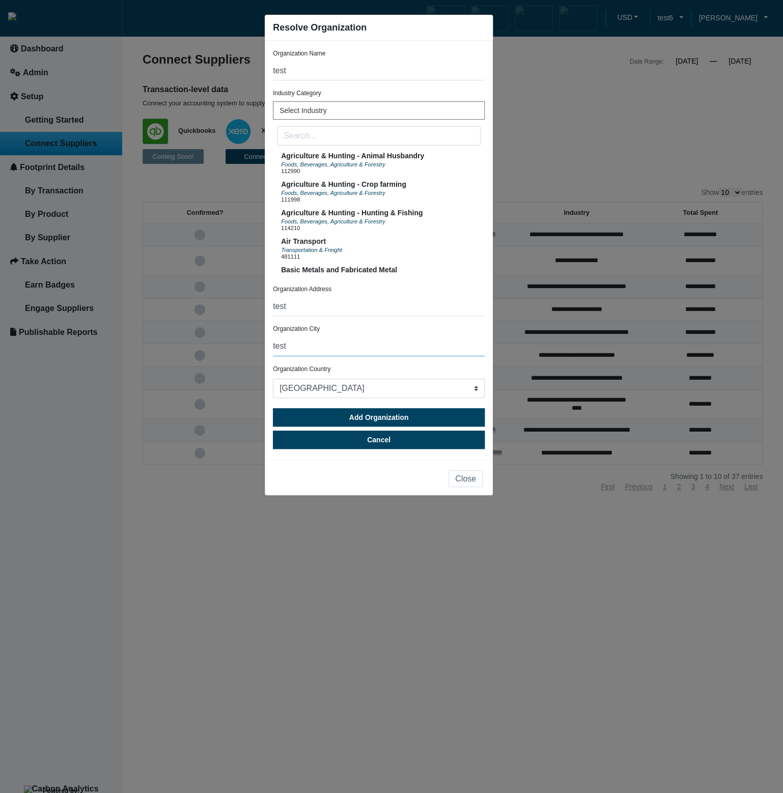
type input "test"
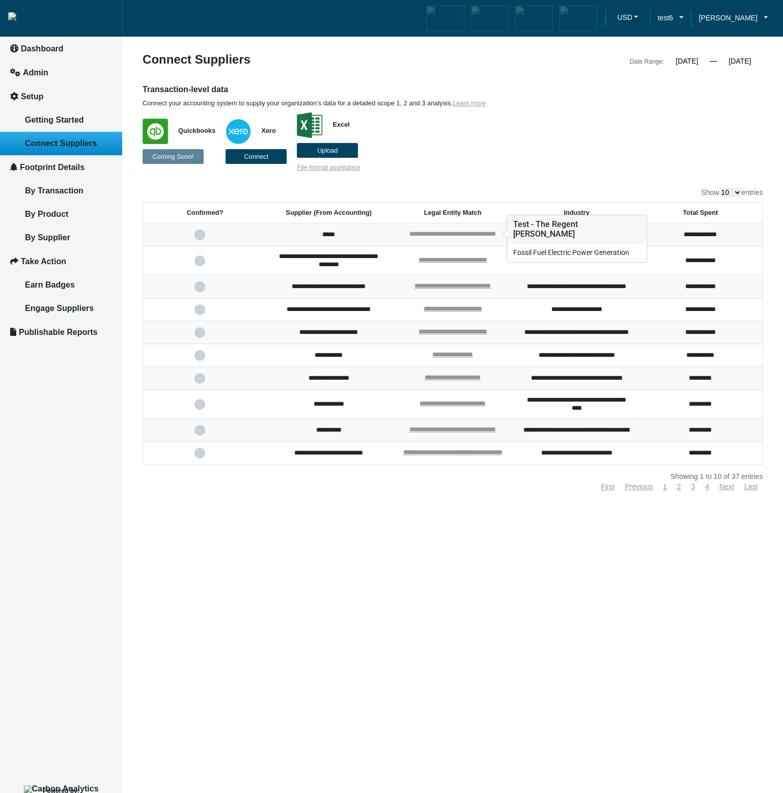
click at [475, 231] on link "**********" at bounding box center [452, 233] width 86 height 7
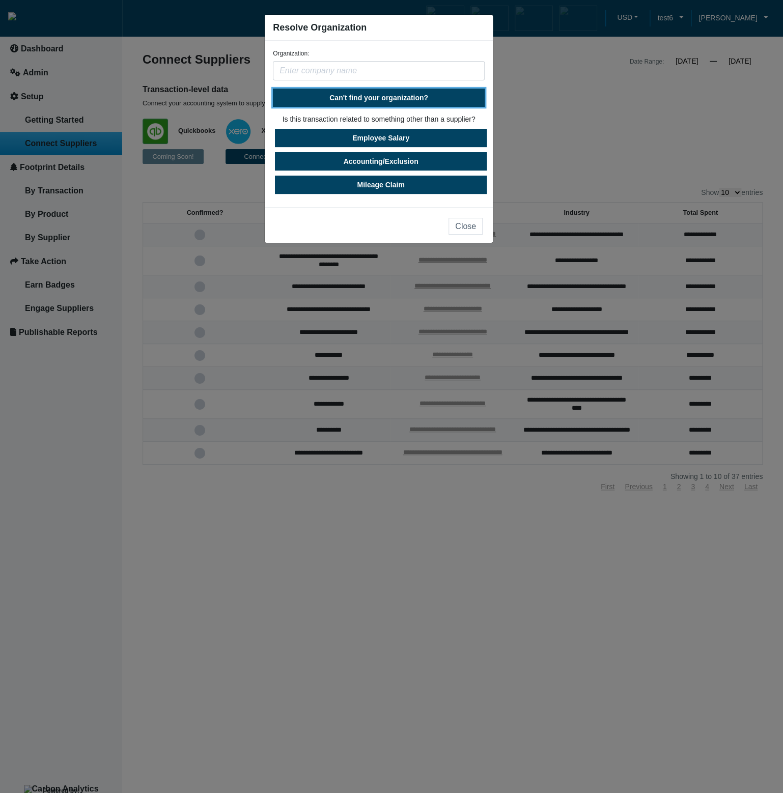
click at [404, 95] on span "Can't find your organization?" at bounding box center [378, 98] width 99 height 8
select select "[GEOGRAPHIC_DATA]"
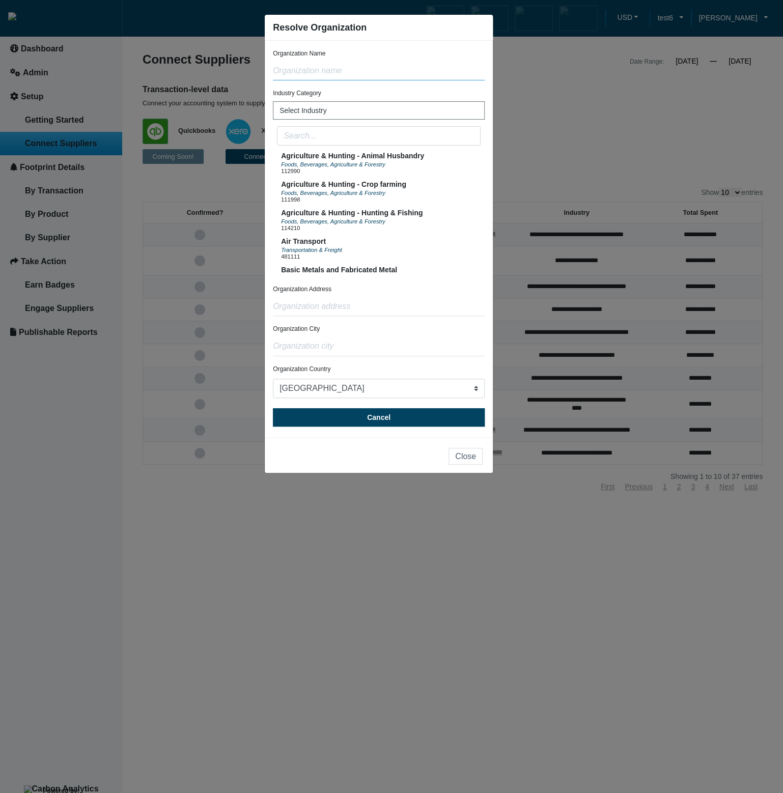
click at [369, 72] on input "text" at bounding box center [379, 70] width 212 height 19
type input "test"
click at [321, 307] on input "text" at bounding box center [379, 306] width 212 height 19
type input "test"
click at [327, 341] on input "text" at bounding box center [379, 346] width 212 height 19
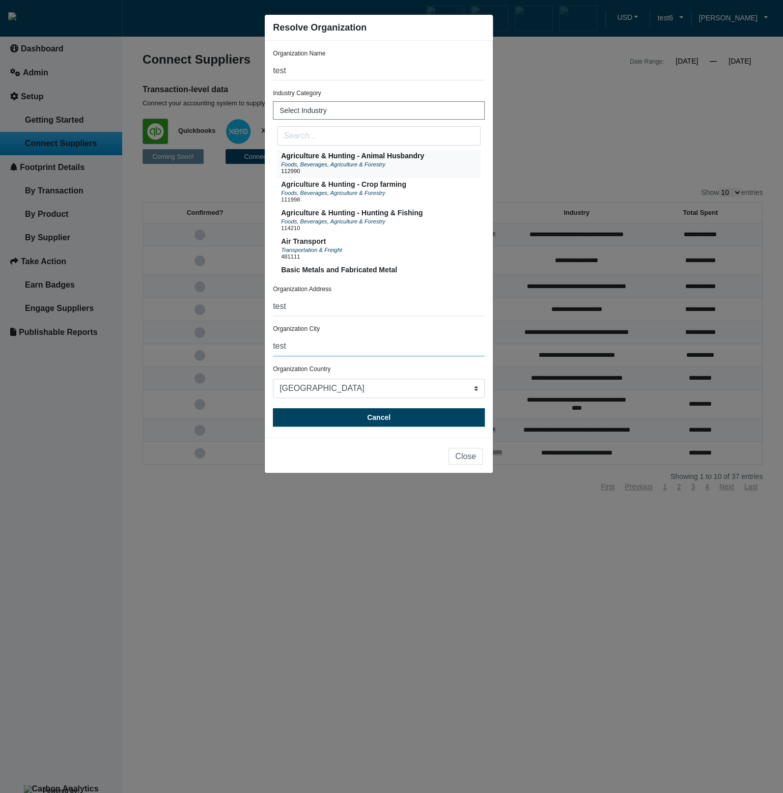
type input "test"
click at [320, 160] on div "Foods, Beverages, Agriculture & Forestry" at bounding box center [352, 164] width 143 height 8
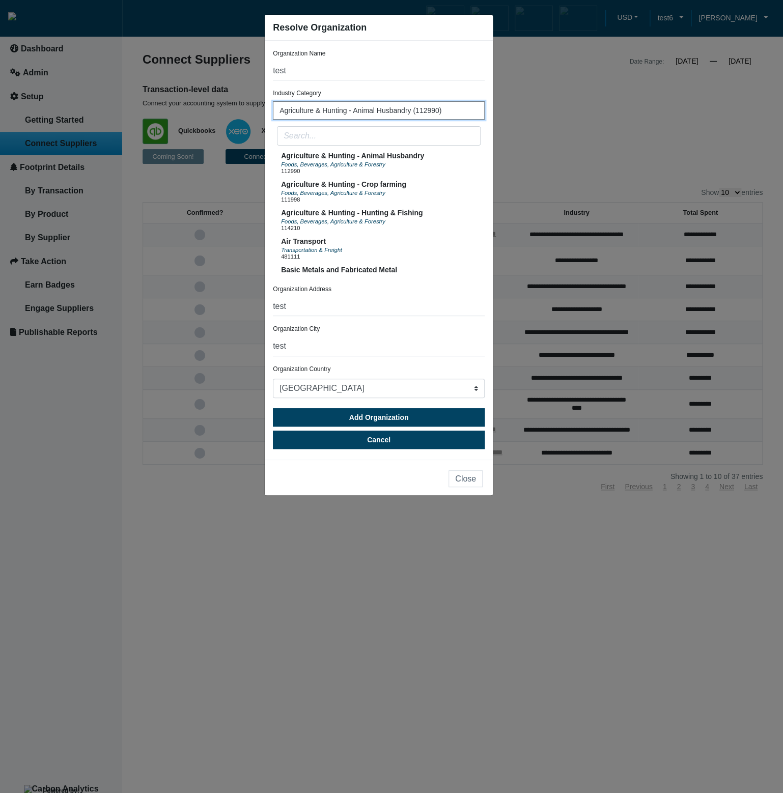
click at [459, 107] on button "Agriculture & Hunting - Animal Husbandry (112990)" at bounding box center [379, 110] width 212 height 18
click at [455, 109] on button "Agriculture & Hunting - Animal Husbandry (112990)" at bounding box center [379, 110] width 212 height 18
click at [396, 196] on div "Foods, Beverages, Agriculture & Forestry" at bounding box center [343, 192] width 125 height 8
click at [393, 216] on span "Agriculture & Hunting - Hunting & Fishing" at bounding box center [351, 213] width 141 height 8
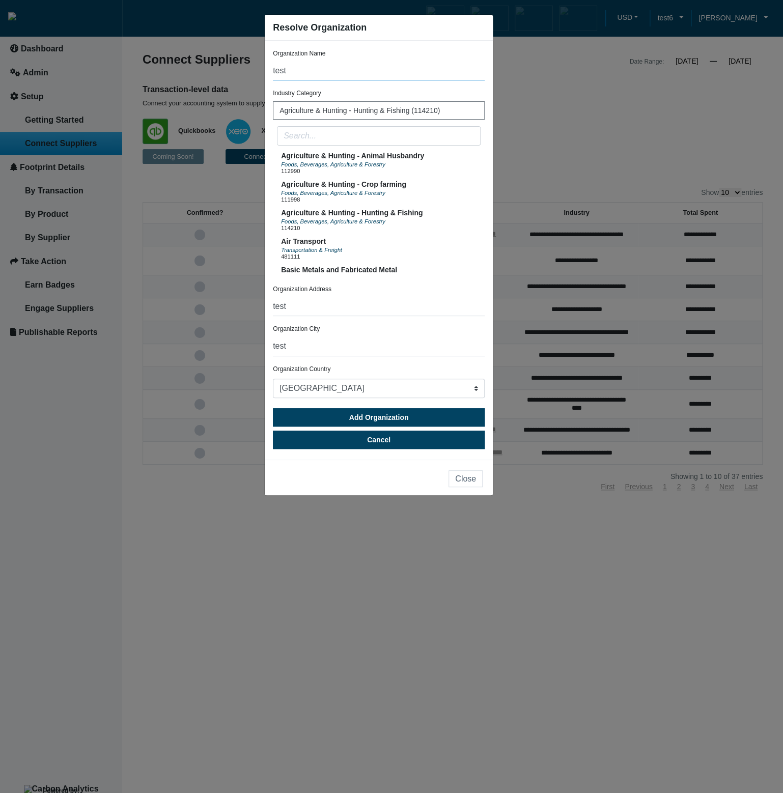
drag, startPoint x: 328, startPoint y: 72, endPoint x: 261, endPoint y: 61, distance: 67.6
click at [261, 61] on ngb-modal-window "Resolve Organization Organization Name test Industry Category Agriculture & Hun…" at bounding box center [391, 396] width 783 height 793
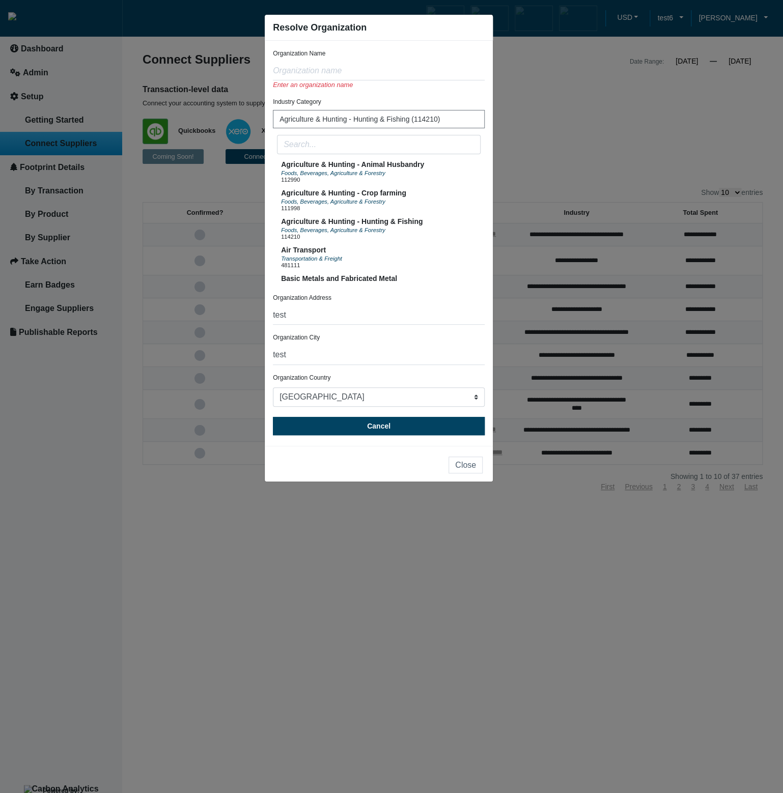
click at [573, 144] on ngb-modal-window "Resolve Organization Organization Name Enter an organization name Industry Cate…" at bounding box center [391, 396] width 783 height 793
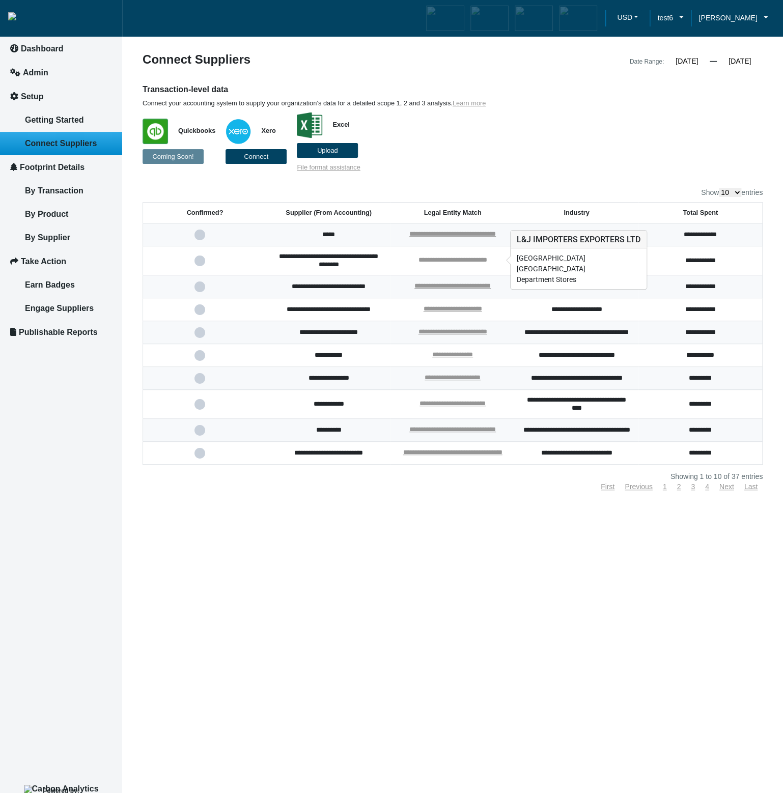
click at [471, 259] on link "**********" at bounding box center [452, 259] width 69 height 7
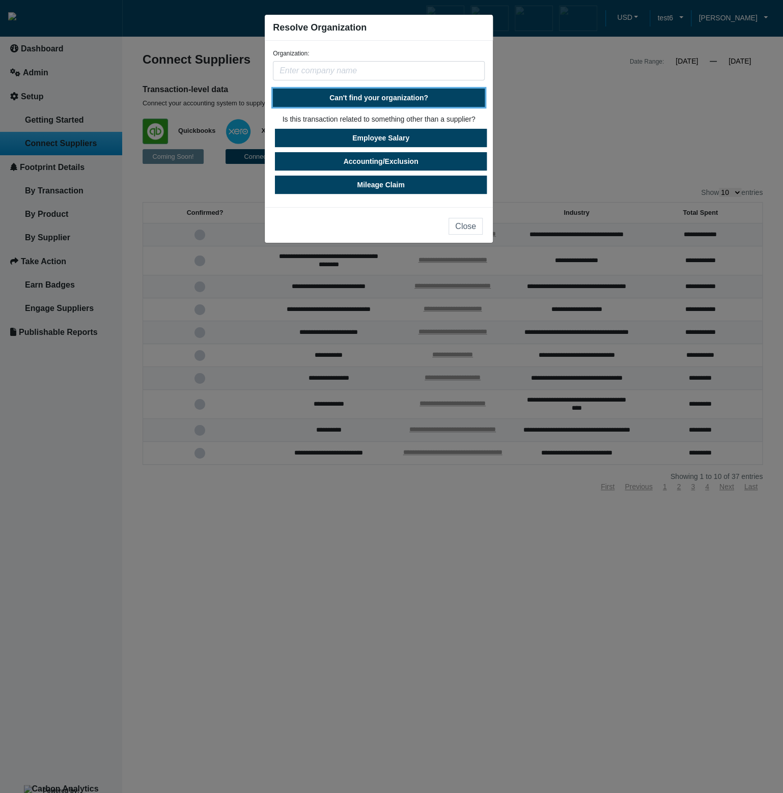
click at [389, 96] on span "Can't find your organization?" at bounding box center [378, 98] width 99 height 8
select select "[GEOGRAPHIC_DATA]"
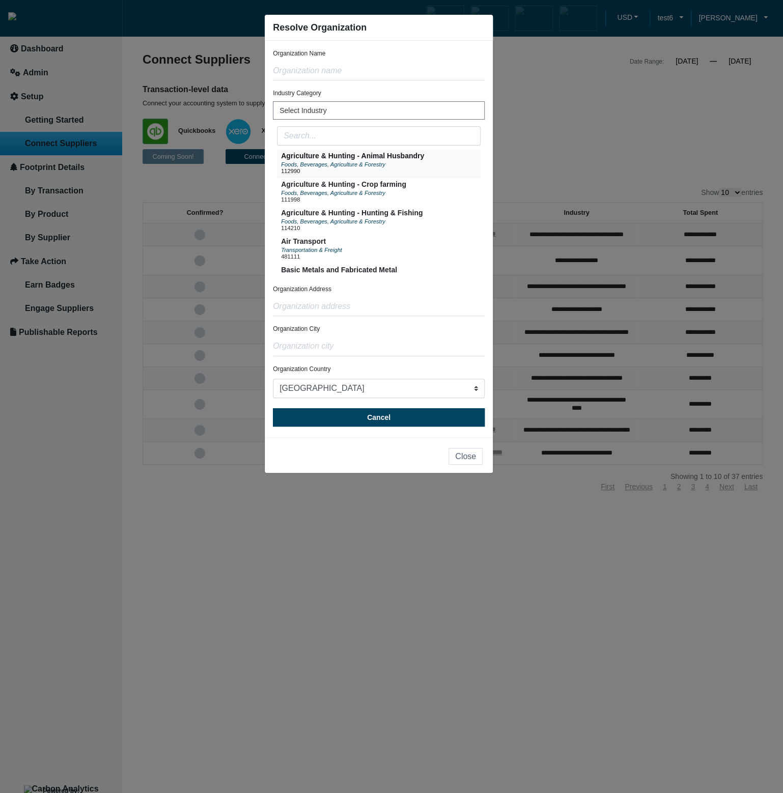
click at [335, 166] on span "Foods, Beverages, Agriculture & Forestry" at bounding box center [333, 164] width 104 height 6
click at [341, 193] on span "Foods, Beverages, Agriculture & Forestry" at bounding box center [333, 193] width 104 height 6
click at [344, 217] on span "Agriculture & Hunting - Hunting & Fishing" at bounding box center [351, 213] width 141 height 8
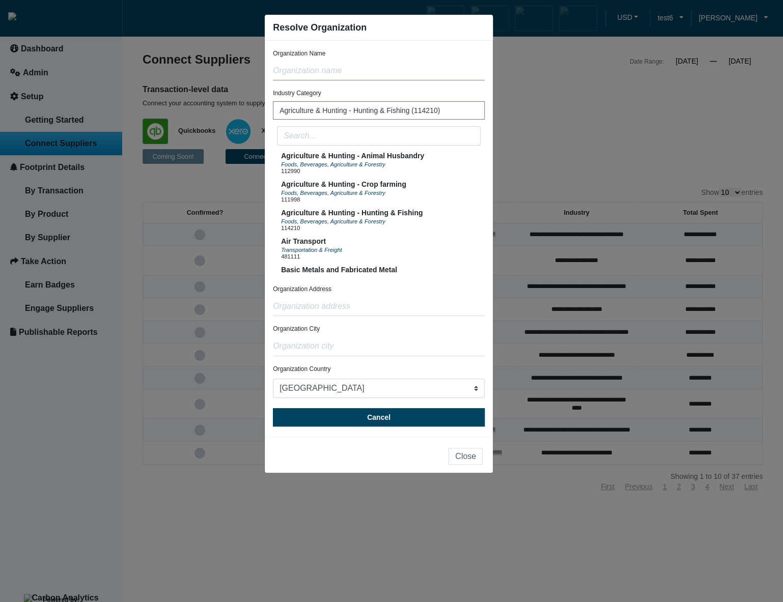
click at [349, 71] on input "text" at bounding box center [379, 70] width 212 height 19
type input "test"
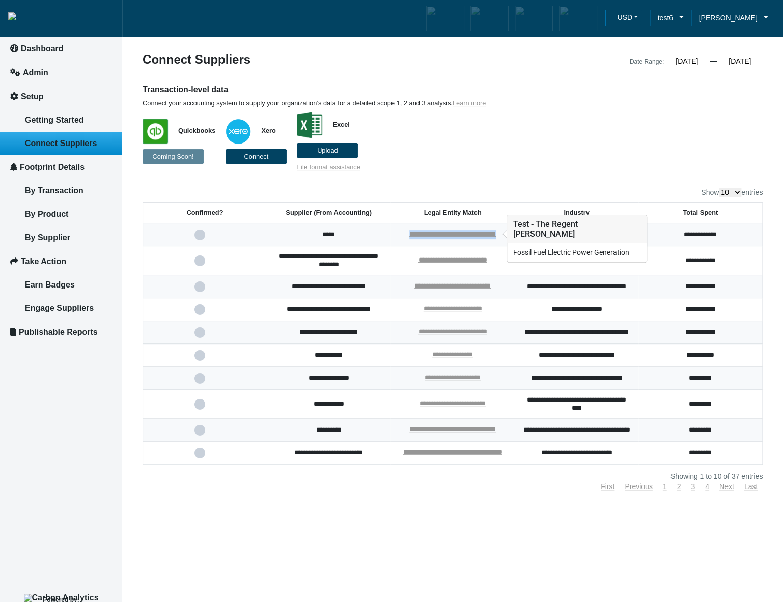
drag, startPoint x: 505, startPoint y: 234, endPoint x: 403, endPoint y: 237, distance: 102.3
click at [403, 237] on div "**********" at bounding box center [451, 234] width 111 height 9
copy link "**********"
click at [448, 234] on link "**********" at bounding box center [452, 233] width 86 height 7
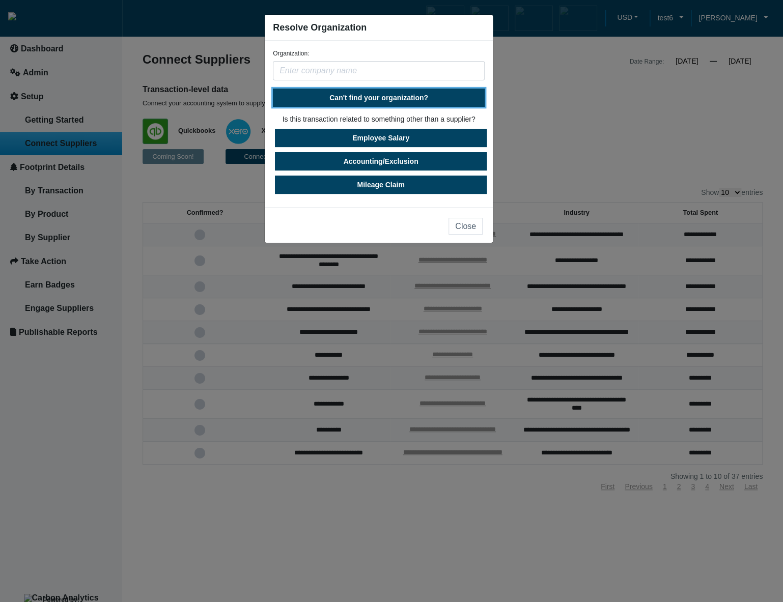
click at [368, 101] on span "Can't find your organization?" at bounding box center [378, 98] width 99 height 8
select select "[GEOGRAPHIC_DATA]"
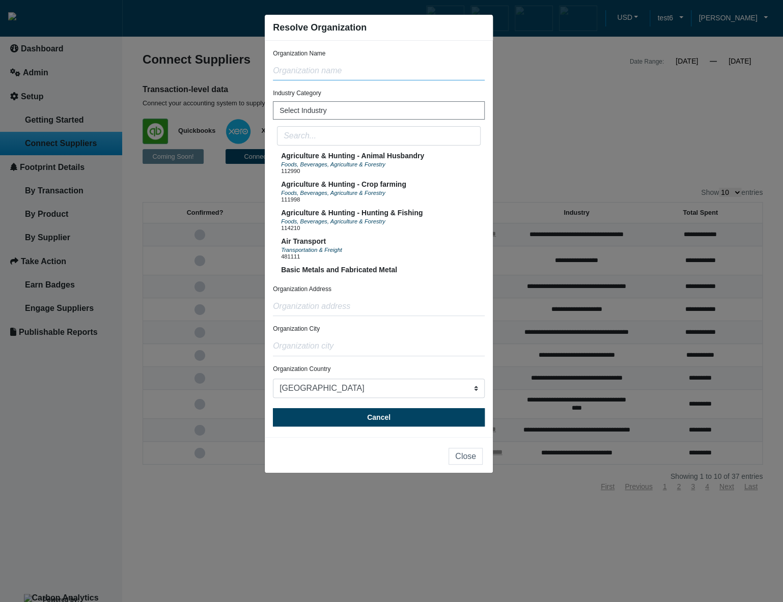
click at [366, 72] on input "text" at bounding box center [379, 70] width 212 height 19
paste input "Test - The Regent [PERSON_NAME]"
type input "Test - The Regent [PERSON_NAME]"
click at [337, 308] on input "text" at bounding box center [379, 306] width 212 height 19
type input "test"
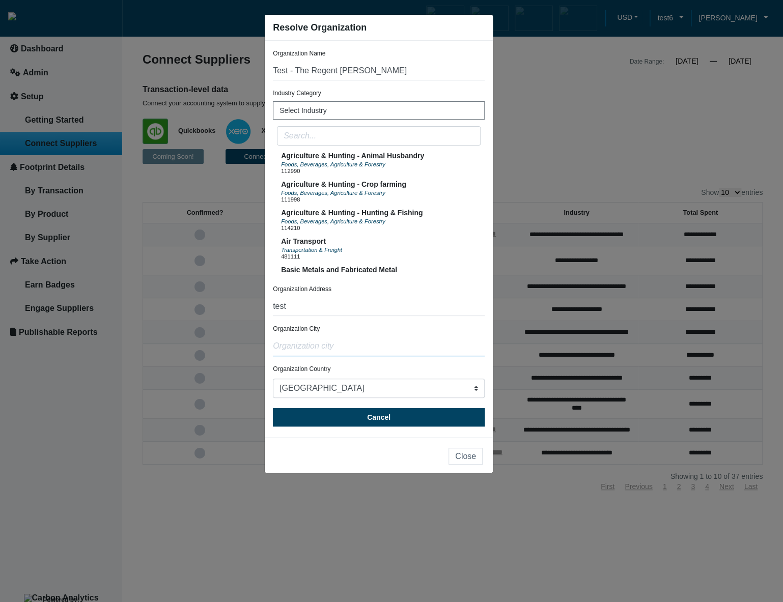
click at [340, 343] on input "text" at bounding box center [379, 346] width 212 height 19
type input "test"
click at [352, 168] on div "Foods, Beverages, Agriculture & Forestry" at bounding box center [352, 164] width 143 height 8
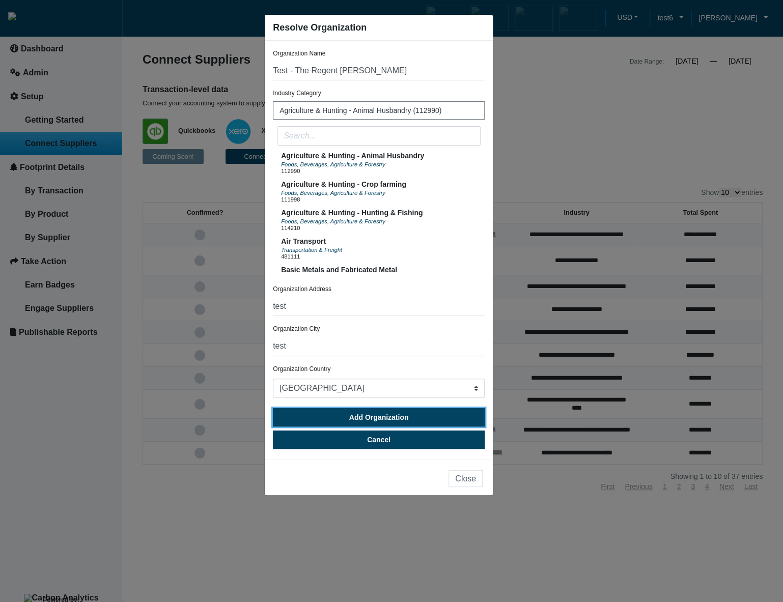
click at [386, 416] on span "Add Organization" at bounding box center [379, 417] width 60 height 8
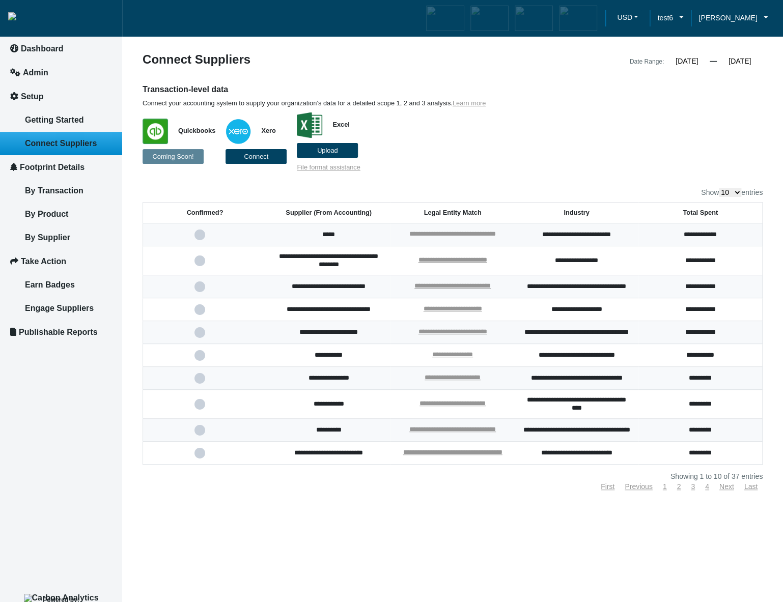
click at [438, 233] on link "**********" at bounding box center [452, 233] width 86 height 7
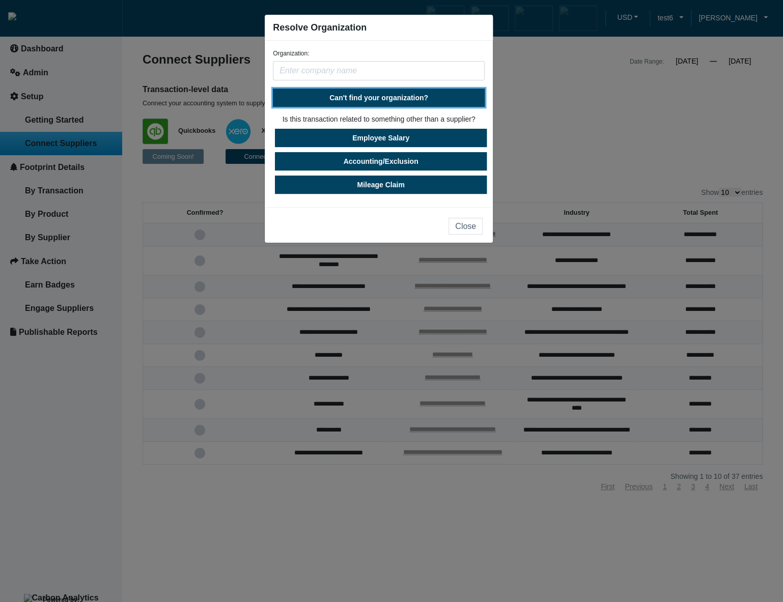
click at [389, 92] on button "Can't find your organization?" at bounding box center [379, 98] width 212 height 18
select select "[GEOGRAPHIC_DATA]"
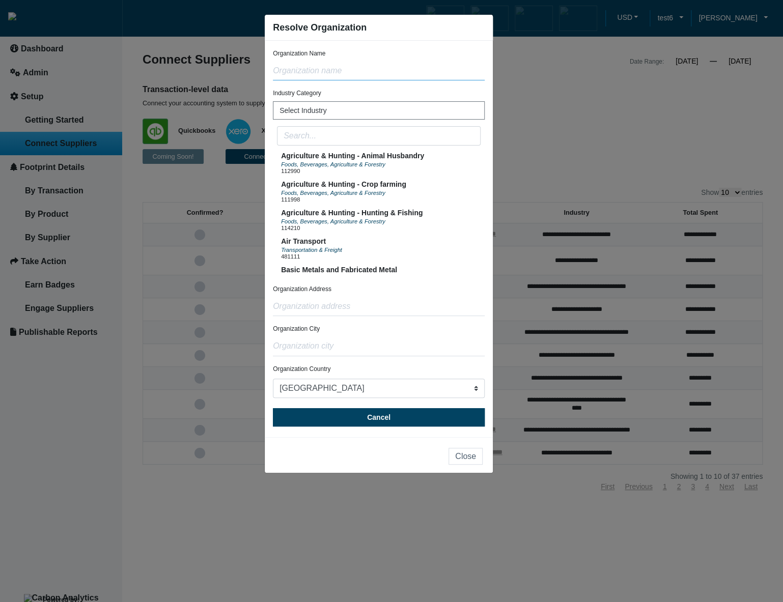
click at [384, 73] on input "text" at bounding box center [379, 70] width 212 height 19
type input "test"
click at [361, 164] on span "Foods, Beverages, Agriculture & Forestry" at bounding box center [333, 164] width 104 height 6
click at [347, 303] on input "text" at bounding box center [379, 306] width 212 height 19
type input "test"
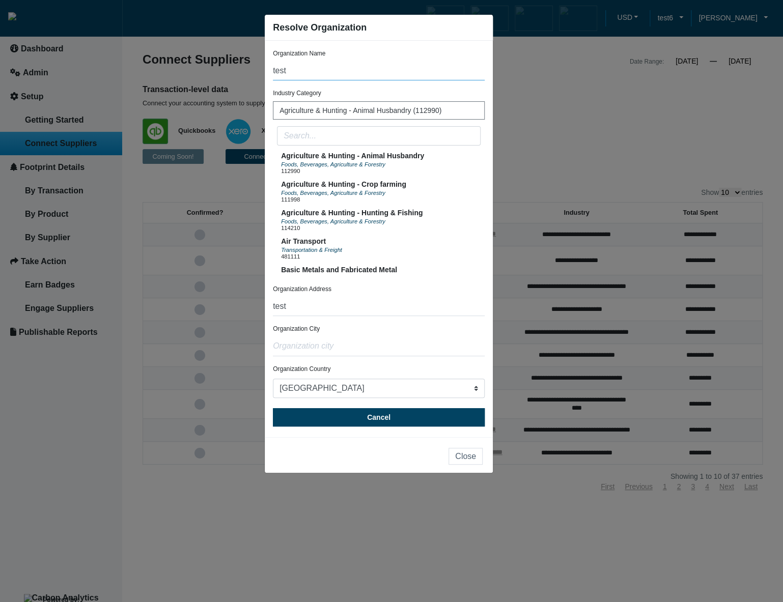
drag, startPoint x: 323, startPoint y: 69, endPoint x: 267, endPoint y: 67, distance: 56.5
click at [267, 67] on div "Organization Name test Industry Category Agriculture & Hunting - Animal Husband…" at bounding box center [379, 239] width 228 height 396
paste input "Test - The Regent [PERSON_NAME]"
type input "Test - The Regent [PERSON_NAME]"
click at [341, 368] on div "Organization Country [GEOGRAPHIC_DATA] [GEOGRAPHIC_DATA] [GEOGRAPHIC_DATA] [GEO…" at bounding box center [379, 382] width 212 height 36
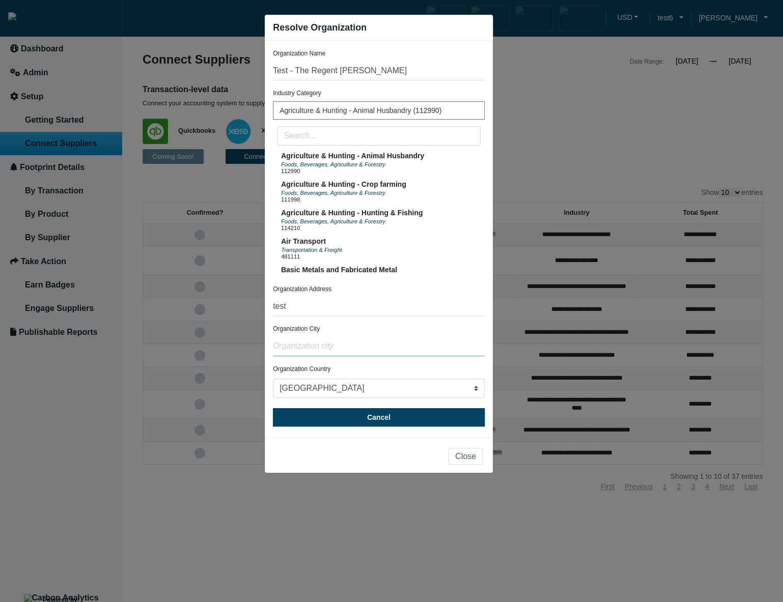
click at [342, 344] on input "text" at bounding box center [379, 346] width 212 height 19
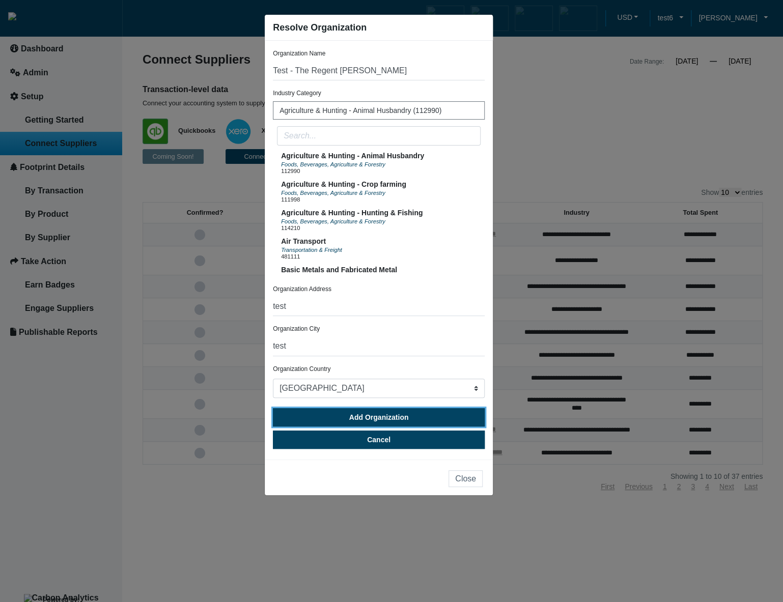
click at [358, 419] on span "Add Organization" at bounding box center [379, 417] width 60 height 8
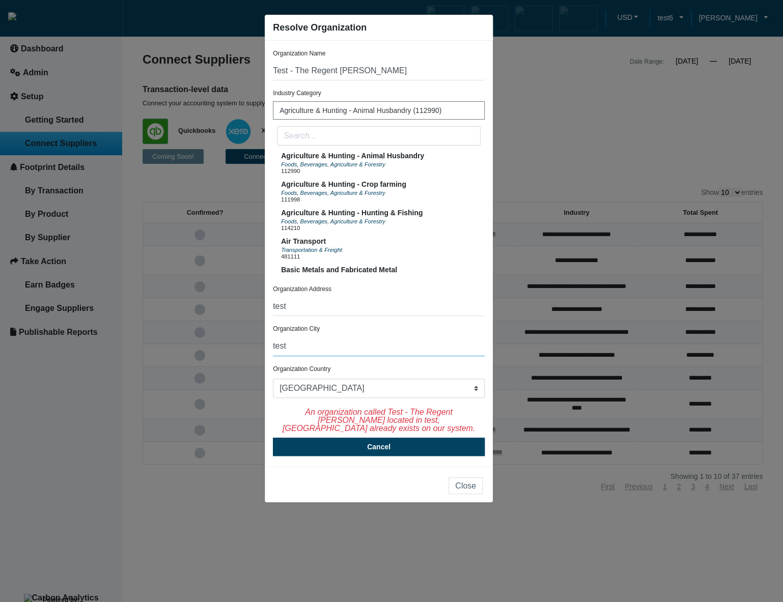
drag, startPoint x: 334, startPoint y: 348, endPoint x: 293, endPoint y: 347, distance: 40.7
click at [293, 347] on input "test" at bounding box center [379, 346] width 212 height 19
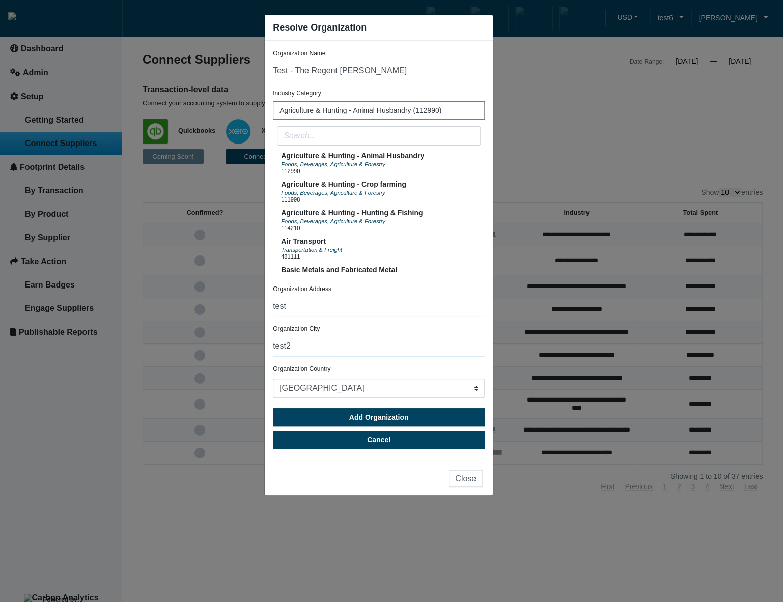
type input "test"
click at [432, 69] on input "Test - The Regent [PERSON_NAME]" at bounding box center [379, 70] width 212 height 19
click at [388, 253] on button "Air Transport Transportation & Freight 481111" at bounding box center [379, 249] width 204 height 28
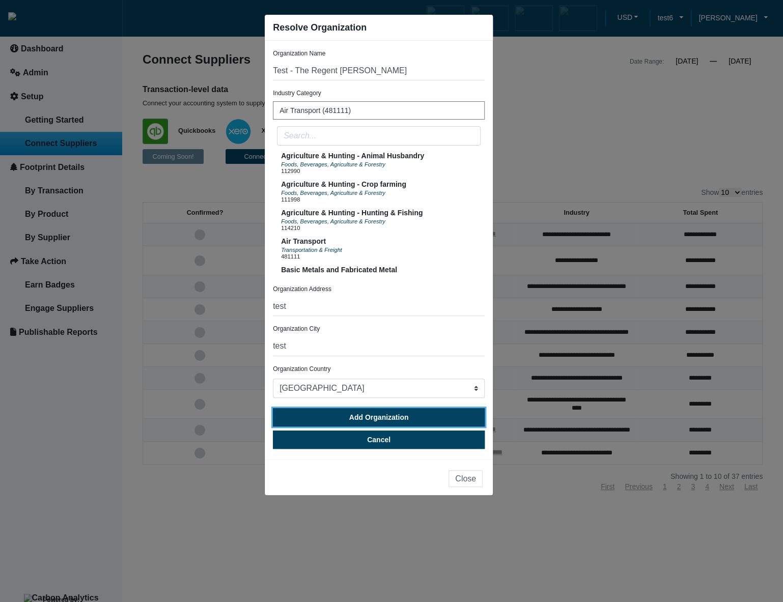
click at [346, 414] on button "Add Organization" at bounding box center [379, 417] width 212 height 18
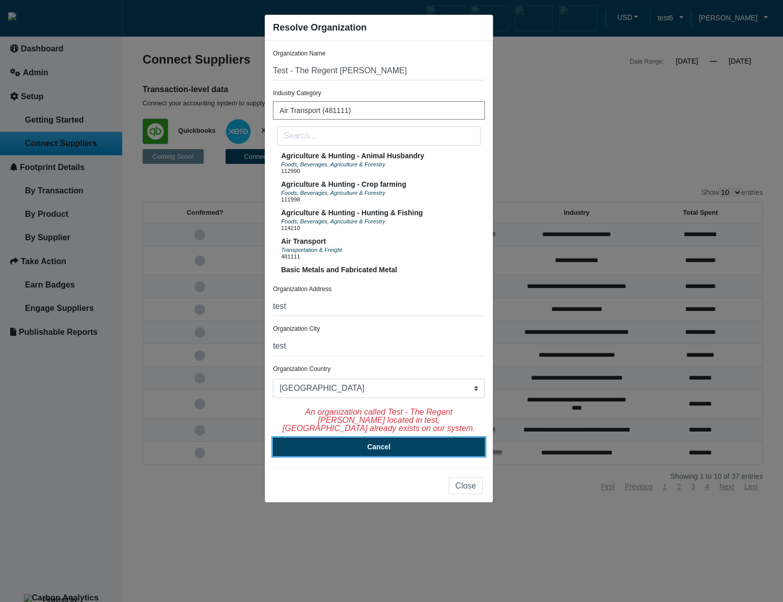
click at [359, 453] on button "Cancel" at bounding box center [379, 447] width 212 height 18
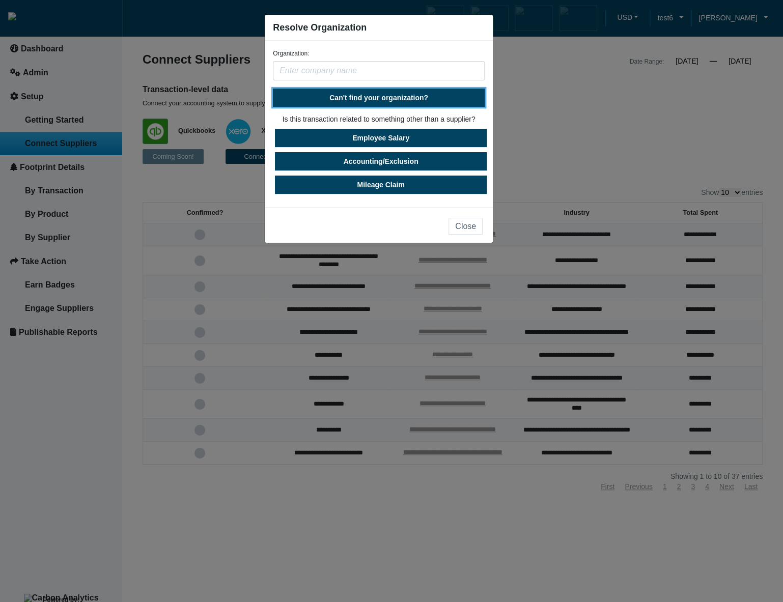
click at [404, 103] on button "Can't find your organization?" at bounding box center [379, 98] width 212 height 18
select select "[GEOGRAPHIC_DATA]"
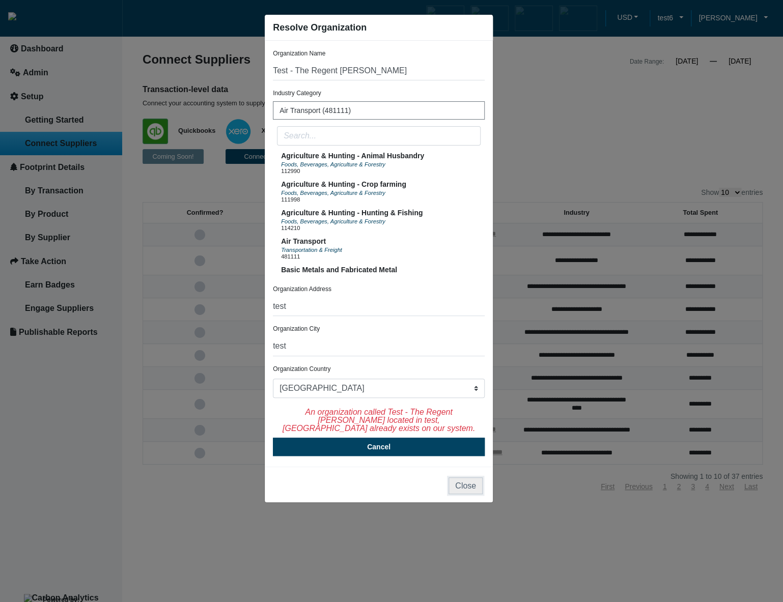
click at [464, 486] on button "Close" at bounding box center [465, 485] width 34 height 17
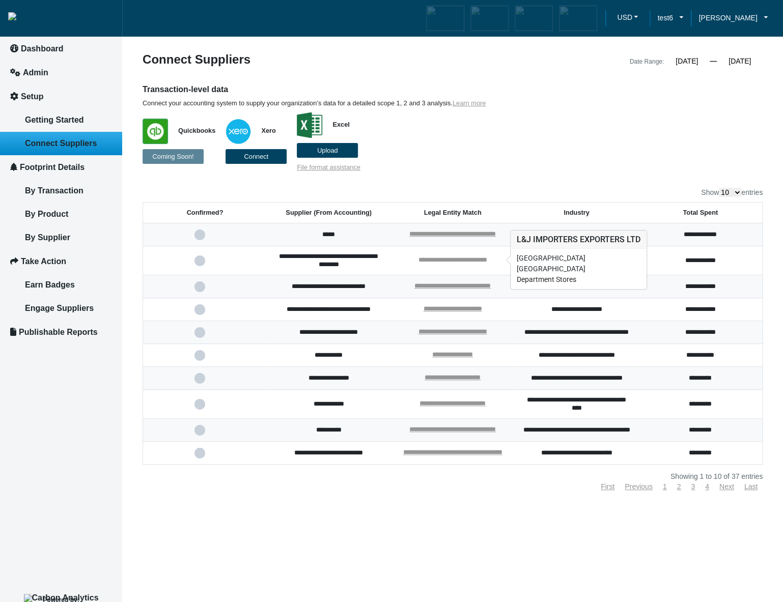
click at [452, 256] on link "**********" at bounding box center [452, 259] width 69 height 7
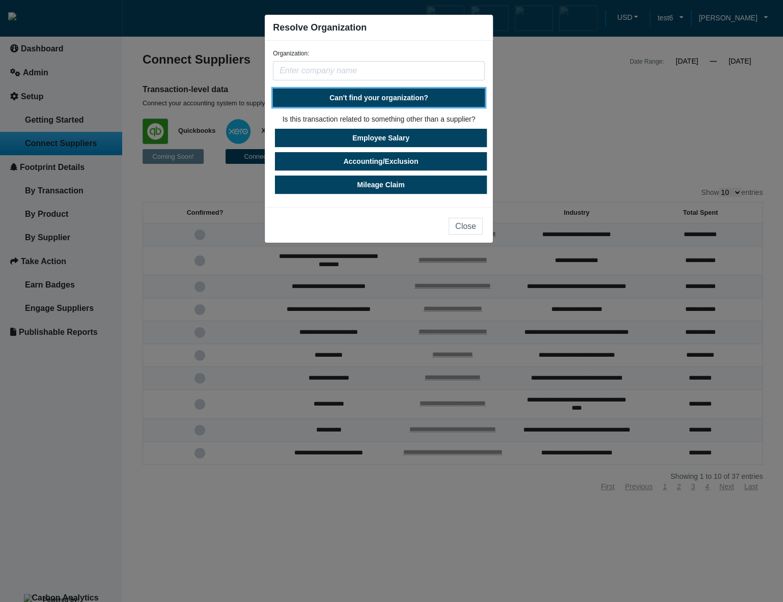
click at [397, 96] on span "Can't find your organization?" at bounding box center [378, 98] width 99 height 8
select select "[GEOGRAPHIC_DATA]"
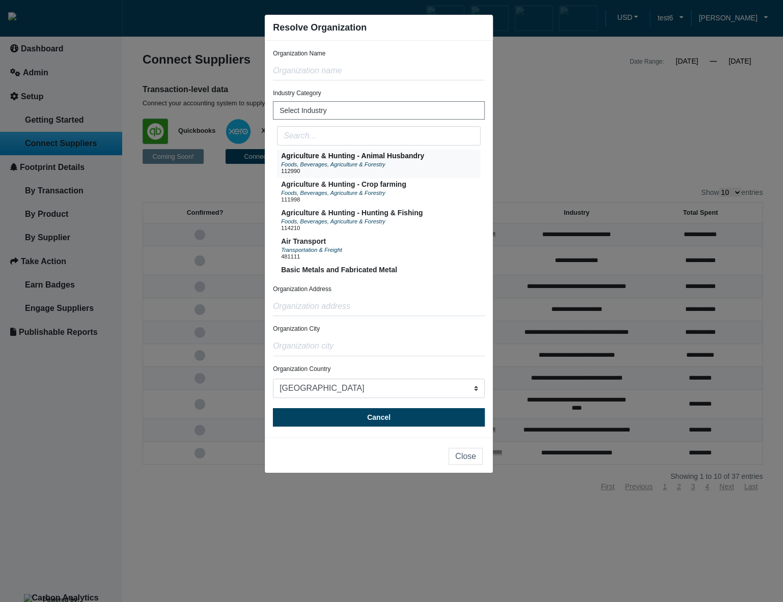
click at [364, 170] on div "112990" at bounding box center [352, 171] width 143 height 6
click at [345, 310] on input "text" at bounding box center [379, 306] width 212 height 19
type input "test"
click at [345, 345] on input "text" at bounding box center [379, 346] width 212 height 19
type input "test"
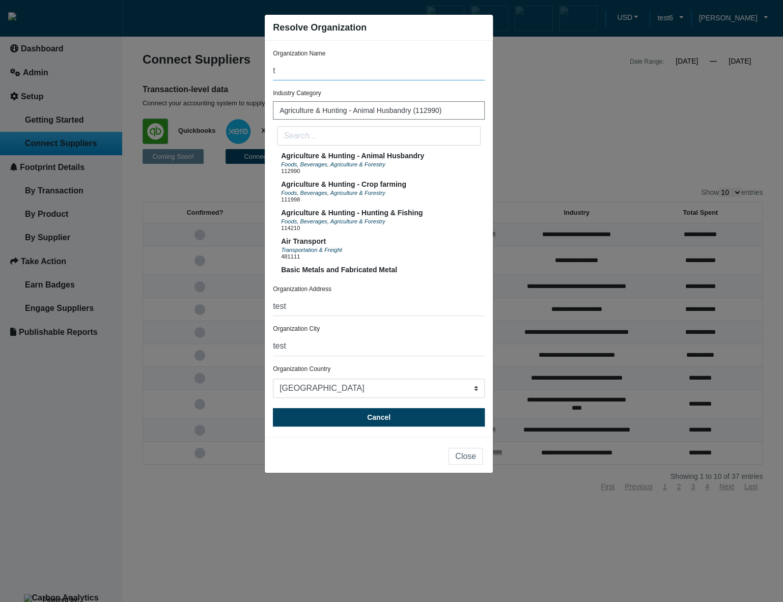
click at [351, 70] on input "t" at bounding box center [379, 70] width 212 height 19
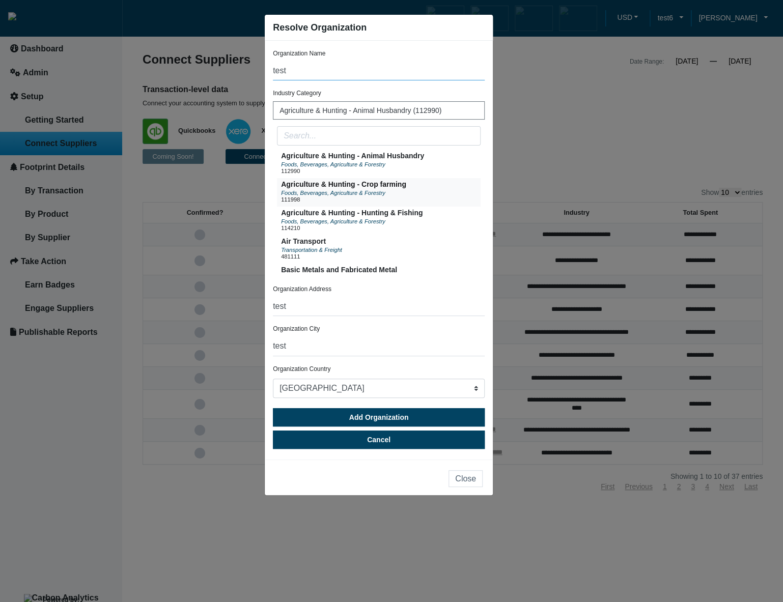
type input "test"
click at [407, 186] on button "Agriculture & Hunting - Crop farming Foods, Beverages, Agriculture & Forestry 1…" at bounding box center [379, 192] width 204 height 28
click at [406, 160] on div "Foods, Beverages, Agriculture & Forestry" at bounding box center [352, 164] width 143 height 8
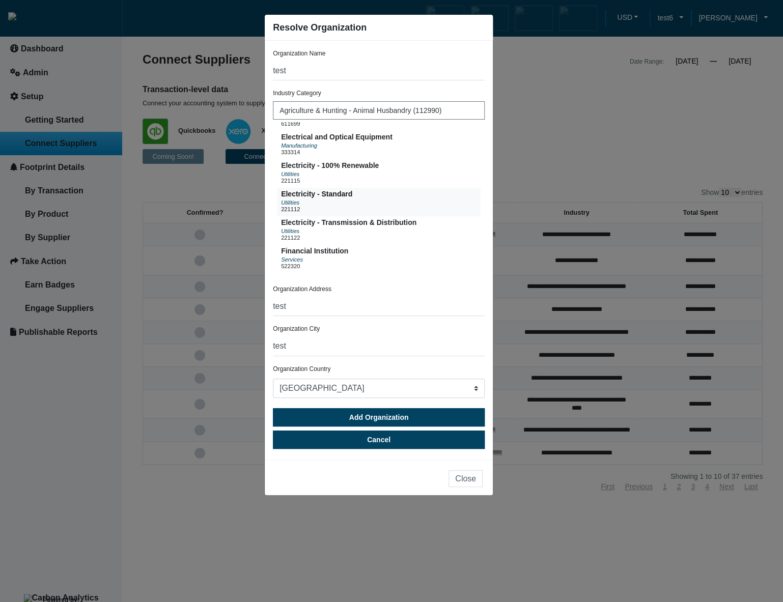
scroll to position [305, 0]
click at [383, 186] on button "Electricity - 100% Renewable Utilities 221115" at bounding box center [379, 172] width 204 height 28
click at [381, 209] on button "Electricity - Standard Utilities 221112" at bounding box center [379, 200] width 204 height 28
click at [393, 225] on span "Electricity - Transmission & Distribution" at bounding box center [348, 221] width 135 height 8
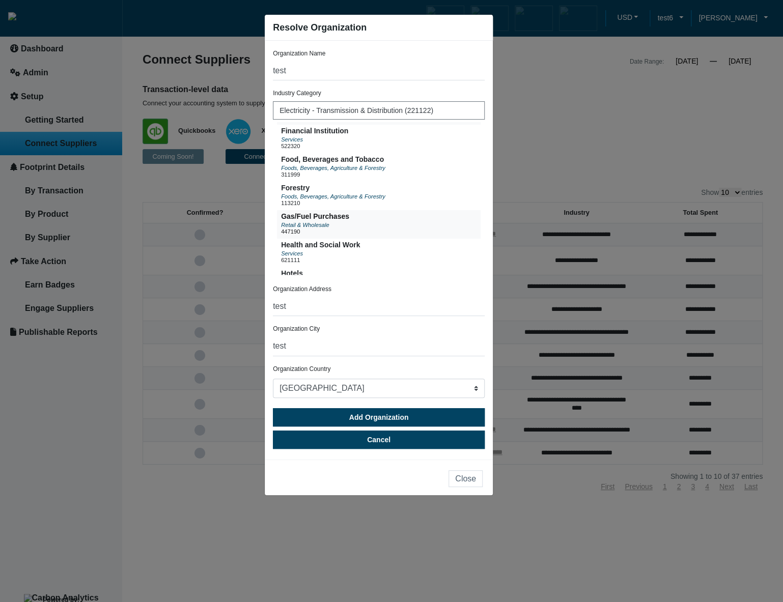
scroll to position [427, 0]
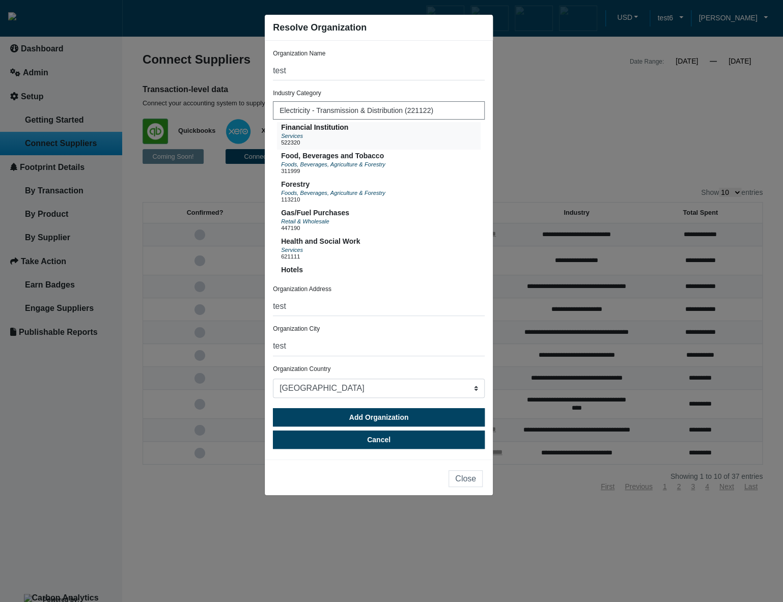
click at [385, 150] on button "Financial Institution Services 522320" at bounding box center [379, 135] width 204 height 28
click at [387, 178] on button "Food, Beverages and Tobacco Foods, Beverages, Agriculture & Forestry 311999" at bounding box center [379, 164] width 204 height 28
click at [381, 207] on div "Forestry Foods, Beverages, Agriculture & Forestry 113210" at bounding box center [333, 192] width 104 height 28
click at [386, 234] on button "Gas/Fuel Purchases Retail & Wholesale 447190" at bounding box center [379, 221] width 204 height 28
click at [471, 483] on button "Close" at bounding box center [465, 478] width 34 height 17
